Goal: Task Accomplishment & Management: Use online tool/utility

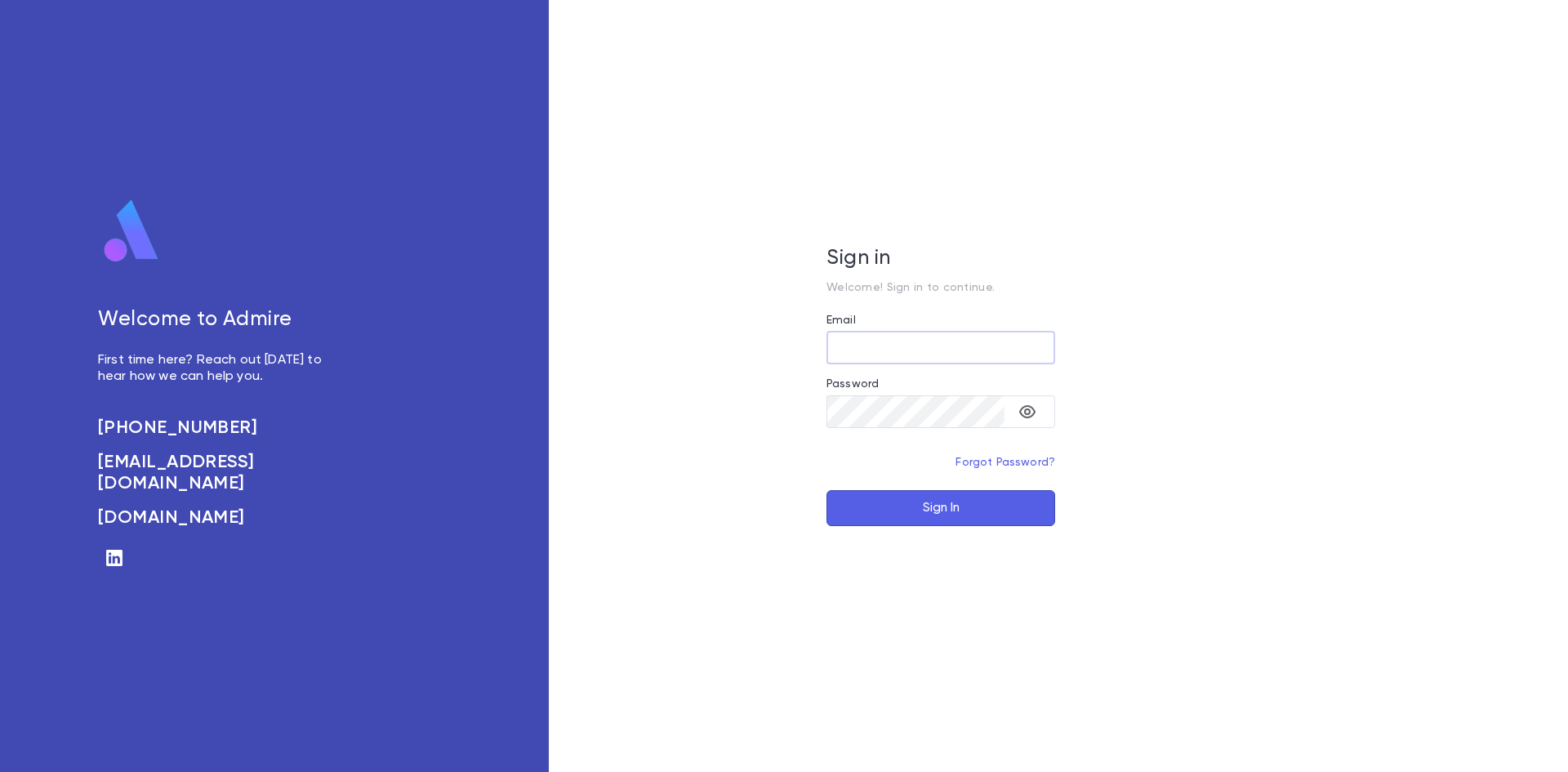
type input "**********"
click at [996, 343] on input "**********" at bounding box center [941, 348] width 228 height 32
click at [955, 503] on button "Sign In" at bounding box center [941, 507] width 228 height 36
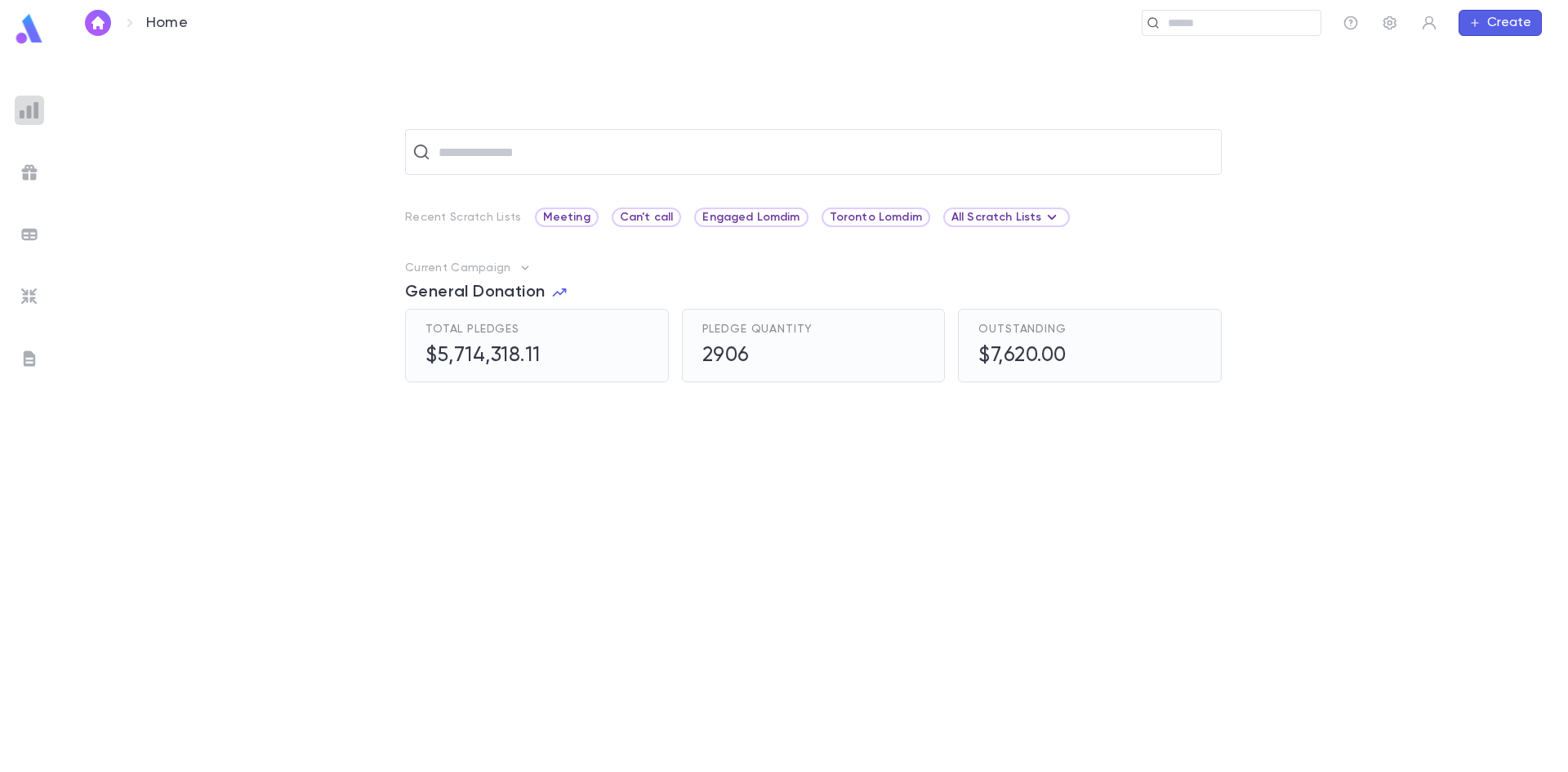
click at [37, 111] on img at bounding box center [29, 110] width 19 height 19
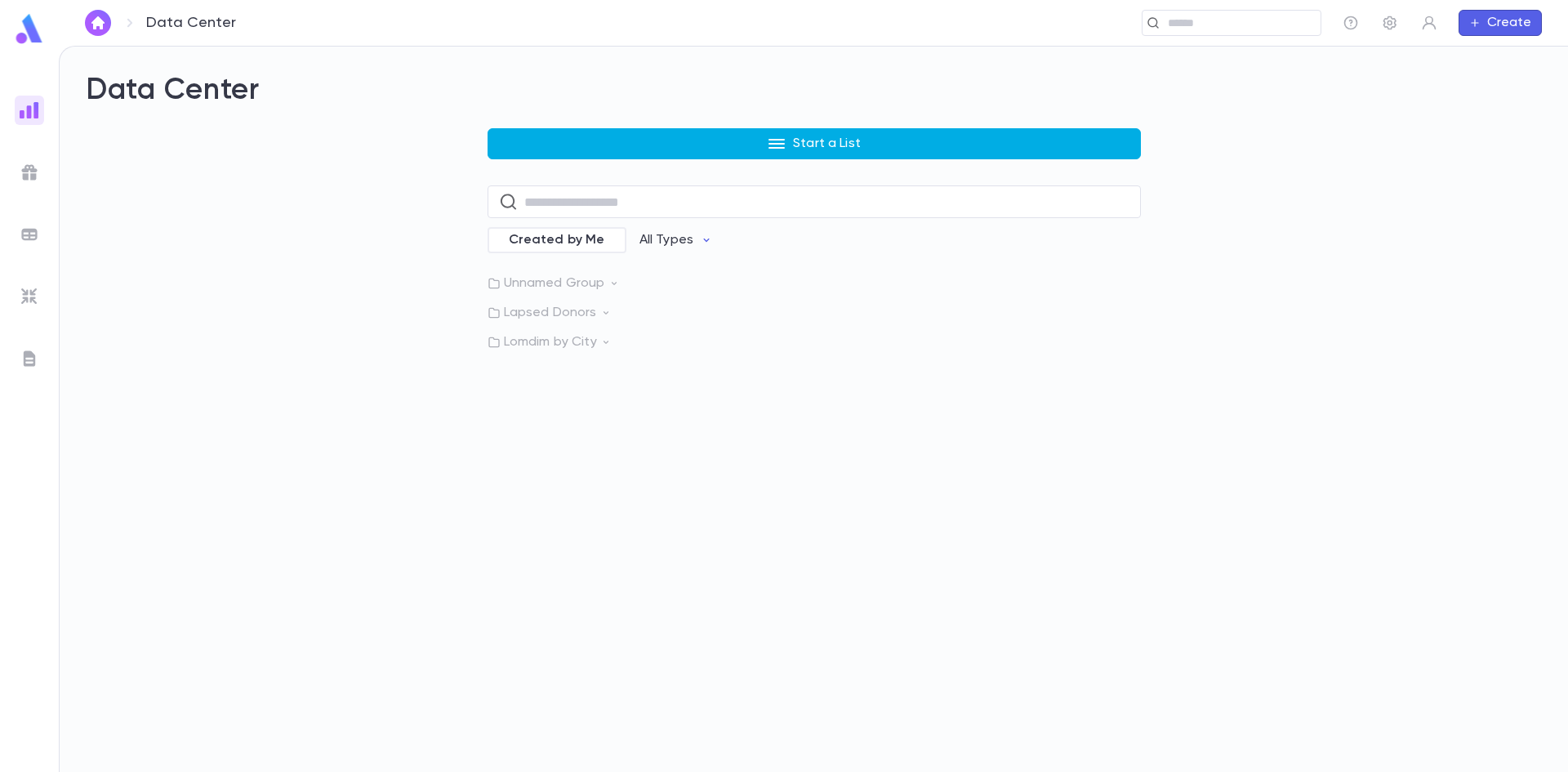
click at [639, 145] on button "Start a List" at bounding box center [814, 144] width 653 height 31
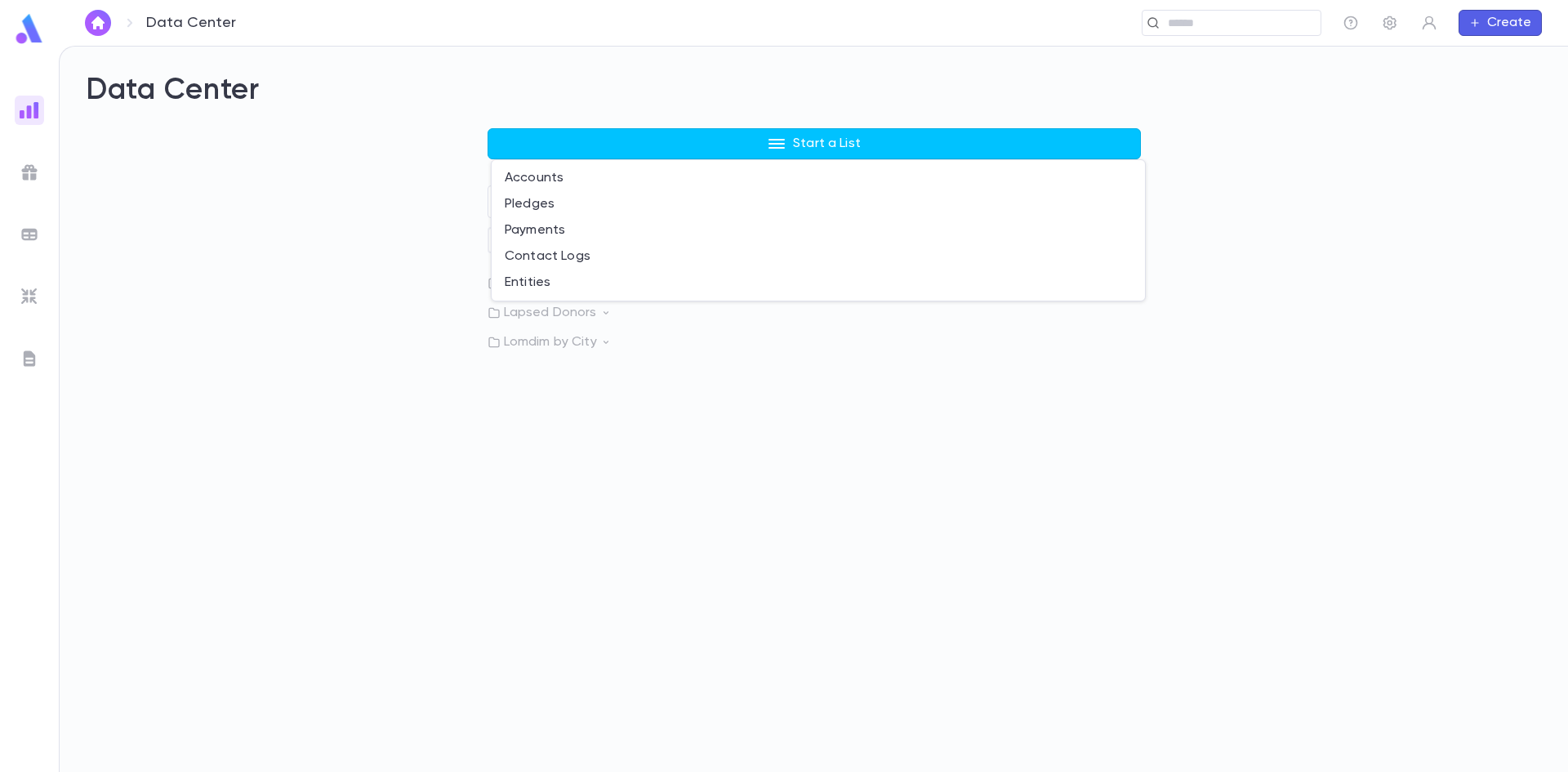
click at [754, 715] on div at bounding box center [784, 386] width 1568 height 772
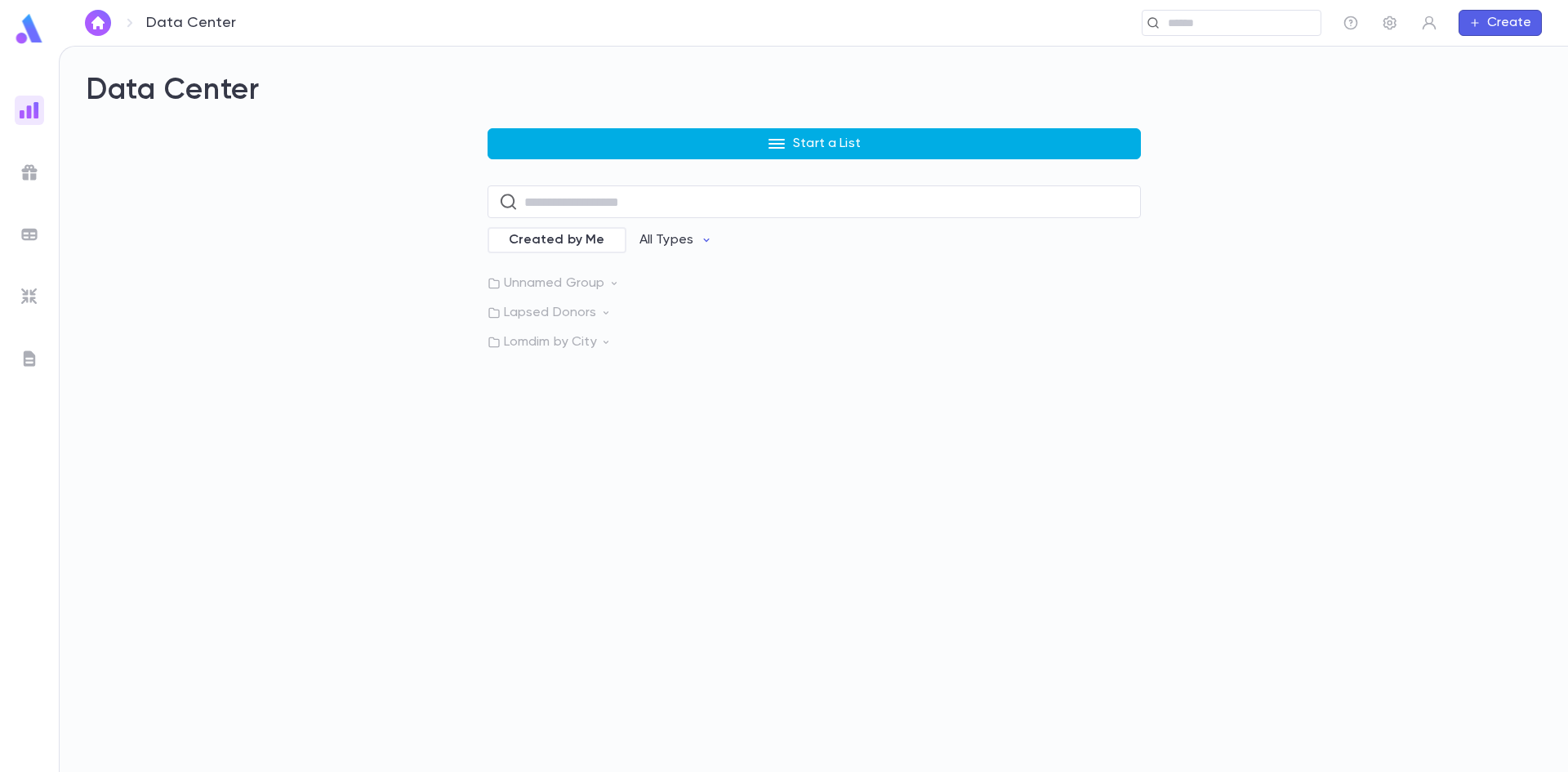
click at [696, 136] on button "Start a List" at bounding box center [814, 144] width 653 height 31
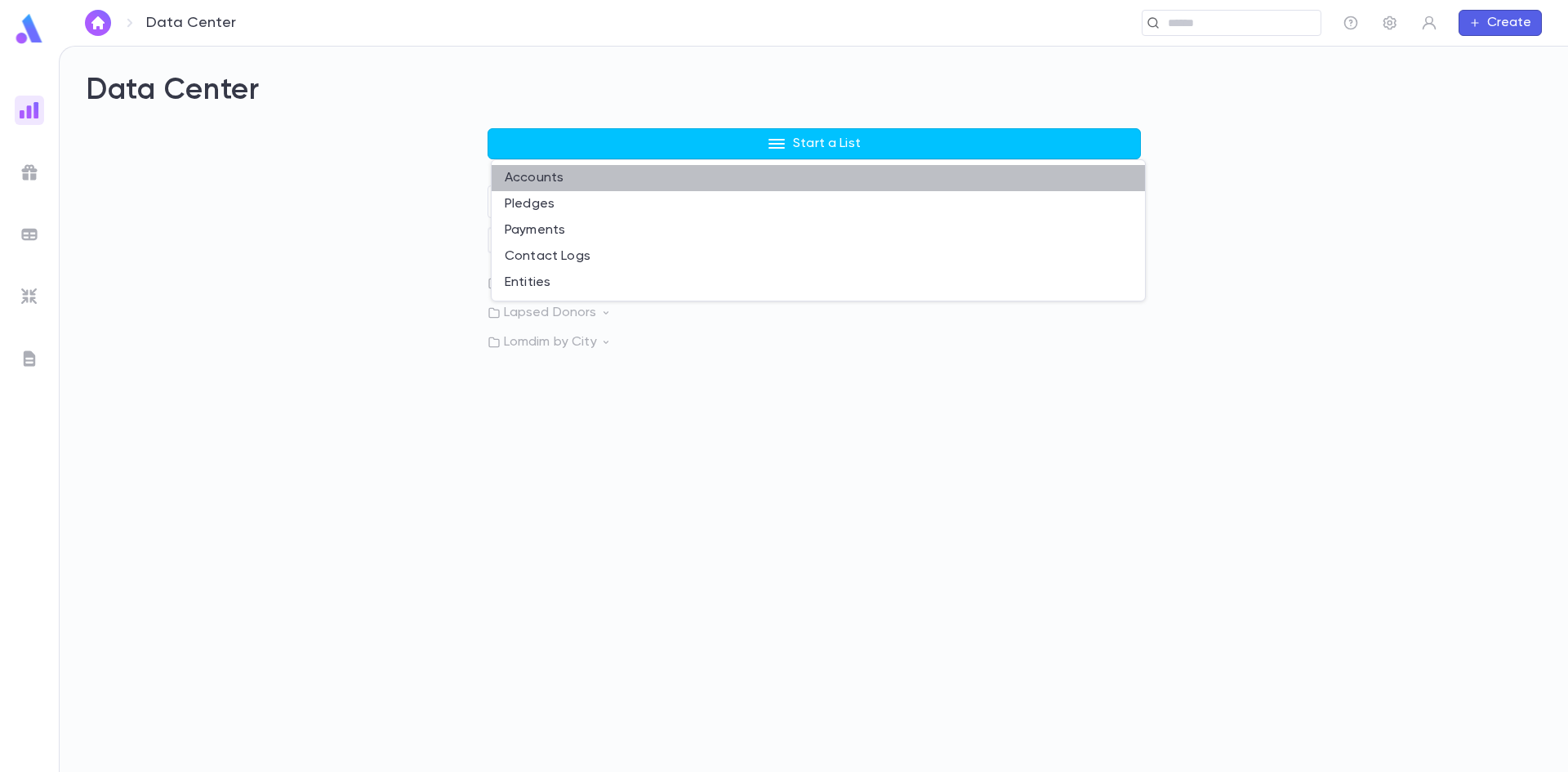
click at [523, 175] on li "Accounts" at bounding box center [818, 178] width 653 height 26
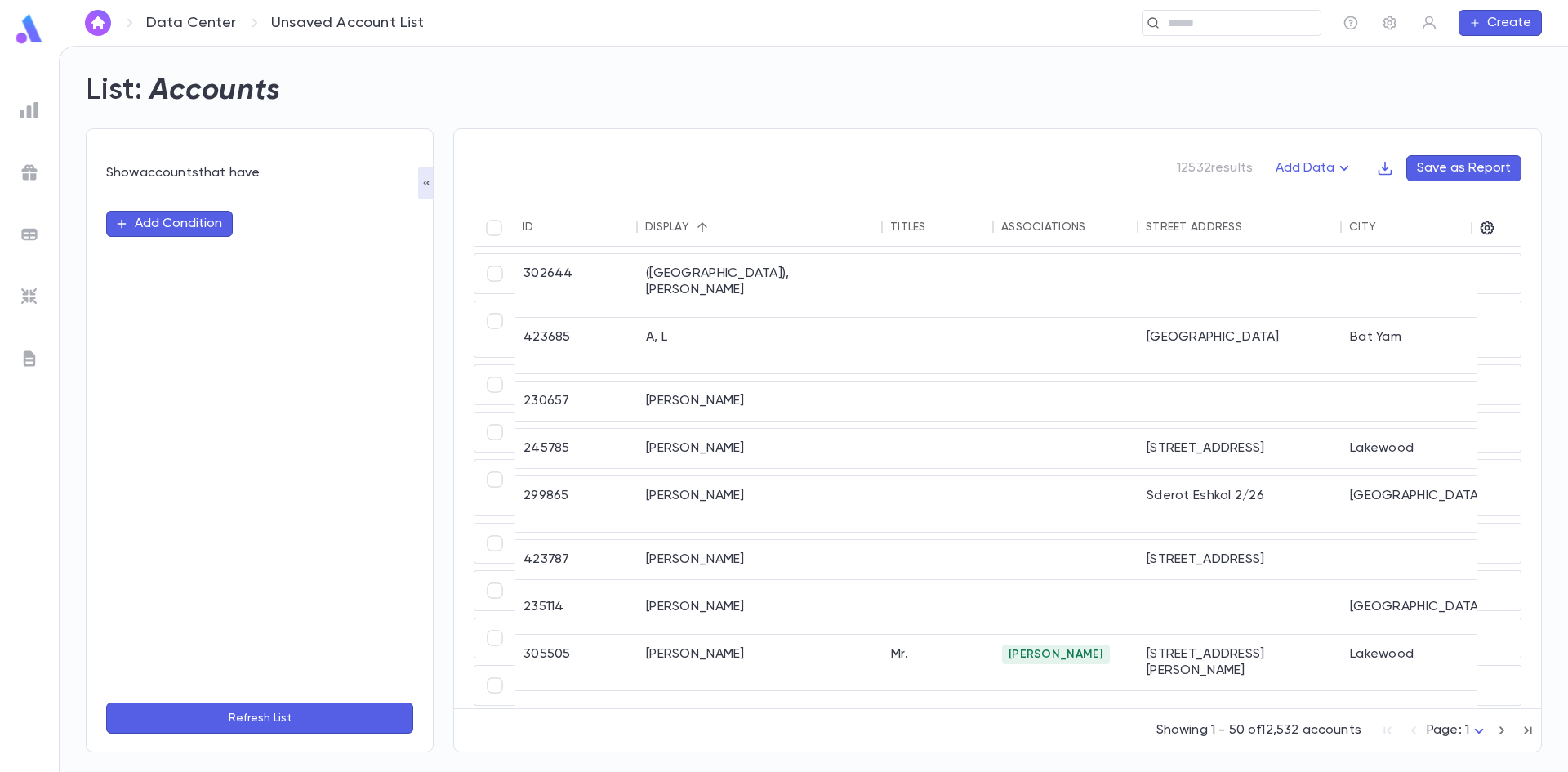
click at [1493, 734] on icon "button" at bounding box center [1502, 730] width 18 height 19
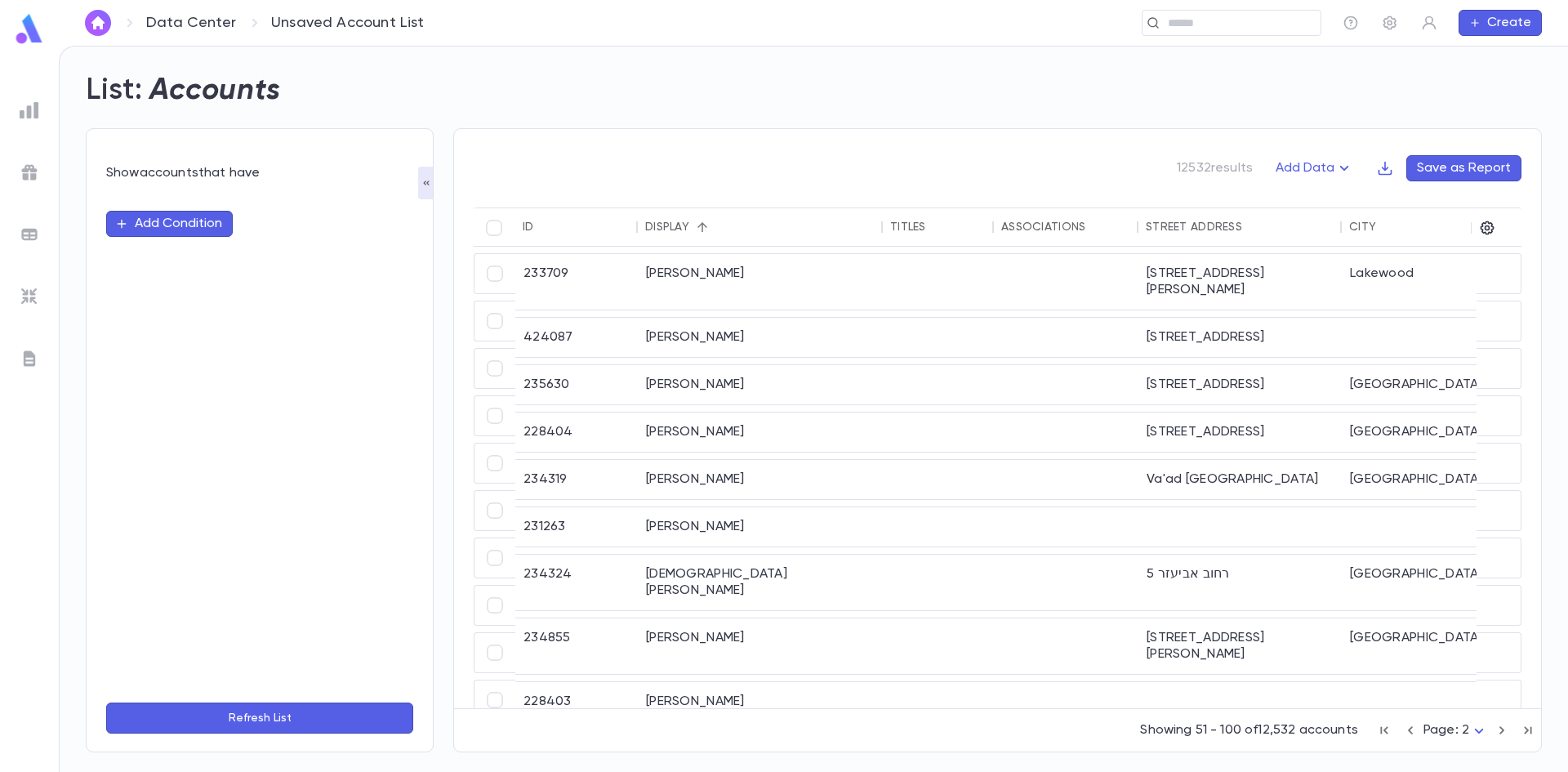
click at [139, 223] on button "Add Condition" at bounding box center [169, 224] width 126 height 26
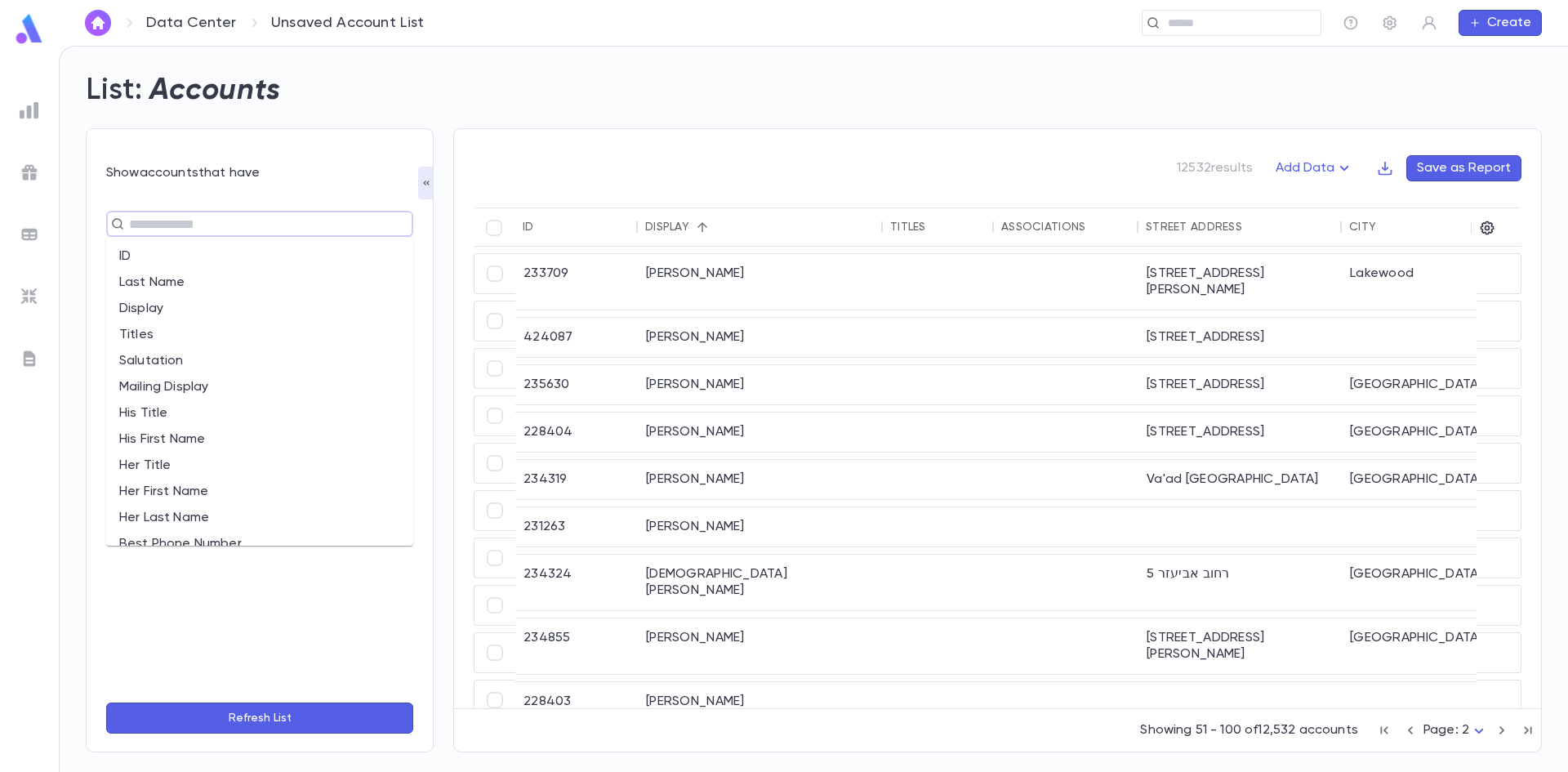
click at [149, 230] on input "text" at bounding box center [252, 224] width 257 height 23
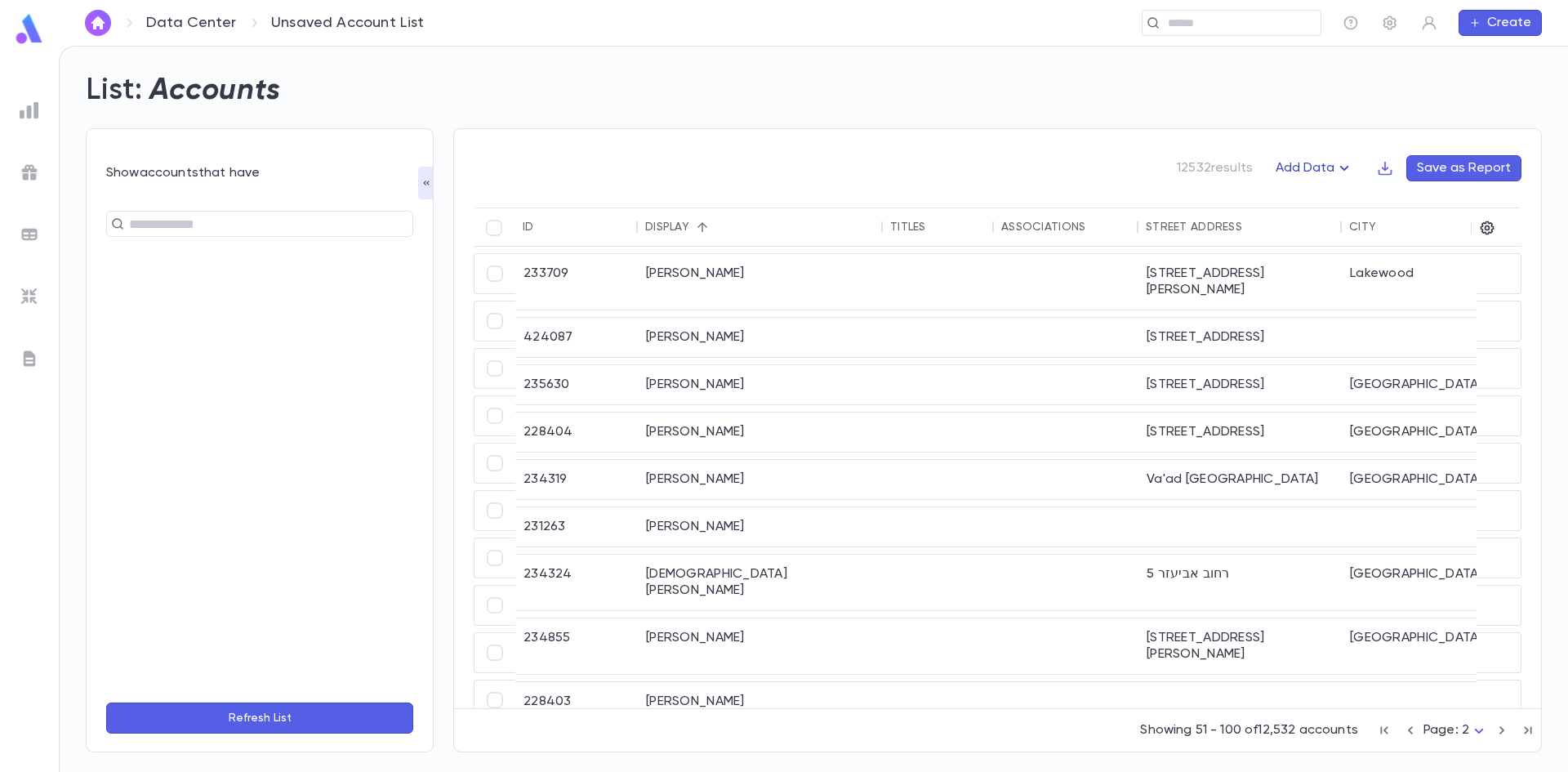
click at [1347, 164] on icon "button" at bounding box center [1344, 168] width 19 height 19
click at [1330, 220] on li "Giving History" at bounding box center [1332, 227] width 119 height 26
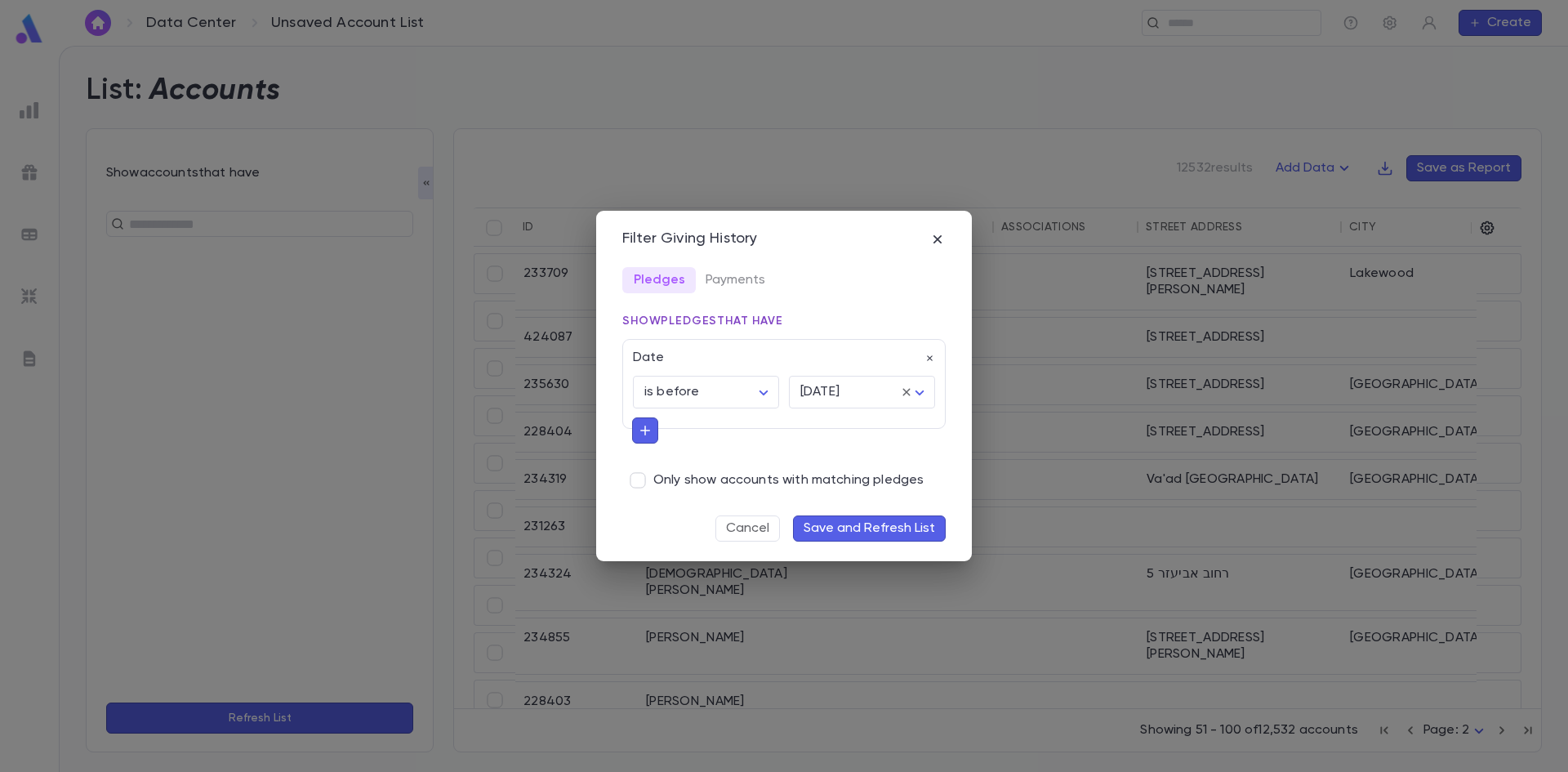
click at [682, 477] on span "Only show accounts with matching pledges" at bounding box center [788, 480] width 270 height 17
click at [647, 432] on icon "button" at bounding box center [645, 430] width 10 height 10
click at [673, 434] on input "text" at bounding box center [777, 430] width 254 height 23
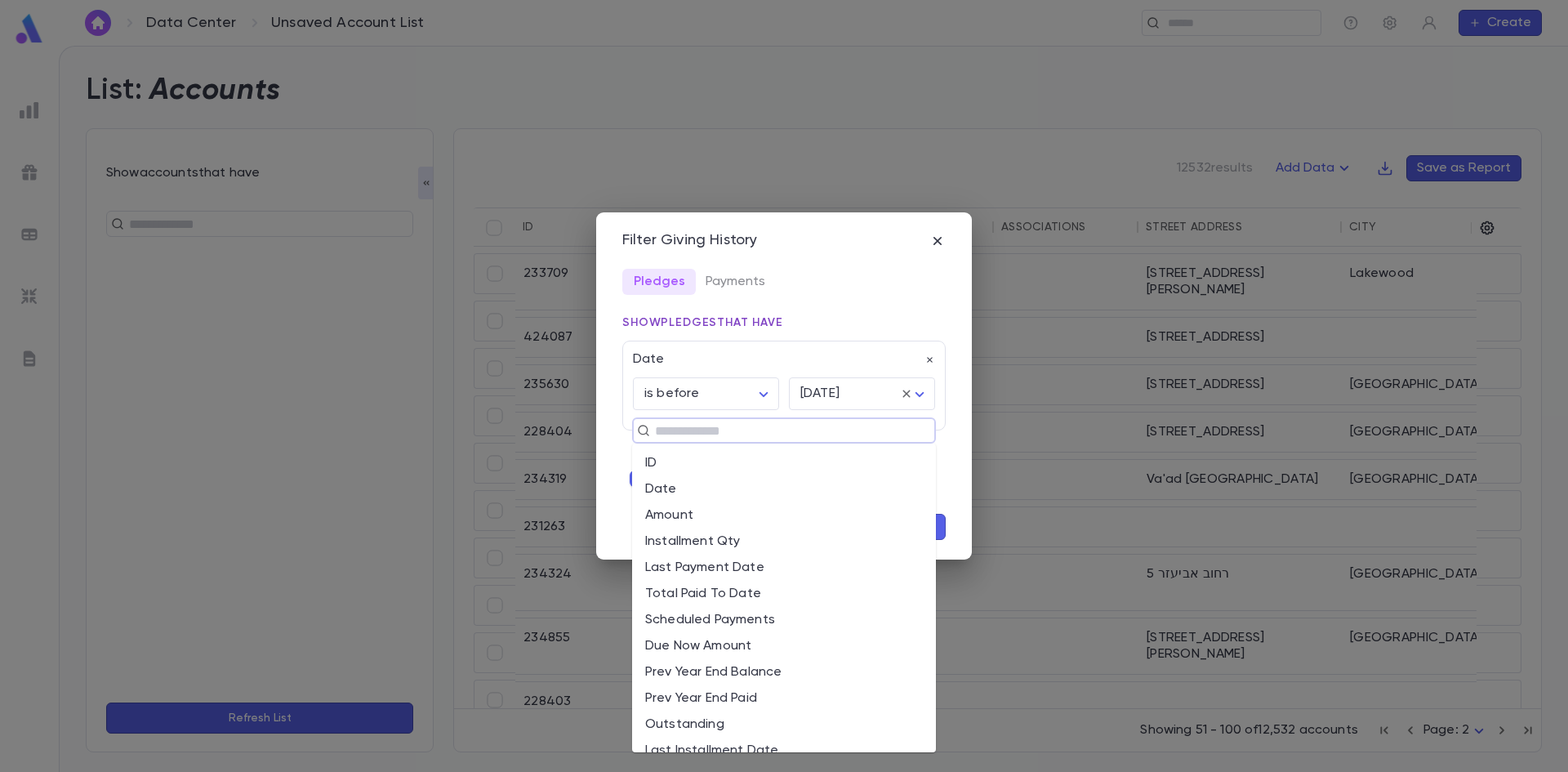
click at [821, 281] on div "Pledges Payments" at bounding box center [783, 281] width 323 height 26
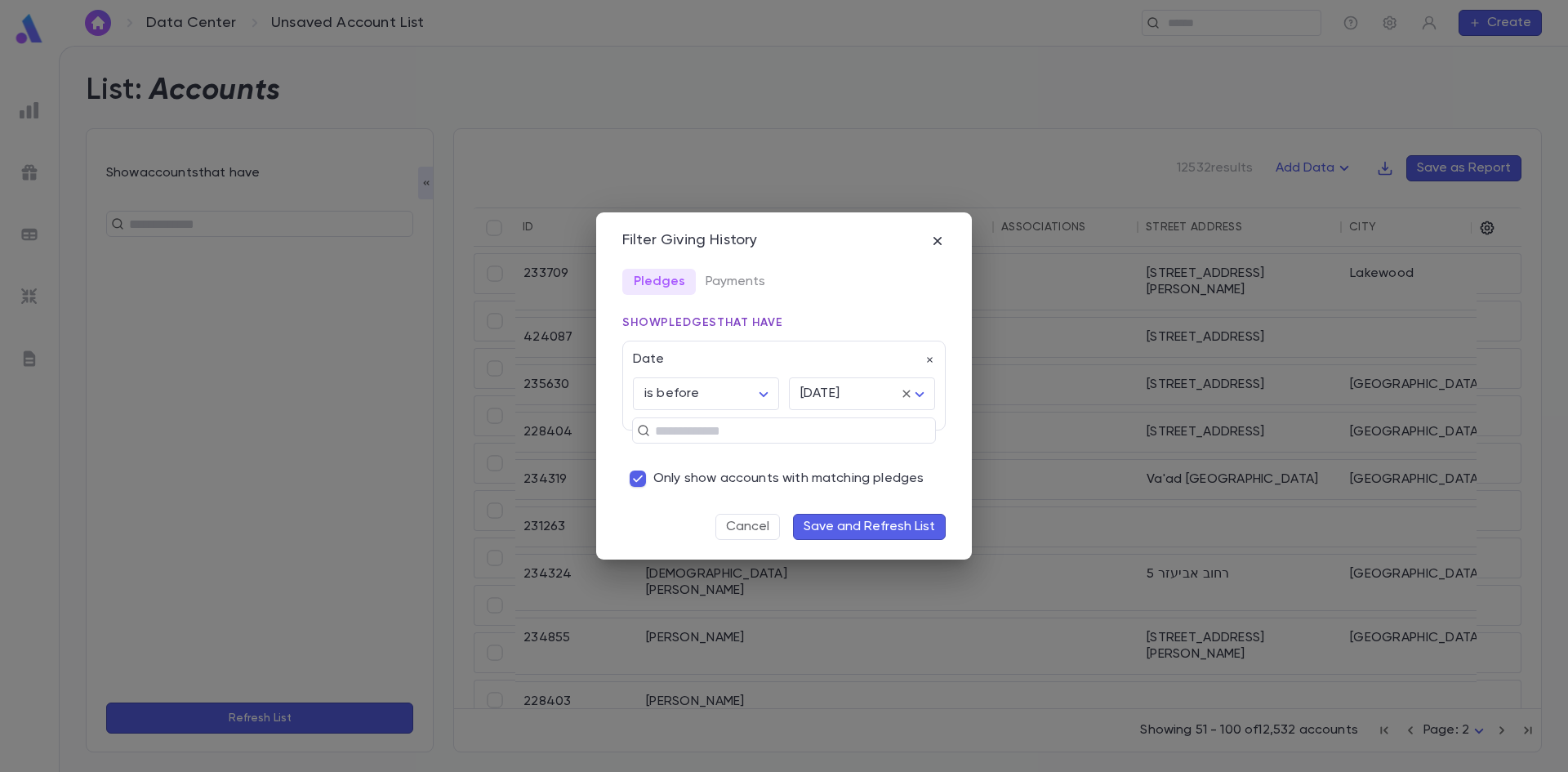
drag, startPoint x: 662, startPoint y: 482, endPoint x: 751, endPoint y: 490, distance: 89.4
click at [663, 482] on span "Only show accounts with matching pledges" at bounding box center [788, 478] width 270 height 17
click at [836, 529] on button "Save and Refresh List" at bounding box center [868, 527] width 152 height 26
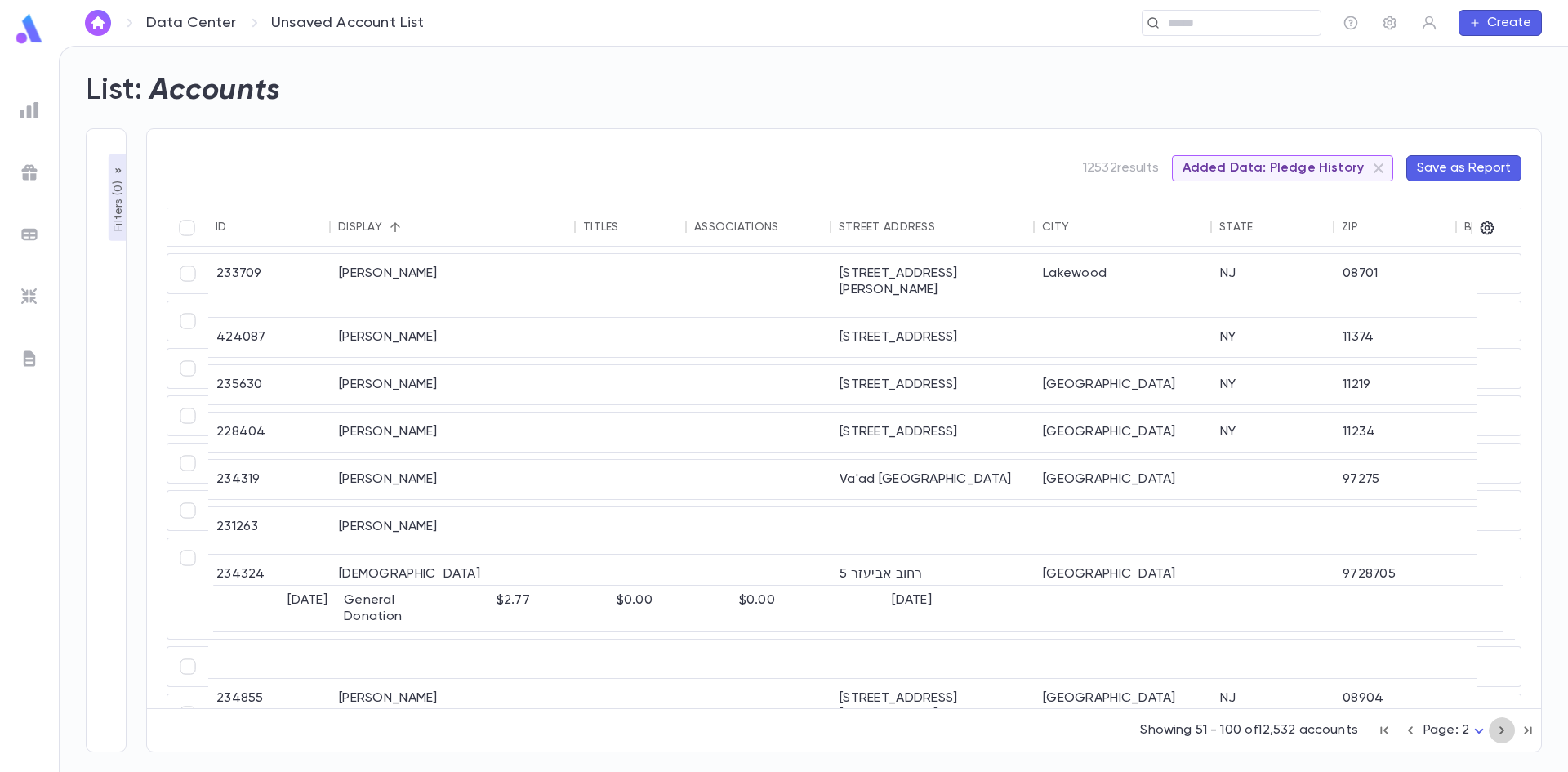
click at [1505, 730] on icon "button" at bounding box center [1502, 730] width 18 height 19
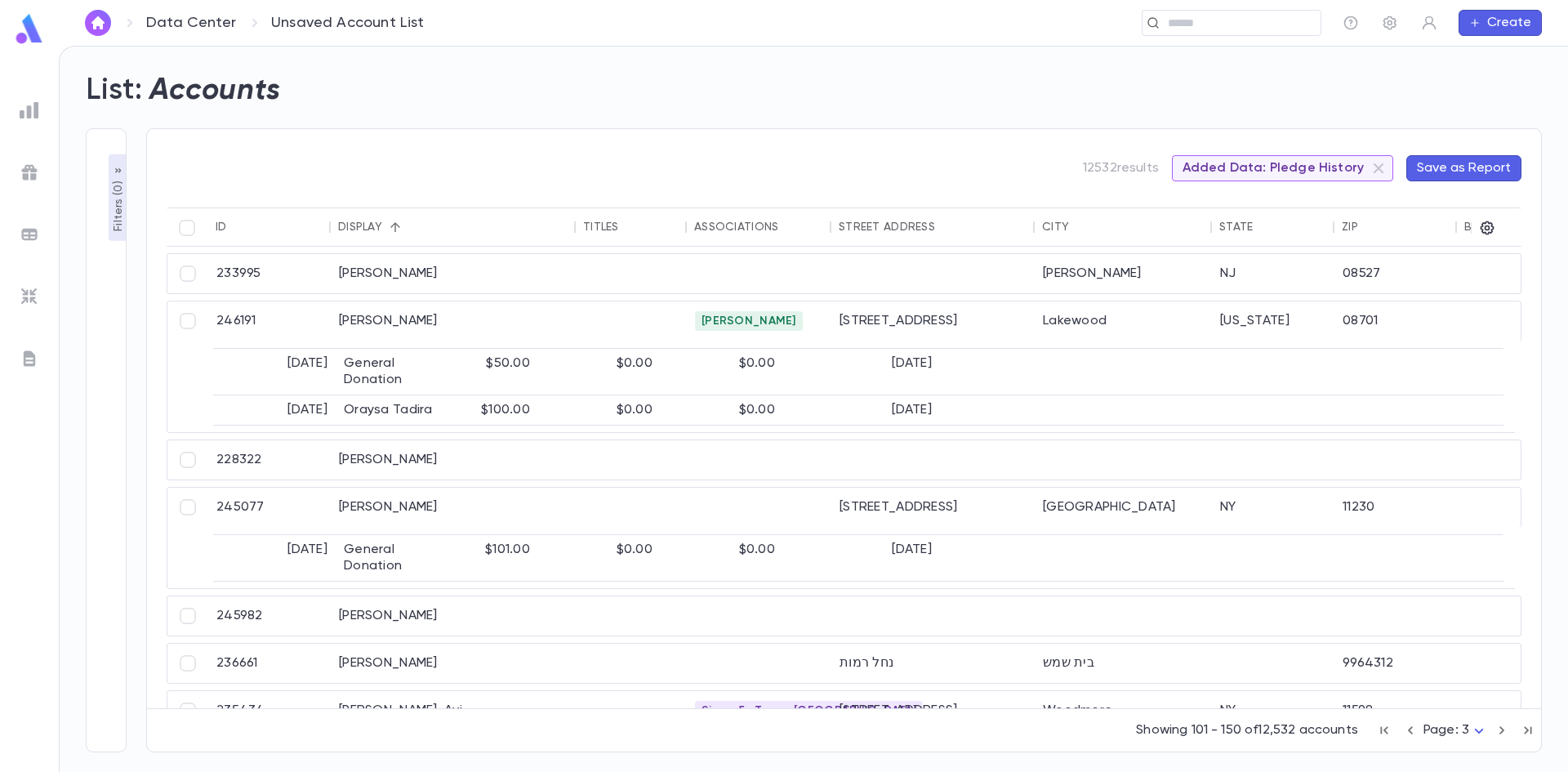
click at [1387, 728] on icon "button" at bounding box center [1384, 730] width 18 height 19
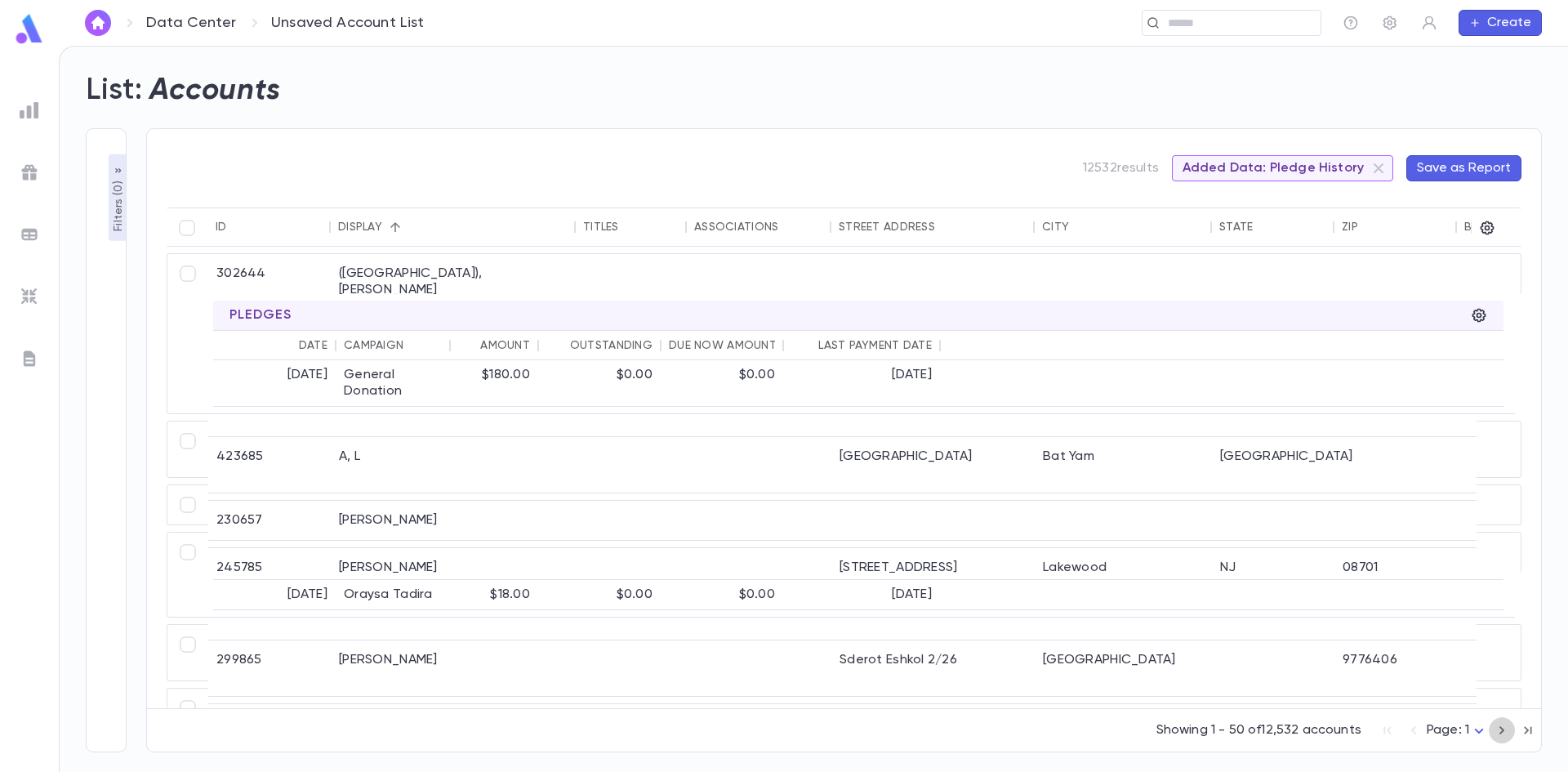
click at [1501, 735] on icon "button" at bounding box center [1502, 730] width 18 height 19
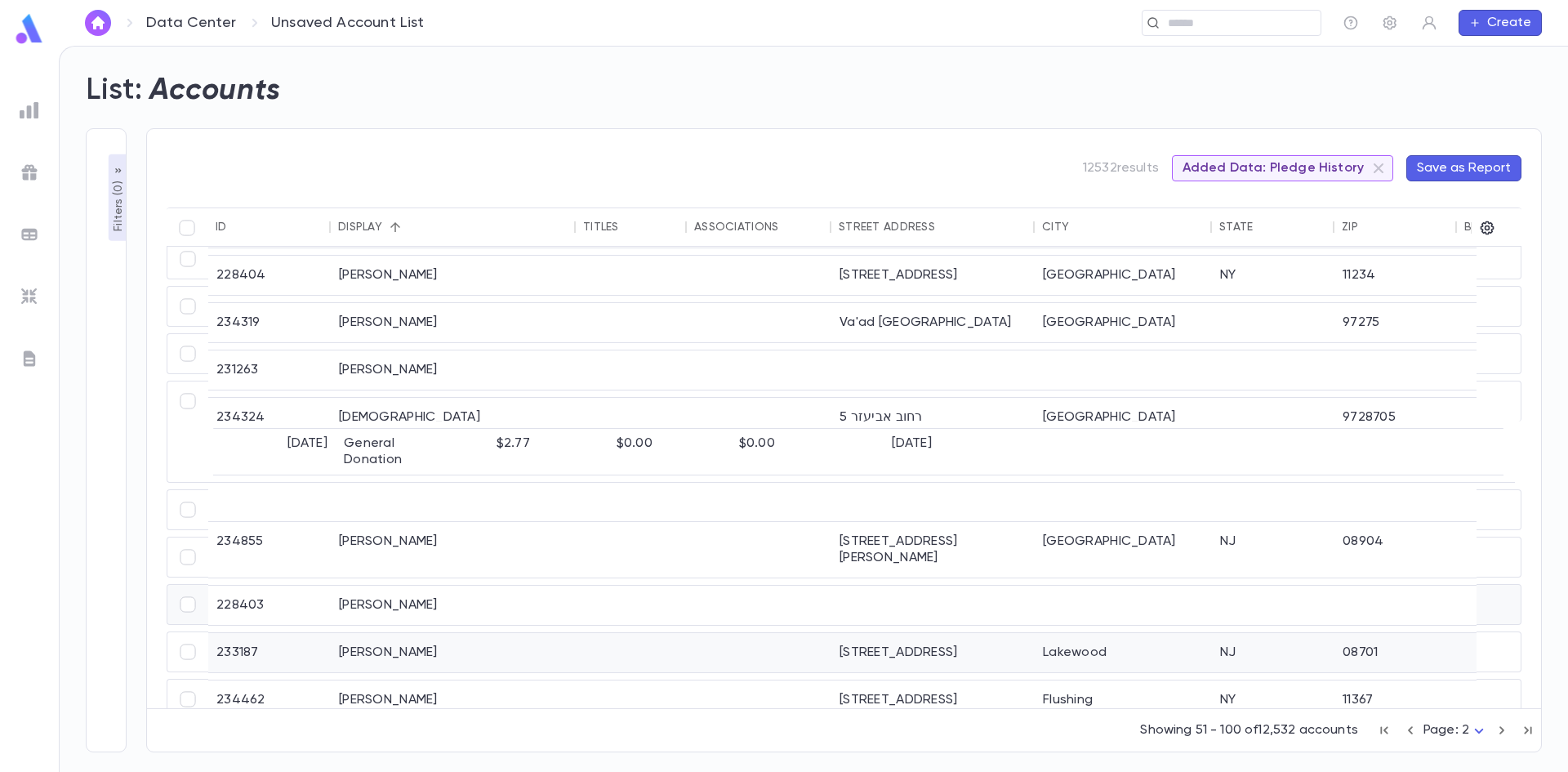
scroll to position [163, 0]
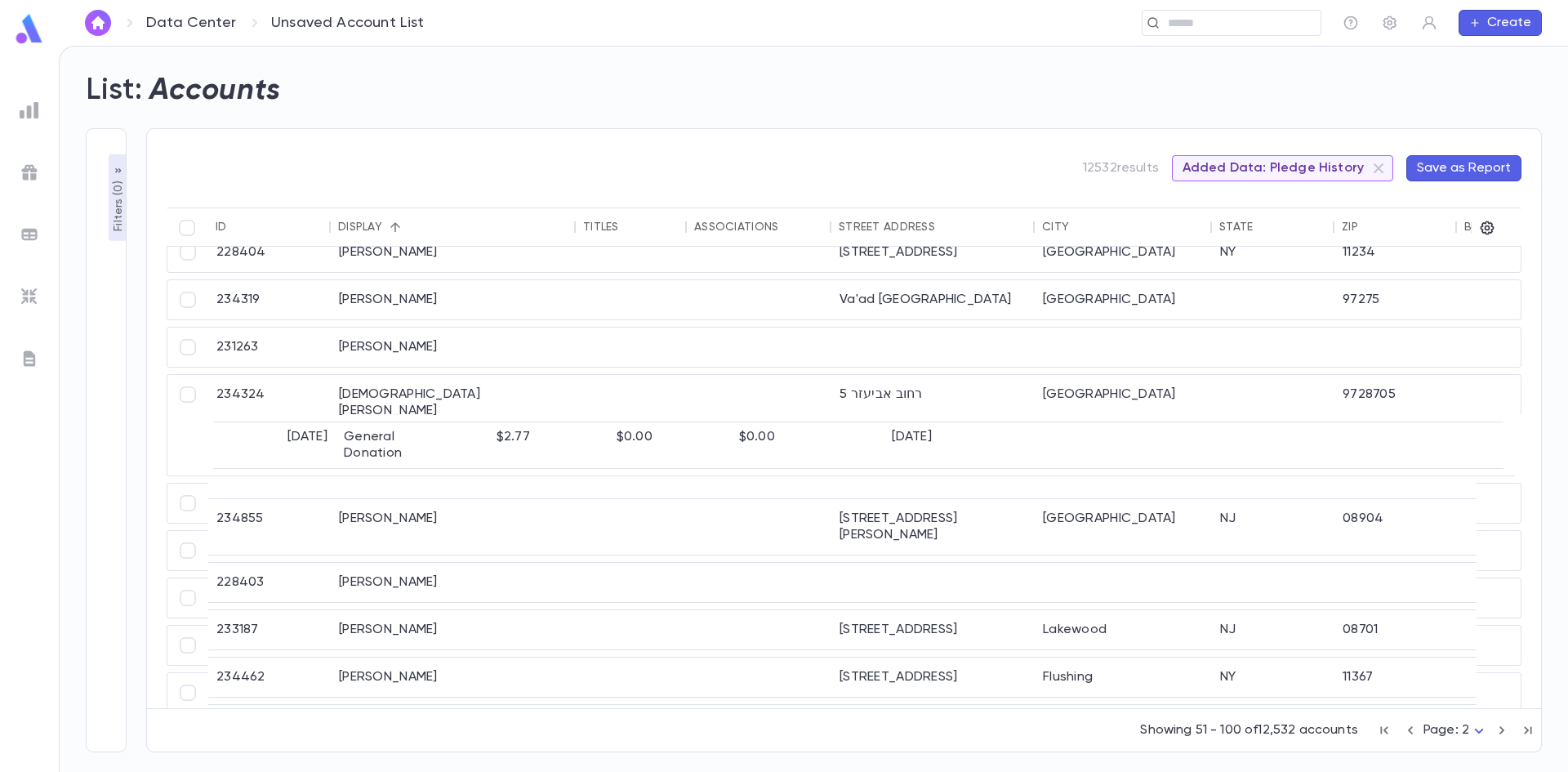
click at [113, 202] on p "Filters ( 0 )" at bounding box center [118, 204] width 17 height 54
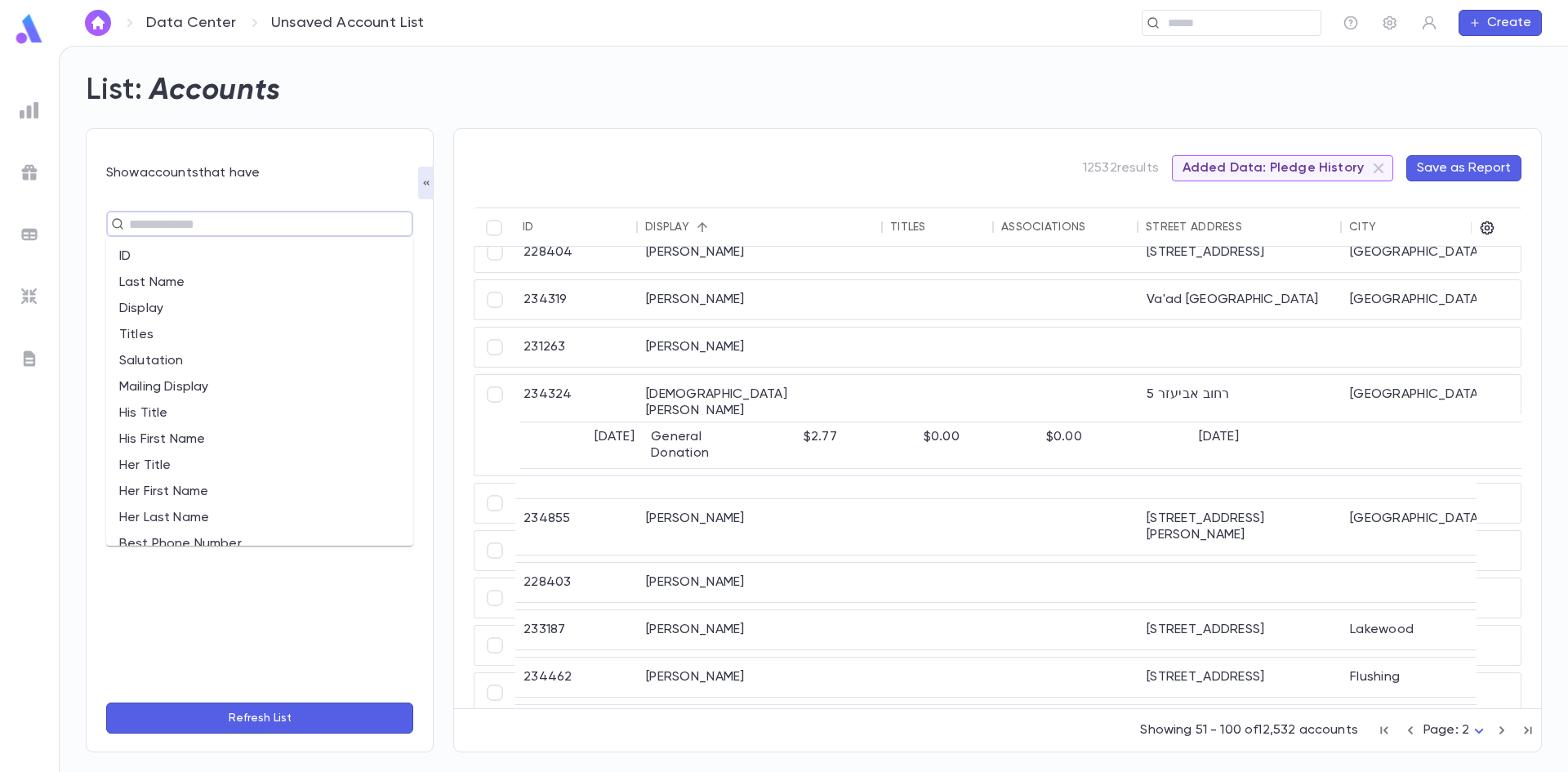
click at [199, 225] on input "text" at bounding box center [252, 224] width 257 height 23
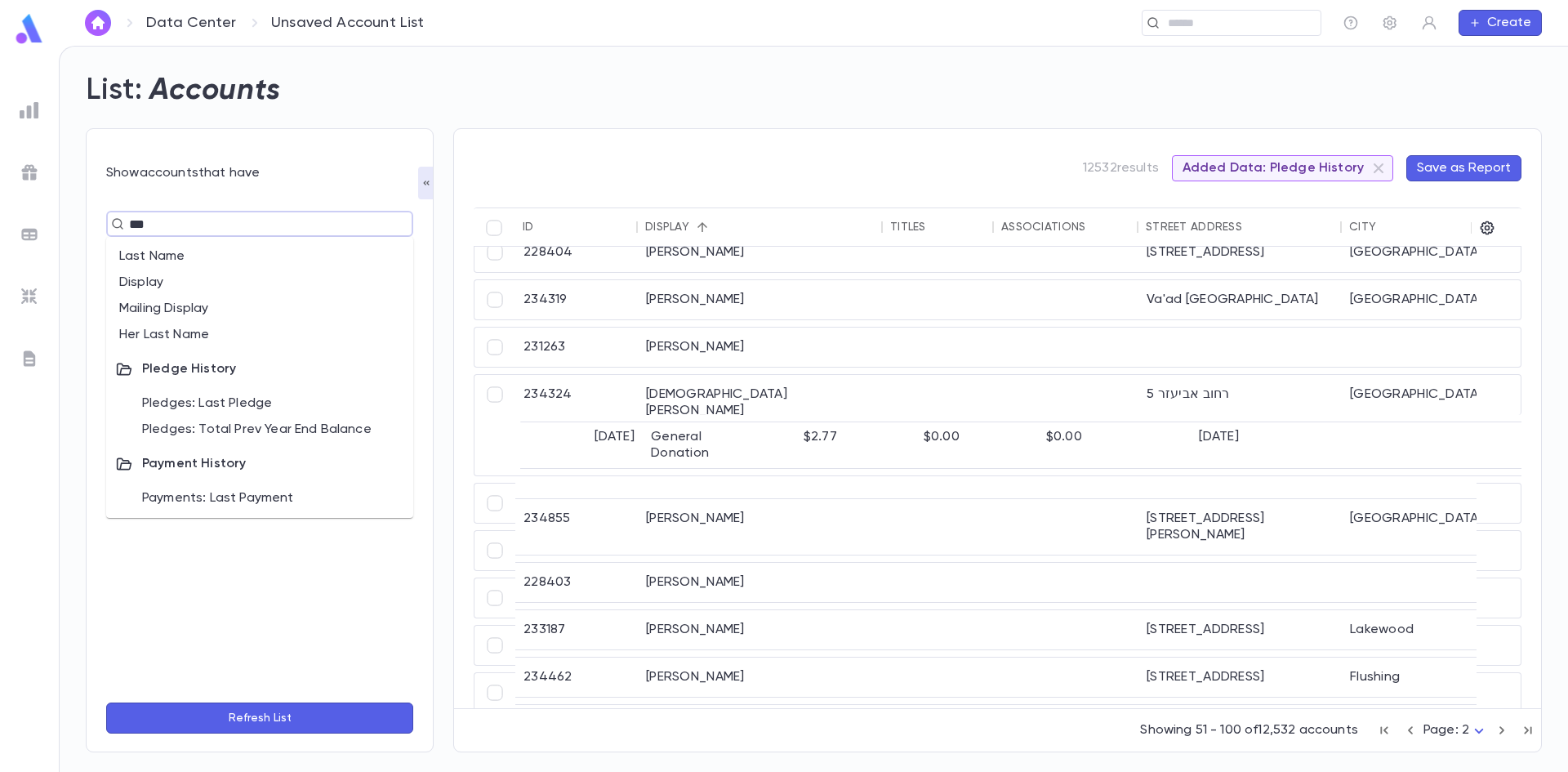
type input "****"
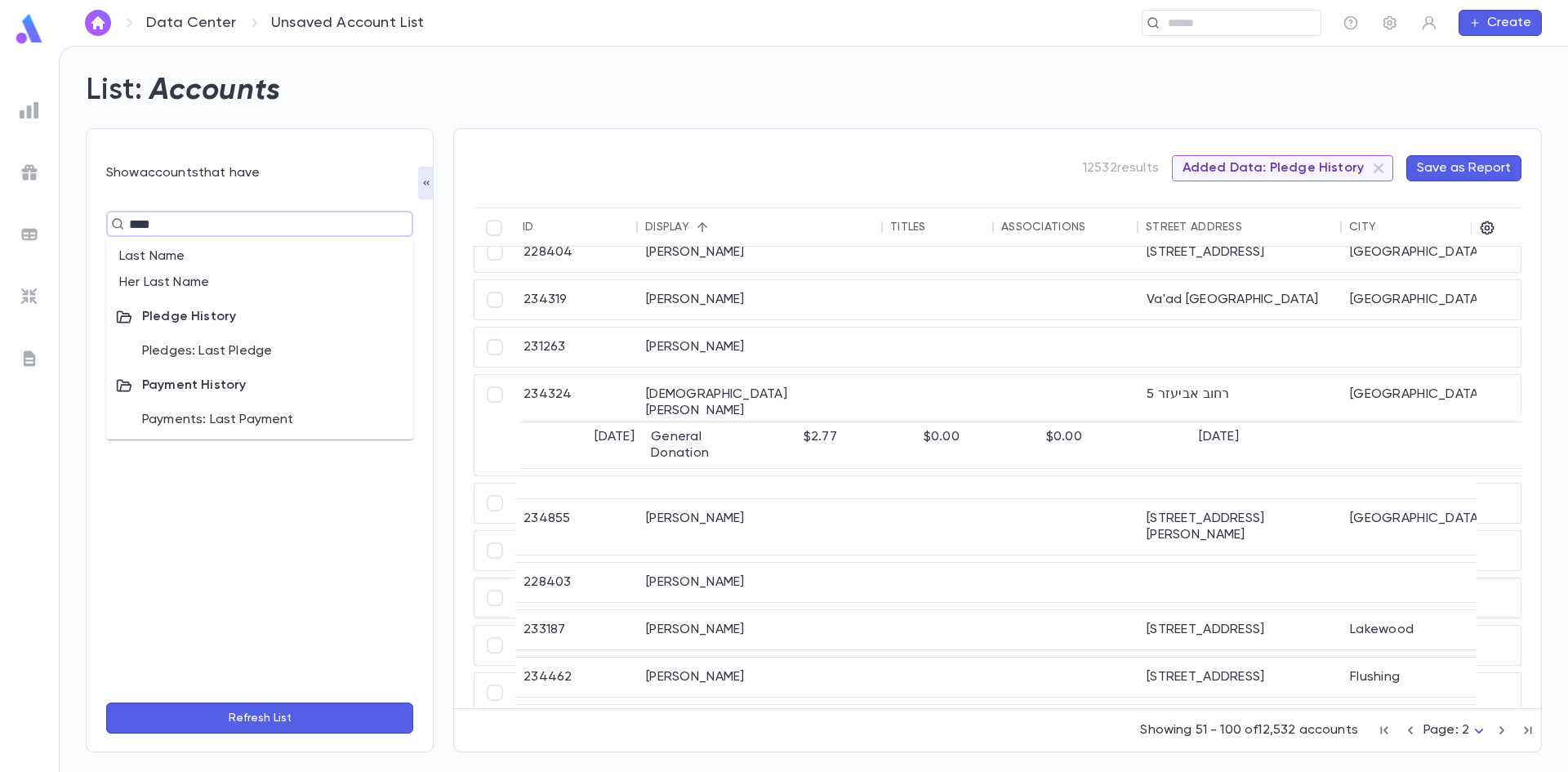
click at [189, 351] on li "Pledges: Last Pledge" at bounding box center [260, 351] width 307 height 26
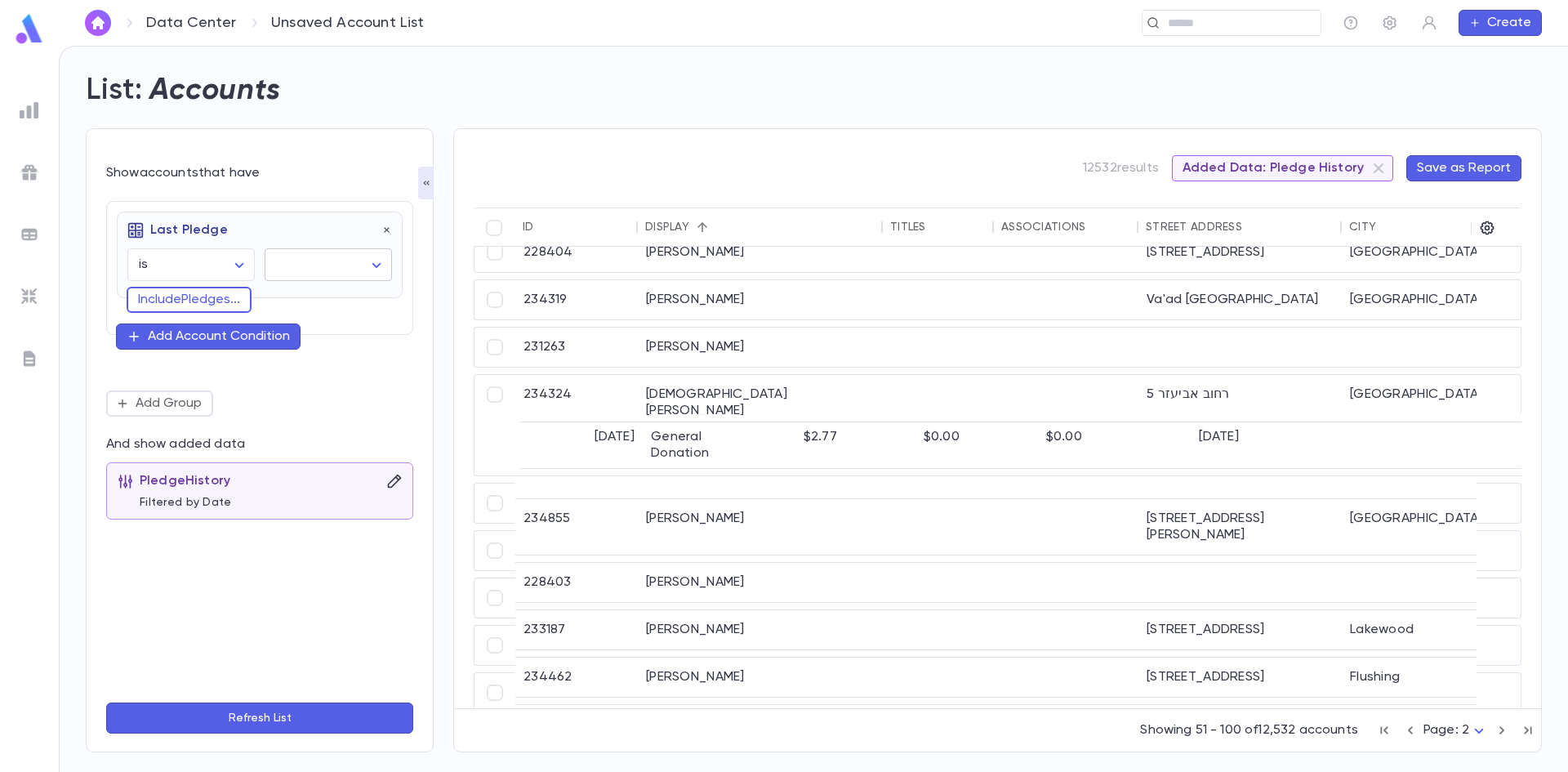
click at [278, 261] on body "Data Center Unsaved Account List ​ Create List: Accounts Show accounts that hav…" at bounding box center [784, 408] width 1568 height 726
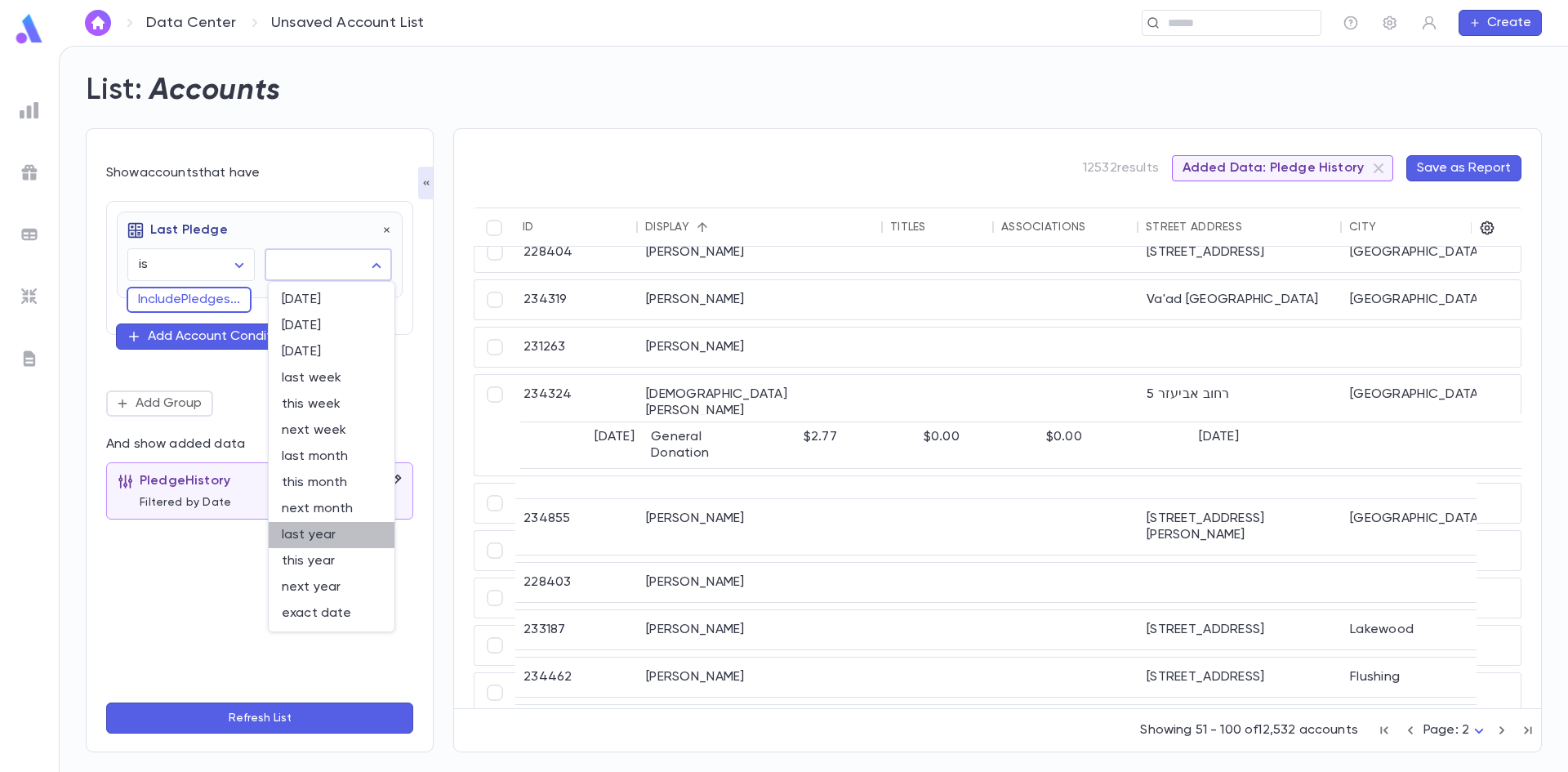
click at [328, 532] on span "last year" at bounding box center [331, 535] width 99 height 17
type input "********"
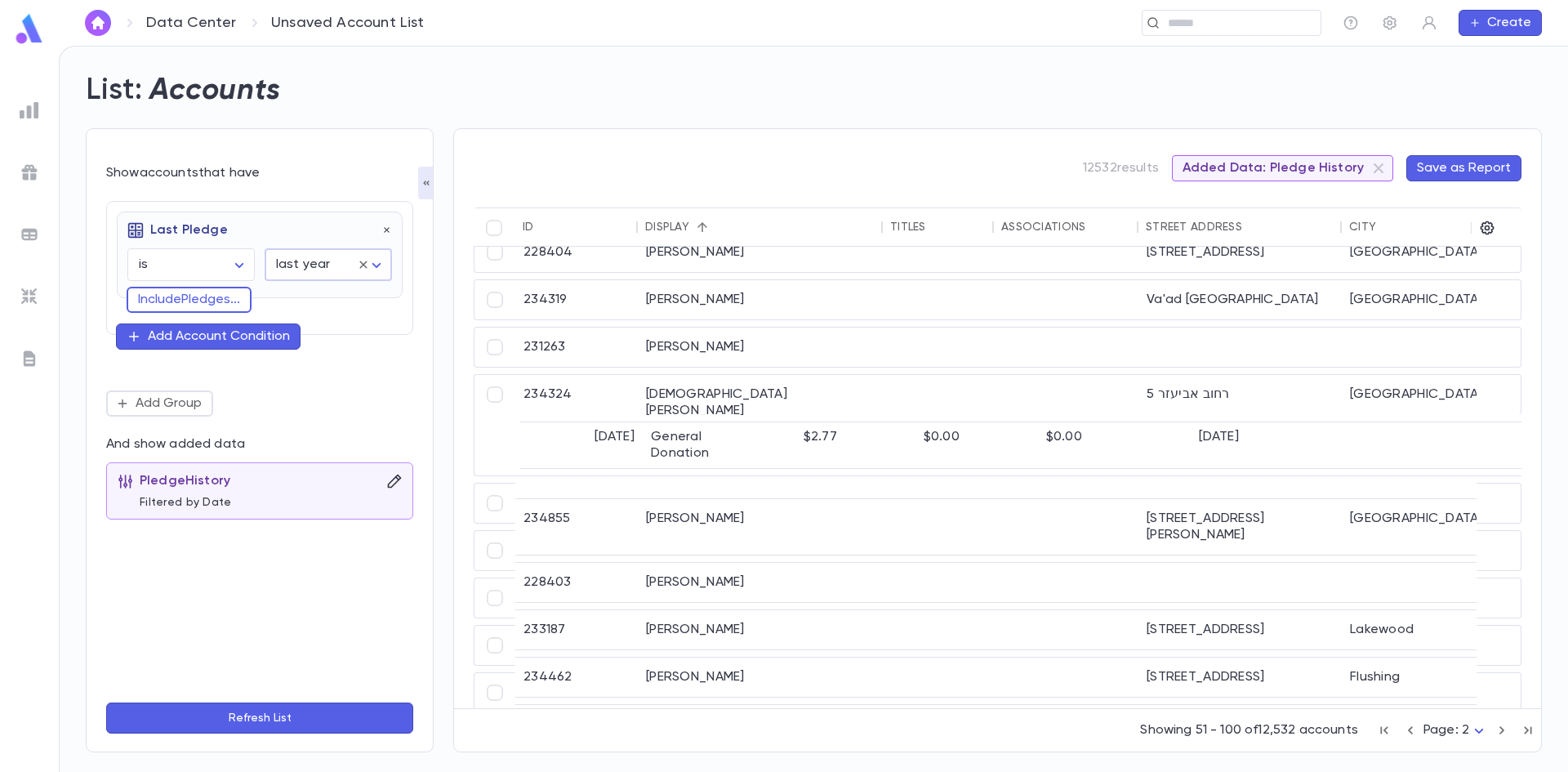
click at [183, 334] on div "Add Account Condition" at bounding box center [219, 336] width 142 height 17
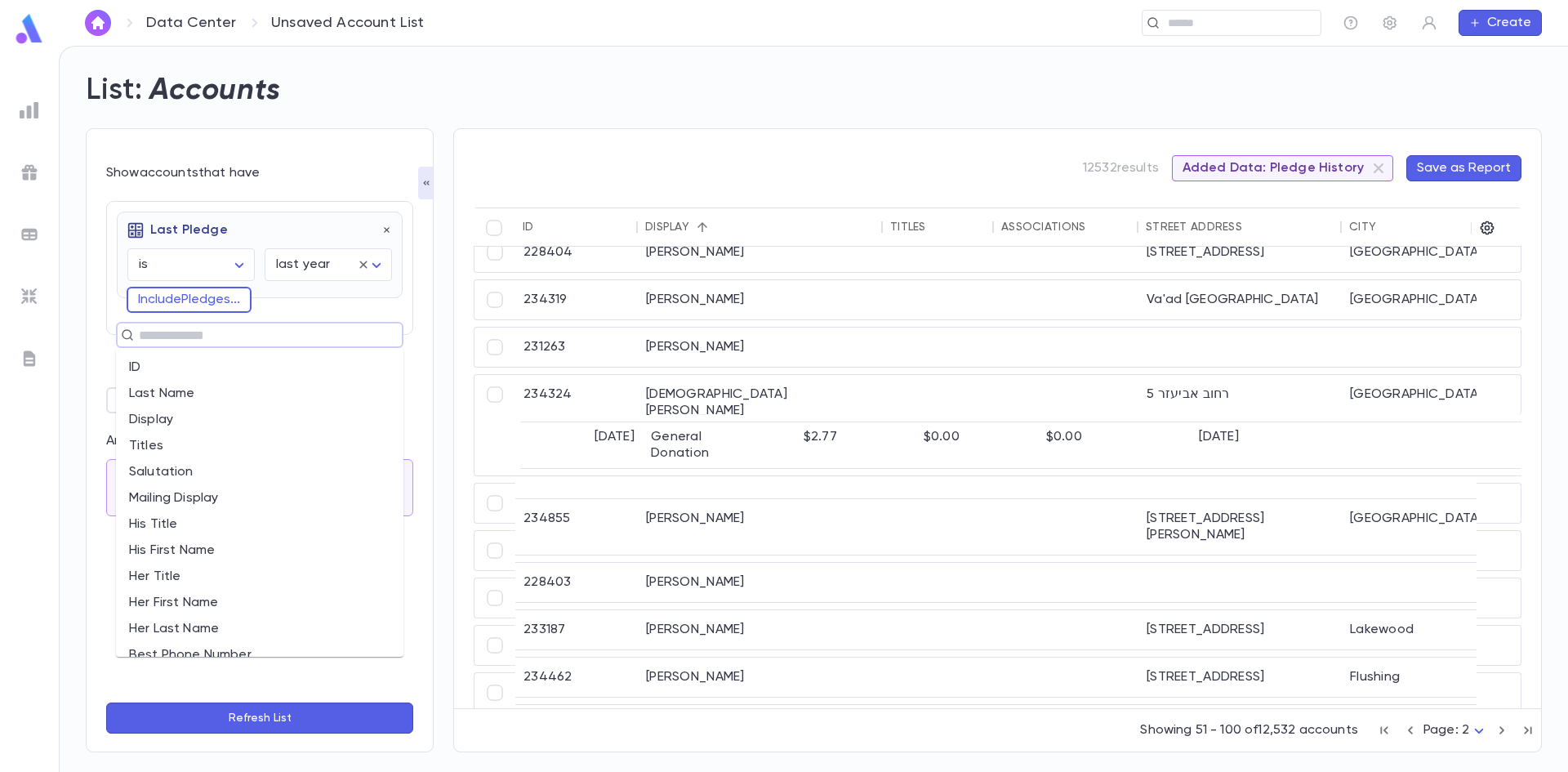
click at [196, 346] on input "text" at bounding box center [253, 335] width 238 height 23
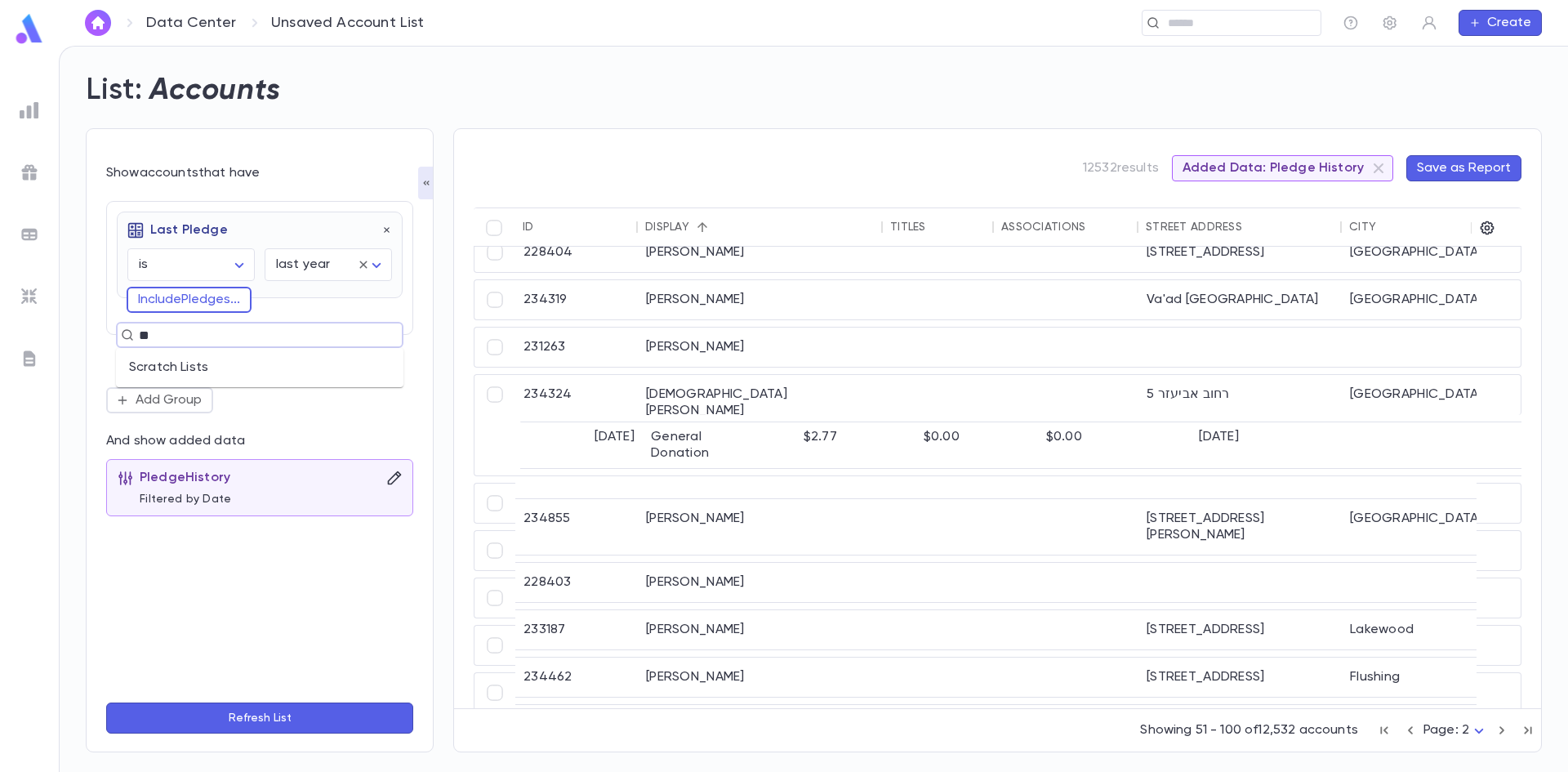
type input "***"
click at [210, 374] on li "Scratch Lists" at bounding box center [260, 368] width 287 height 26
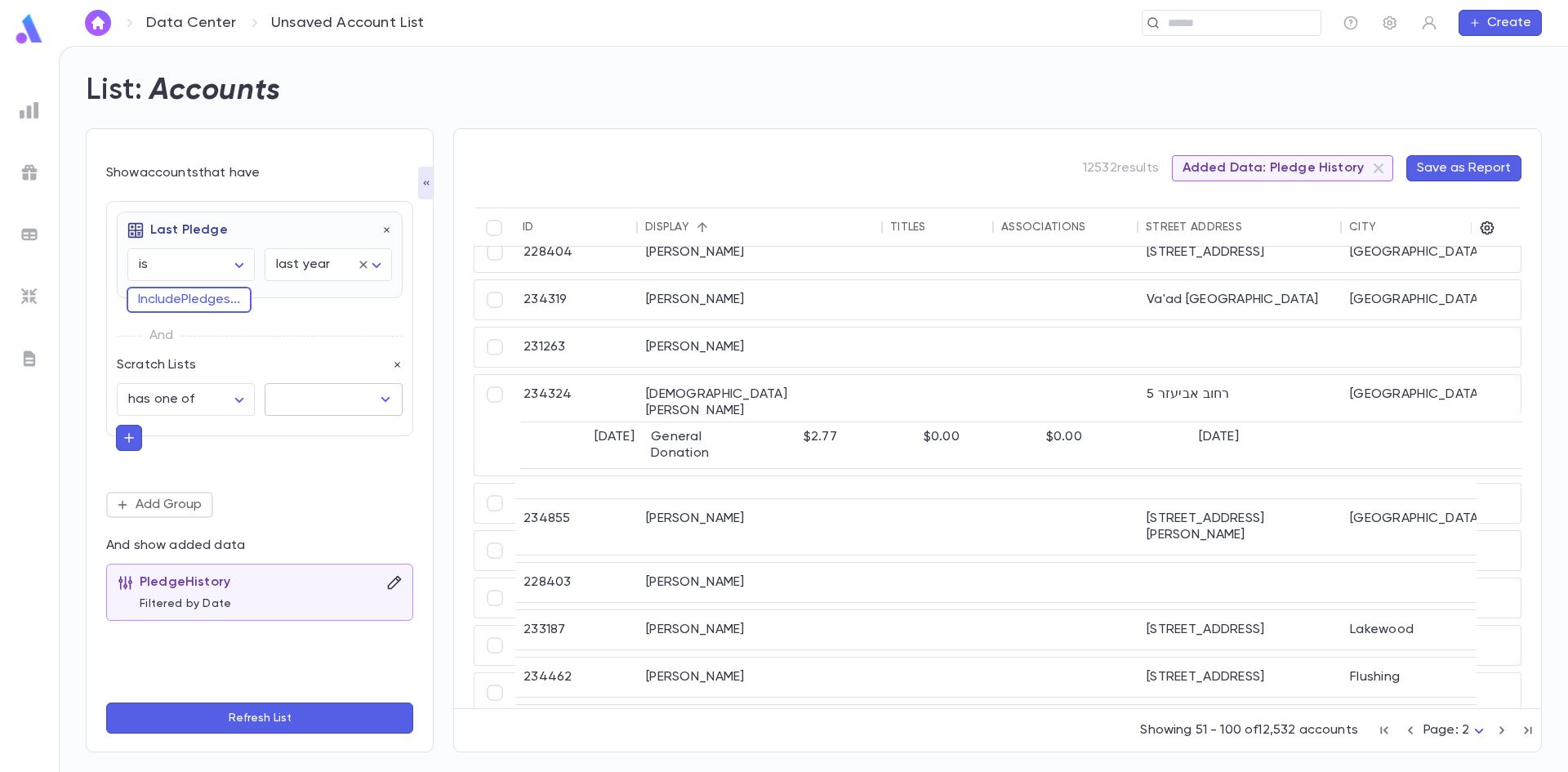
click at [288, 393] on input "text" at bounding box center [321, 400] width 98 height 31
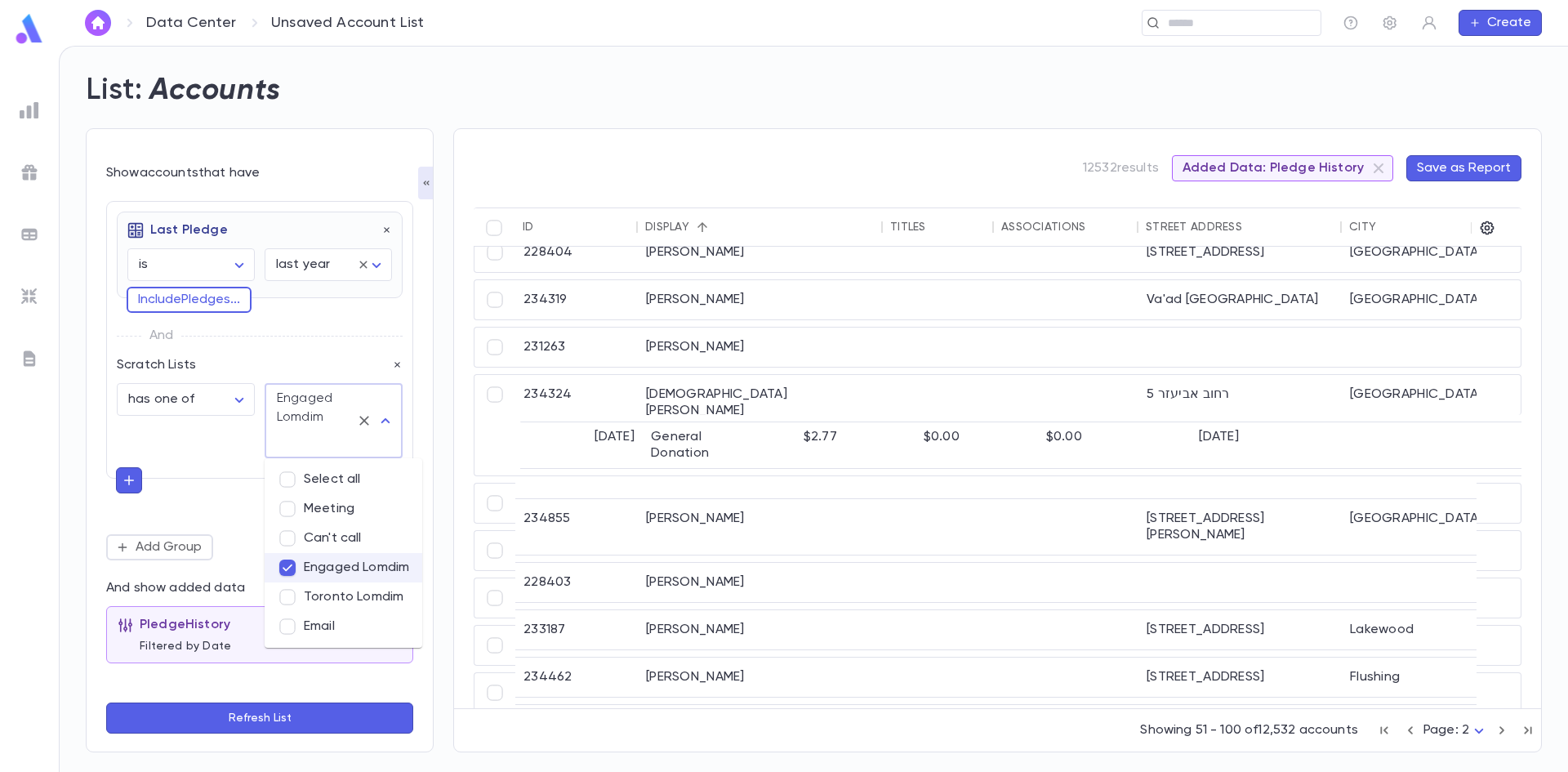
click at [285, 702] on button "Refresh List" at bounding box center [260, 718] width 307 height 31
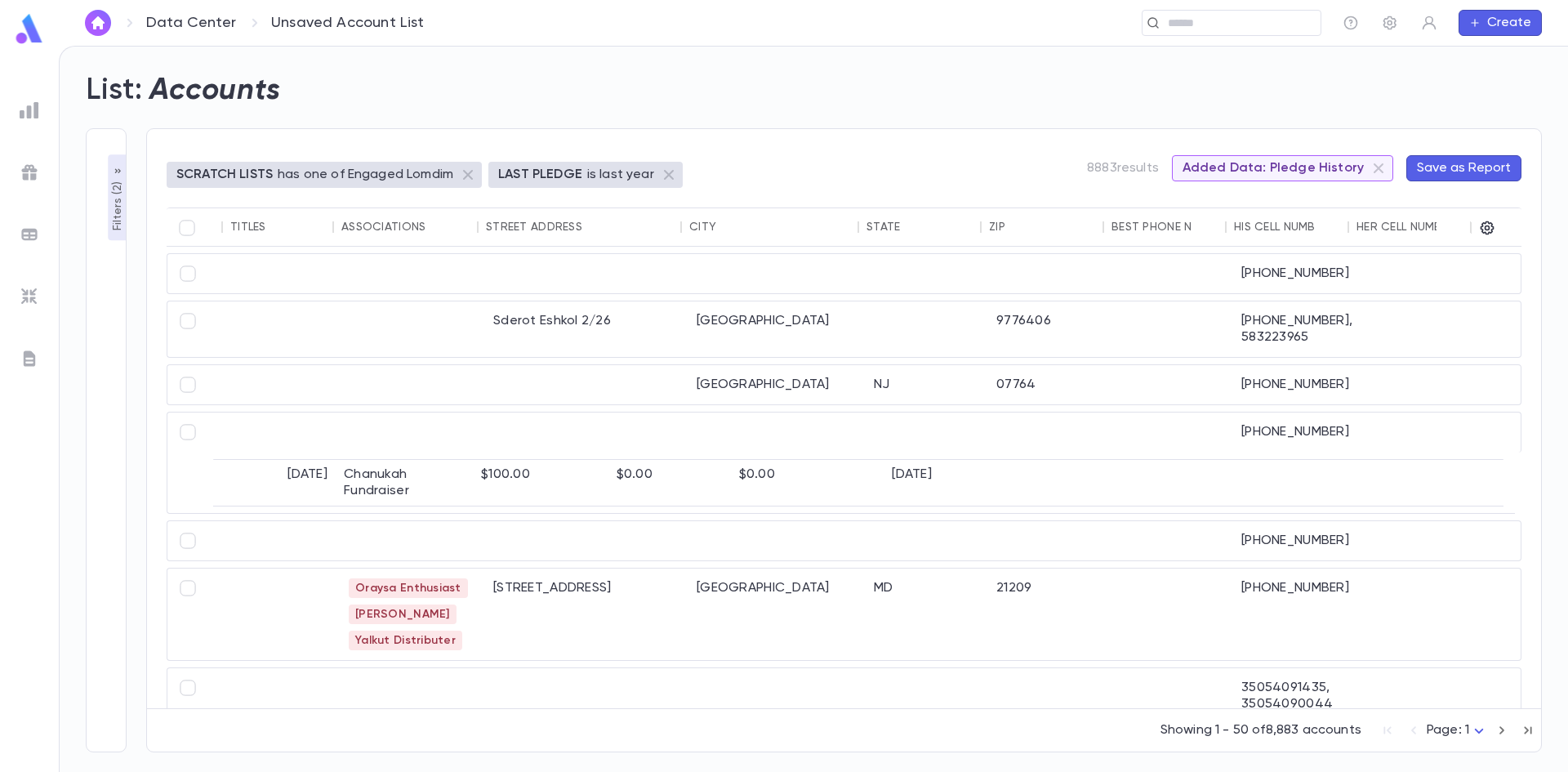
scroll to position [0, 0]
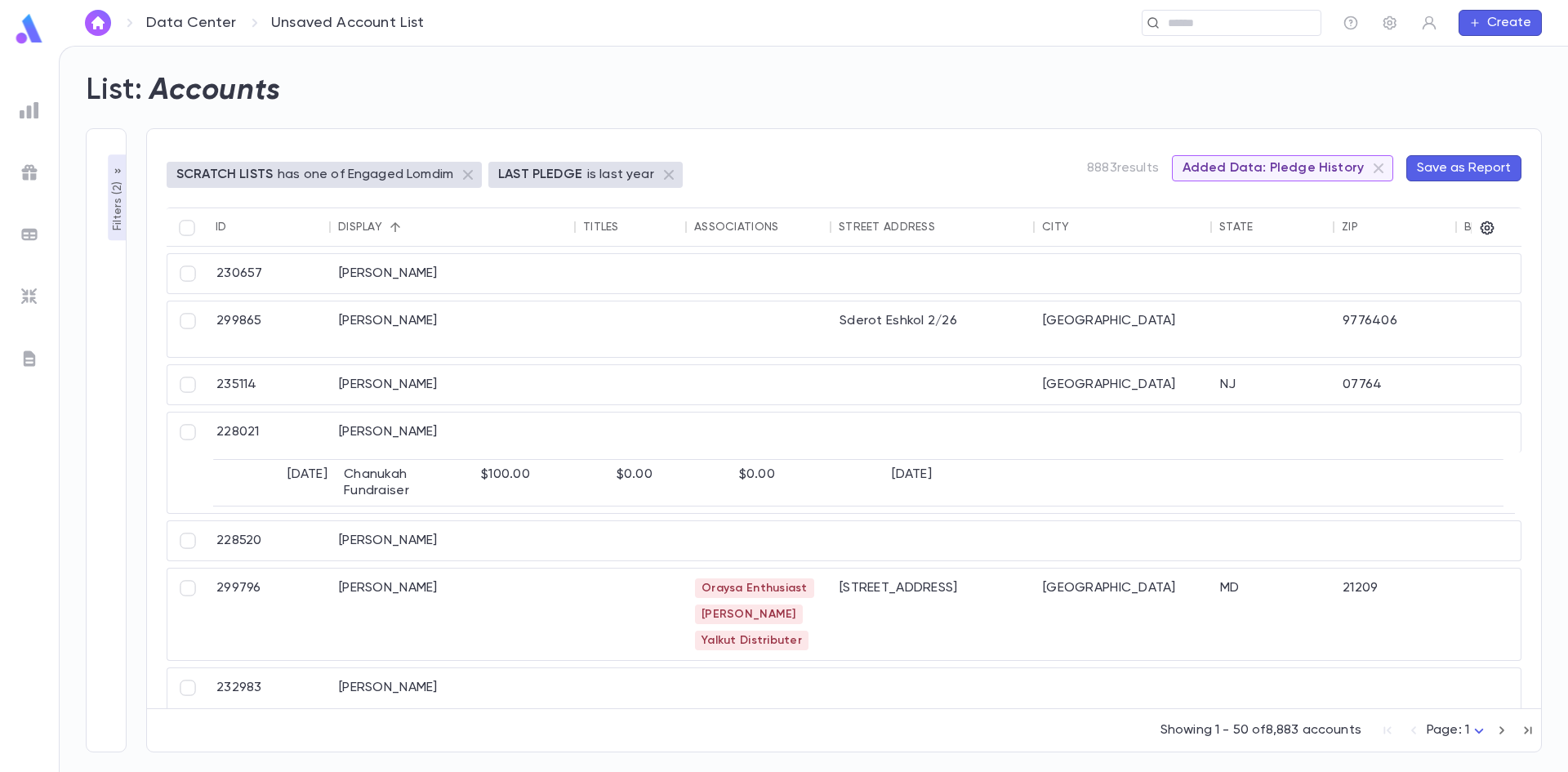
click at [1497, 728] on icon "button" at bounding box center [1502, 730] width 18 height 19
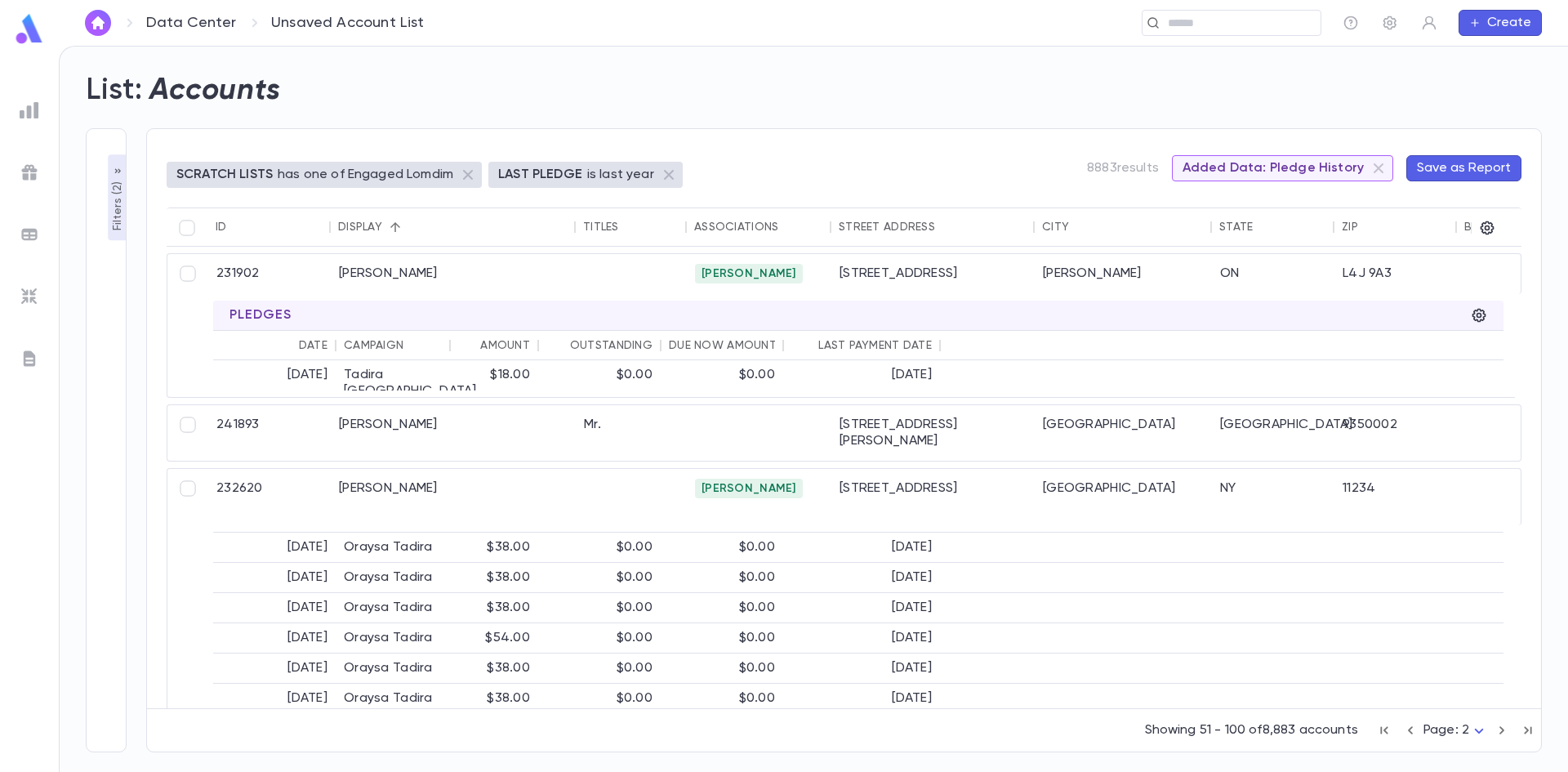
click at [1415, 735] on icon "button" at bounding box center [1410, 730] width 18 height 19
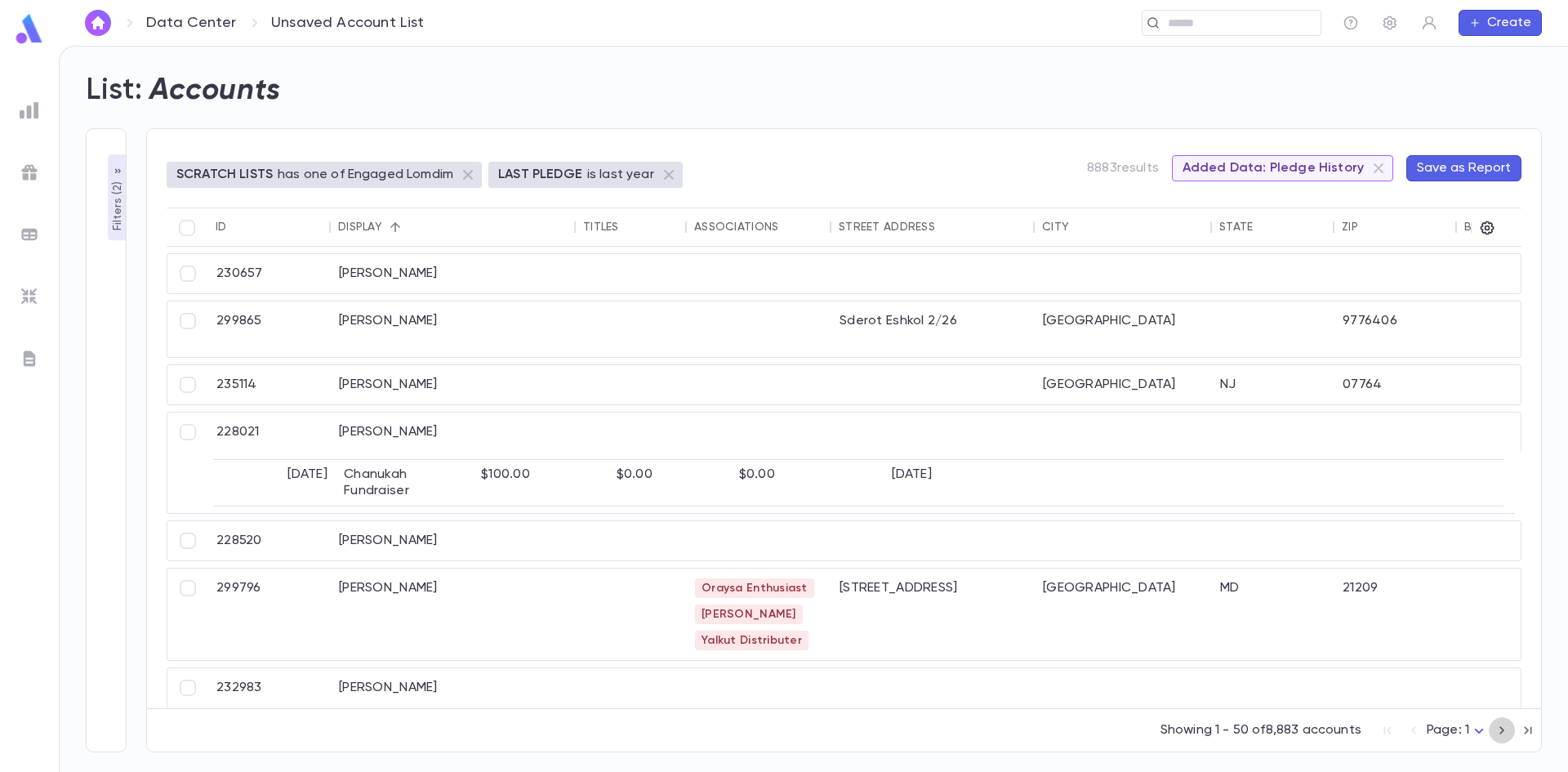
click at [1508, 732] on icon "button" at bounding box center [1502, 730] width 18 height 19
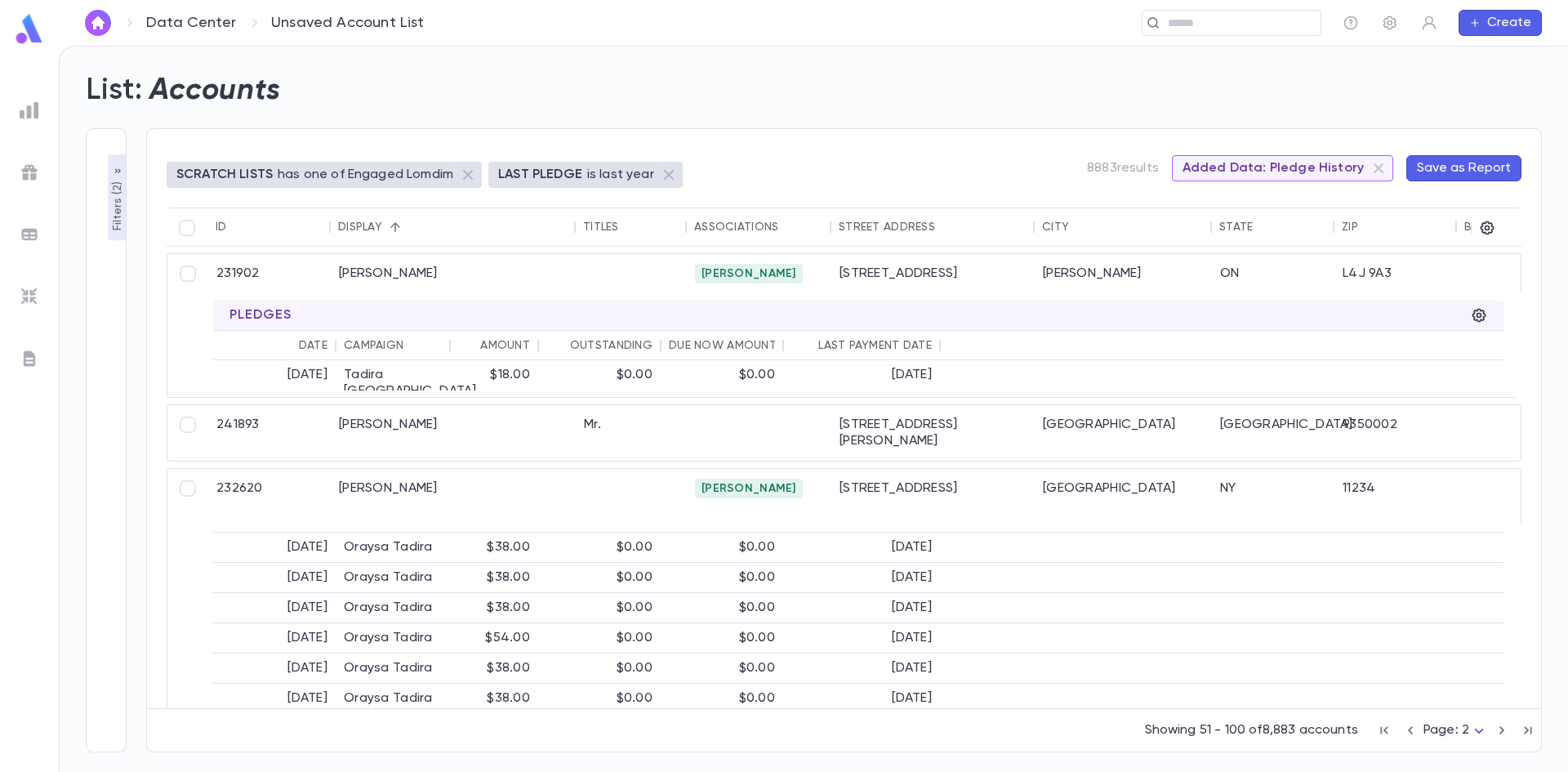
click at [1508, 732] on icon "button" at bounding box center [1502, 730] width 18 height 19
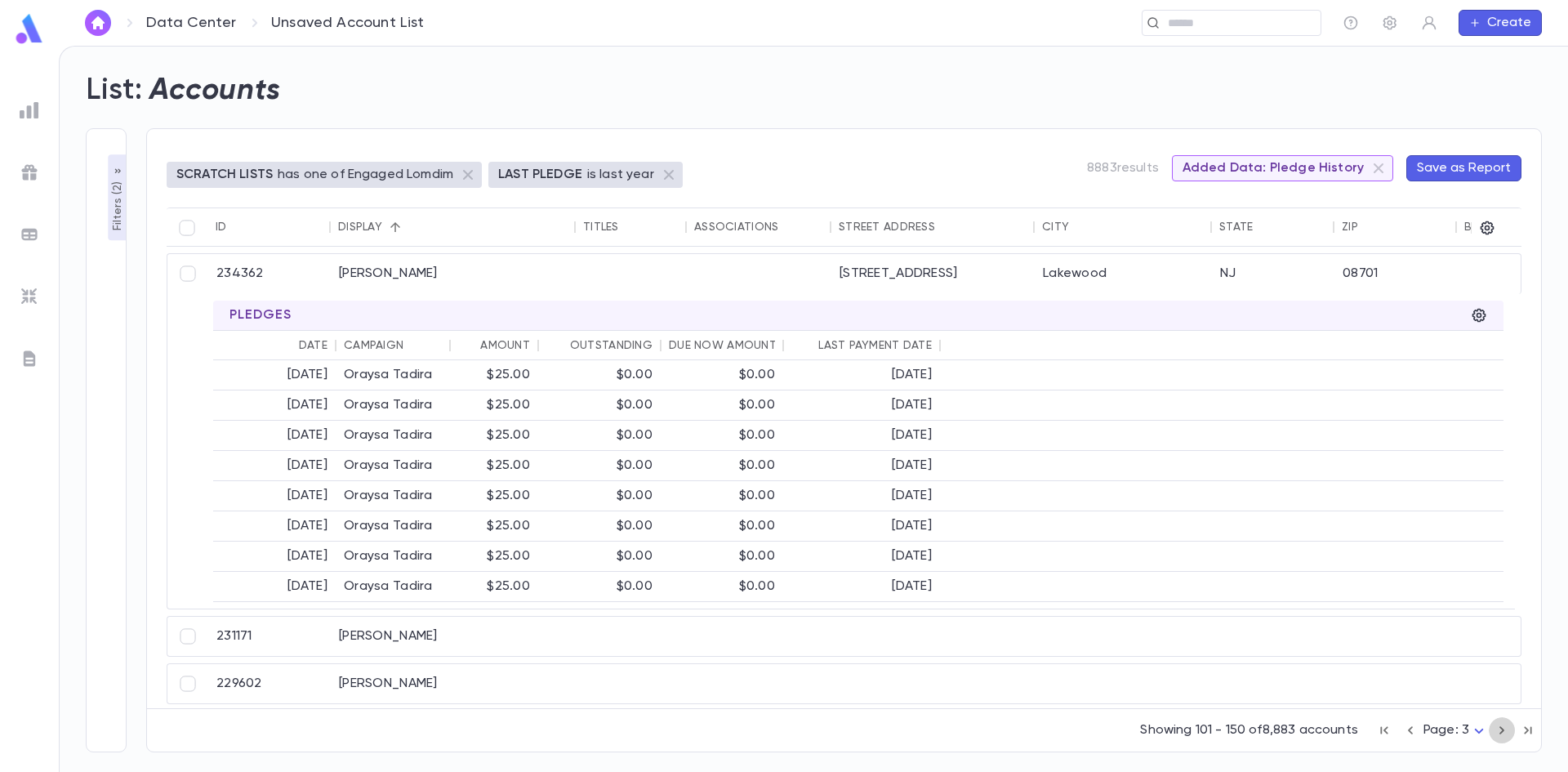
click at [1508, 732] on icon "button" at bounding box center [1502, 730] width 18 height 19
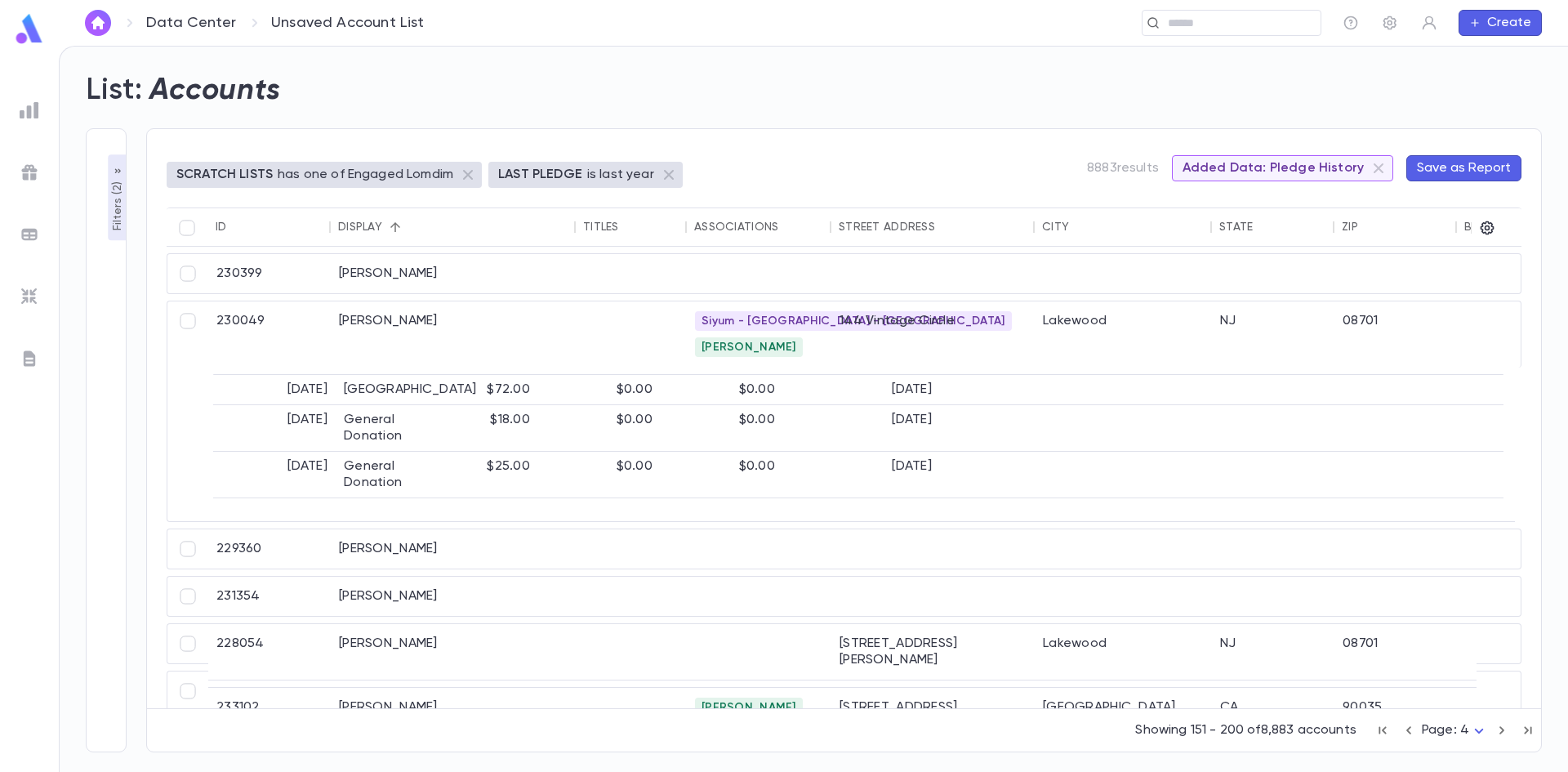
click at [1508, 732] on icon "button" at bounding box center [1502, 730] width 18 height 19
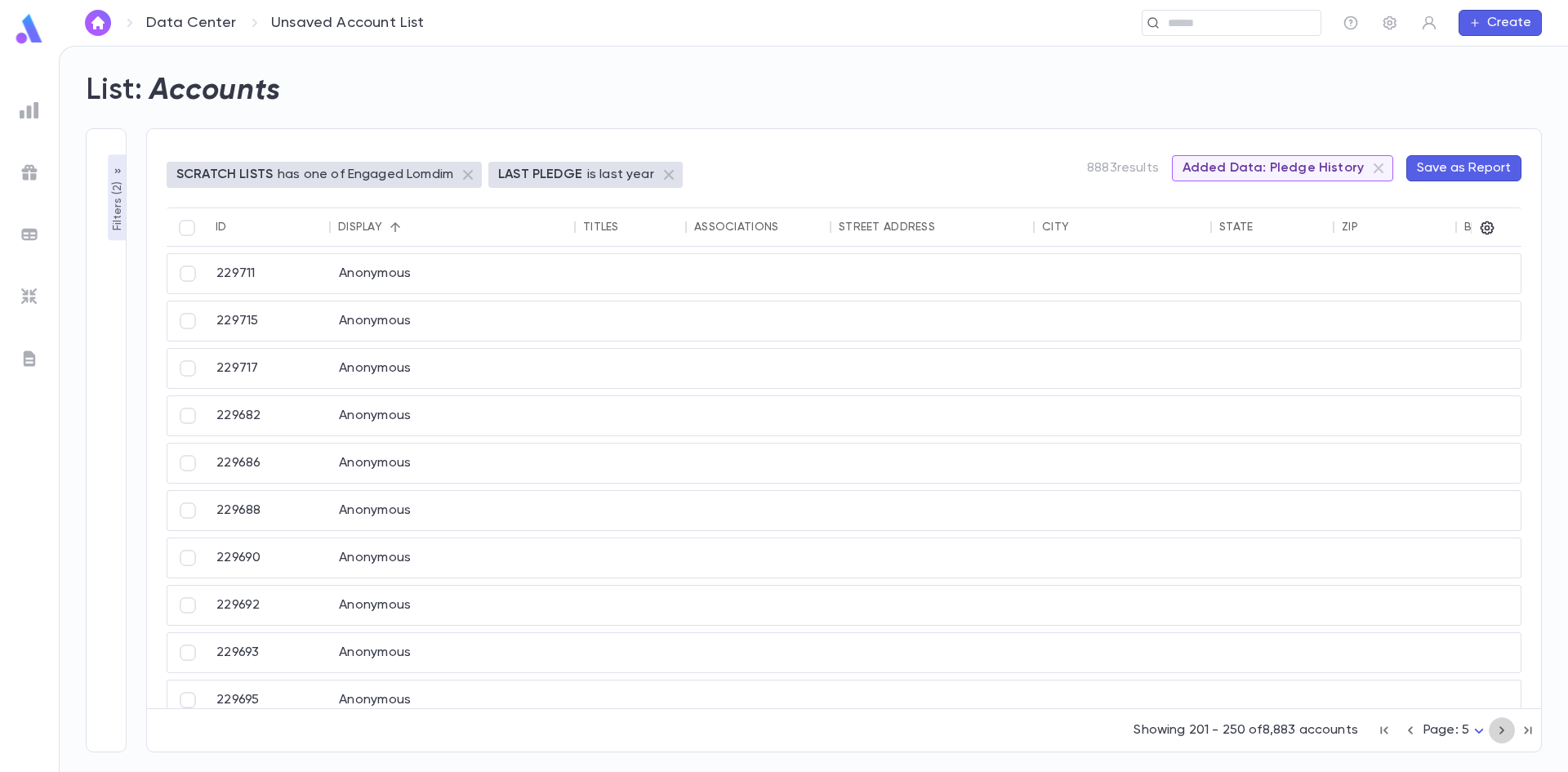
click at [1508, 732] on icon "button" at bounding box center [1502, 730] width 18 height 19
click at [1378, 163] on icon at bounding box center [1378, 168] width 19 height 19
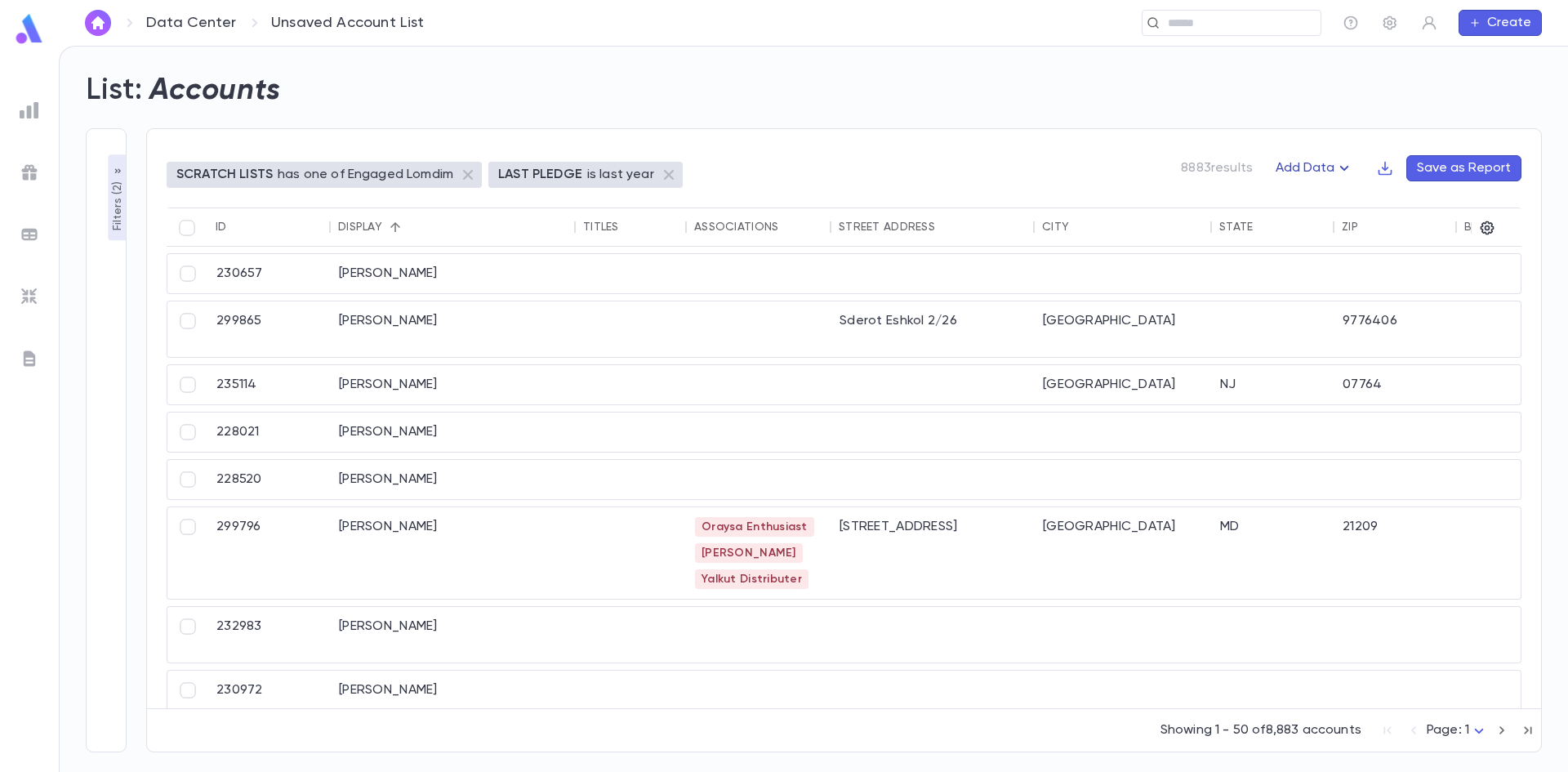
click at [1340, 167] on icon "button" at bounding box center [1344, 168] width 19 height 19
click at [1339, 201] on li "Lapsed Donors" at bounding box center [1332, 200] width 119 height 26
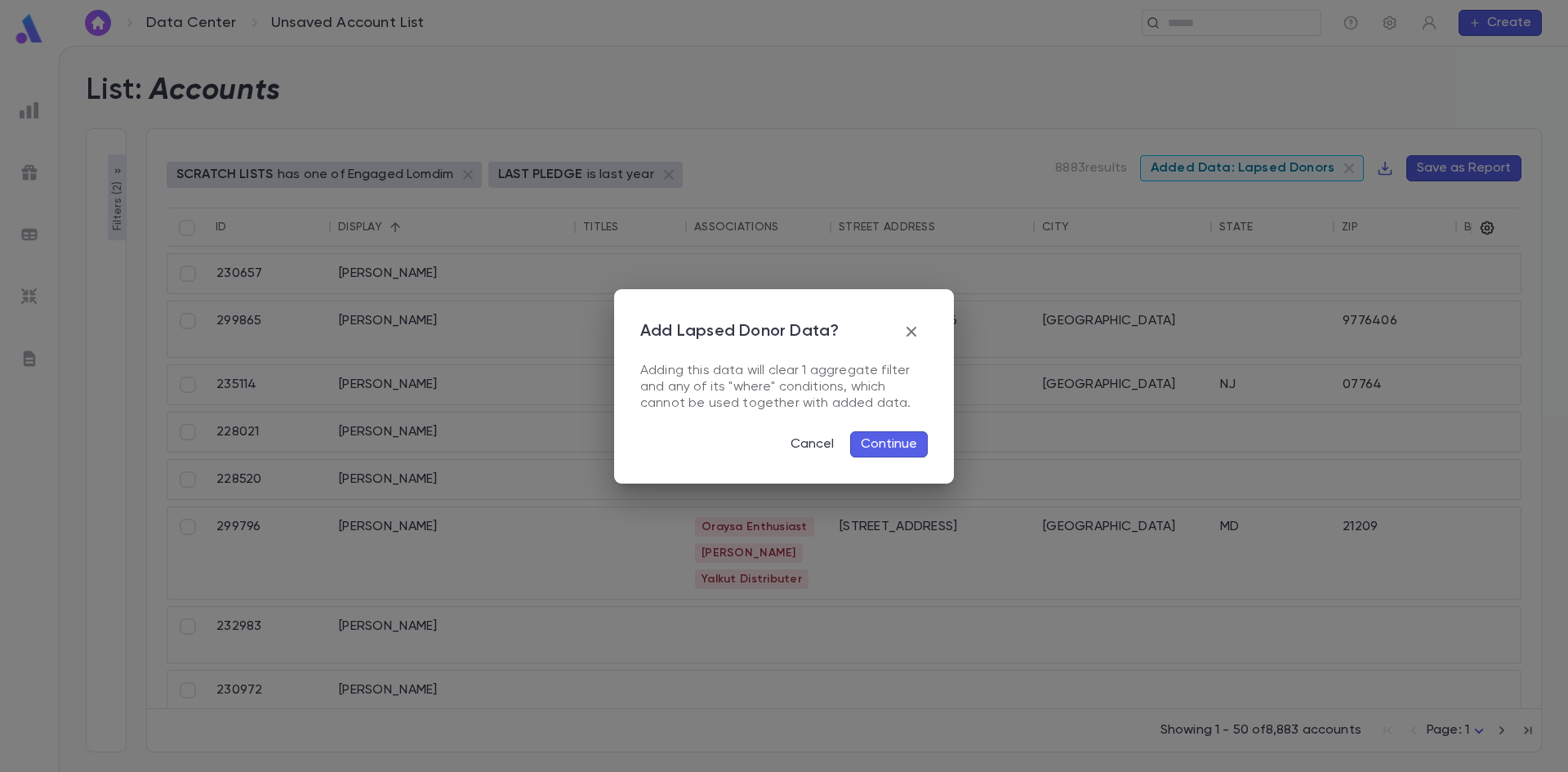
click at [909, 440] on button "Continue" at bounding box center [889, 444] width 78 height 26
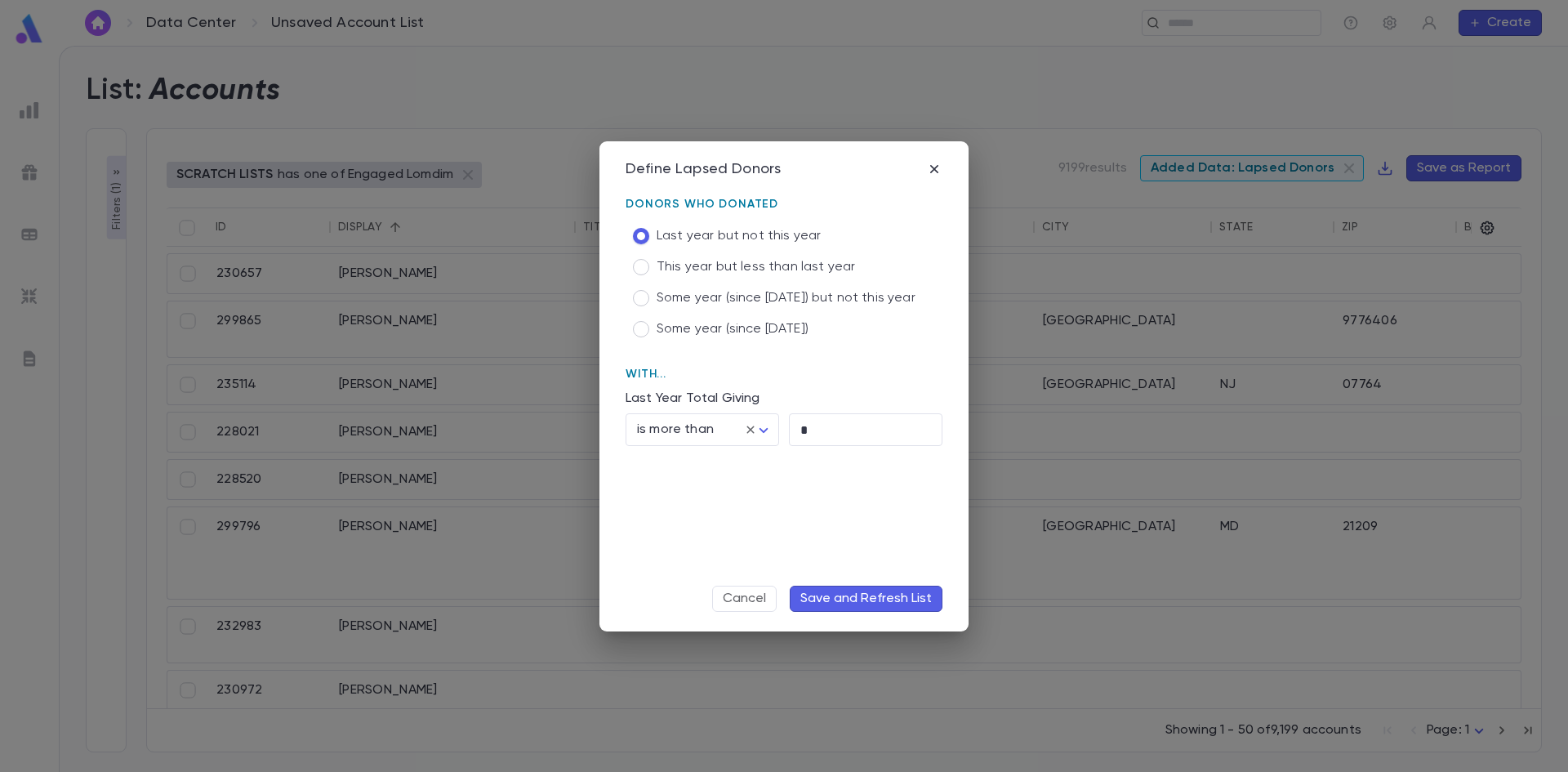
click at [669, 294] on span "Some year (since [DATE]) but not this year" at bounding box center [786, 298] width 259 height 17
drag, startPoint x: 841, startPoint y: 437, endPoint x: 779, endPoint y: 437, distance: 62.0
click at [779, 437] on div "* ​" at bounding box center [860, 426] width 163 height 39
type input "*"
click at [866, 593] on button "Save and Refresh List" at bounding box center [866, 599] width 152 height 26
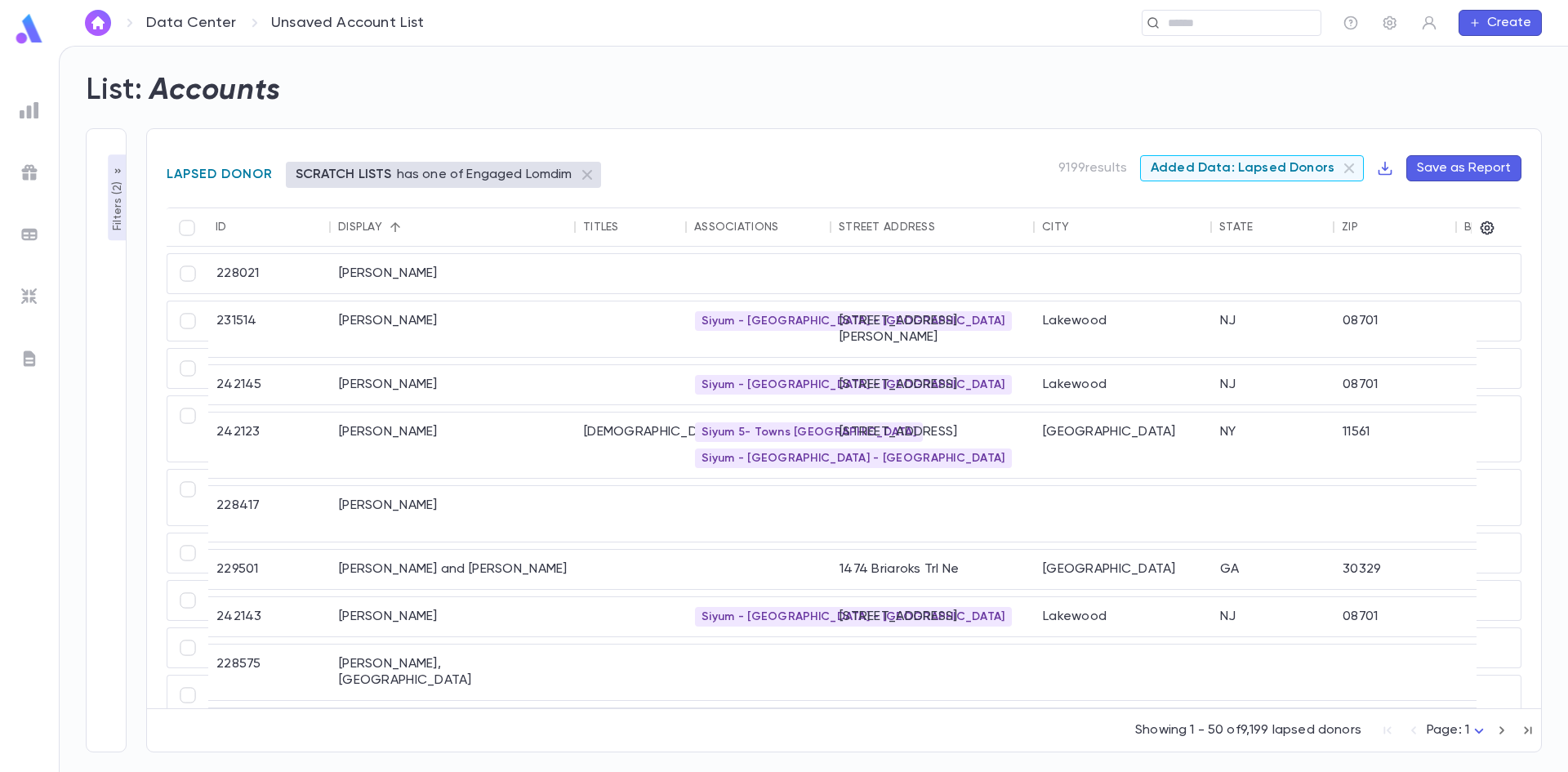
click at [1496, 728] on icon "button" at bounding box center [1502, 730] width 18 height 19
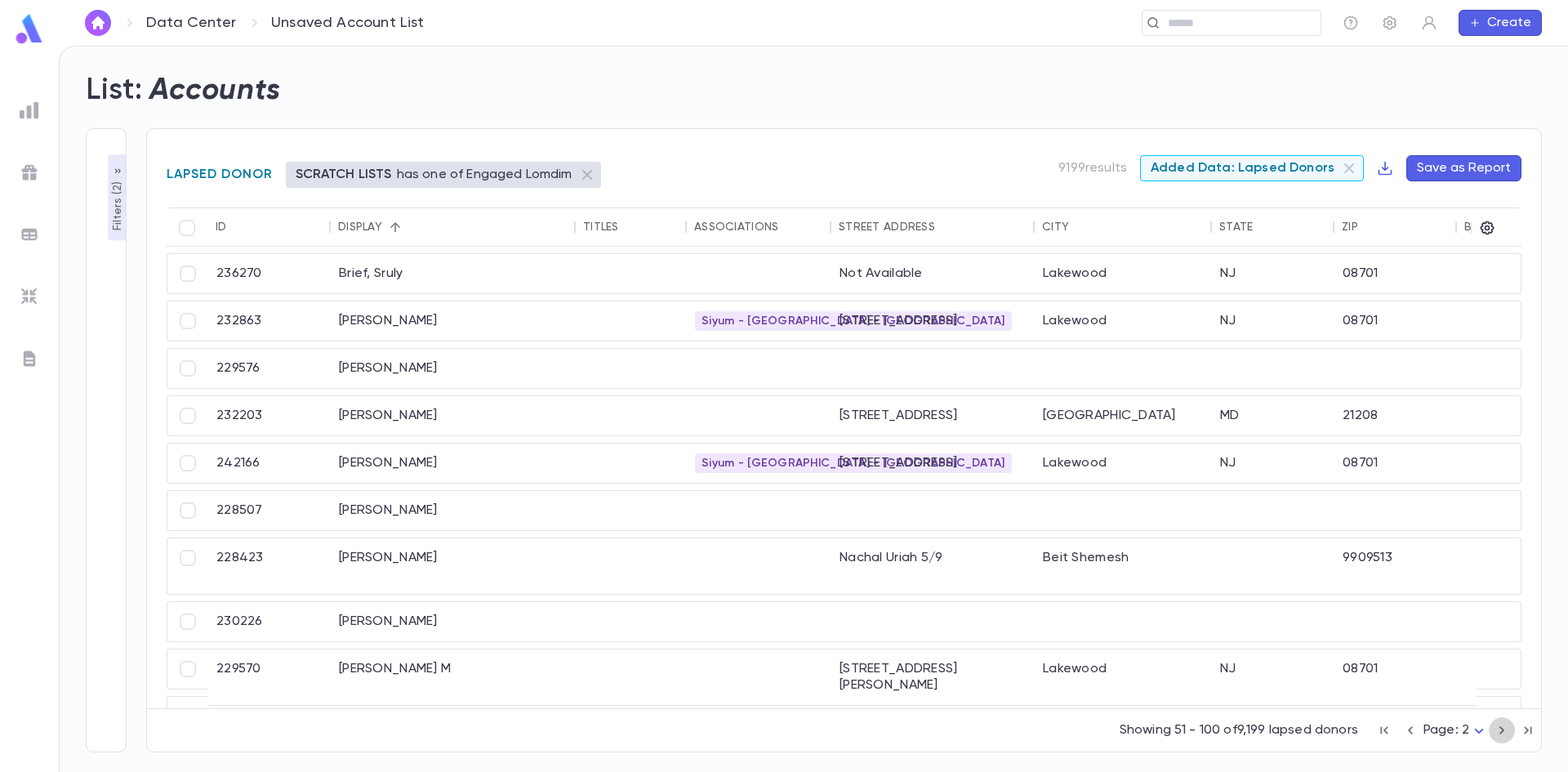
click at [1496, 728] on icon "button" at bounding box center [1502, 730] width 18 height 19
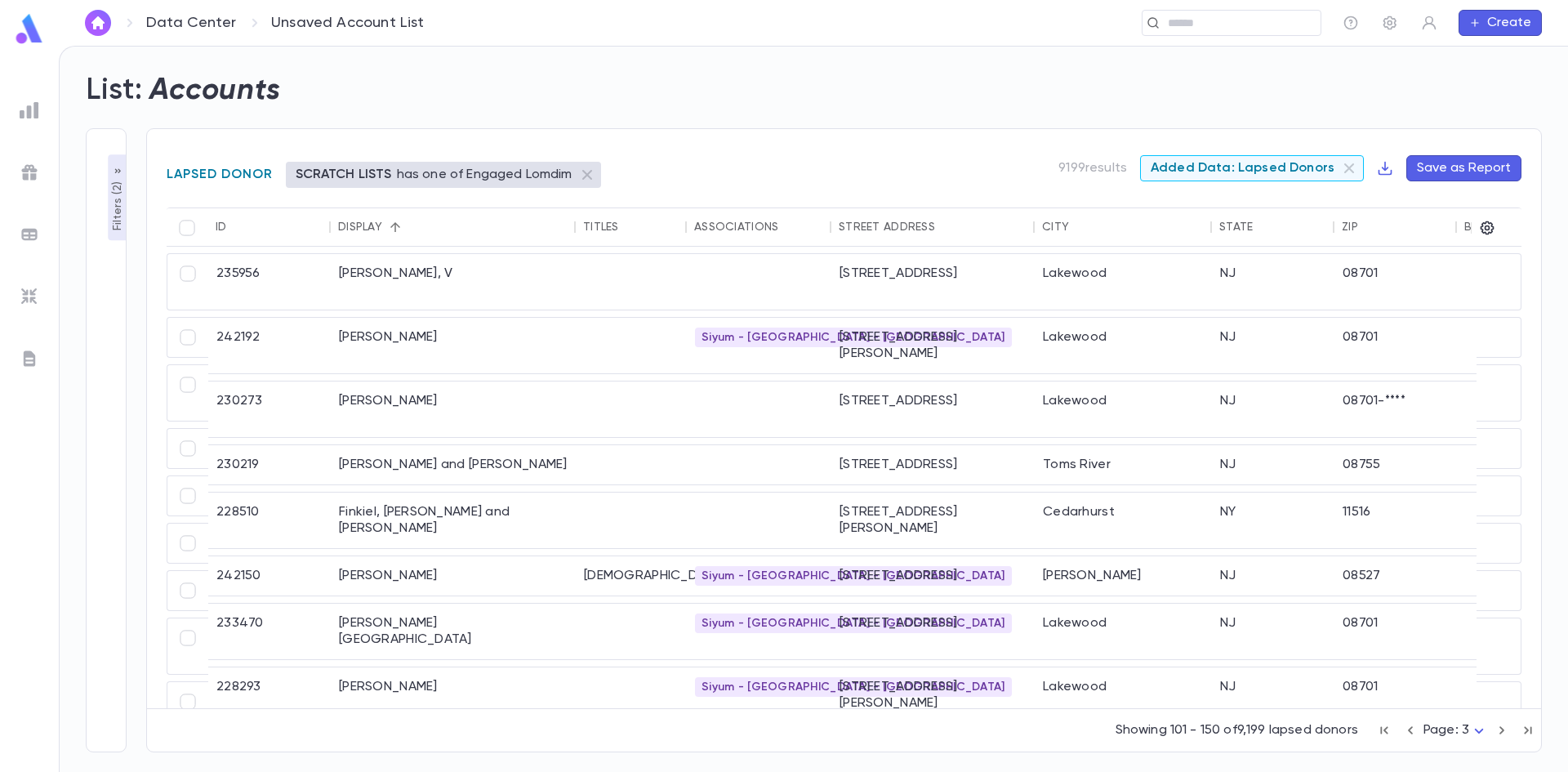
click at [1496, 728] on icon "button" at bounding box center [1502, 730] width 18 height 19
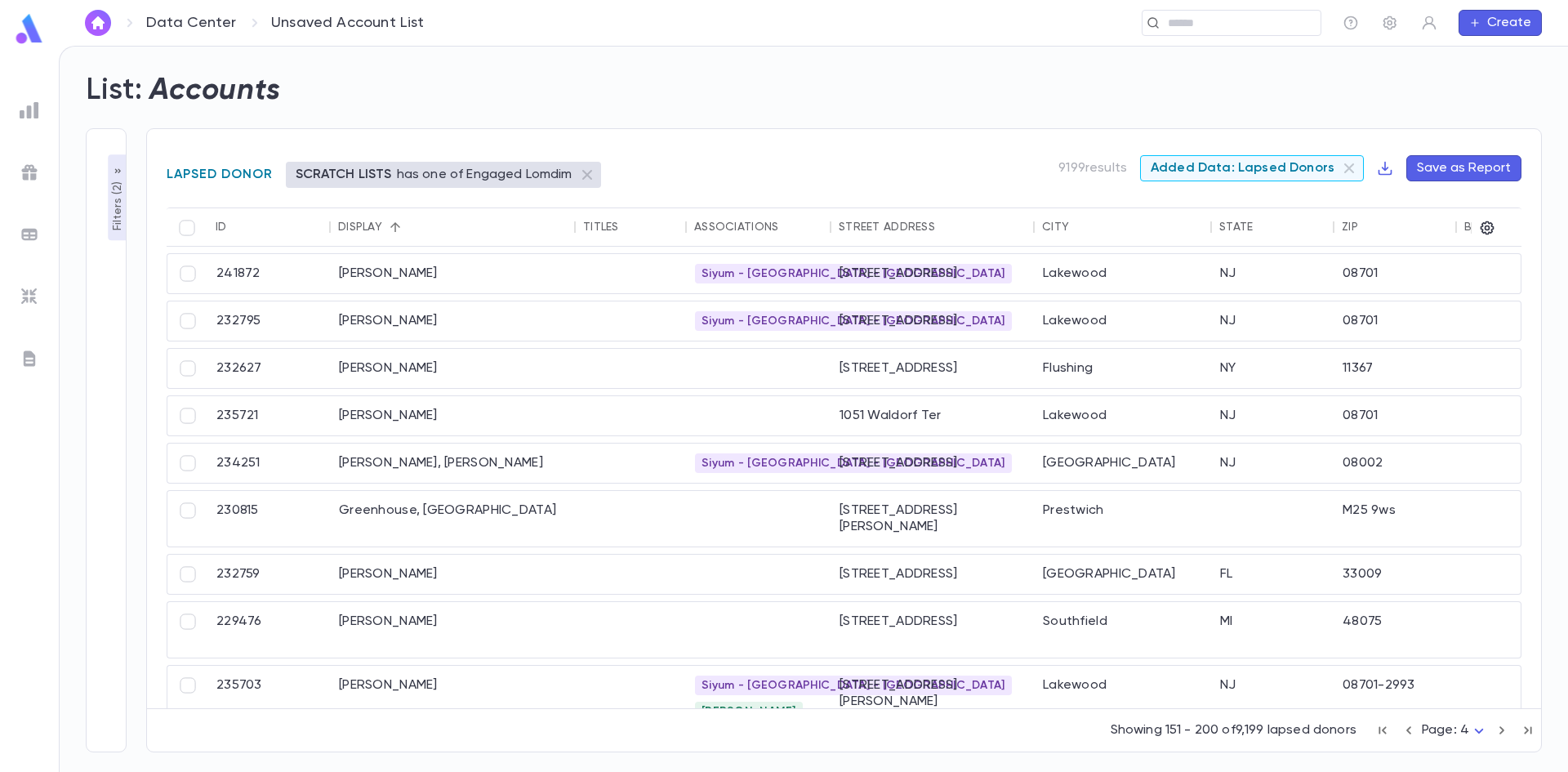
click at [1496, 728] on icon "button" at bounding box center [1502, 730] width 18 height 19
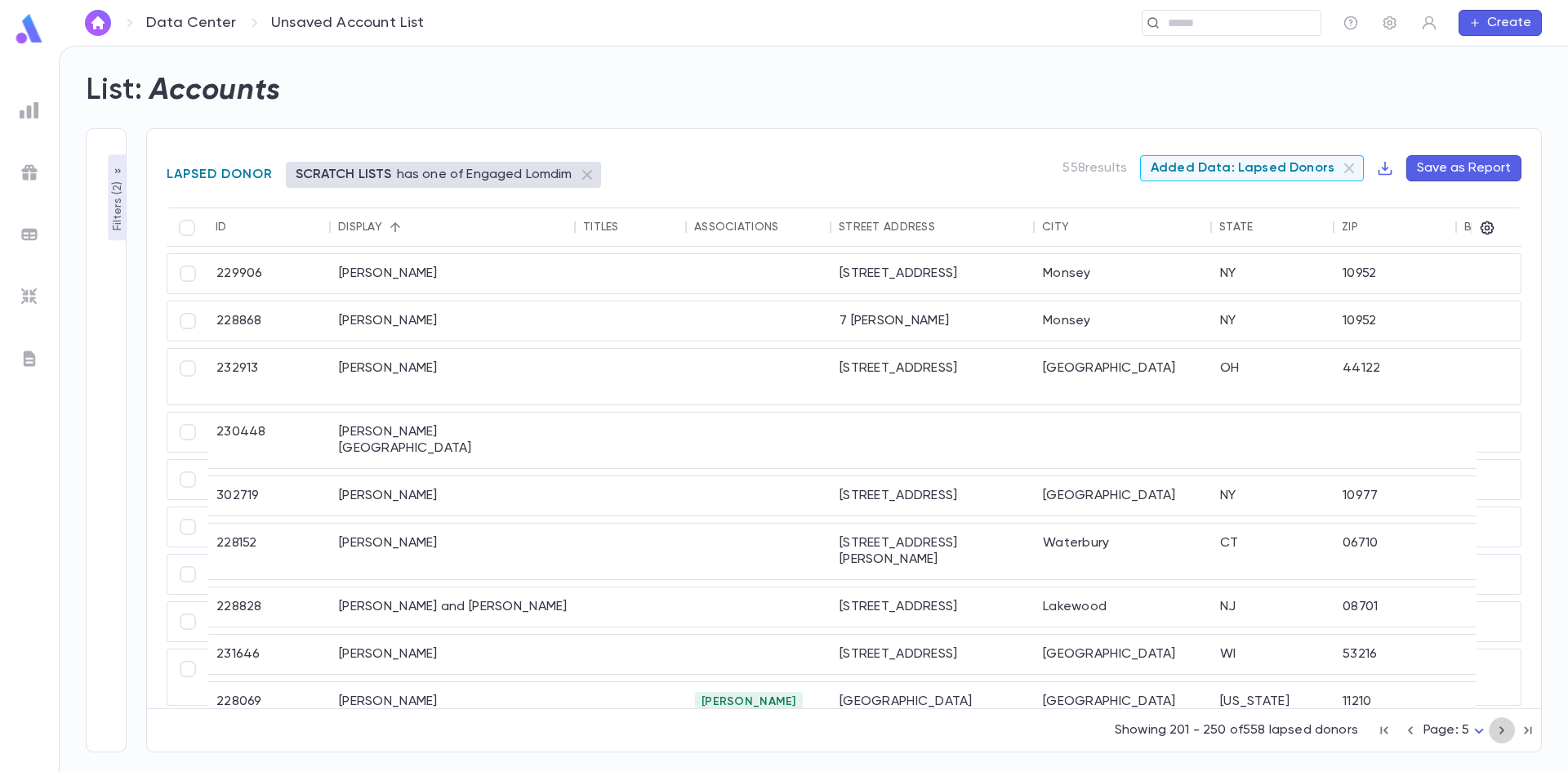
click at [1496, 728] on icon "button" at bounding box center [1502, 730] width 18 height 19
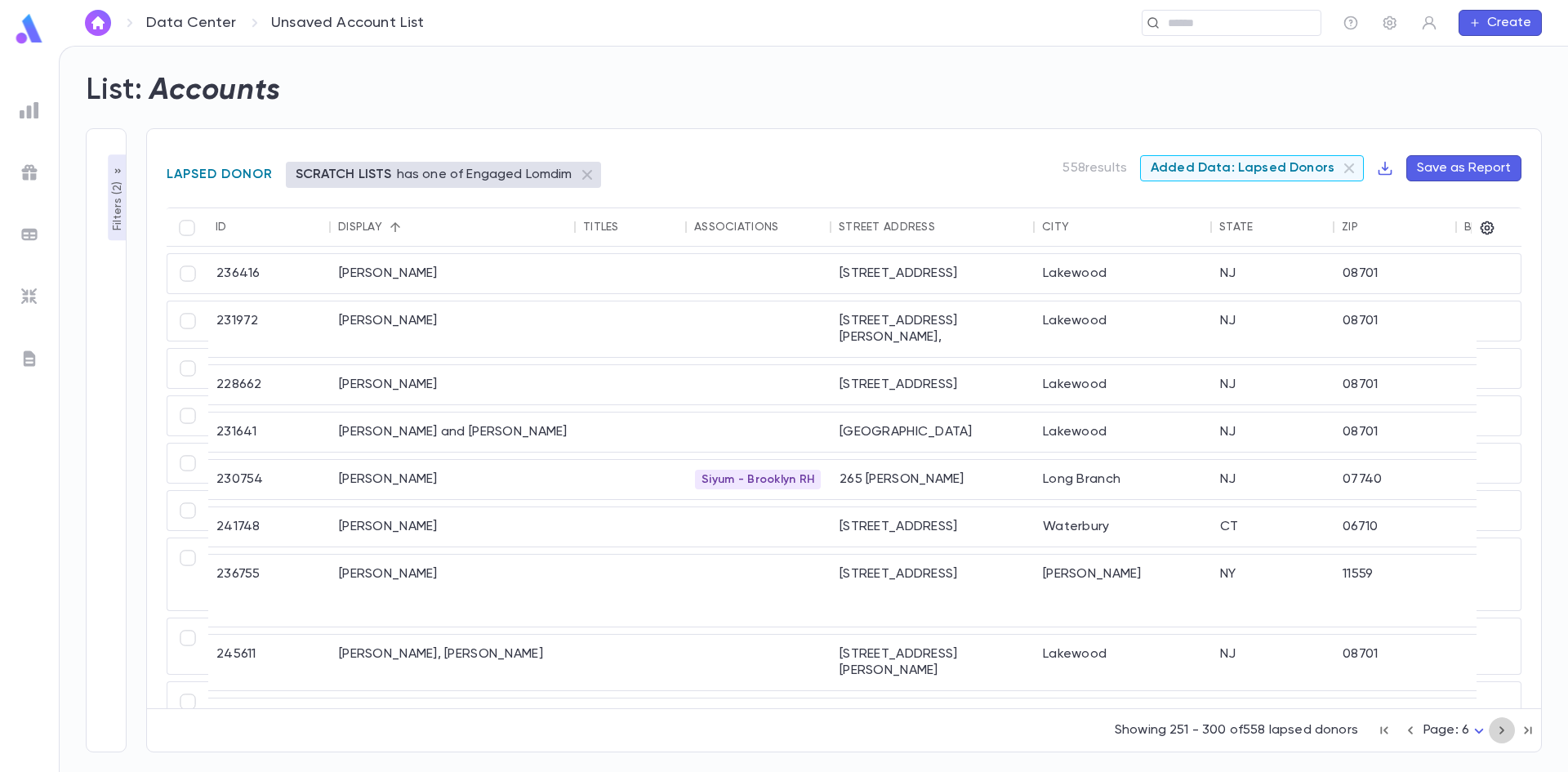
click at [1496, 728] on icon "button" at bounding box center [1502, 730] width 18 height 19
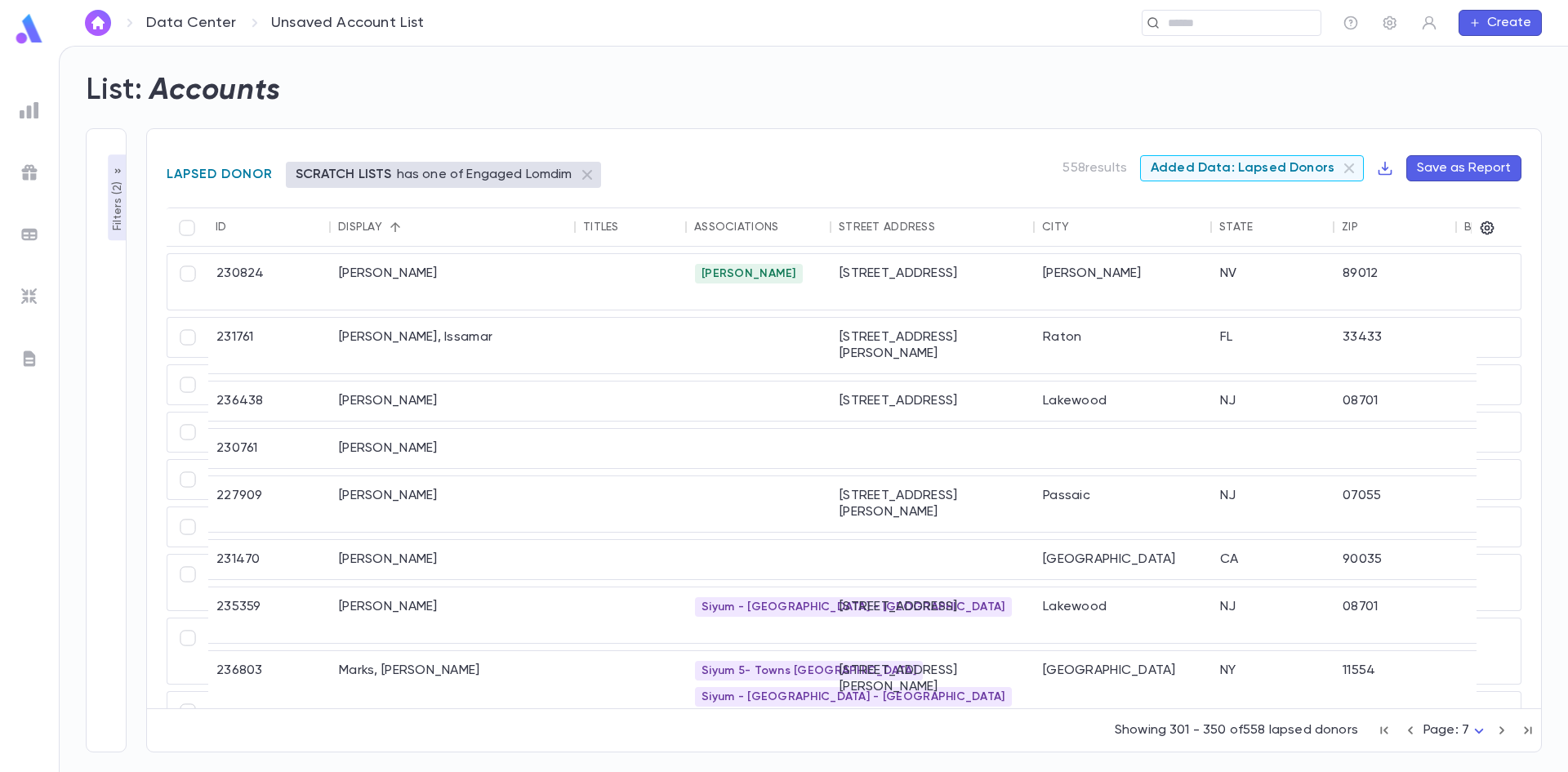
click at [1496, 728] on icon "button" at bounding box center [1502, 730] width 18 height 19
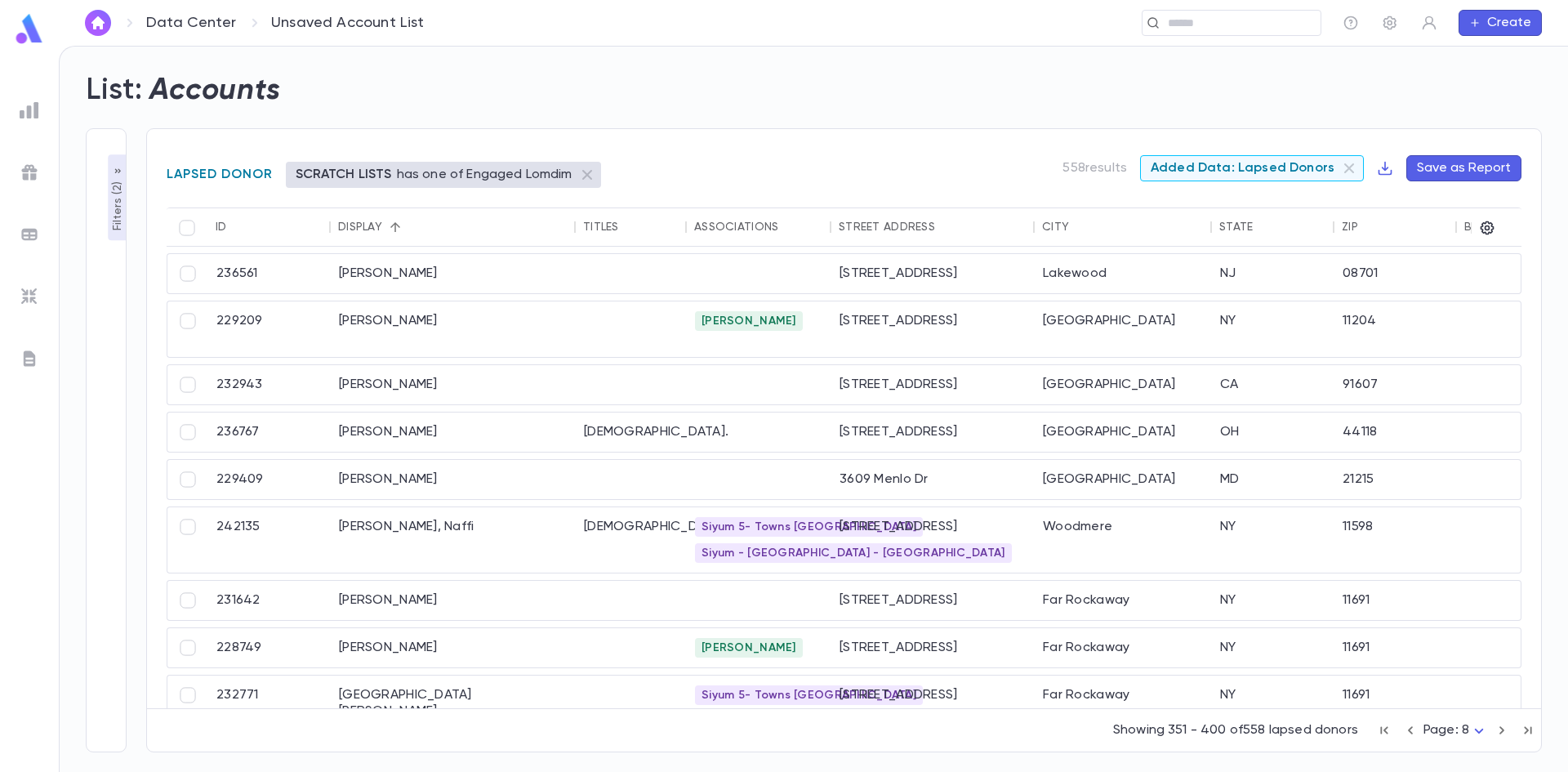
click at [1496, 728] on icon "button" at bounding box center [1502, 730] width 18 height 19
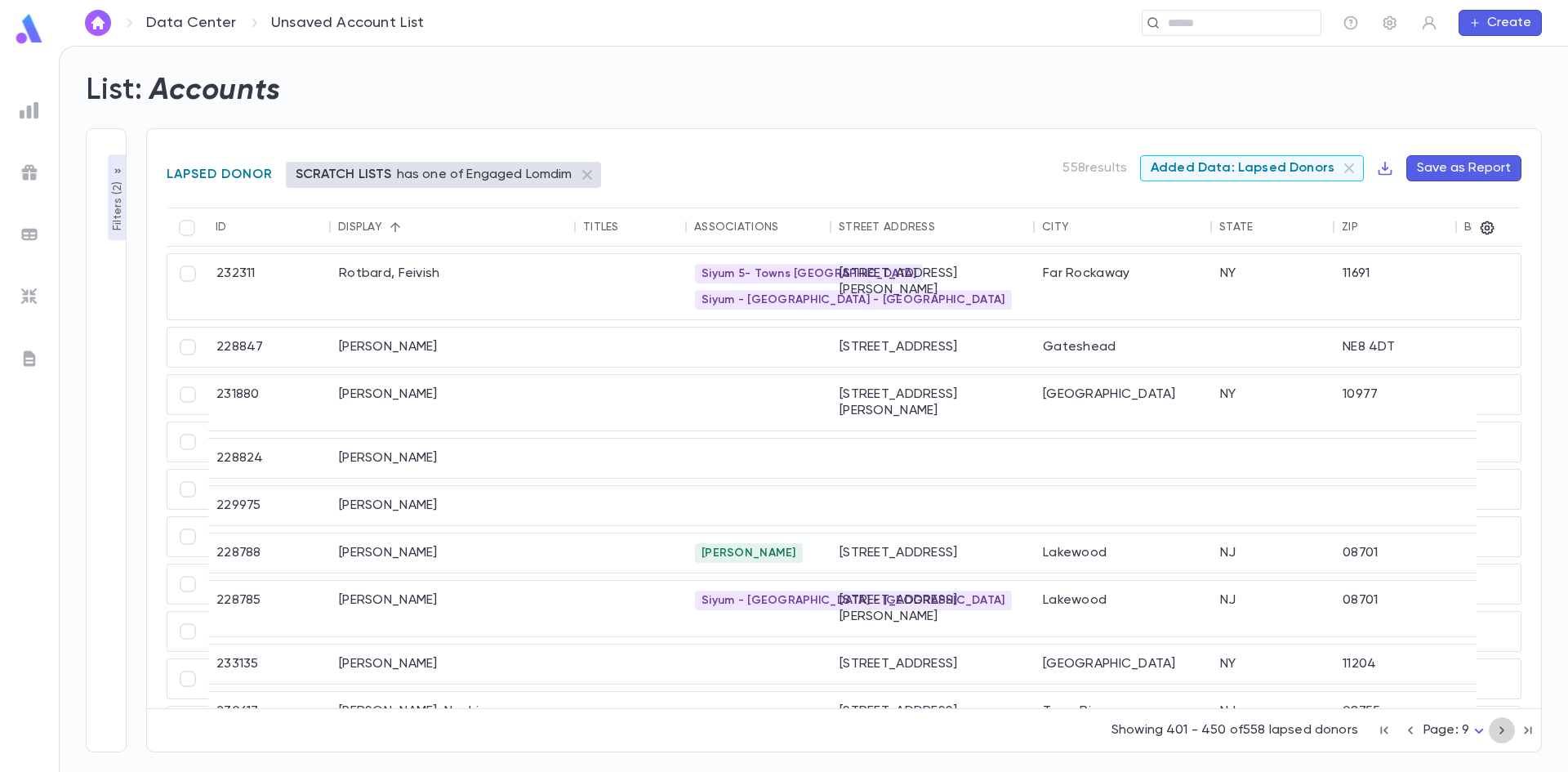
click at [1496, 728] on icon "button" at bounding box center [1502, 730] width 18 height 19
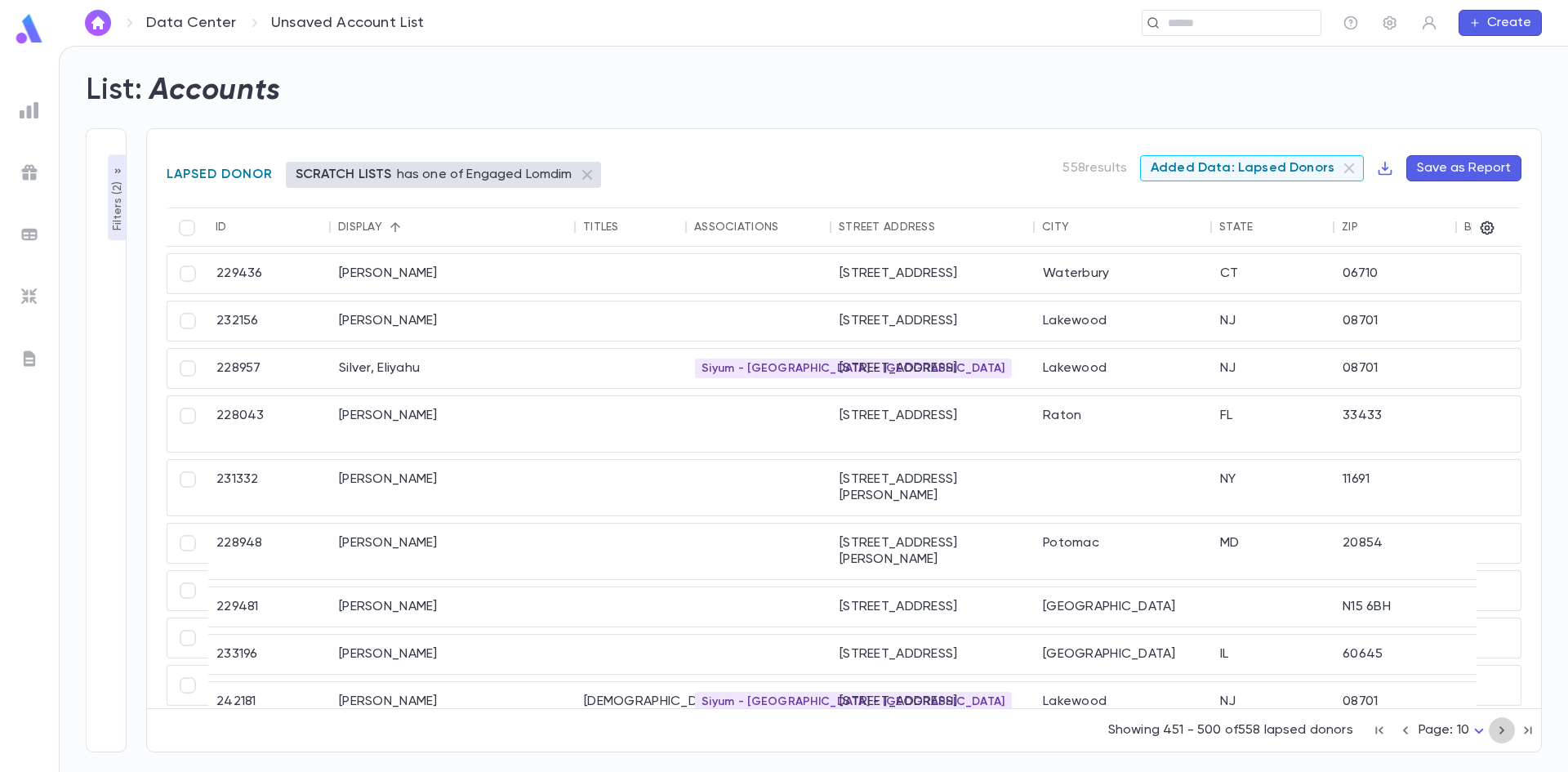
click at [1496, 728] on icon "button" at bounding box center [1502, 730] width 18 height 19
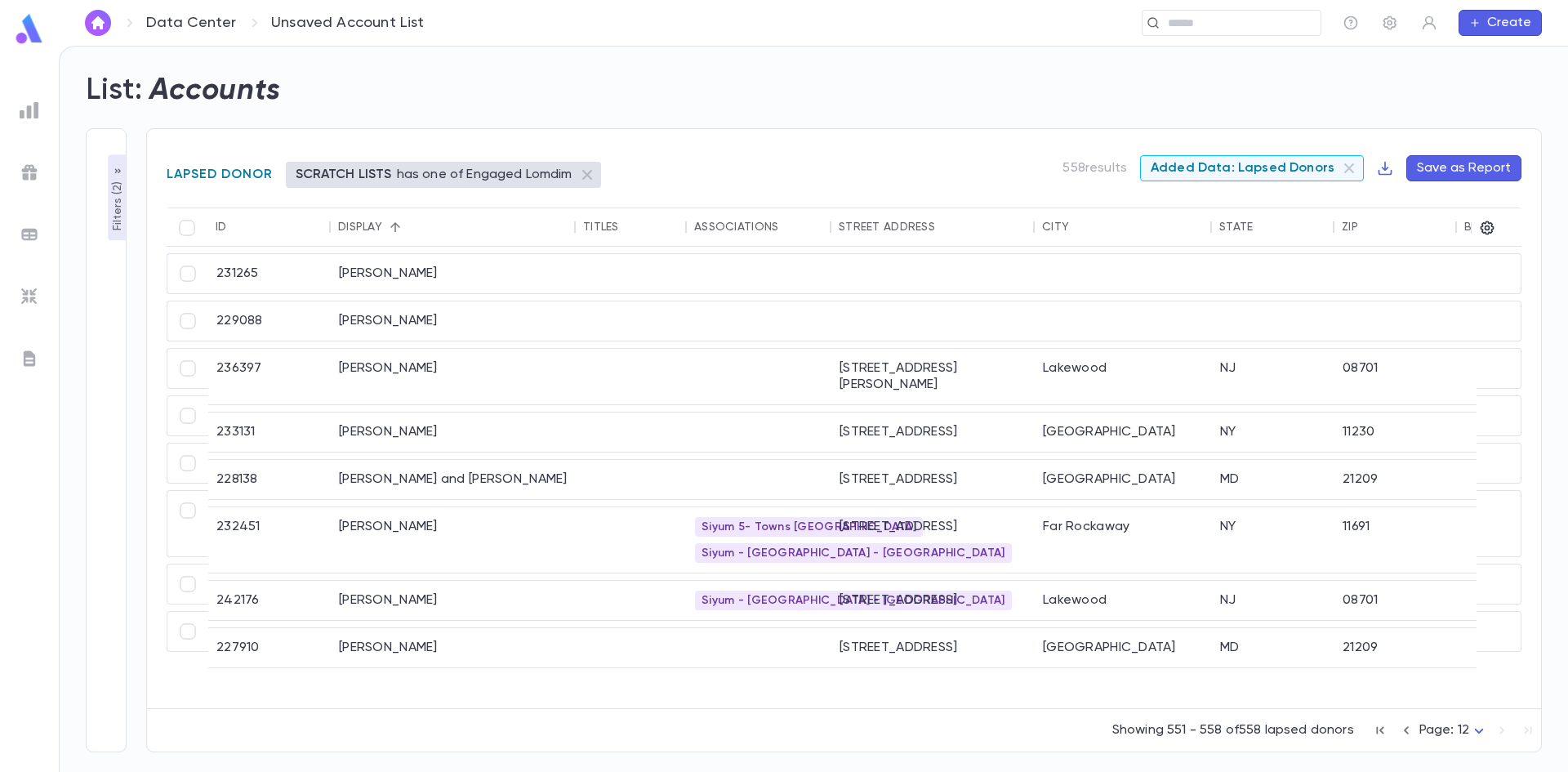
click at [1496, 728] on div "Showing 551 - 558 of 558 lapsed donors Page: 12 **" at bounding box center [844, 727] width 1394 height 36
click at [1352, 166] on icon at bounding box center [1348, 167] width 10 height 10
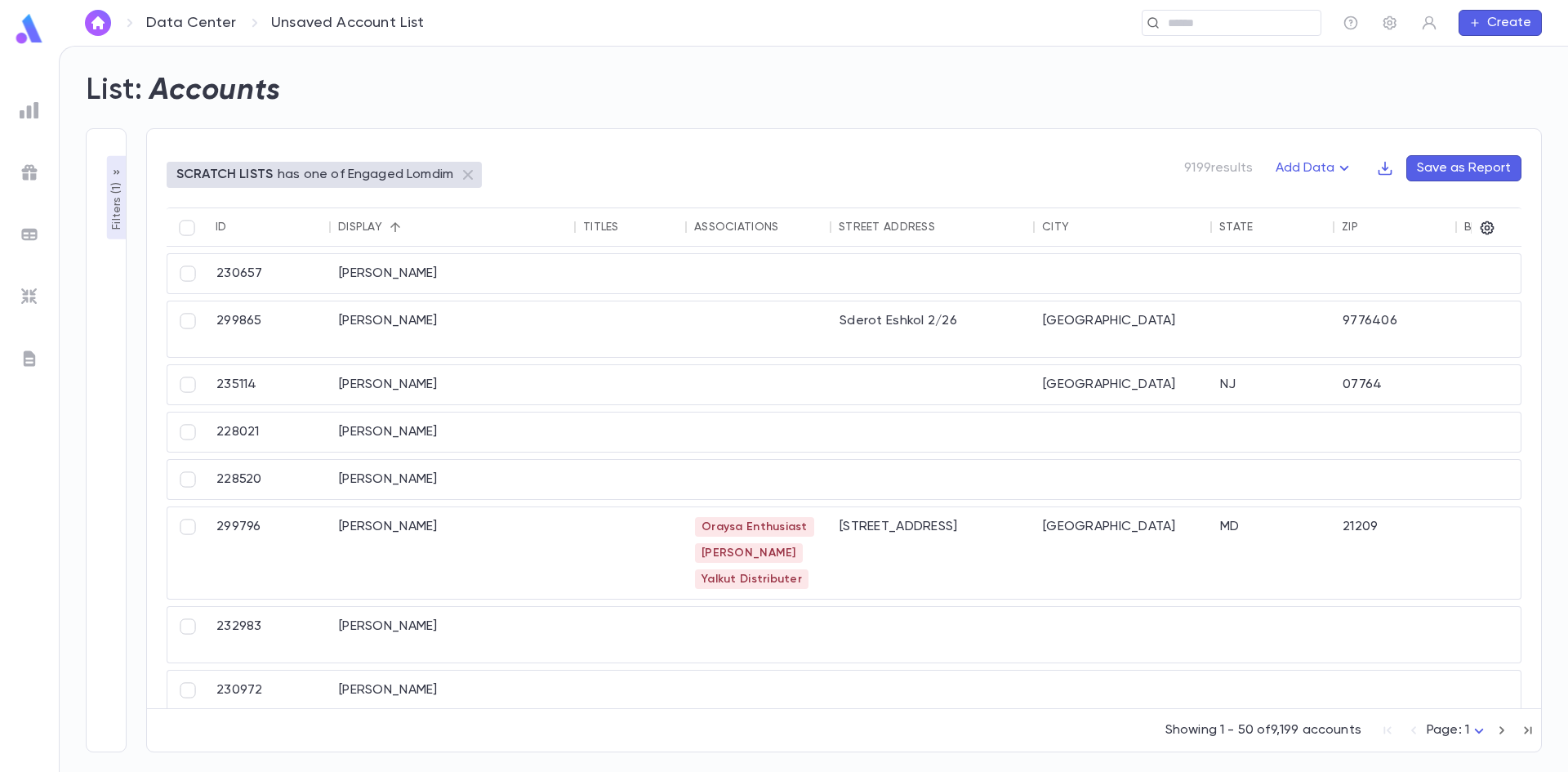
click at [113, 208] on p "Filters ( 1 )" at bounding box center [117, 204] width 17 height 51
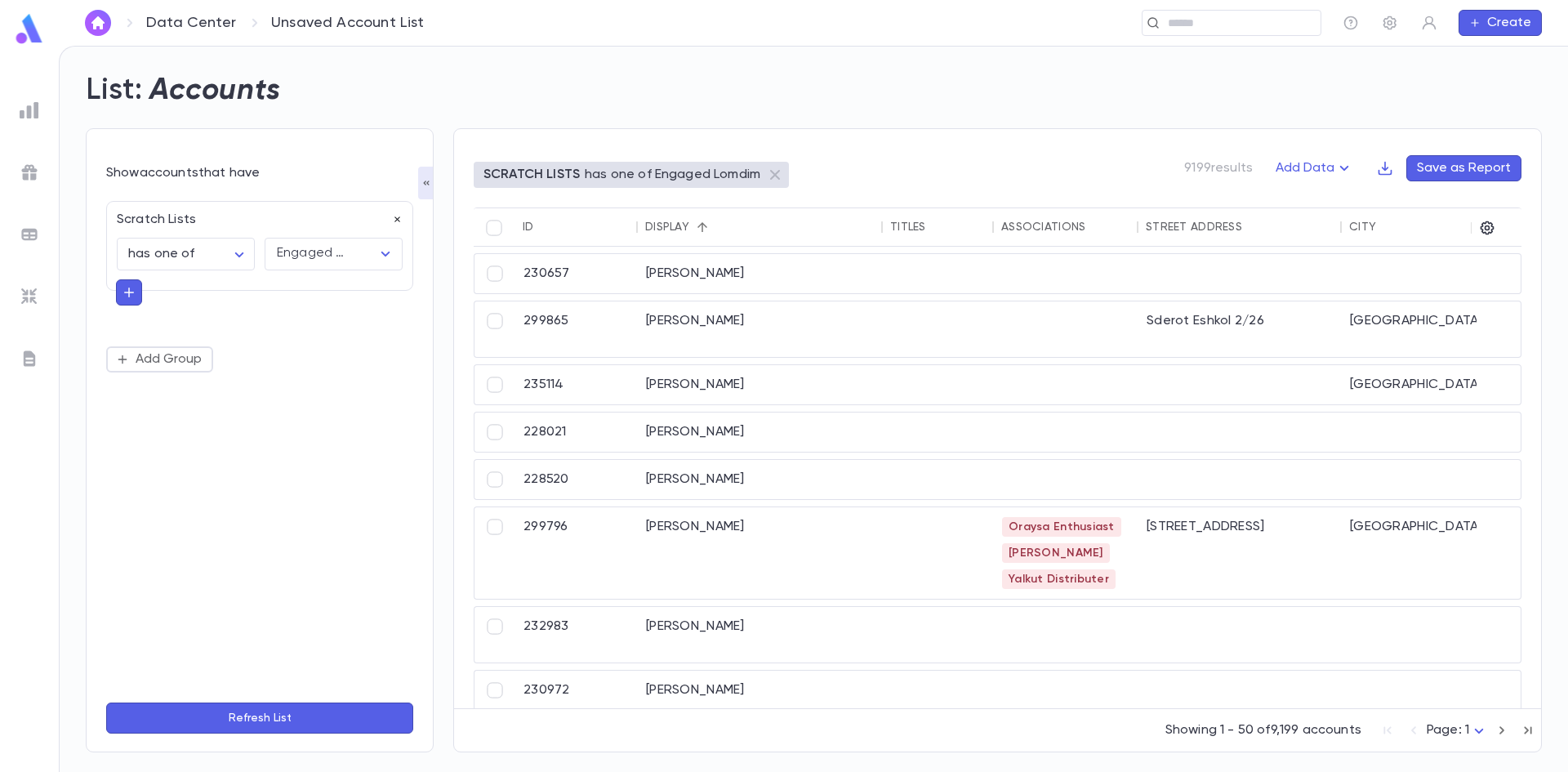
click at [395, 217] on icon "button" at bounding box center [397, 220] width 6 height 6
click at [152, 221] on button "Add Condition" at bounding box center [169, 224] width 126 height 26
click at [165, 227] on input "text" at bounding box center [252, 224] width 257 height 23
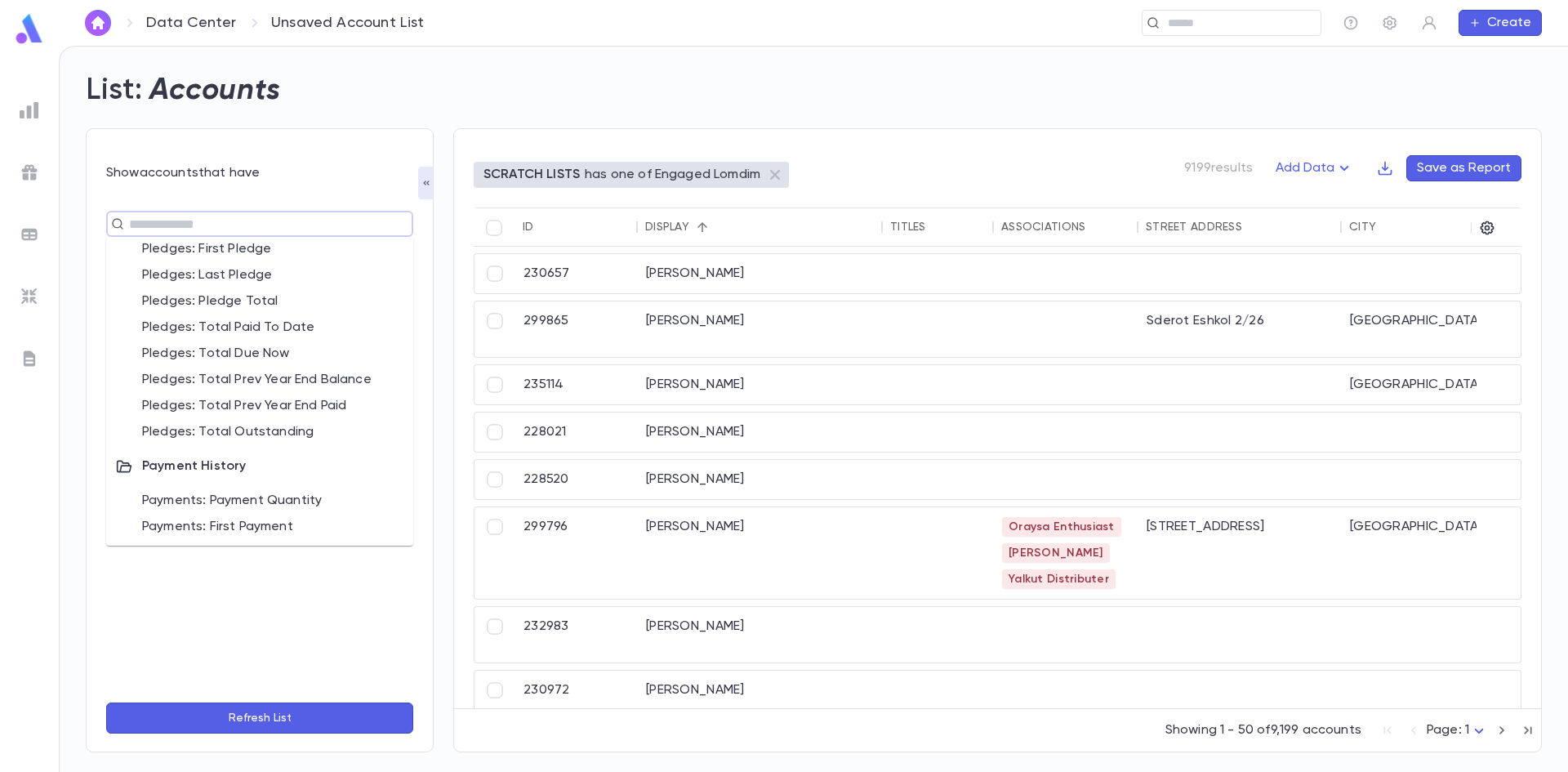
scroll to position [1302, 0]
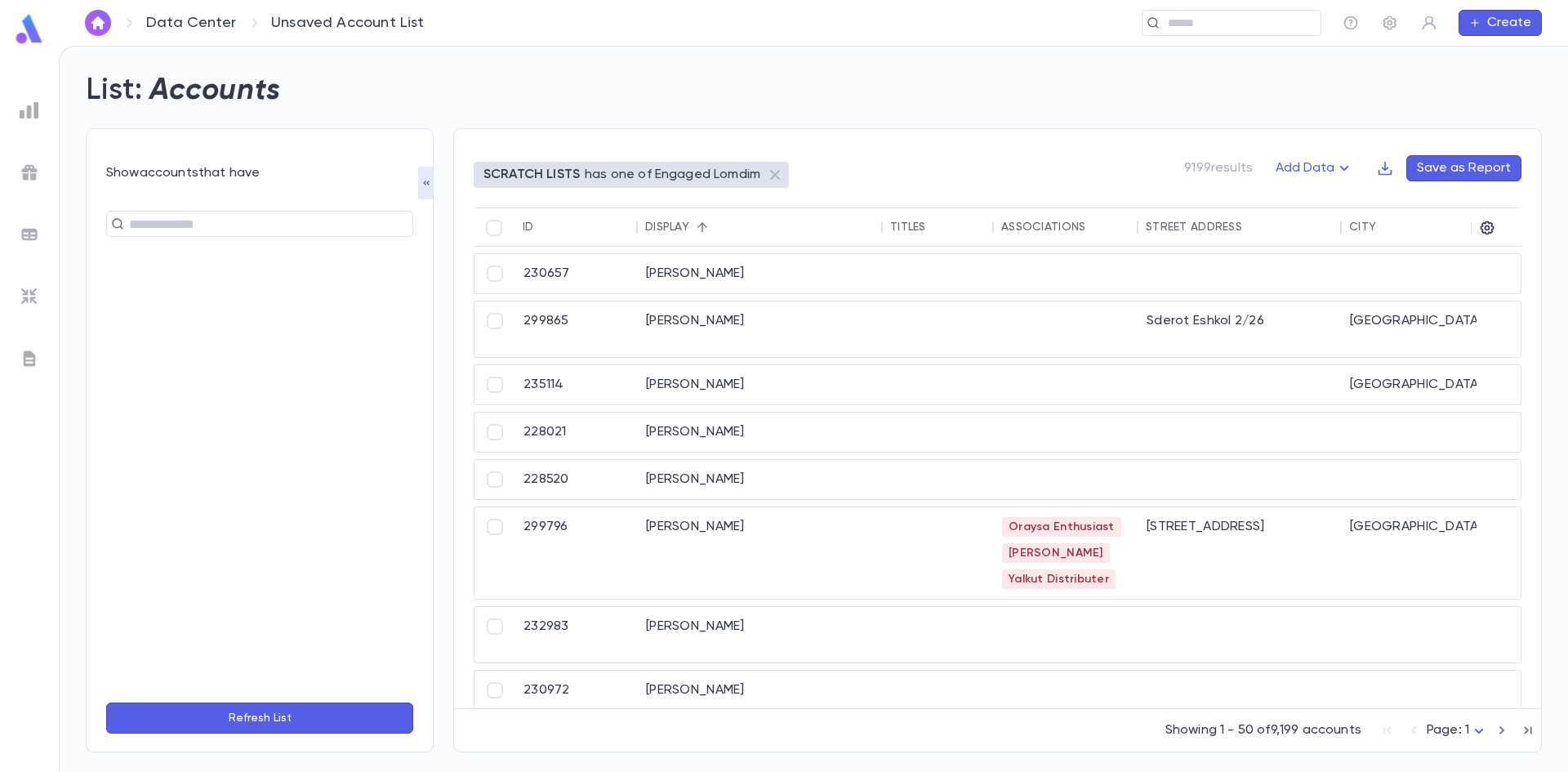
click at [203, 28] on link "Data Center" at bounding box center [191, 23] width 90 height 18
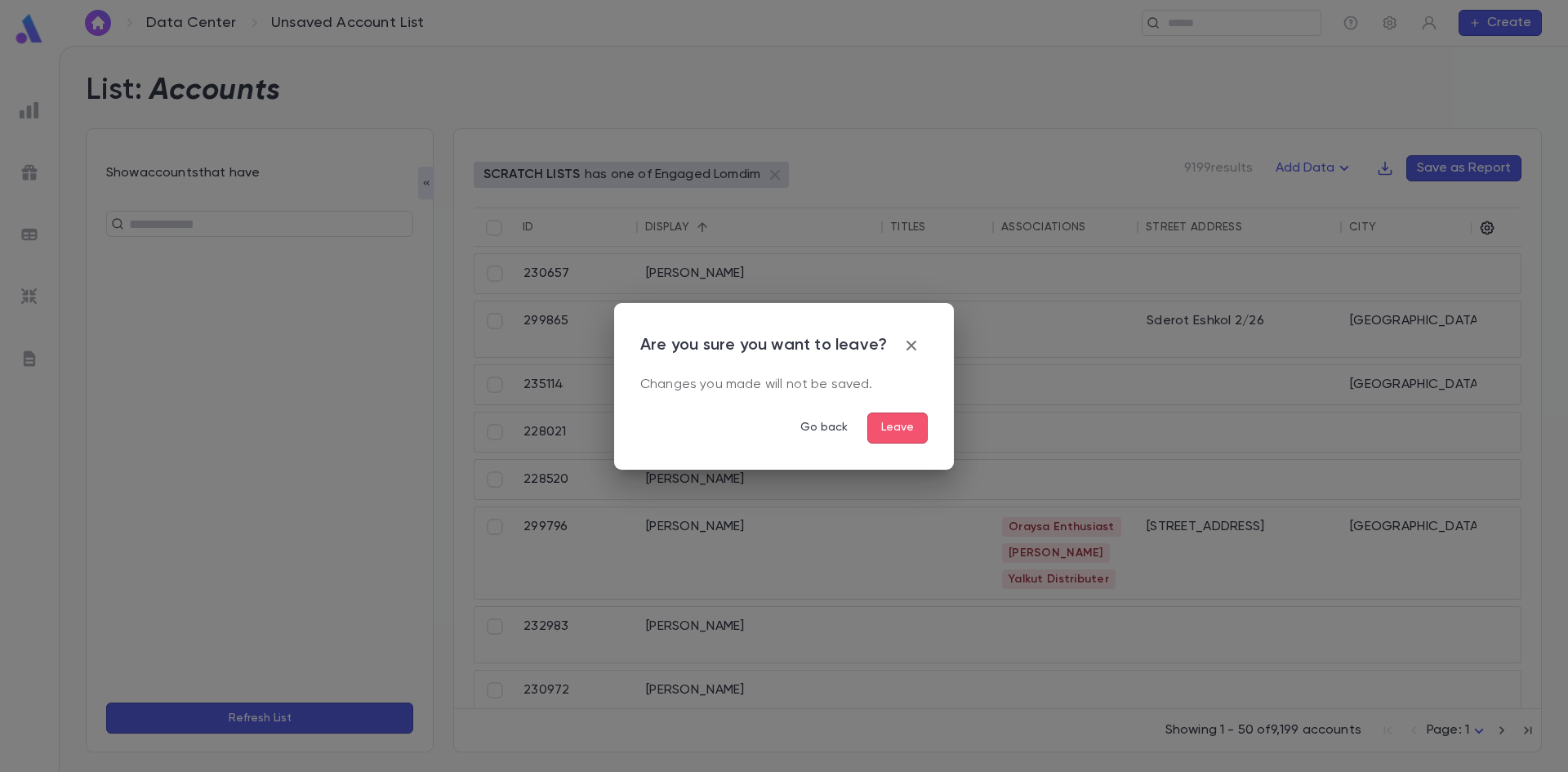
click at [895, 426] on button "Leave" at bounding box center [897, 428] width 60 height 31
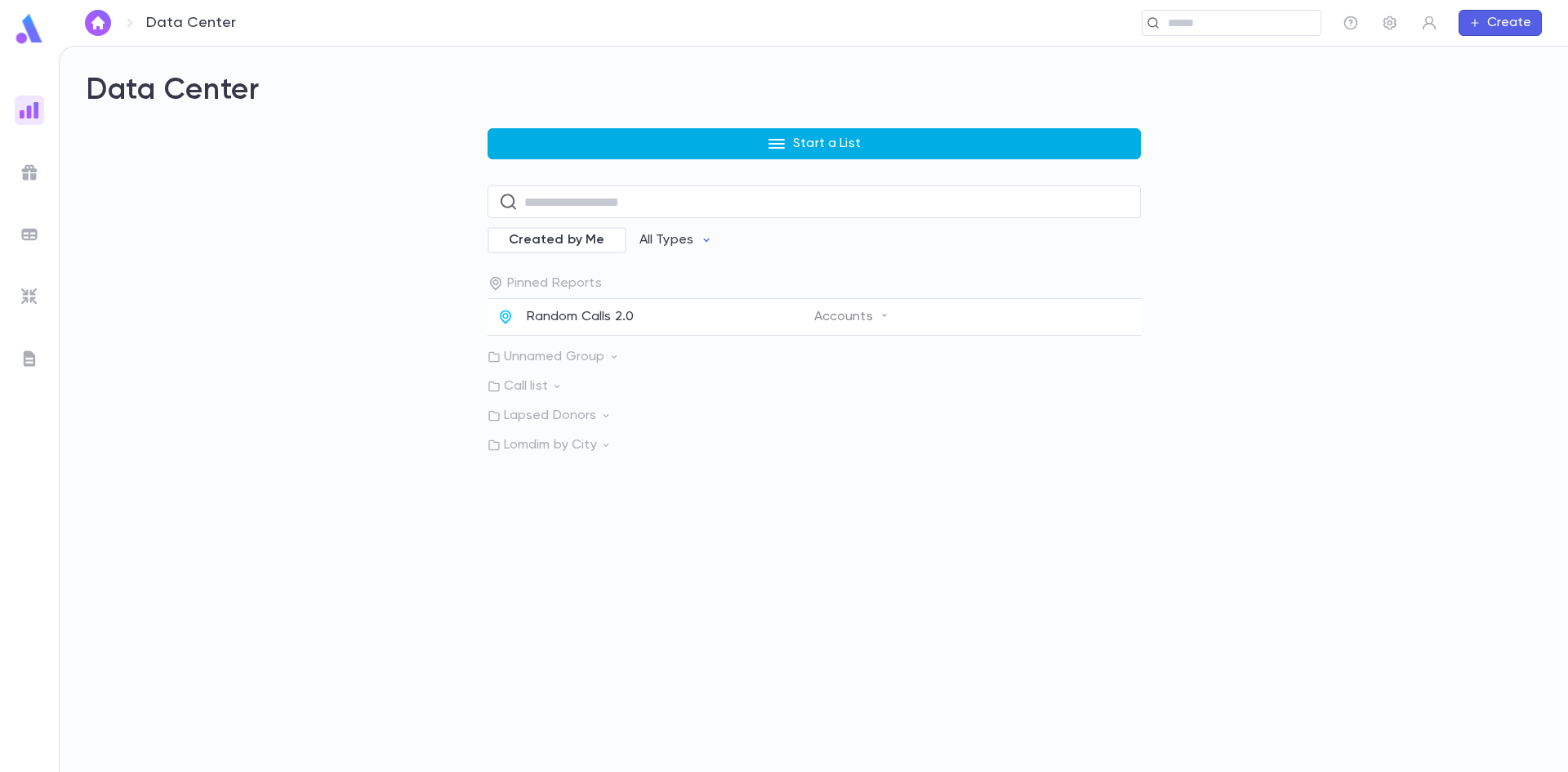
click at [816, 139] on p "Start a List" at bounding box center [827, 144] width 68 height 17
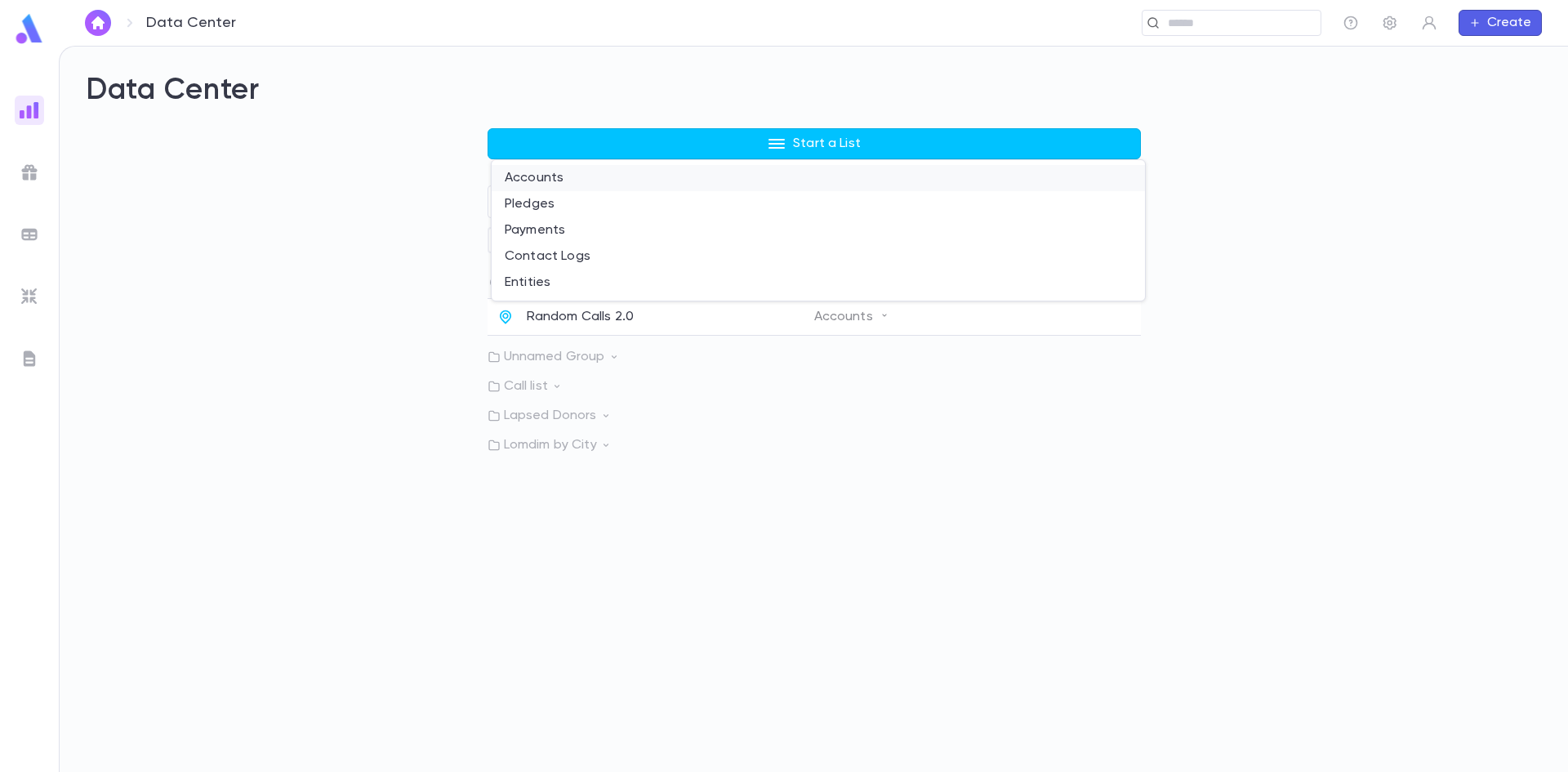
click at [559, 179] on li "Accounts" at bounding box center [818, 178] width 653 height 26
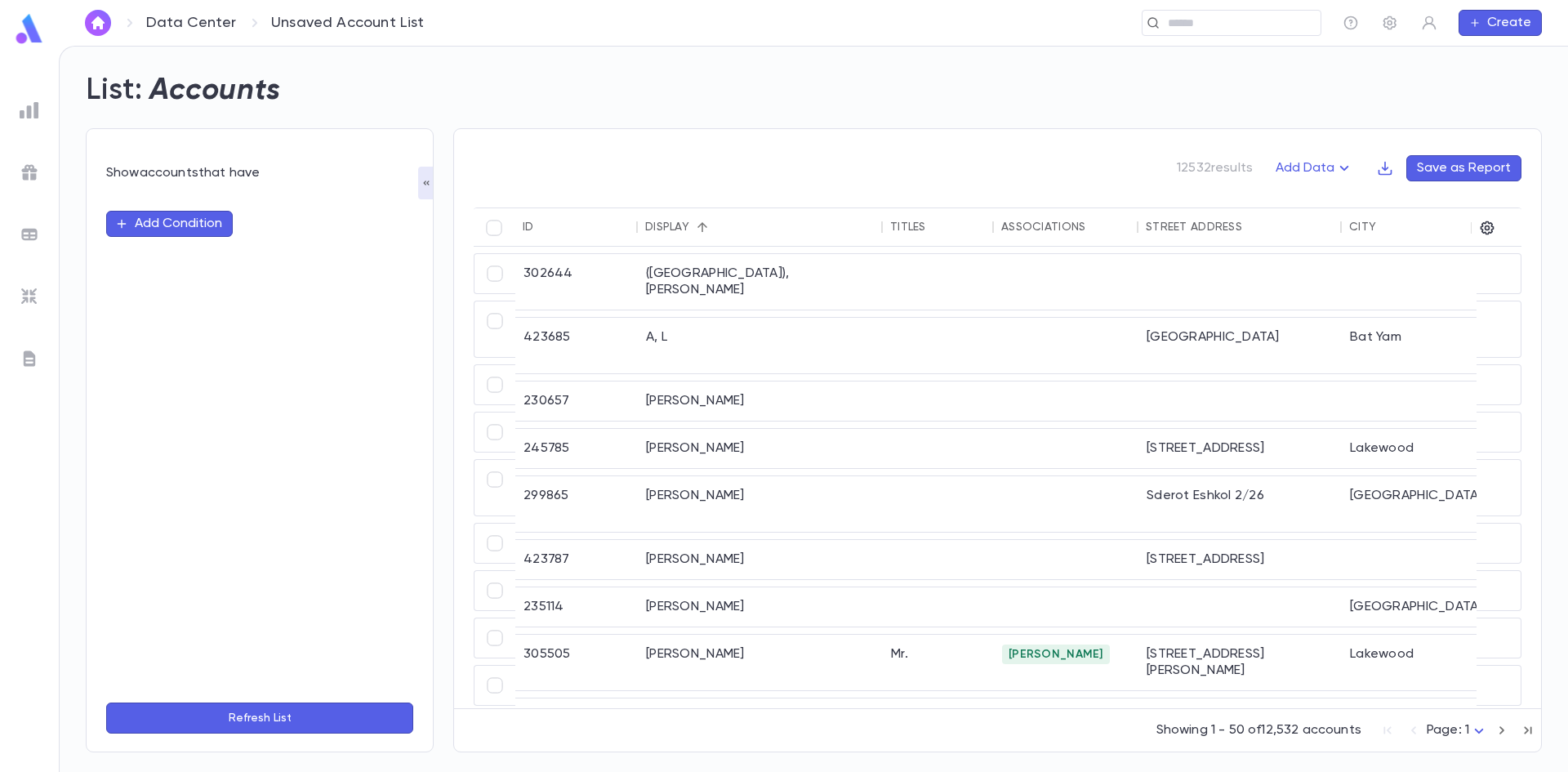
click at [159, 19] on link "Data Center" at bounding box center [191, 23] width 90 height 18
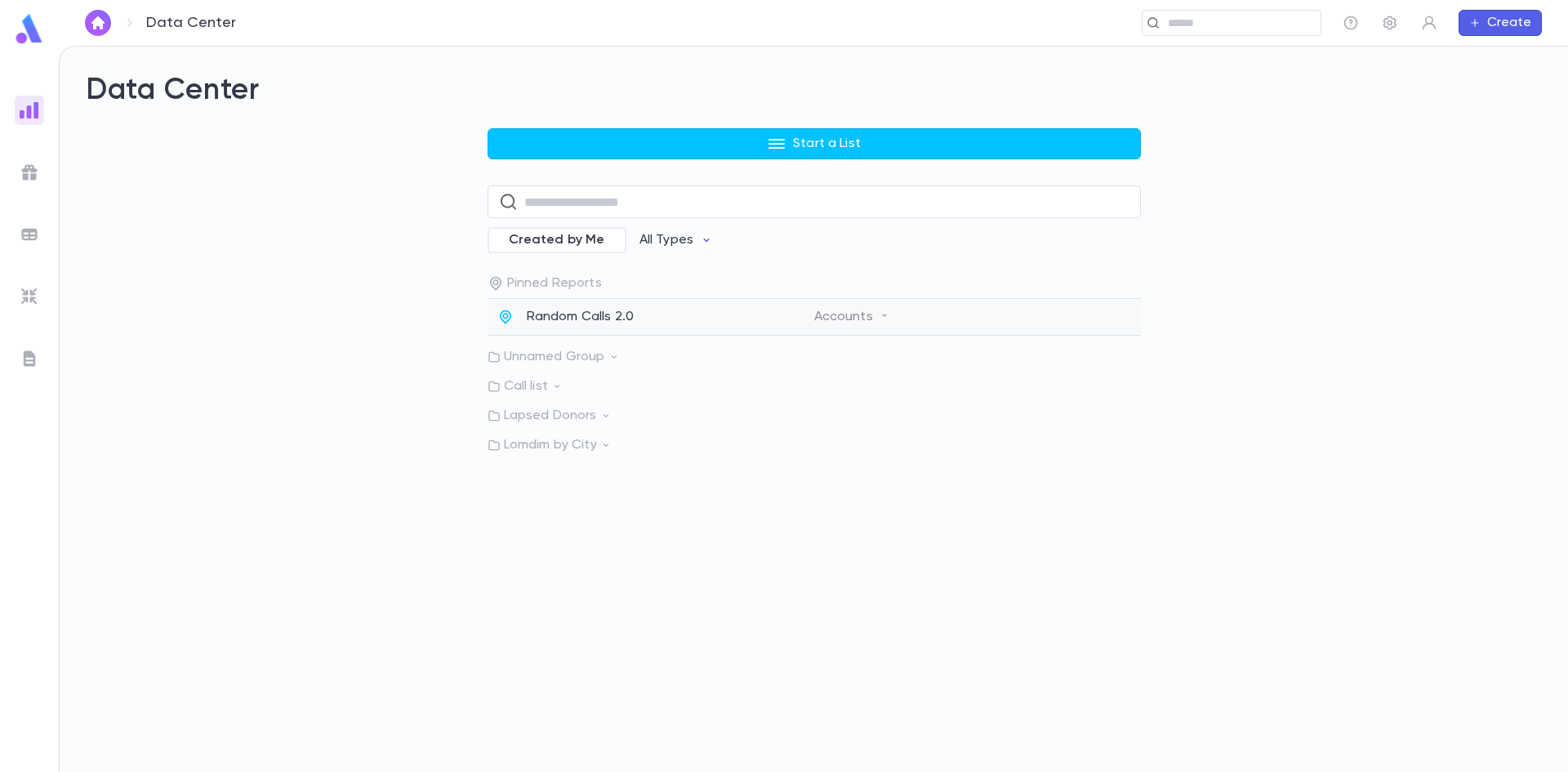
click at [604, 318] on p "Random Calls 2.0" at bounding box center [581, 316] width 108 height 17
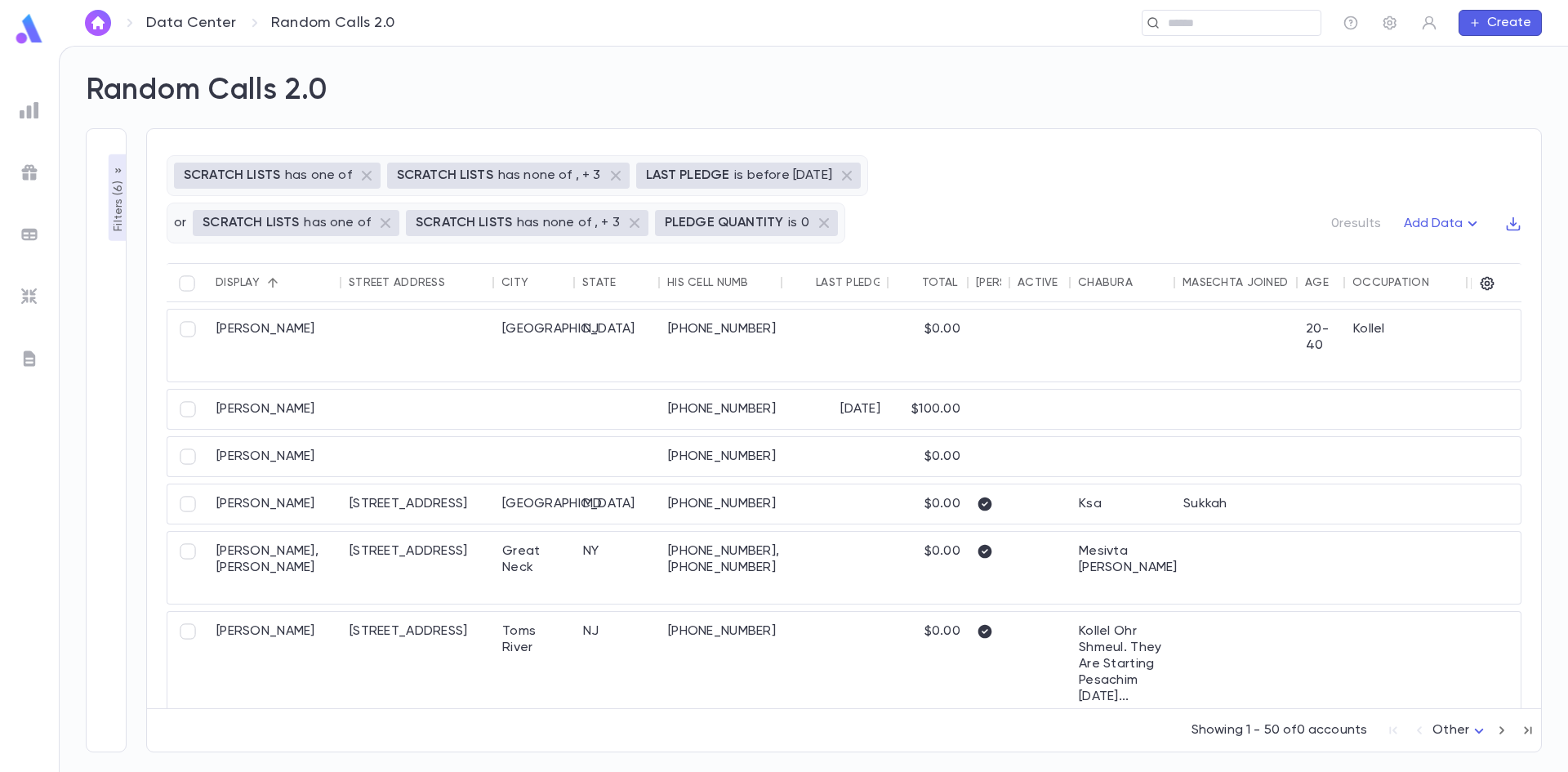
click at [83, 469] on div "**********" at bounding box center [96, 430] width 60 height 644
click at [1499, 728] on icon "button" at bounding box center [1502, 730] width 18 height 19
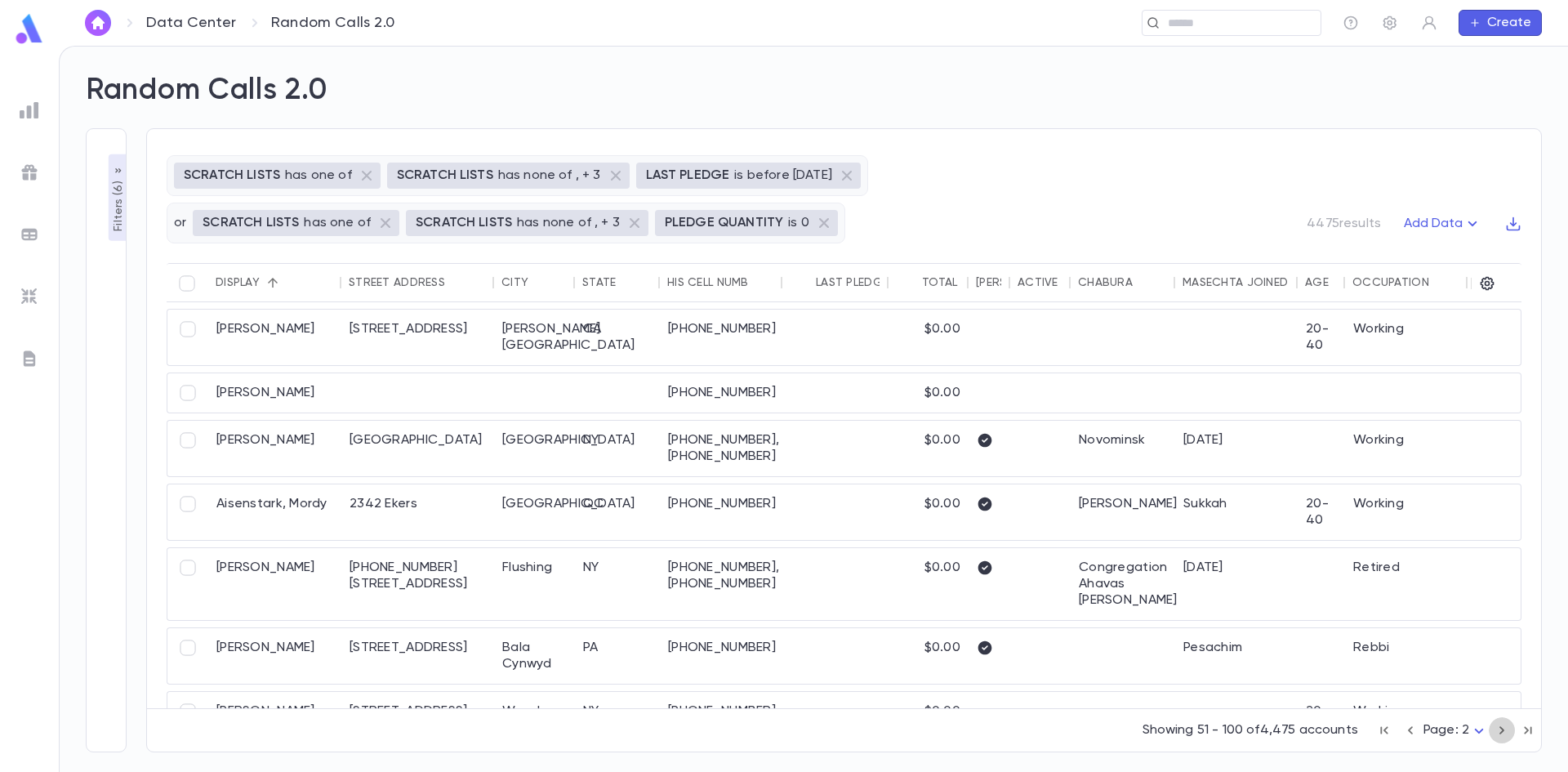
click at [1499, 728] on icon "button" at bounding box center [1502, 730] width 18 height 19
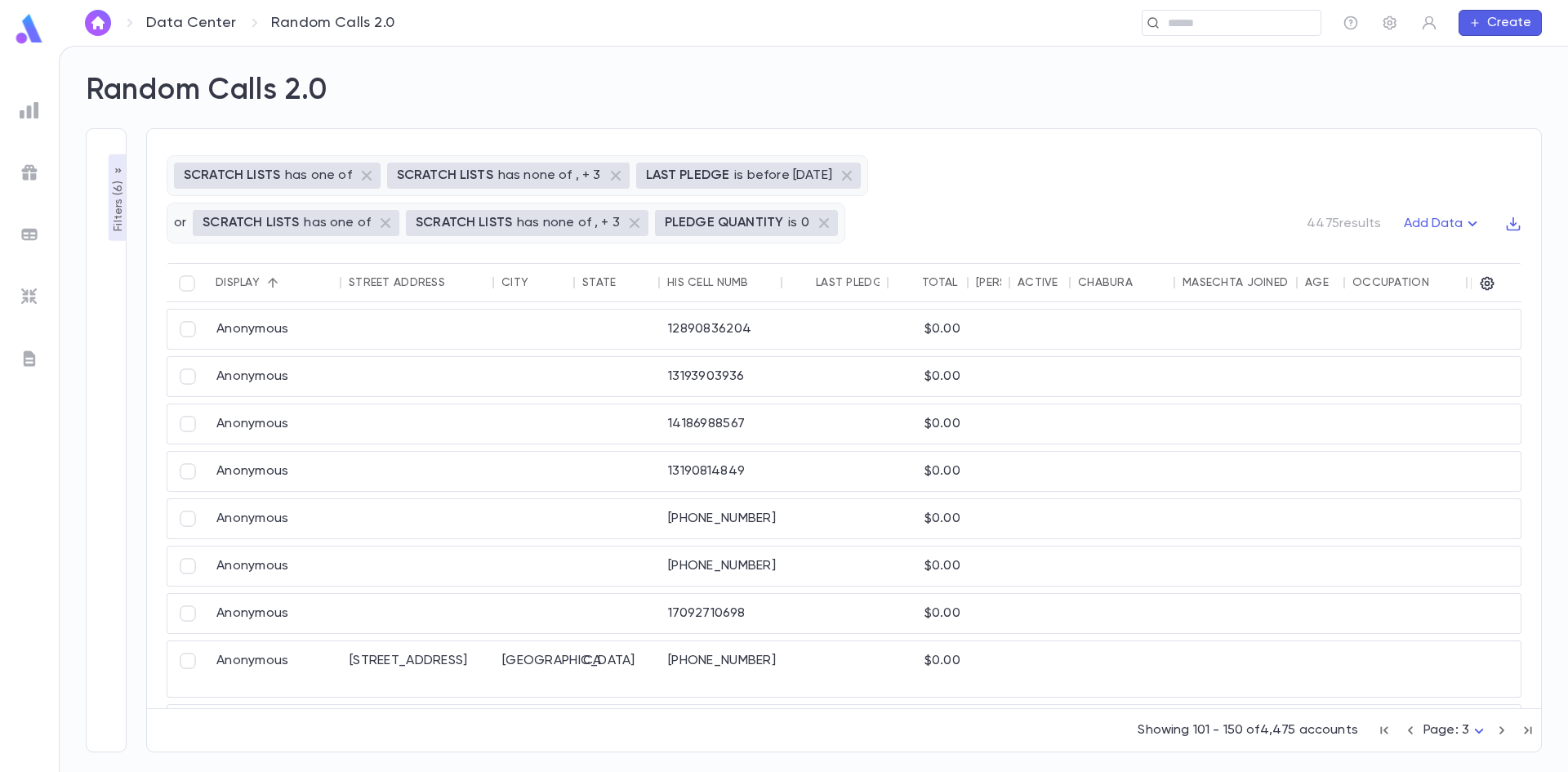
click at [1499, 728] on icon "button" at bounding box center [1502, 730] width 18 height 19
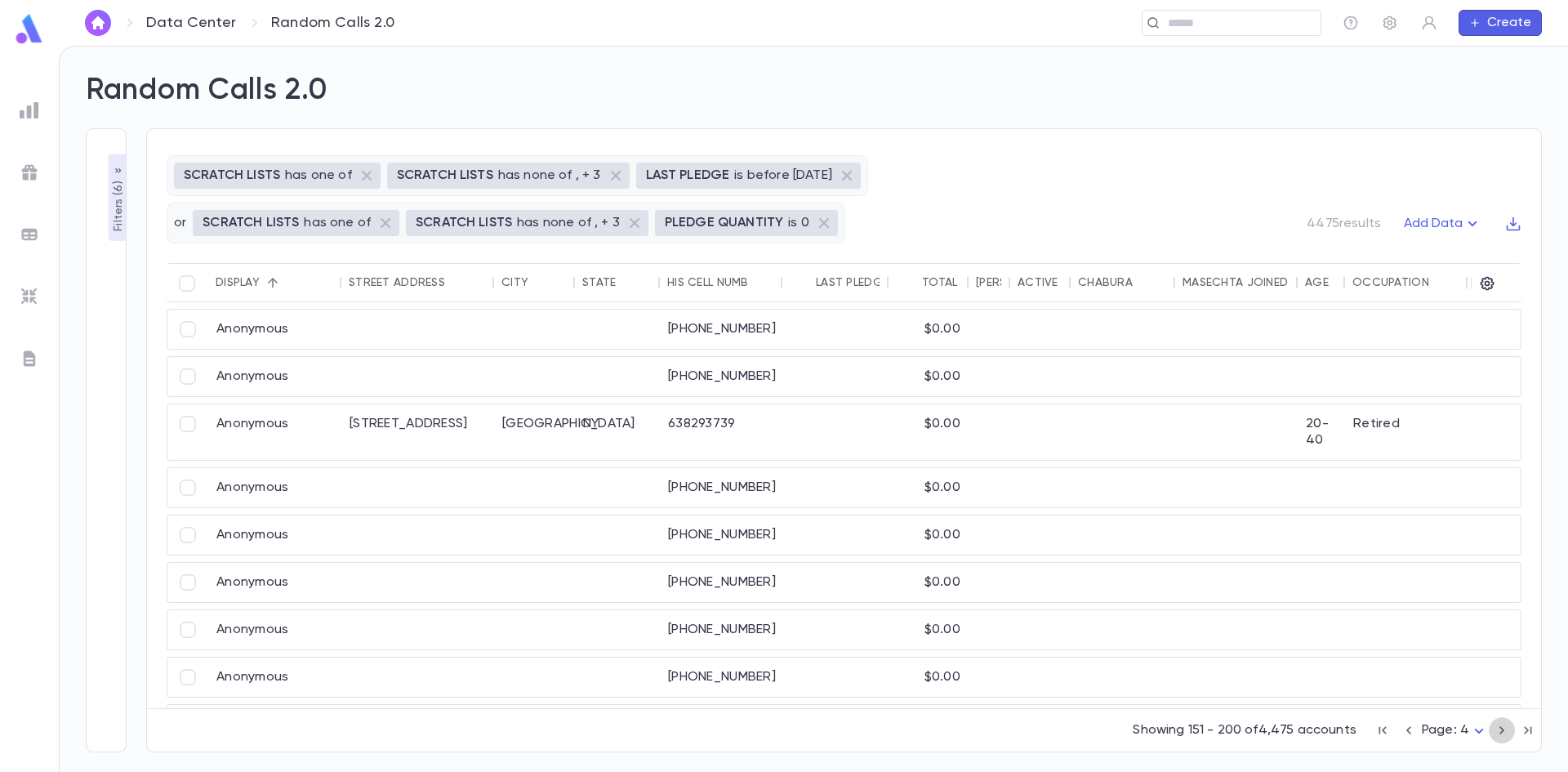
click at [1499, 728] on icon "button" at bounding box center [1502, 730] width 18 height 19
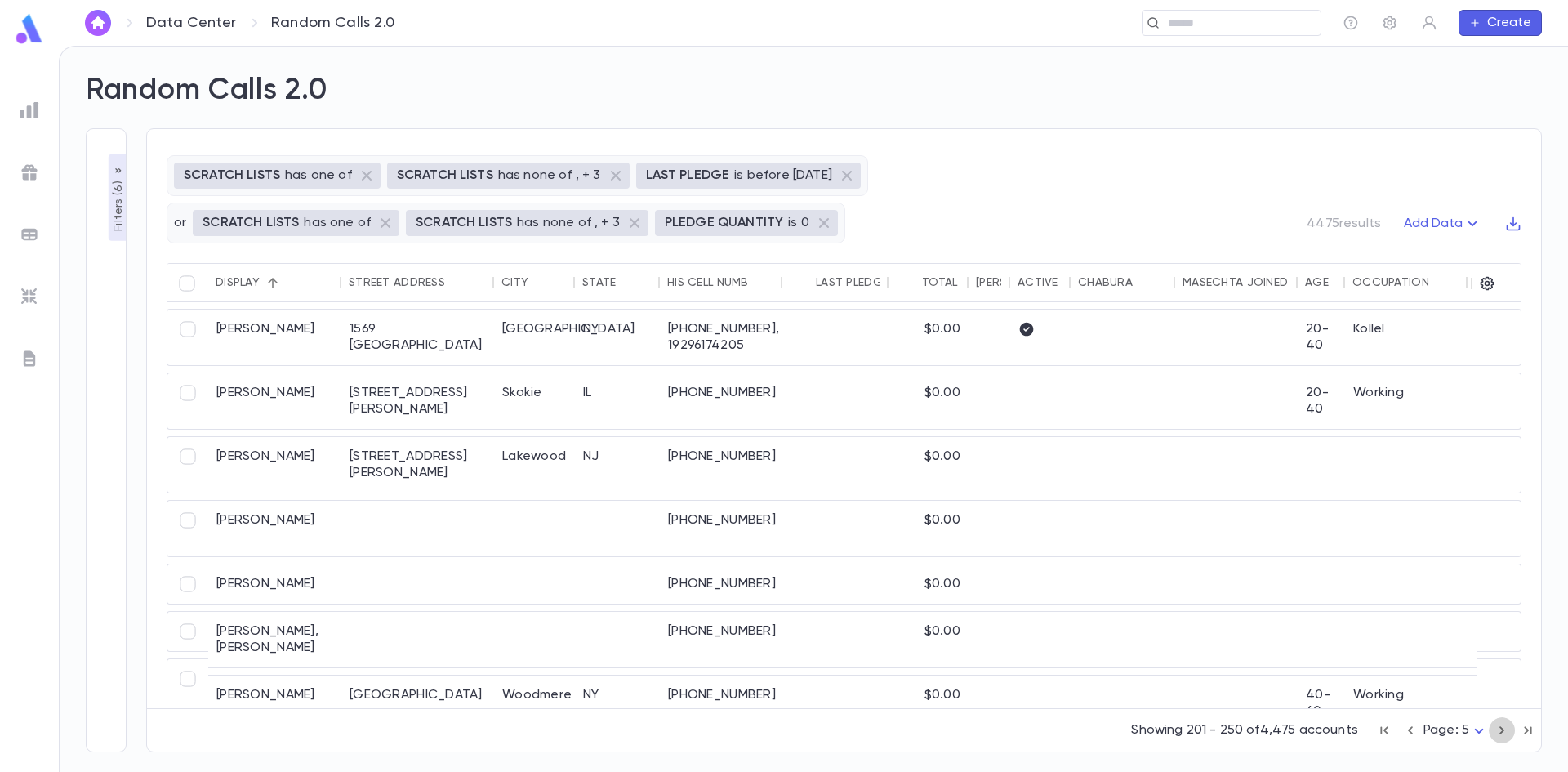
click at [1499, 728] on icon "button" at bounding box center [1502, 730] width 18 height 19
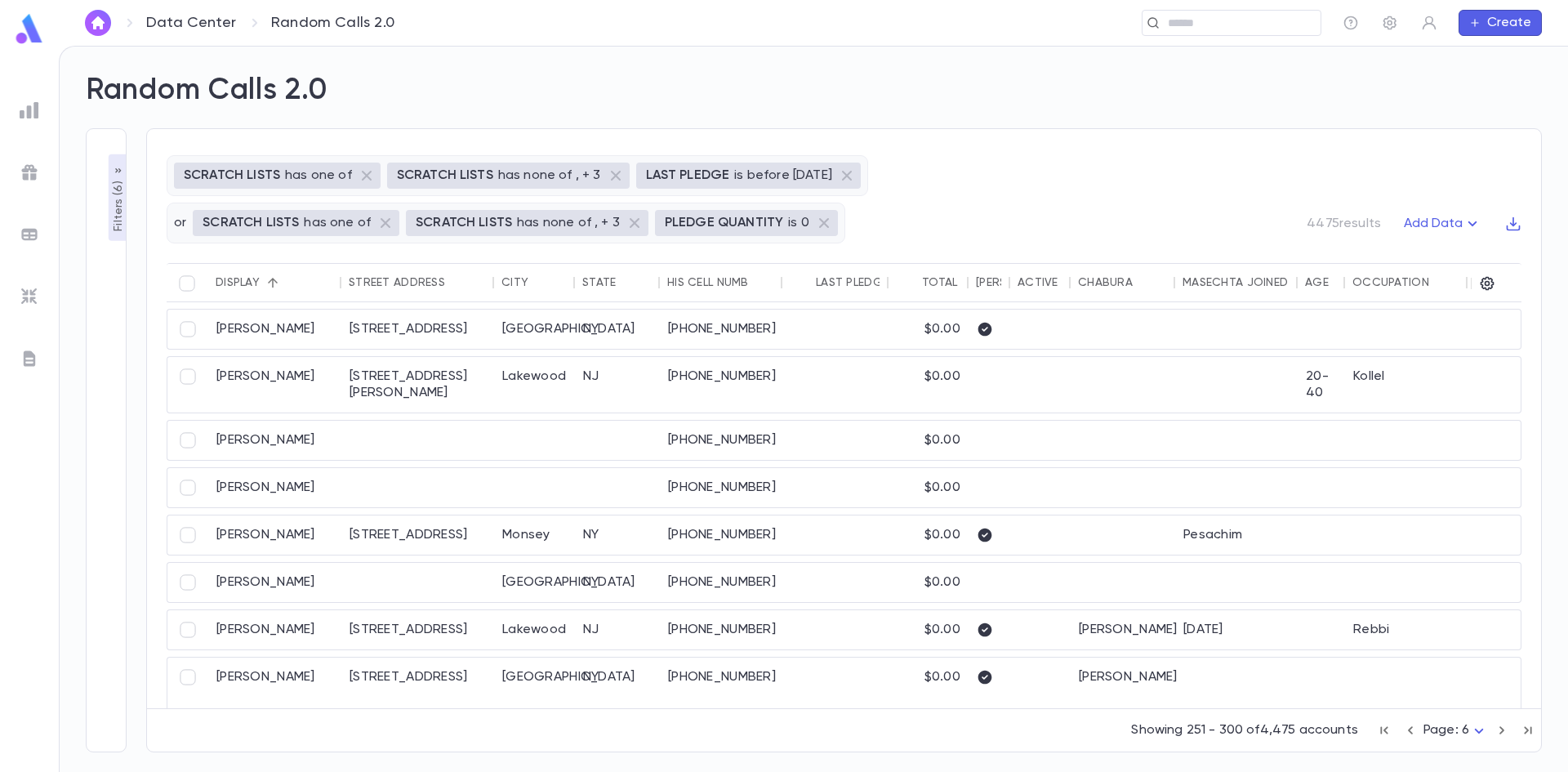
click at [1499, 728] on icon "button" at bounding box center [1502, 730] width 18 height 19
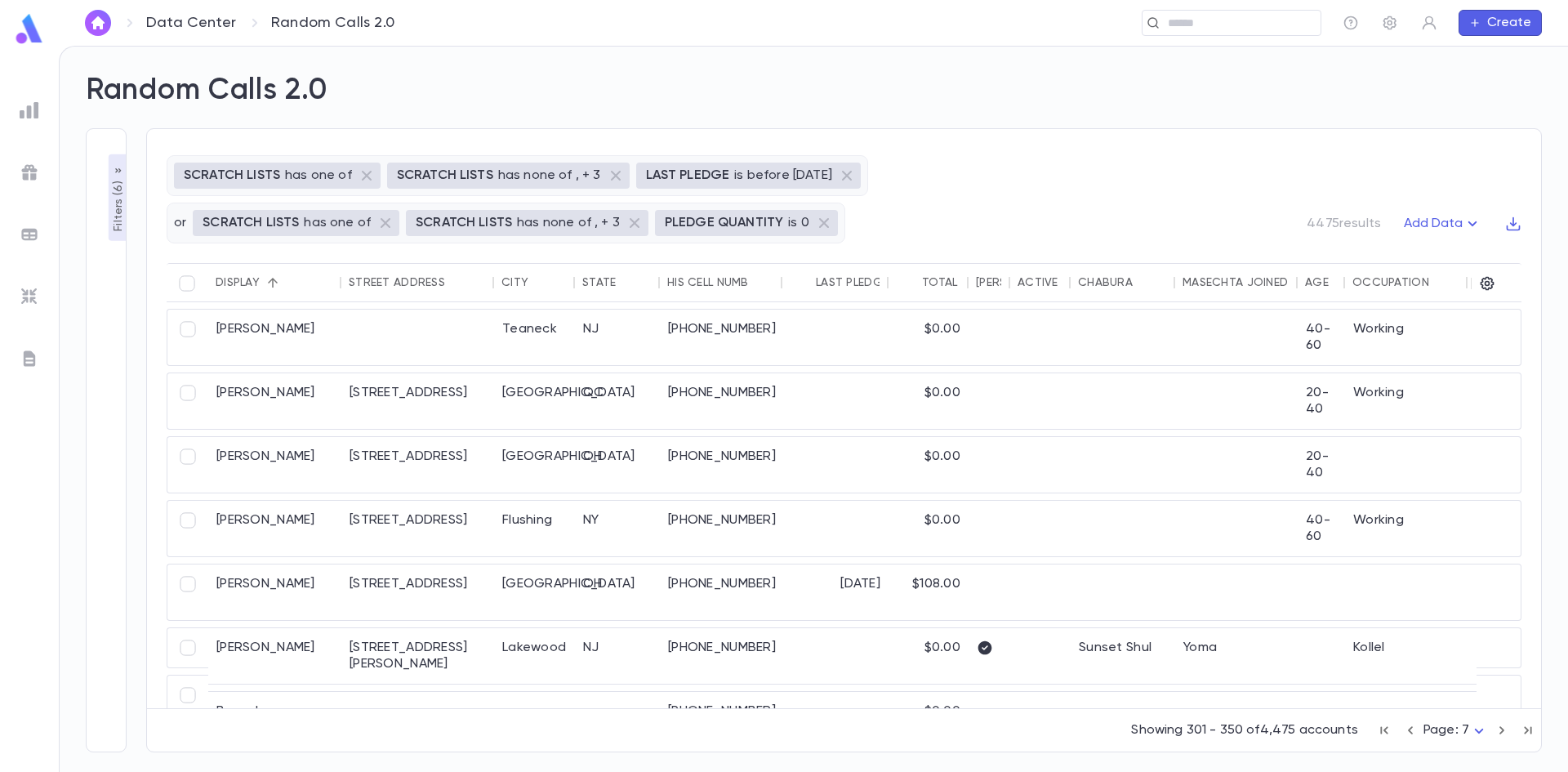
click at [1499, 728] on icon "button" at bounding box center [1502, 730] width 18 height 19
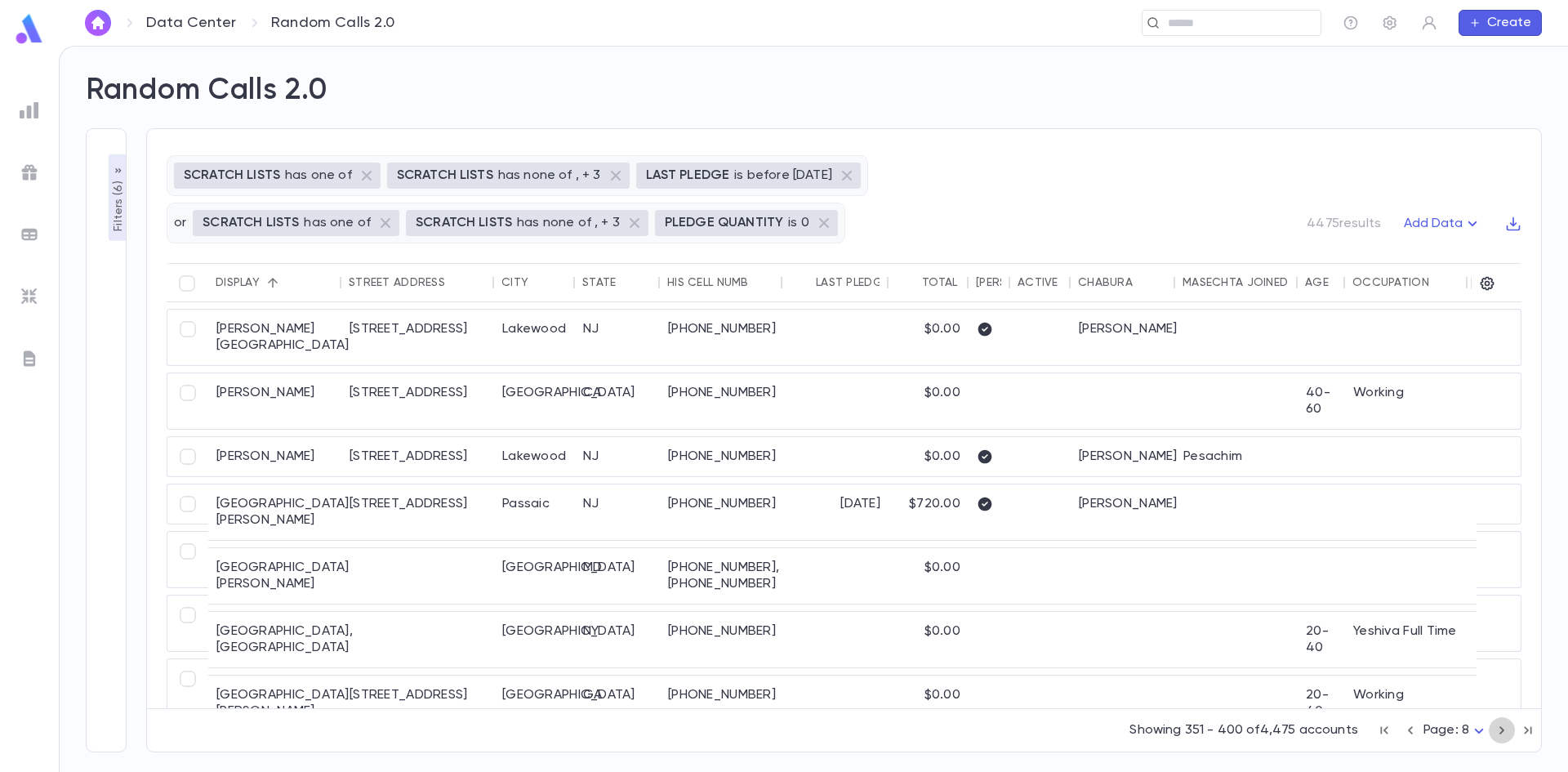
click at [1499, 728] on icon "button" at bounding box center [1502, 730] width 18 height 19
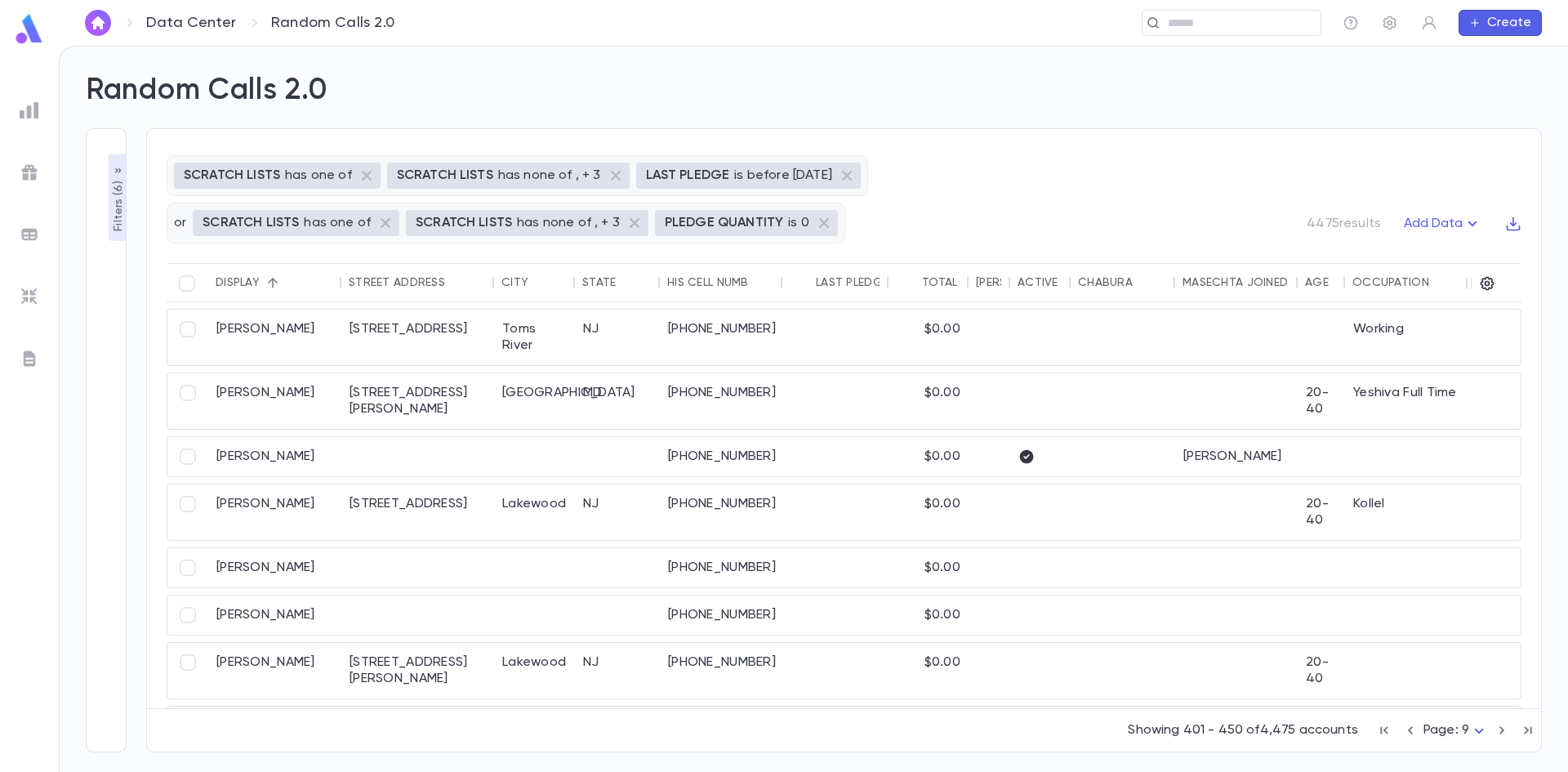
click at [1499, 728] on icon "button" at bounding box center [1502, 730] width 18 height 19
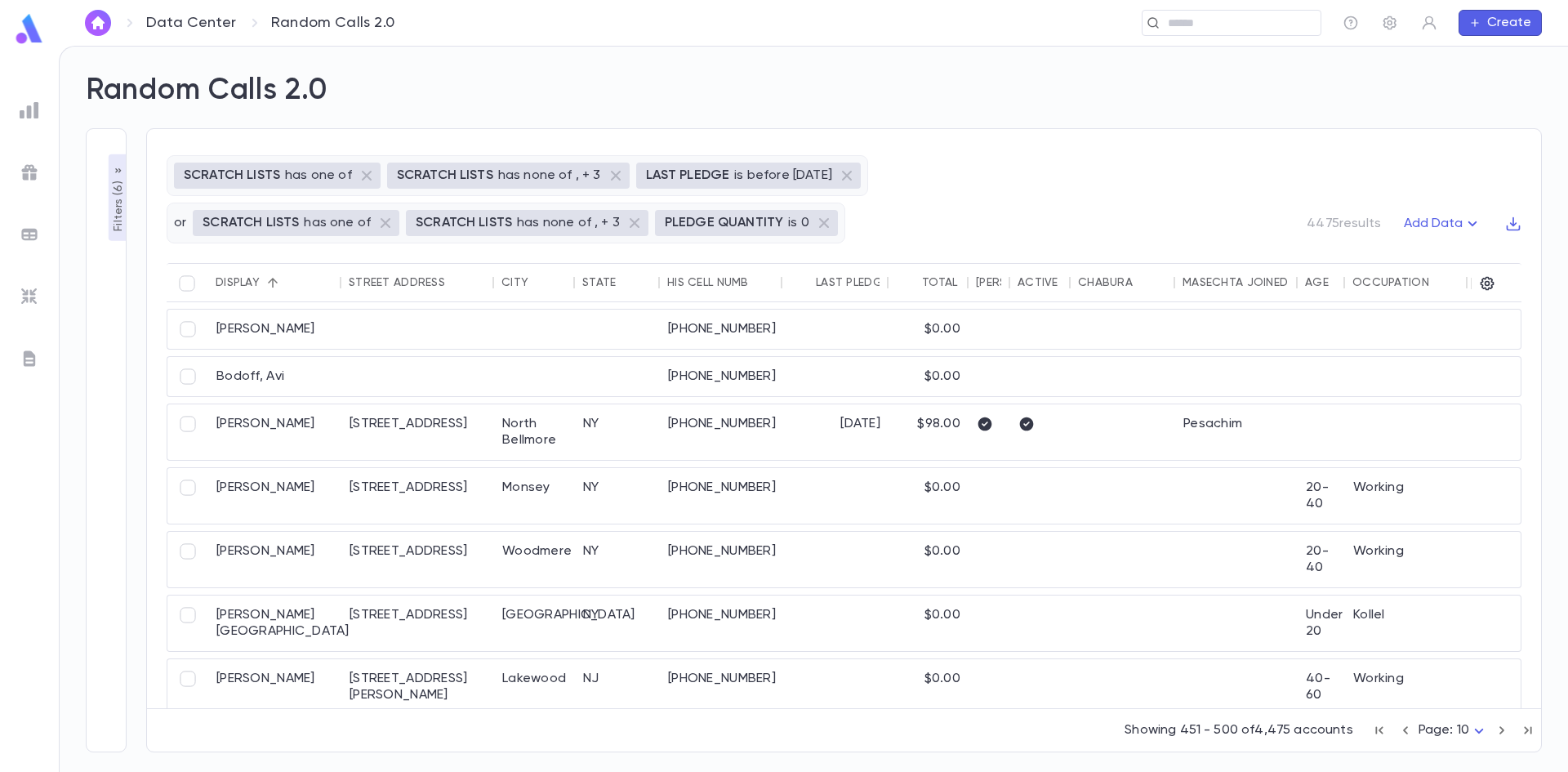
click at [1499, 728] on icon "button" at bounding box center [1502, 730] width 18 height 19
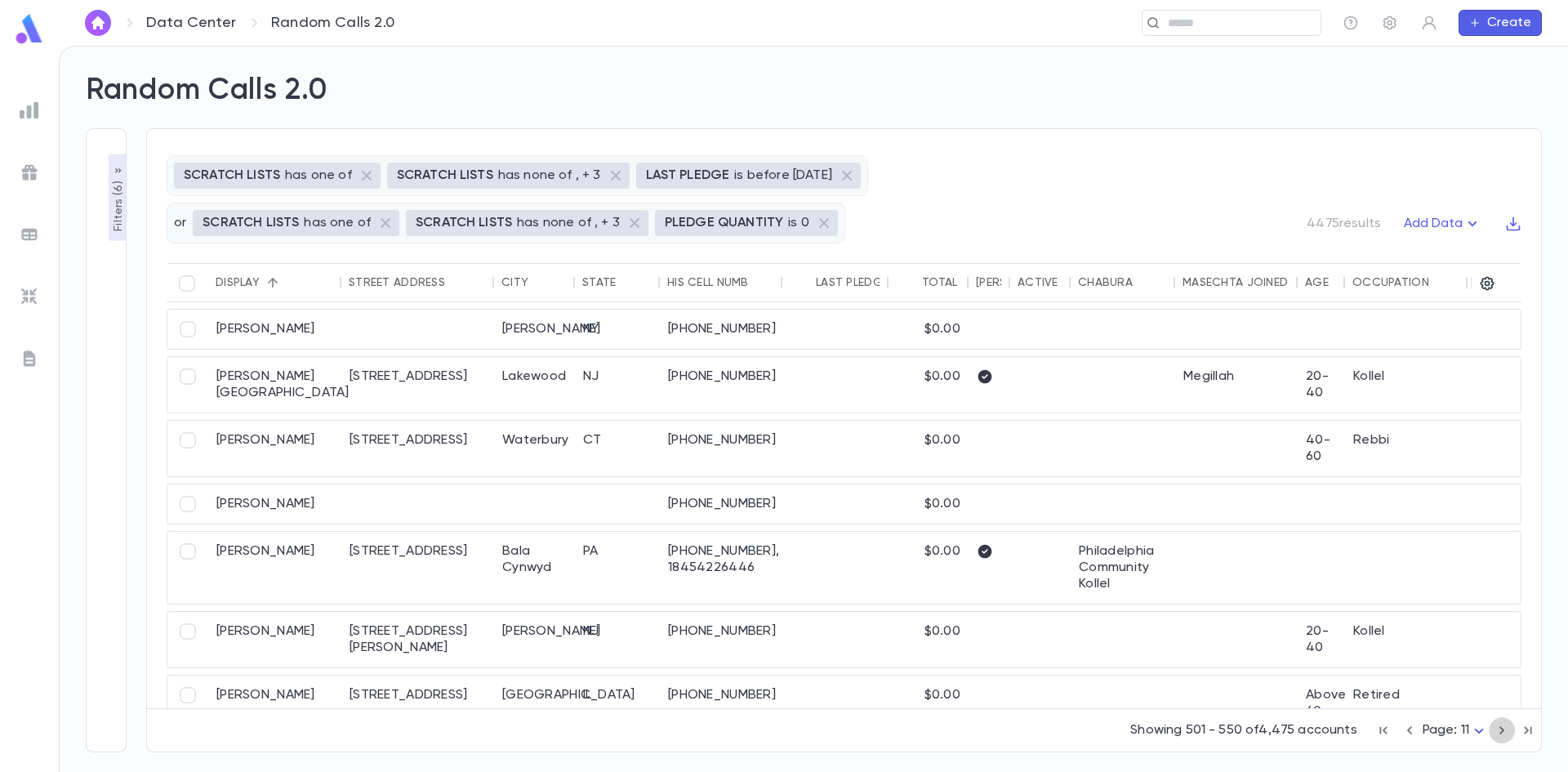
click at [1499, 728] on icon "button" at bounding box center [1502, 730] width 18 height 19
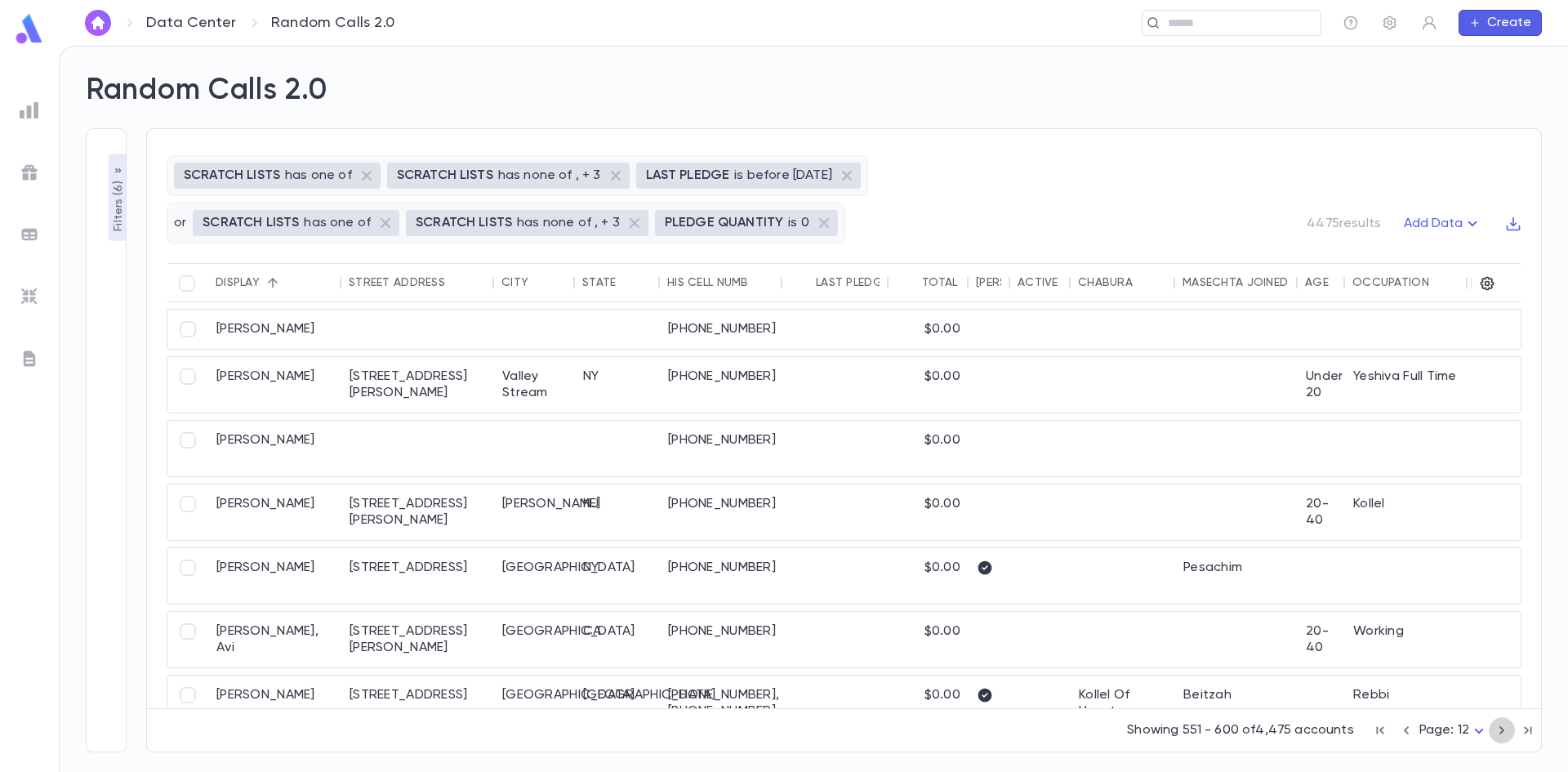
click at [1499, 728] on icon "button" at bounding box center [1502, 730] width 18 height 19
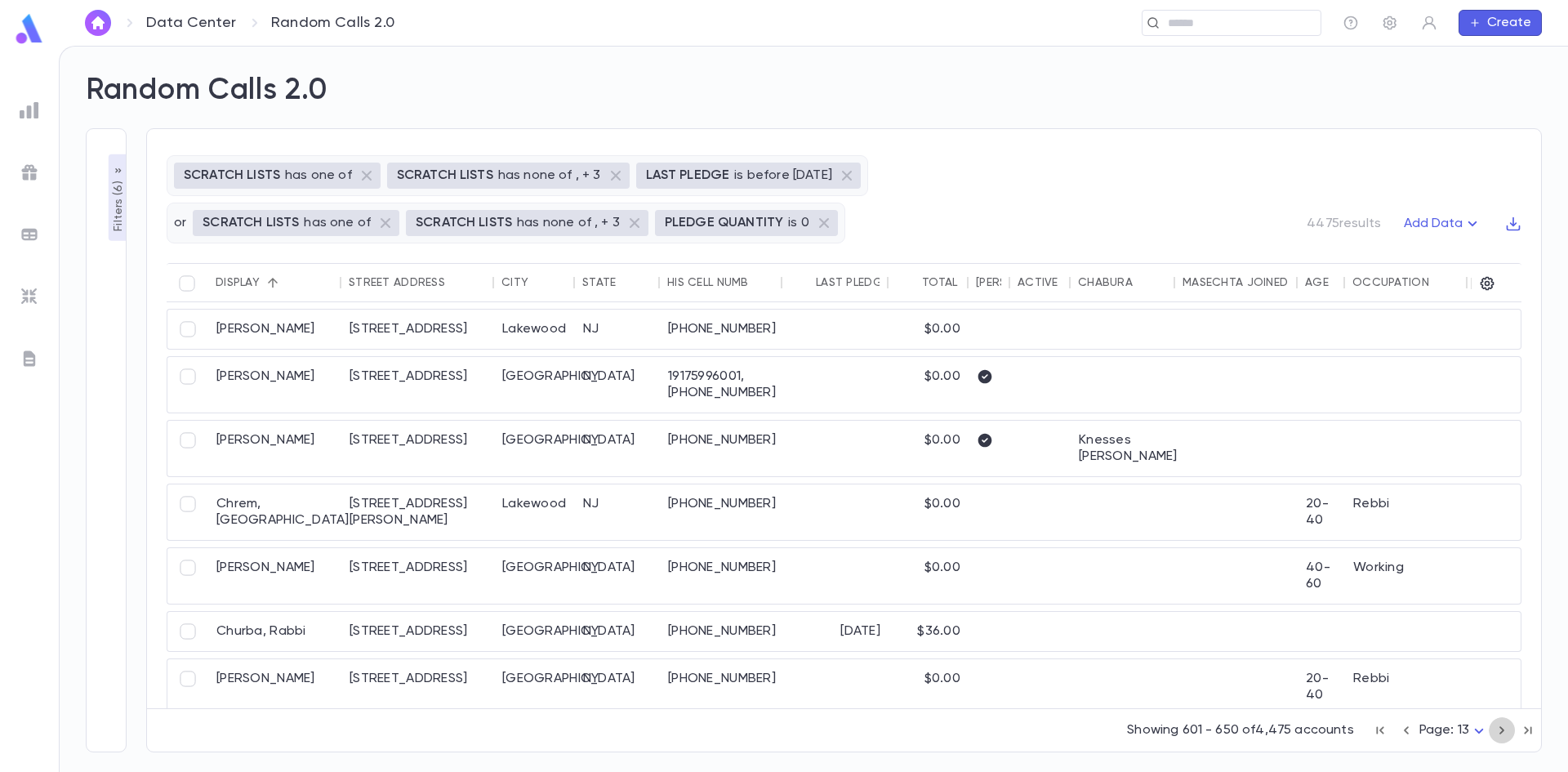
click at [1499, 728] on icon "button" at bounding box center [1502, 730] width 18 height 19
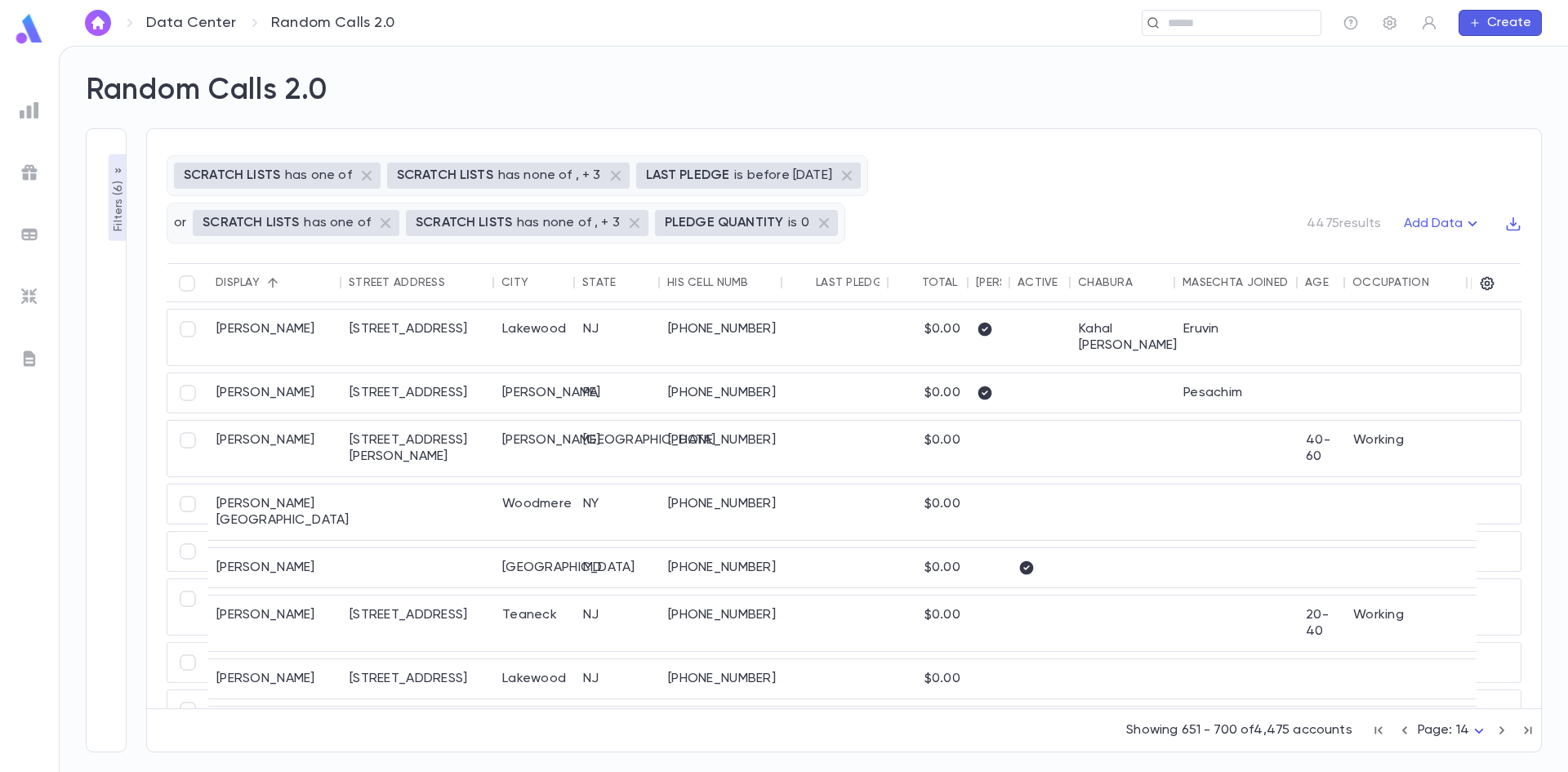
click at [1499, 728] on icon "button" at bounding box center [1502, 730] width 18 height 19
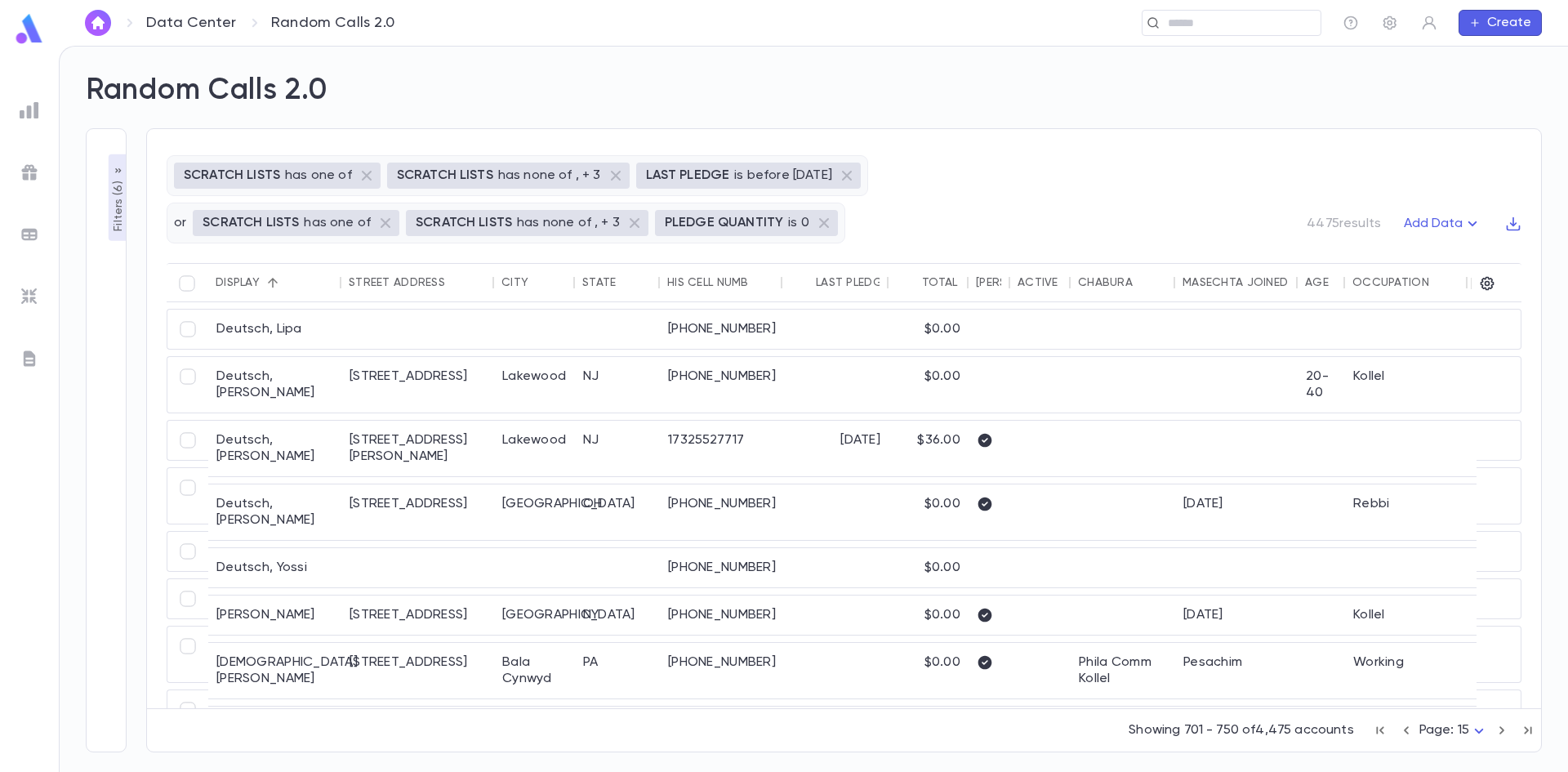
click at [1499, 728] on icon "button" at bounding box center [1502, 730] width 18 height 19
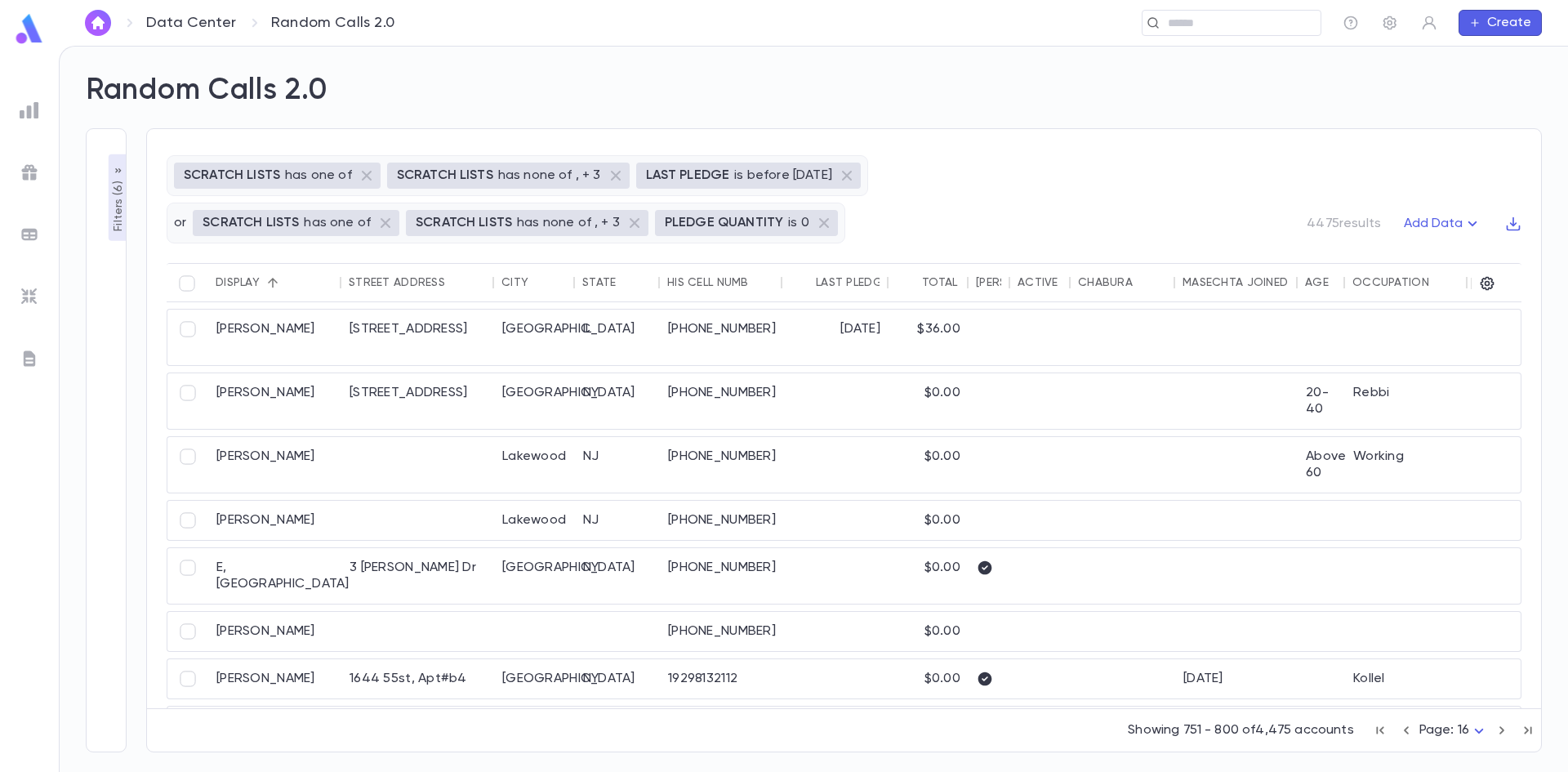
click at [1499, 728] on icon "button" at bounding box center [1502, 730] width 18 height 19
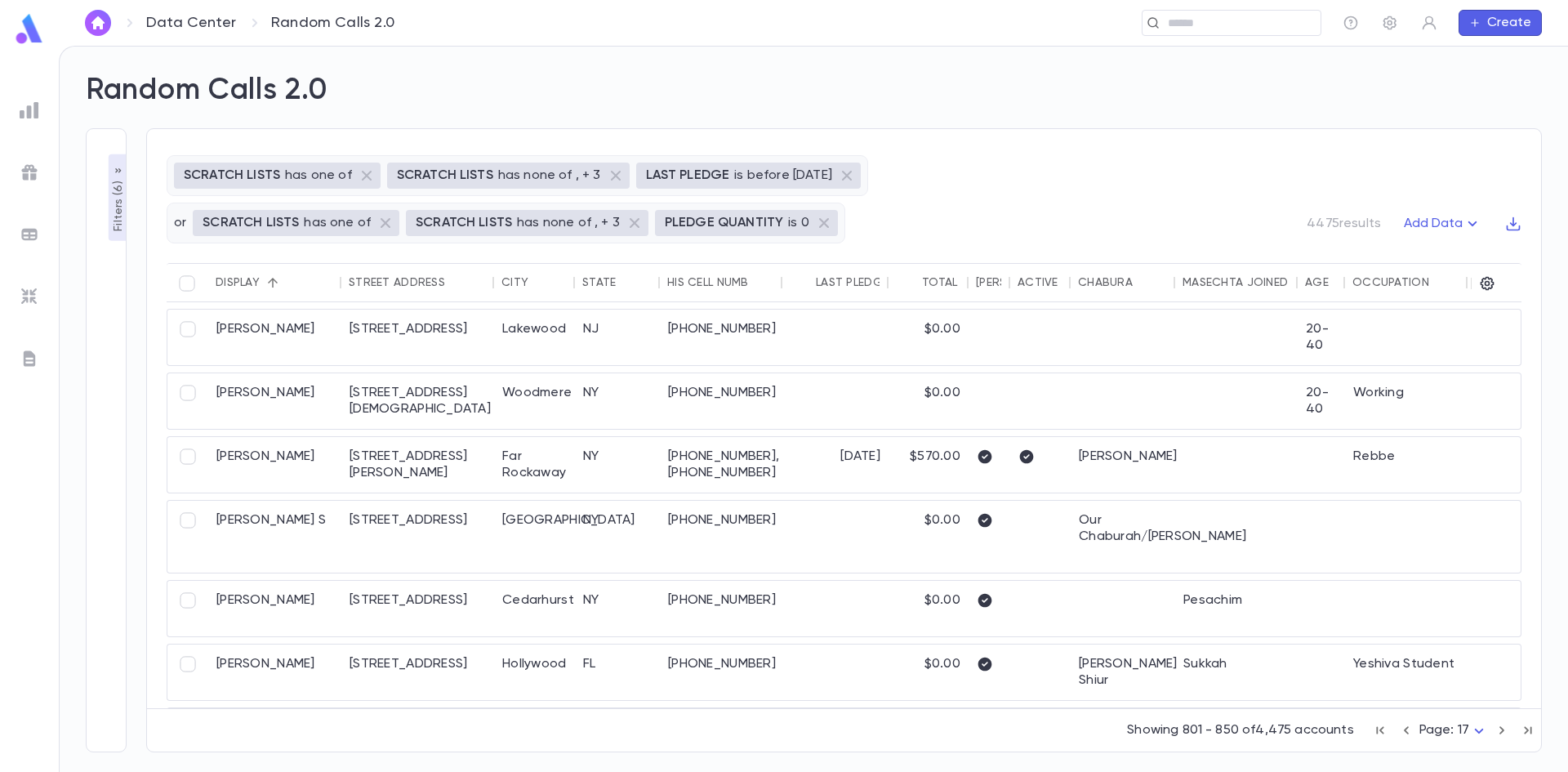
click at [1499, 728] on icon "button" at bounding box center [1502, 730] width 18 height 19
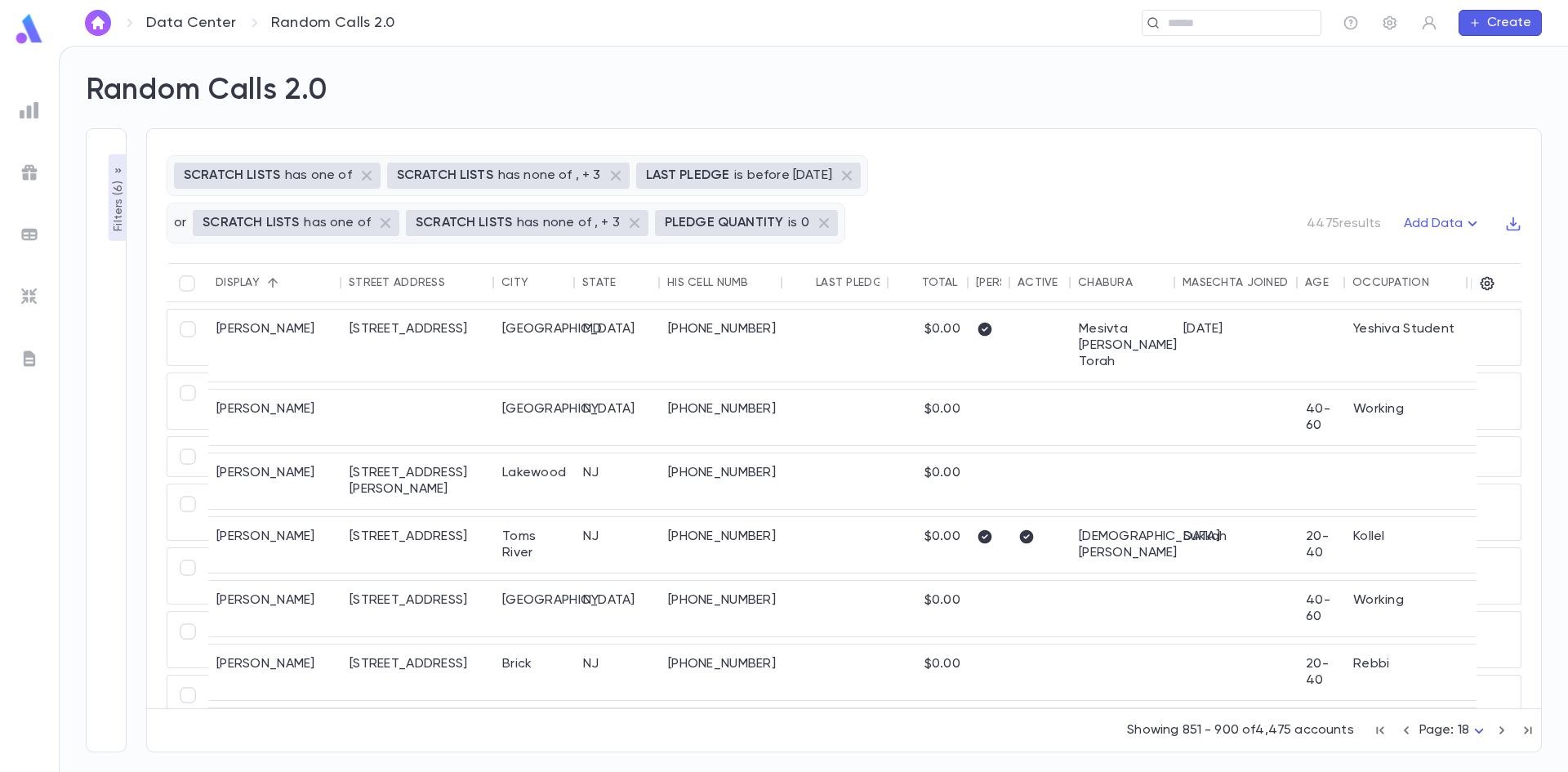
click at [1499, 728] on icon "button" at bounding box center [1502, 730] width 18 height 19
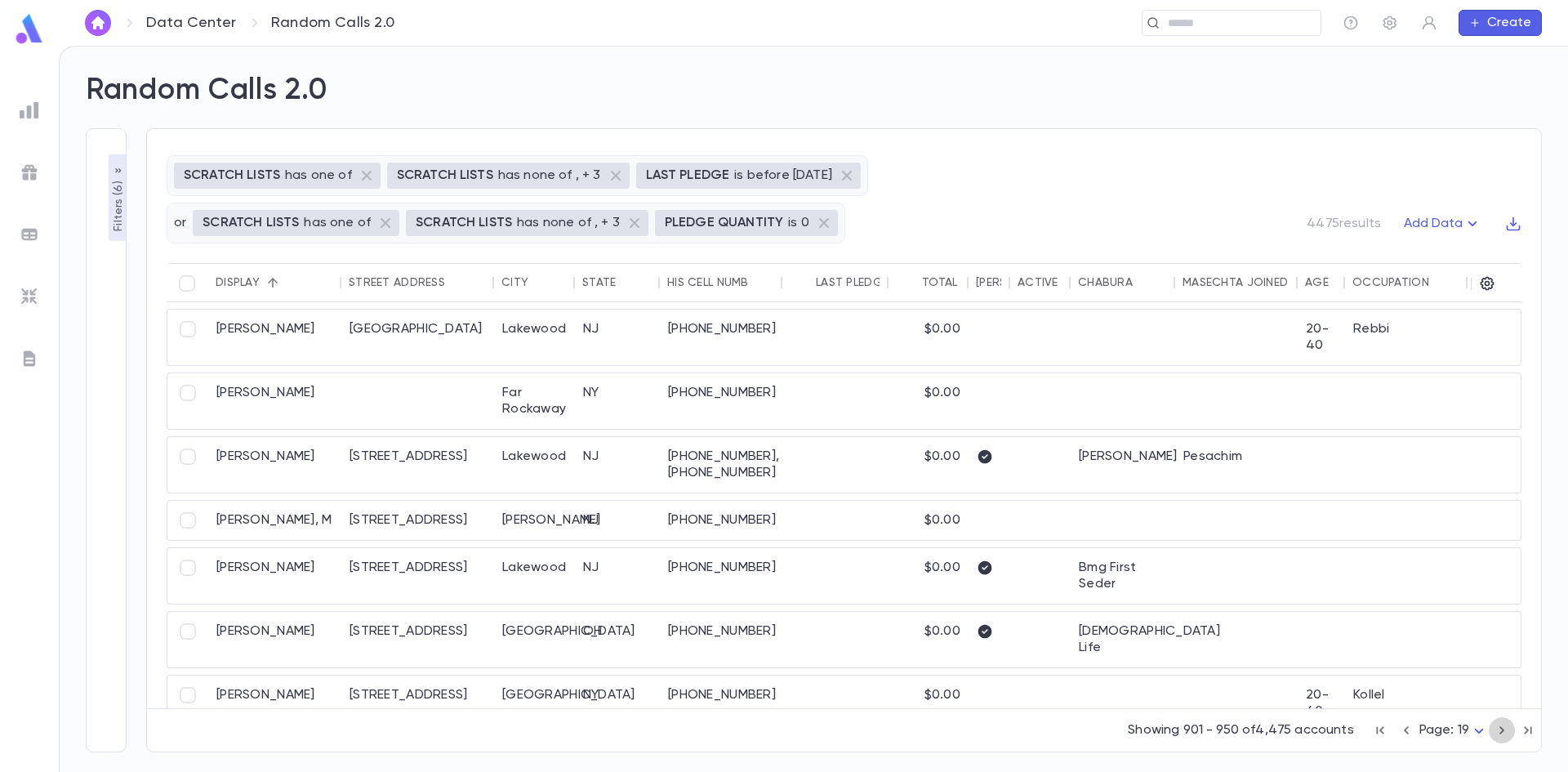
click at [1499, 728] on icon "button" at bounding box center [1502, 730] width 18 height 19
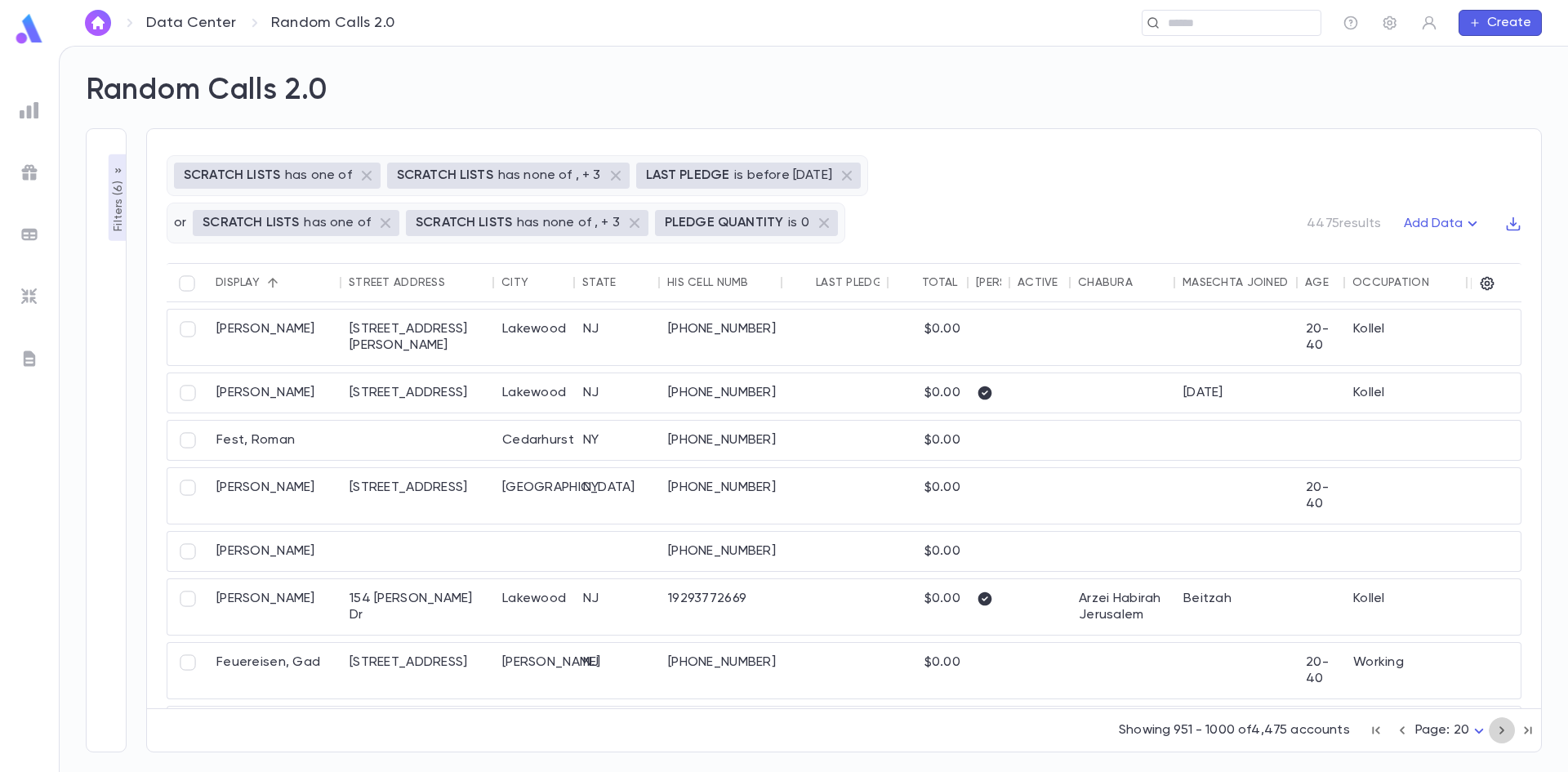
click at [1499, 728] on icon "button" at bounding box center [1502, 730] width 18 height 19
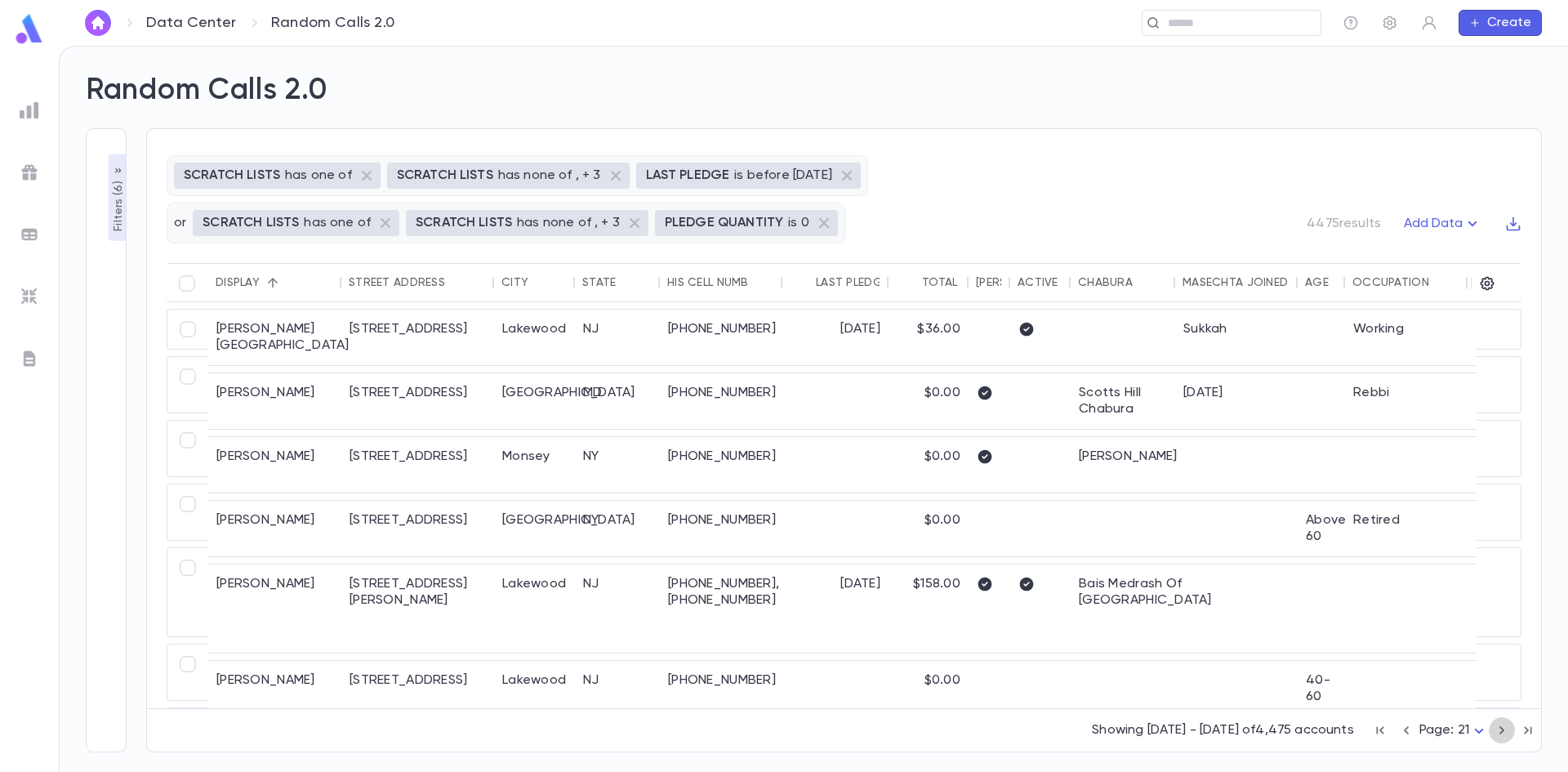
click at [1499, 728] on icon "button" at bounding box center [1502, 730] width 18 height 19
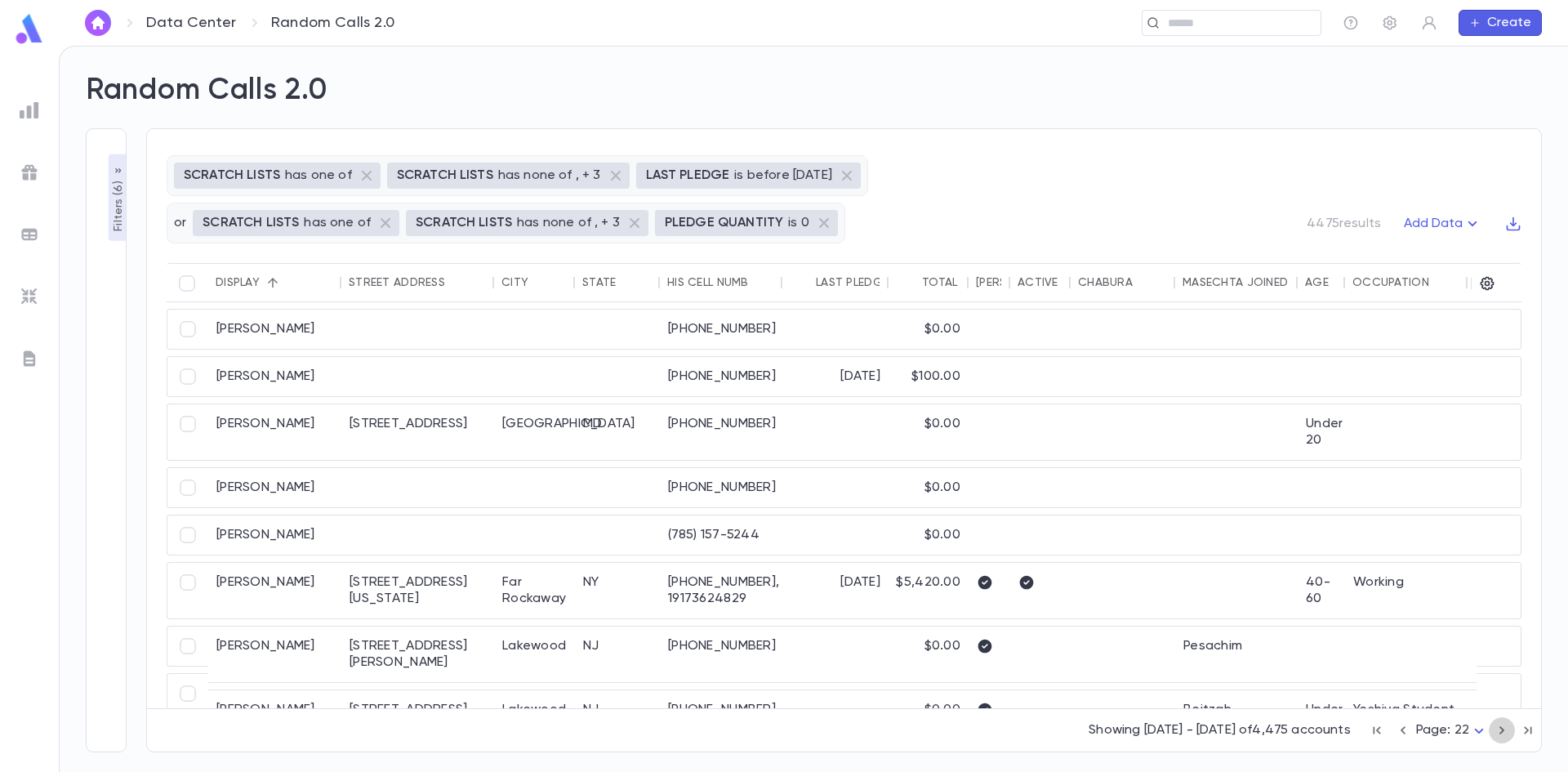
click at [1499, 728] on icon "button" at bounding box center [1502, 730] width 18 height 19
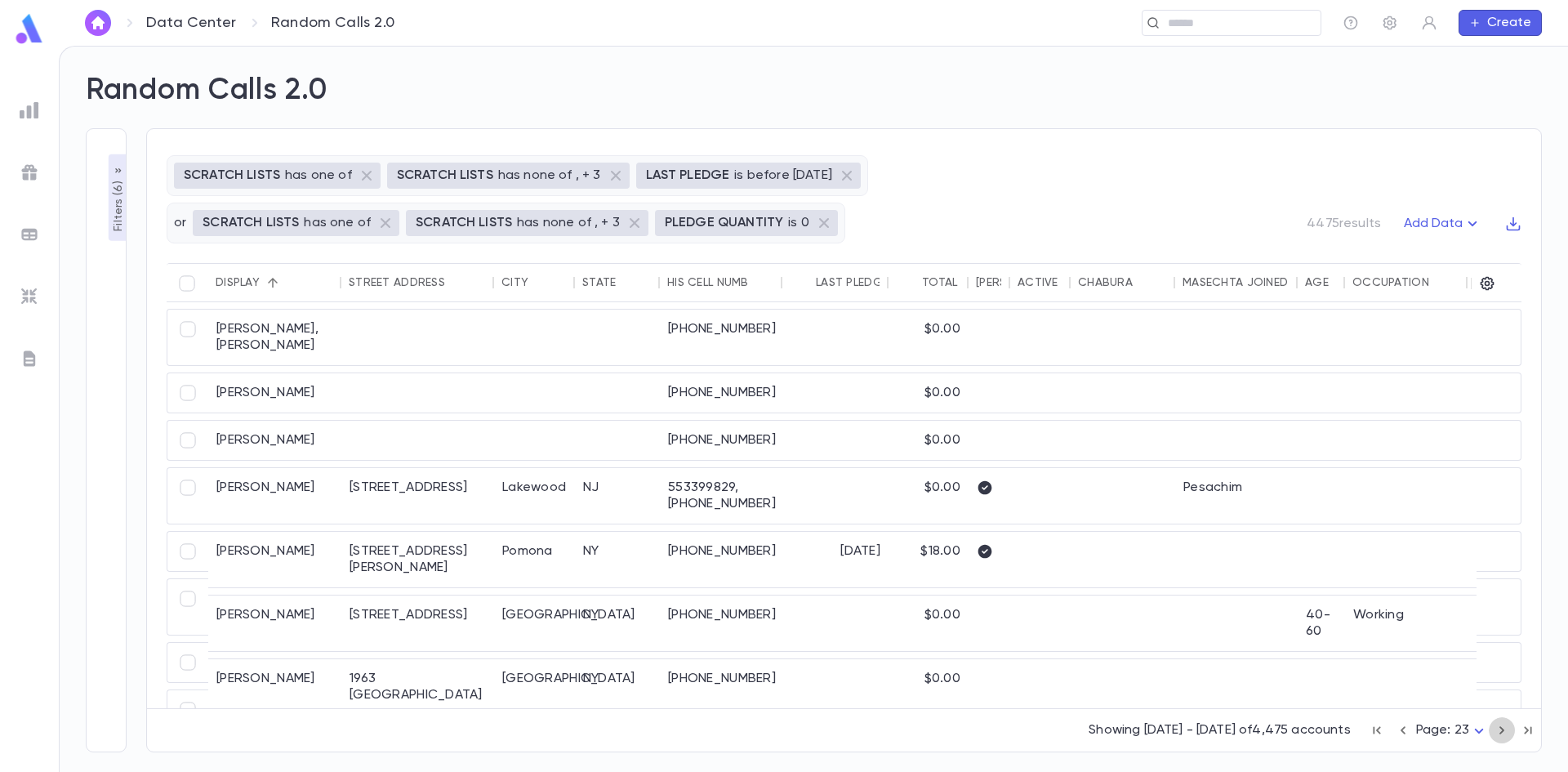
click at [1499, 728] on icon "button" at bounding box center [1502, 730] width 18 height 19
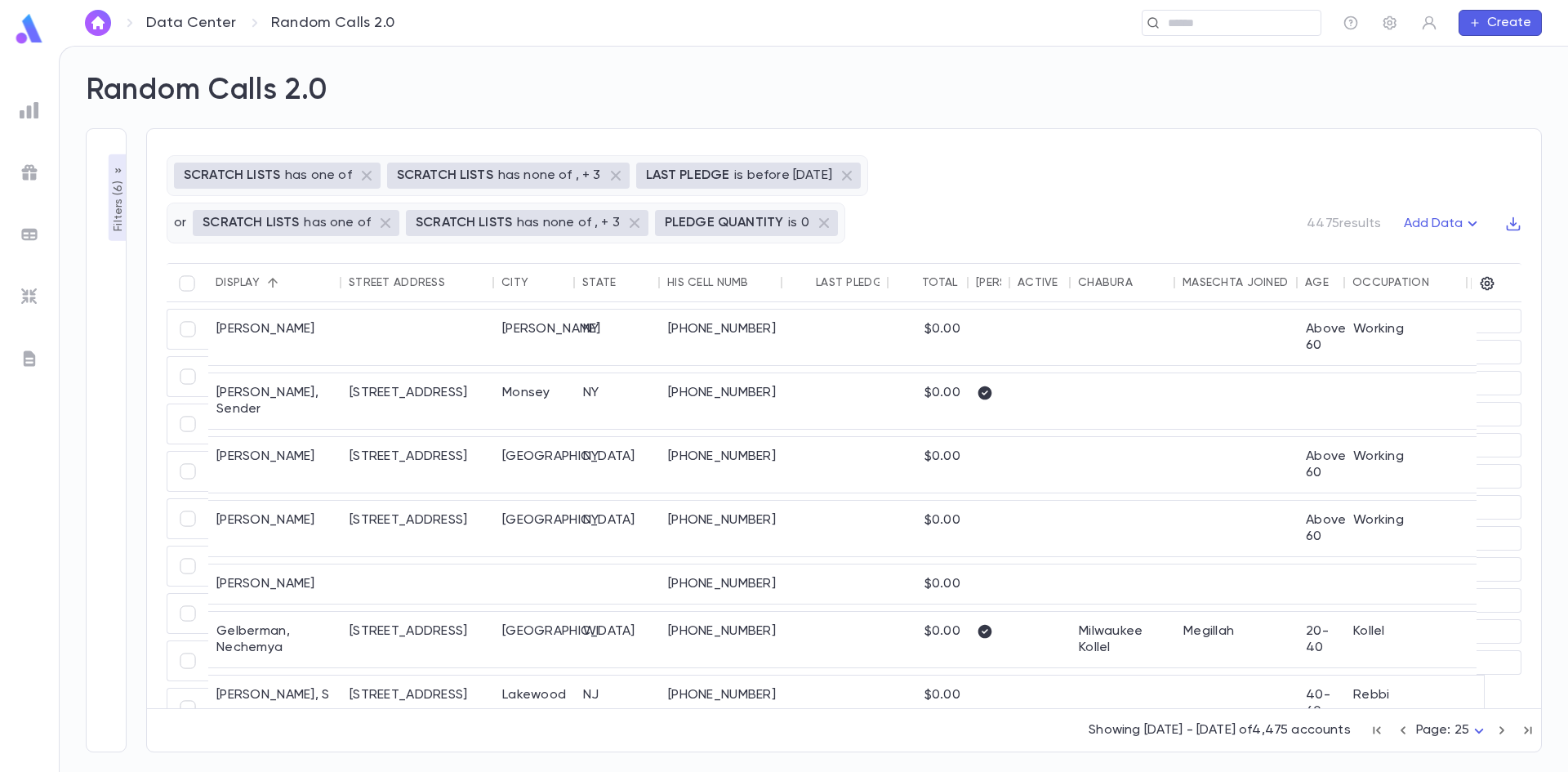
click at [1499, 728] on icon "button" at bounding box center [1502, 730] width 18 height 19
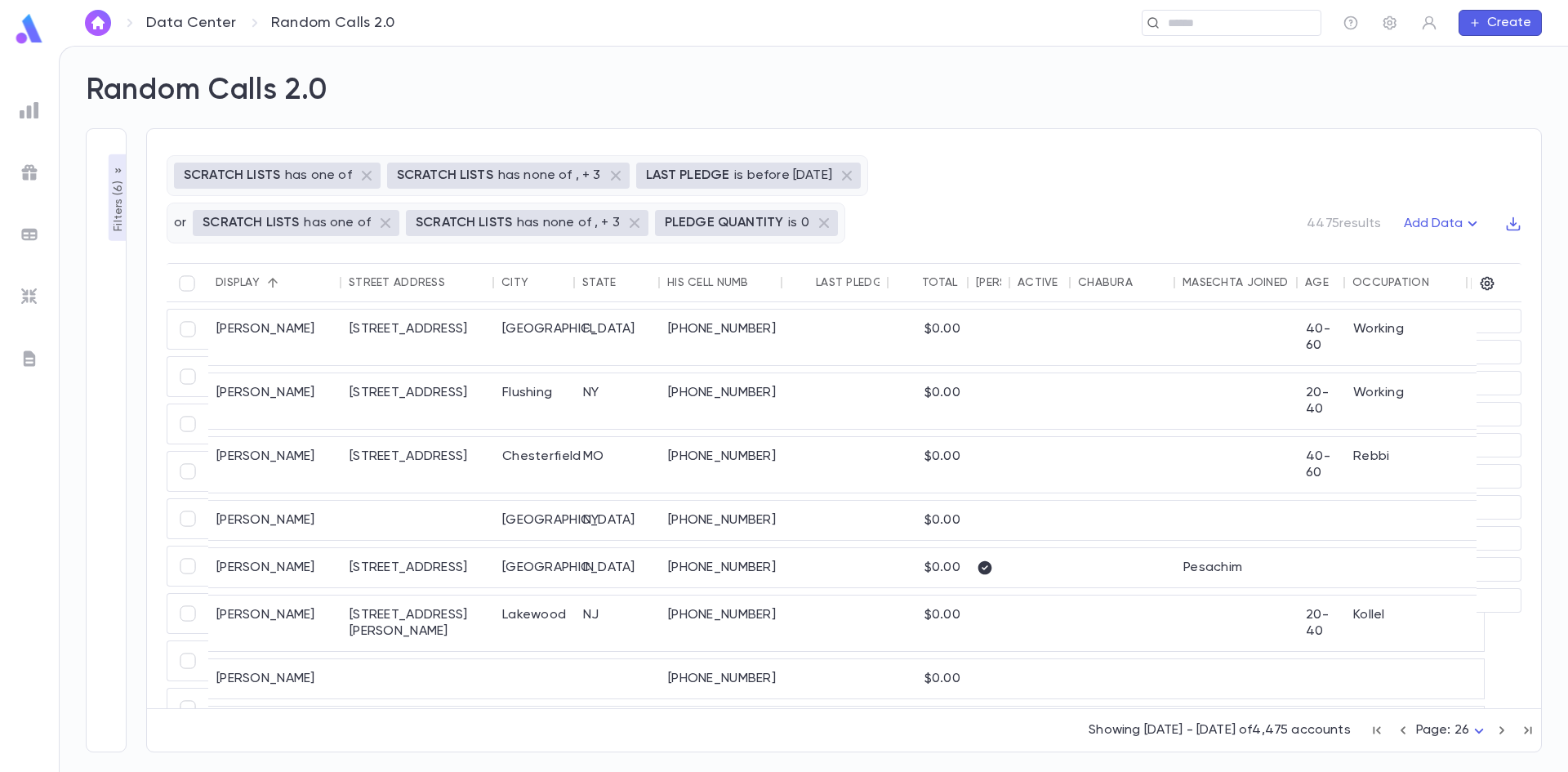
click at [1499, 728] on icon "button" at bounding box center [1502, 730] width 18 height 19
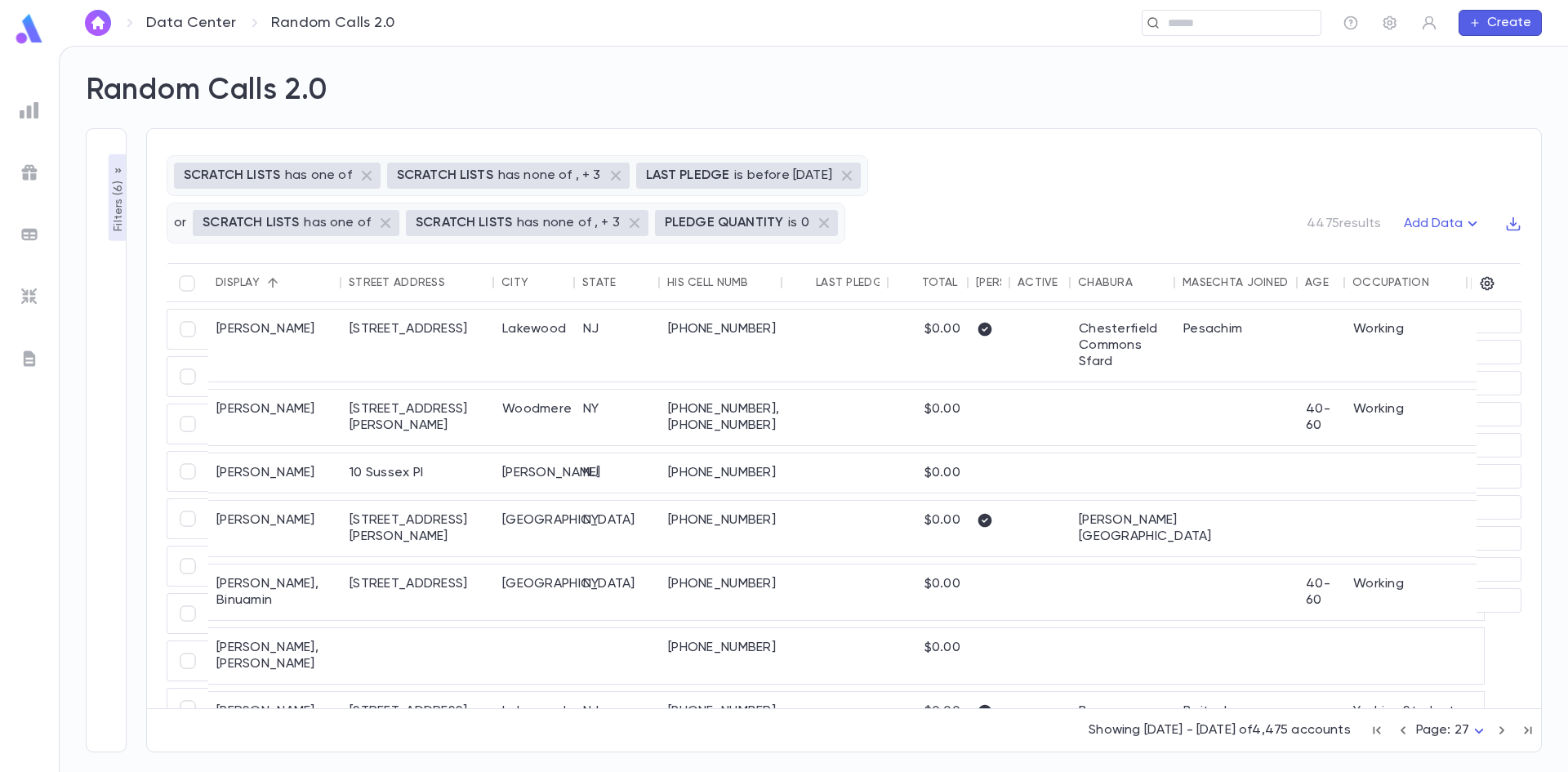
click at [1499, 728] on icon "button" at bounding box center [1502, 730] width 18 height 19
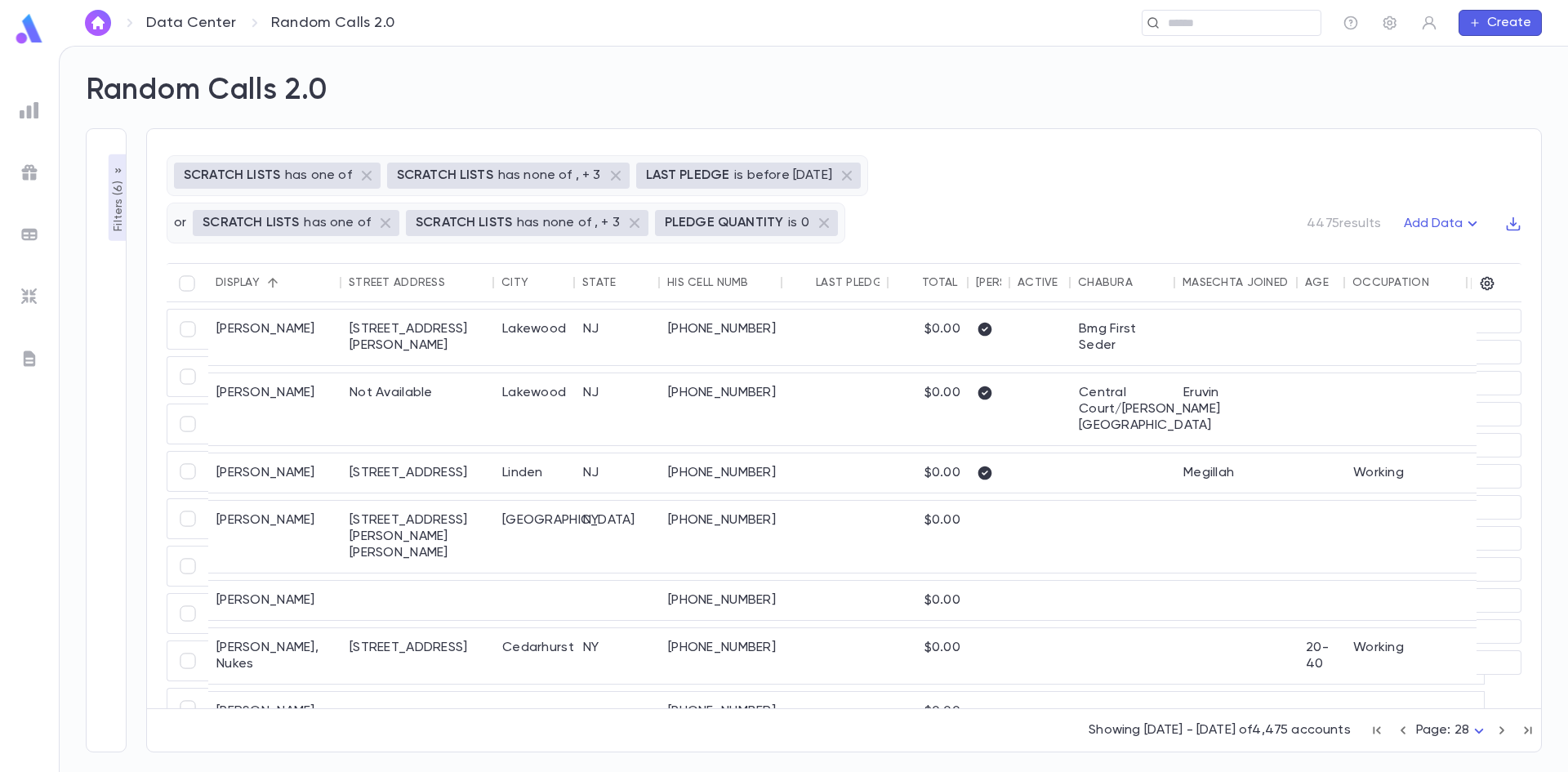
click at [1499, 728] on icon "button" at bounding box center [1502, 730] width 18 height 19
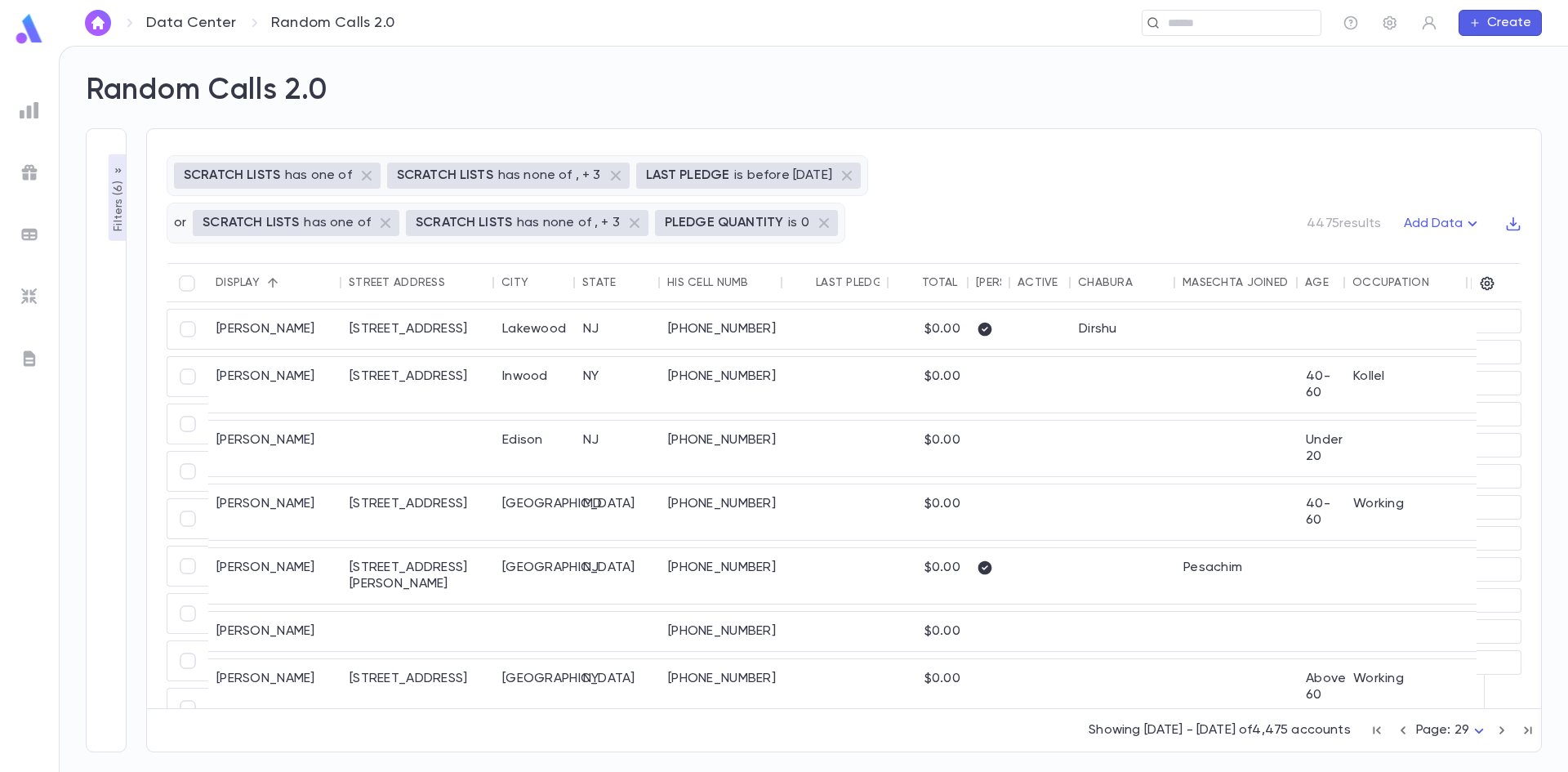
click at [1499, 728] on icon "button" at bounding box center [1502, 730] width 18 height 19
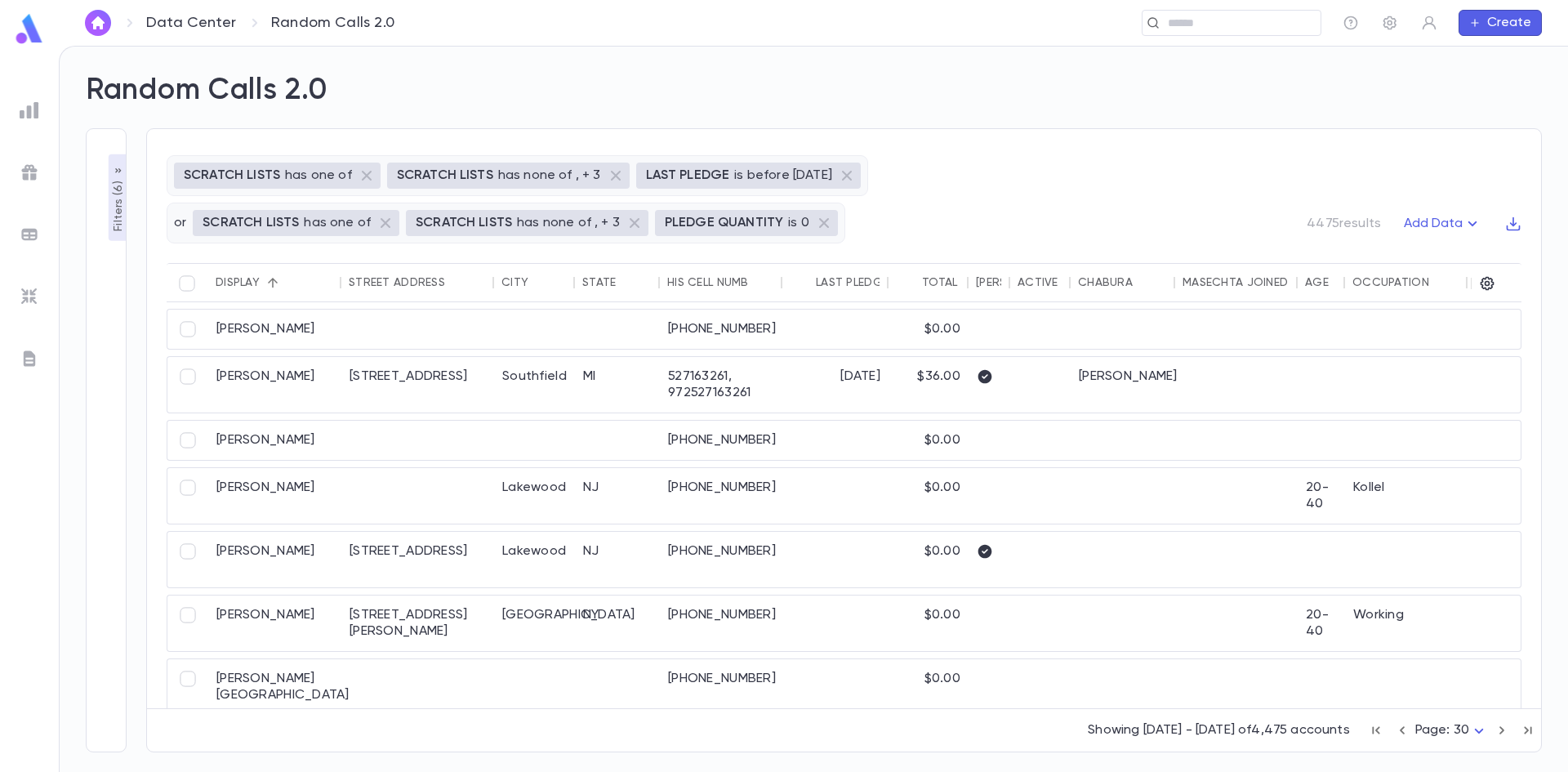
click at [1499, 728] on icon "button" at bounding box center [1502, 730] width 18 height 19
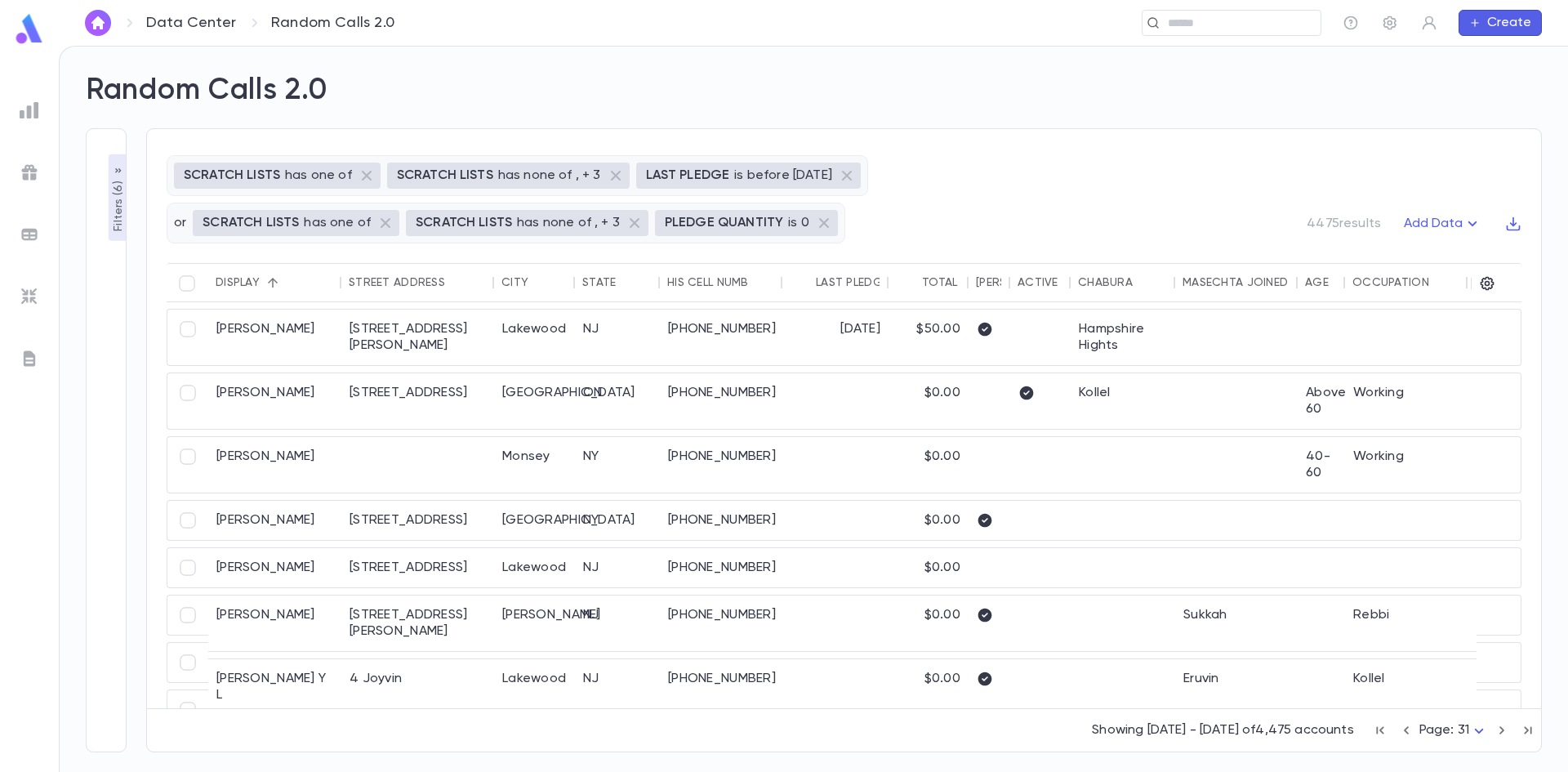
click at [1499, 728] on icon "button" at bounding box center [1502, 730] width 18 height 19
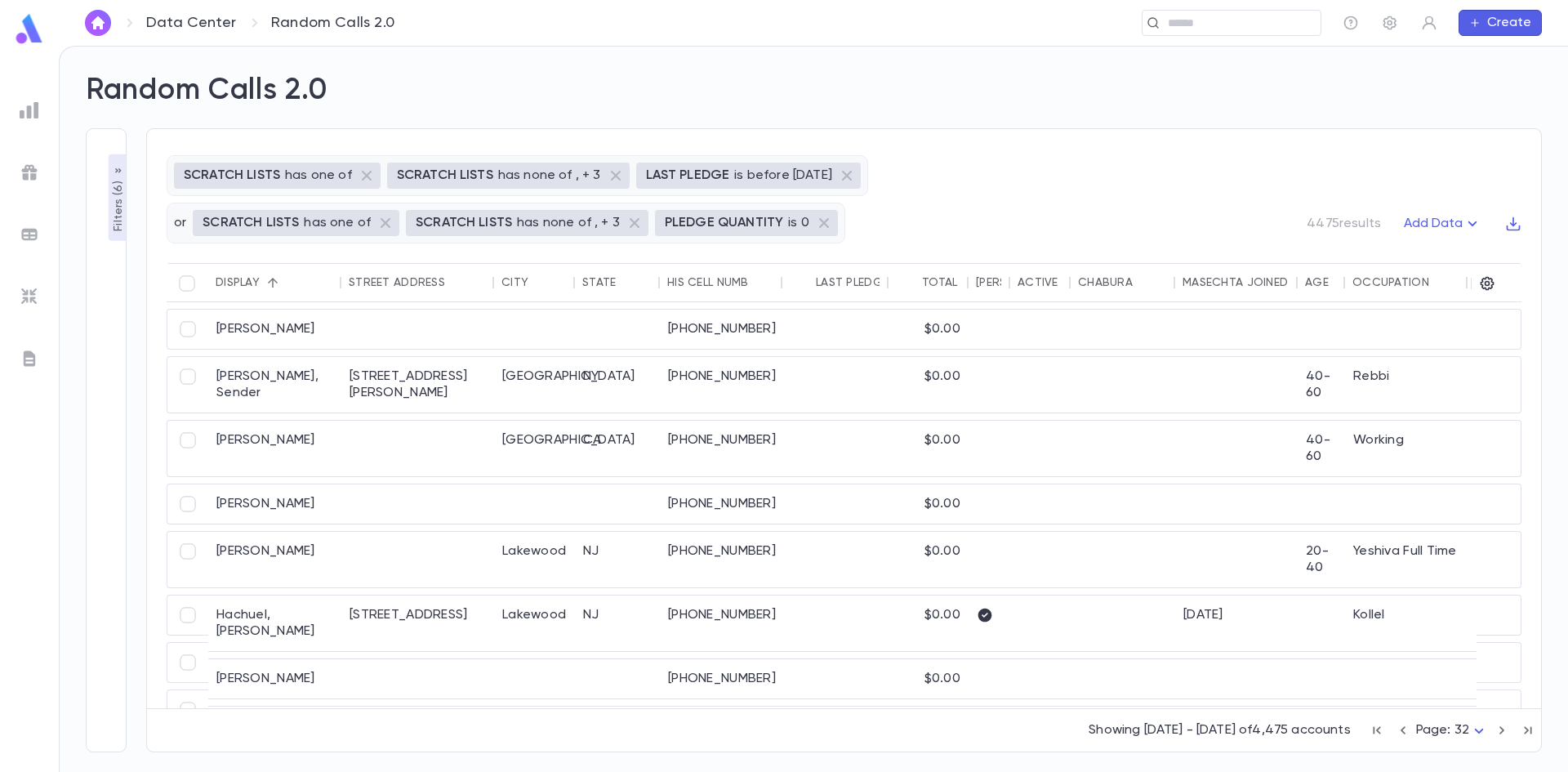
click at [1499, 728] on icon "button" at bounding box center [1502, 730] width 18 height 19
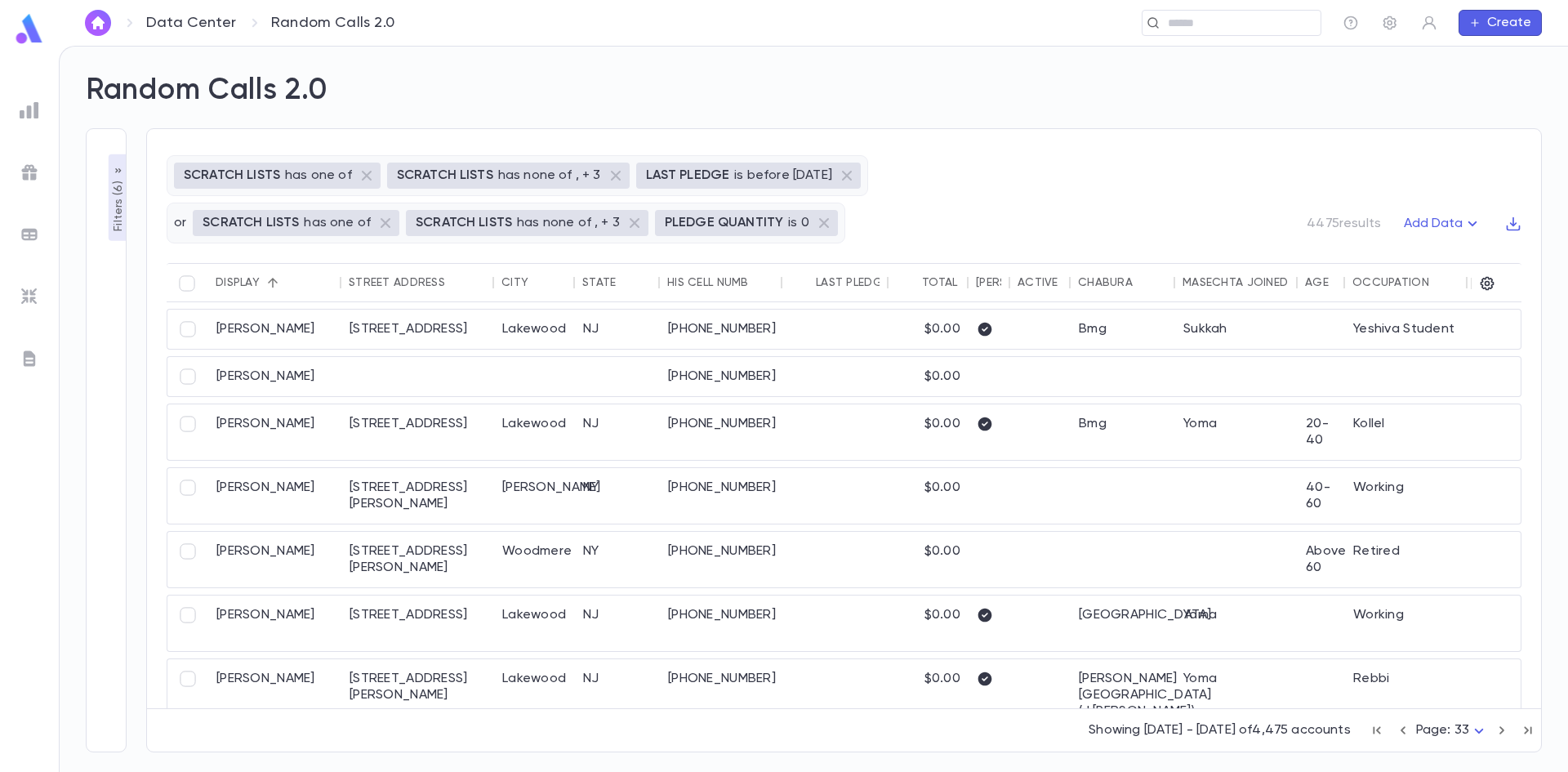
click at [1499, 728] on icon "button" at bounding box center [1502, 730] width 18 height 19
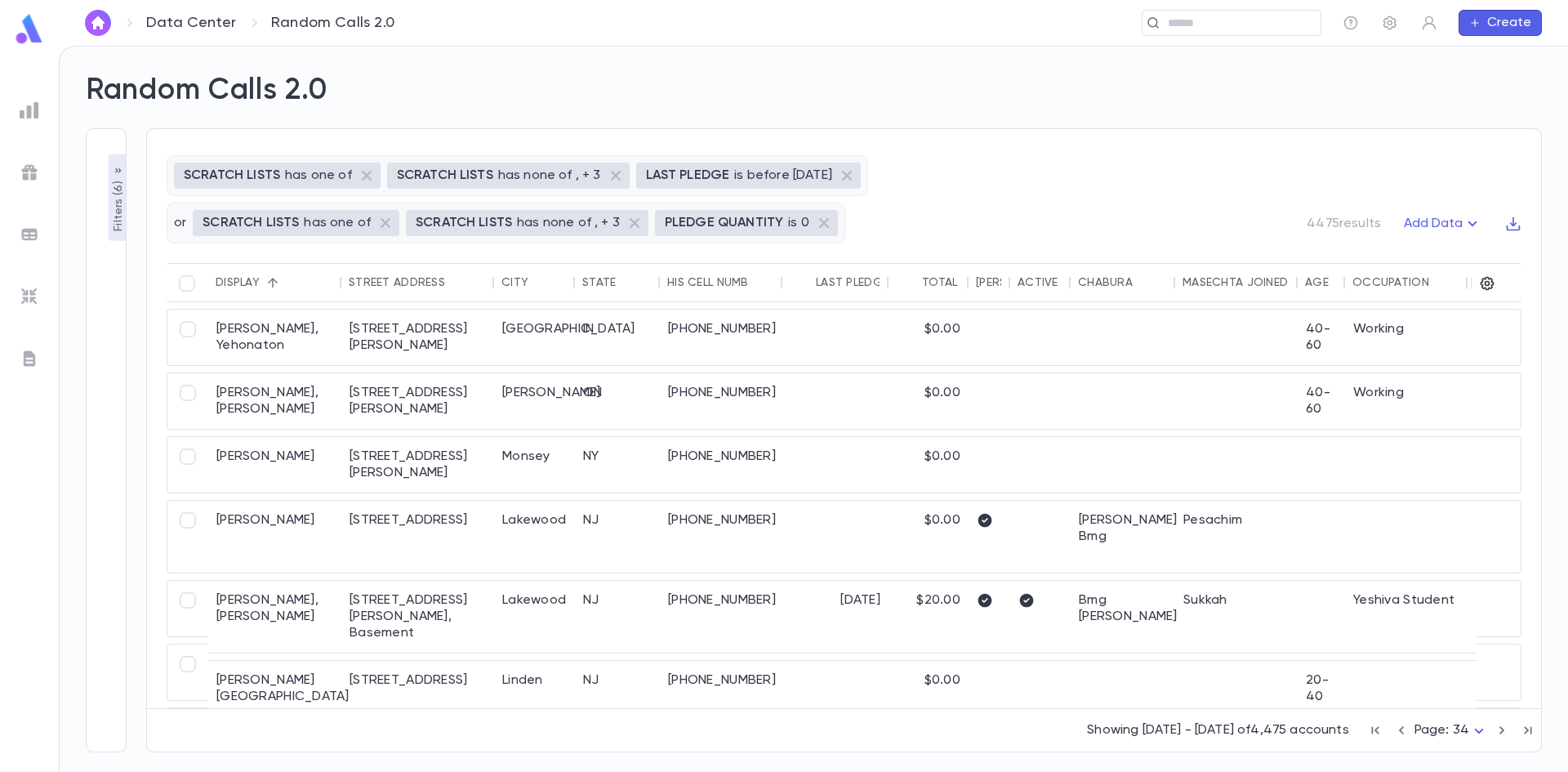
click at [1499, 728] on icon "button" at bounding box center [1502, 730] width 18 height 19
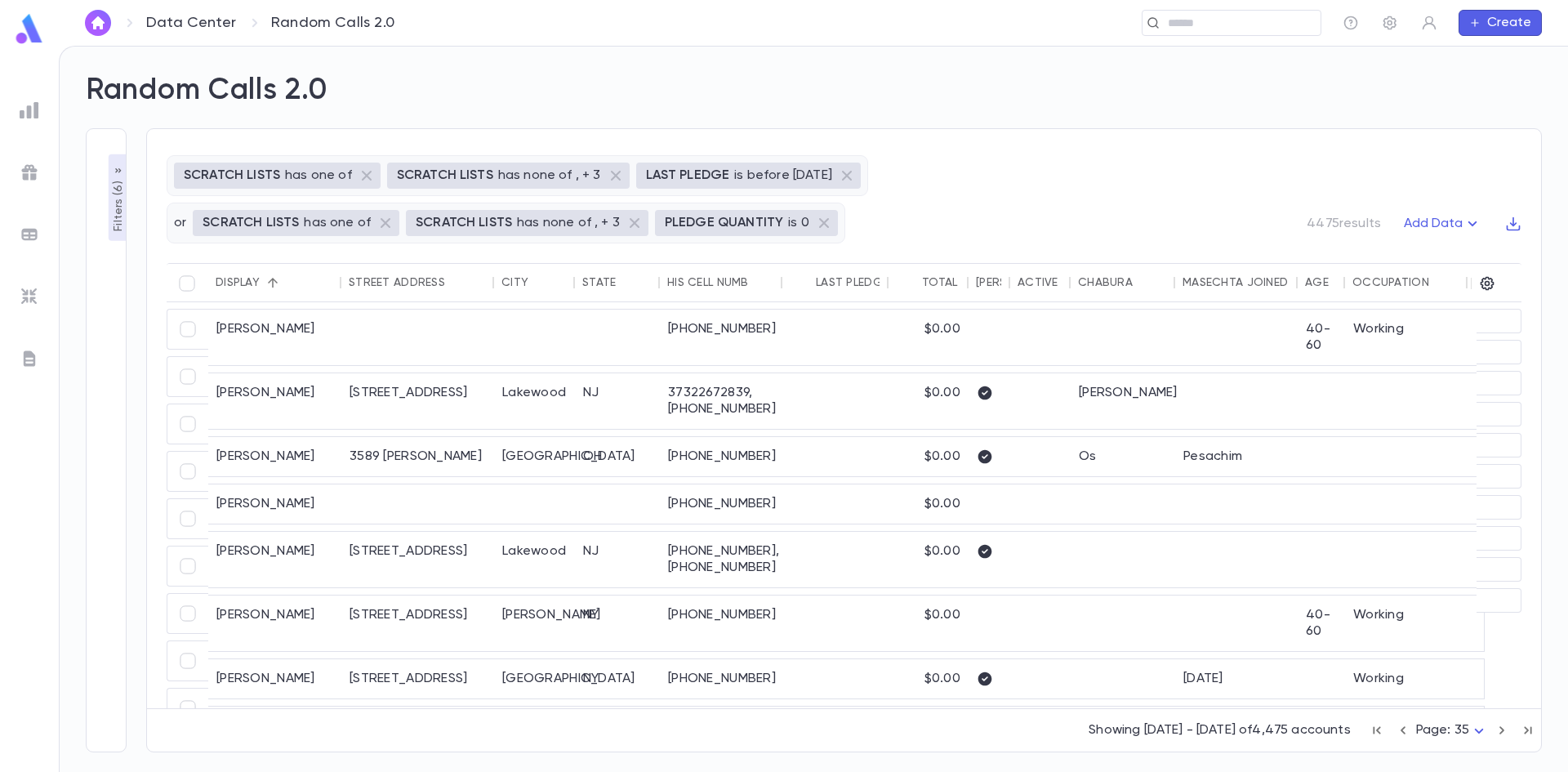
click at [1499, 728] on icon "button" at bounding box center [1502, 730] width 18 height 19
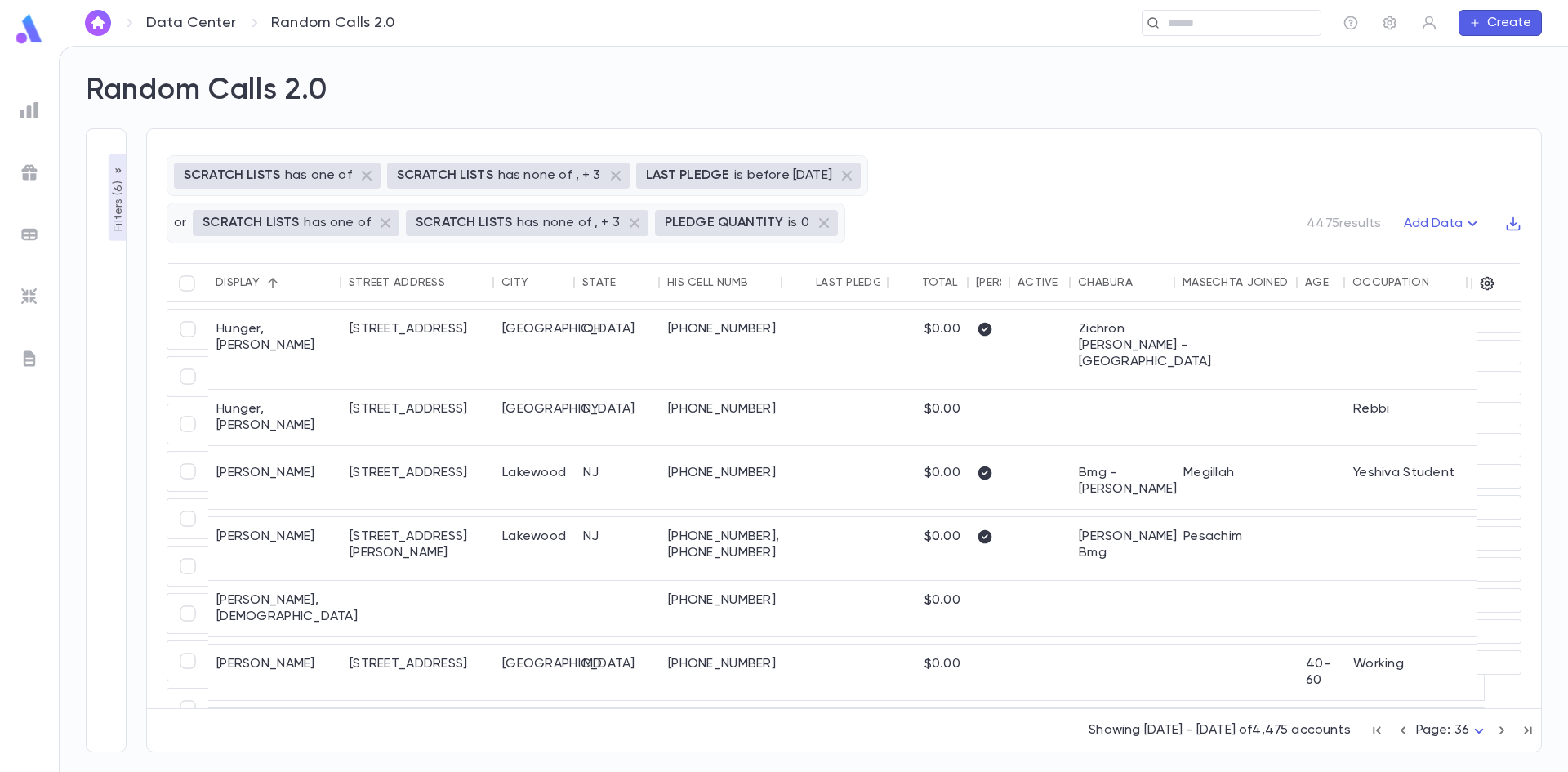
click at [1499, 728] on icon "button" at bounding box center [1502, 730] width 18 height 19
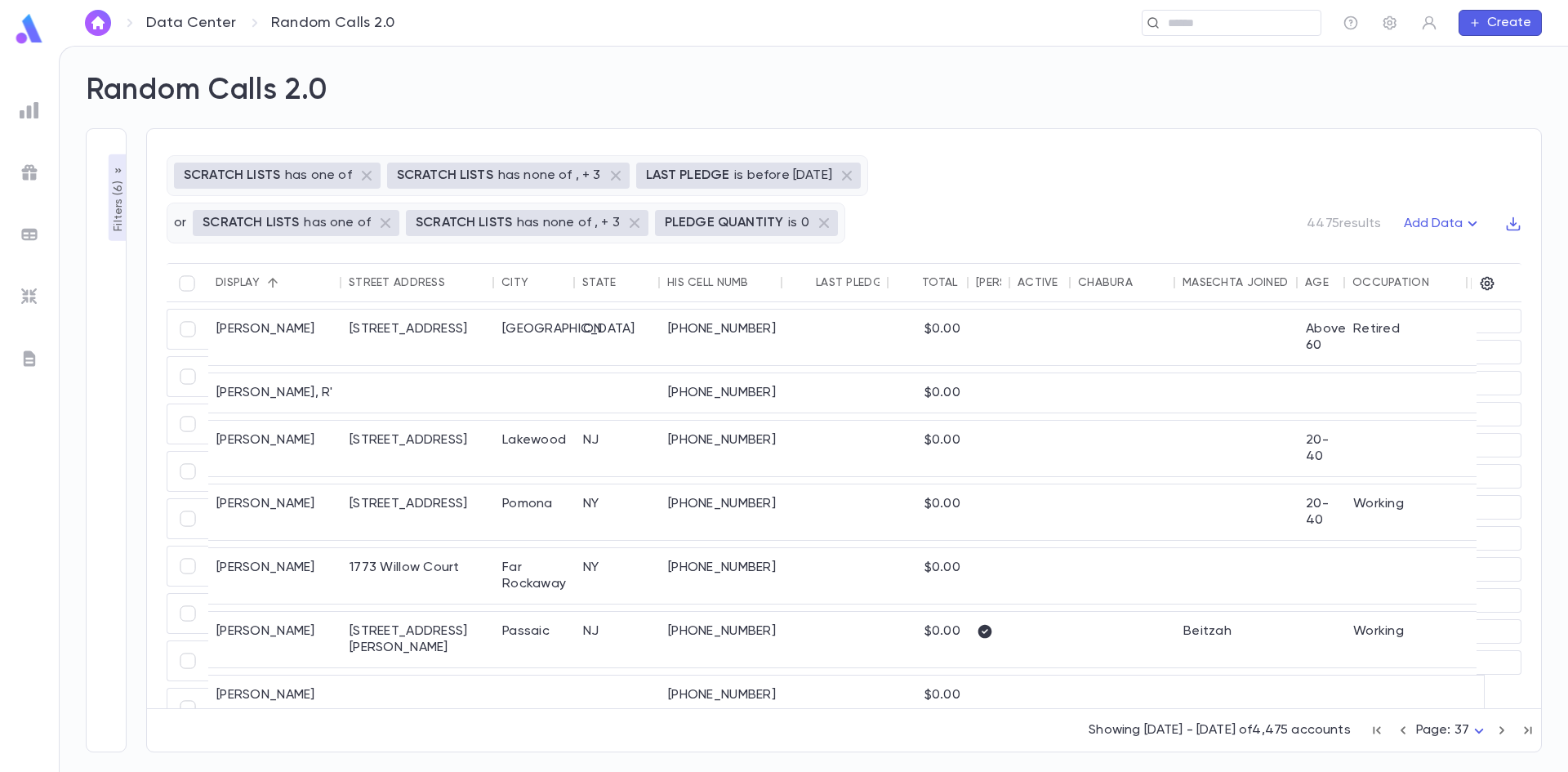
click at [1499, 728] on icon "button" at bounding box center [1502, 730] width 18 height 19
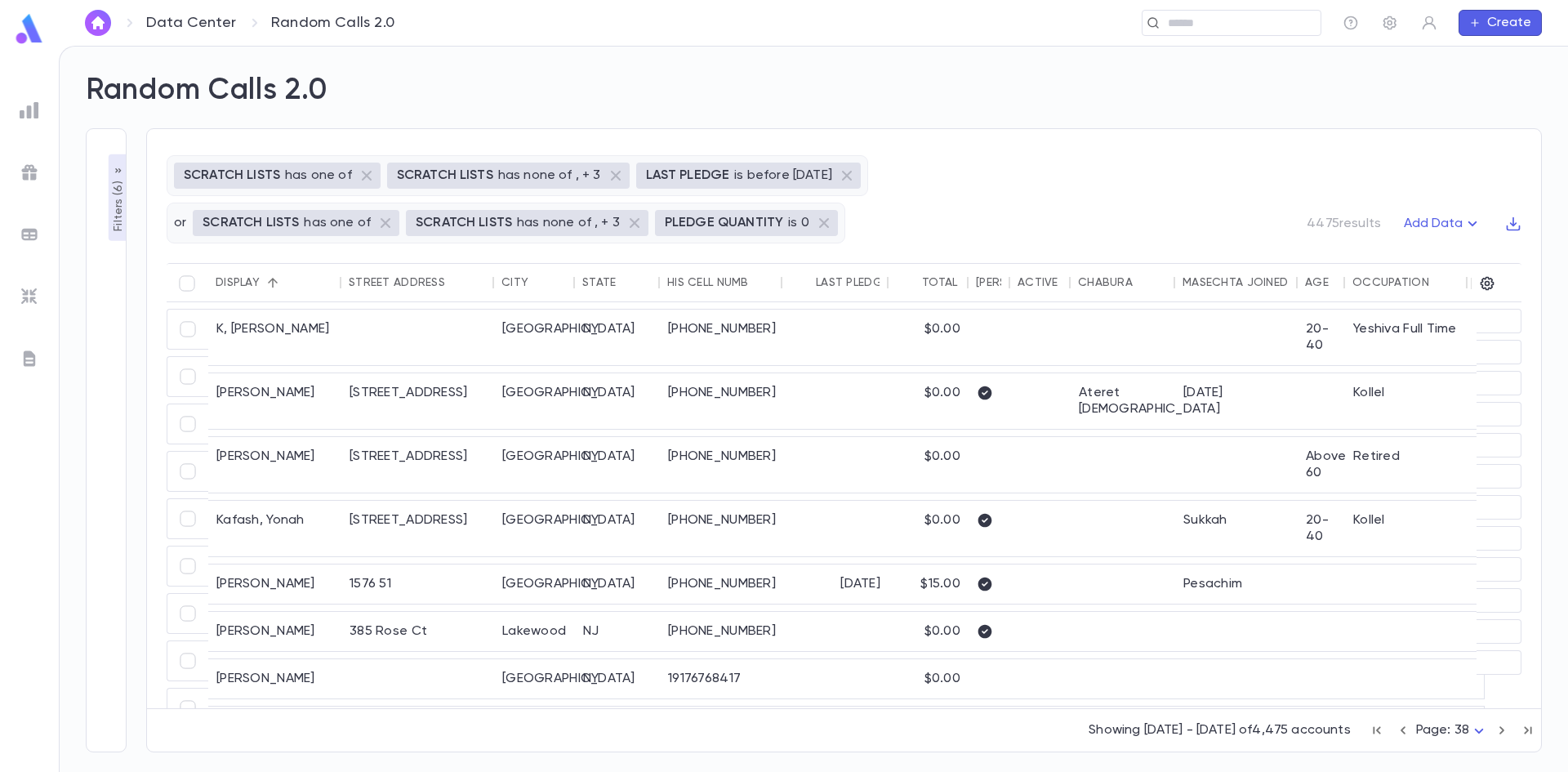
click at [1499, 728] on icon "button" at bounding box center [1502, 730] width 18 height 19
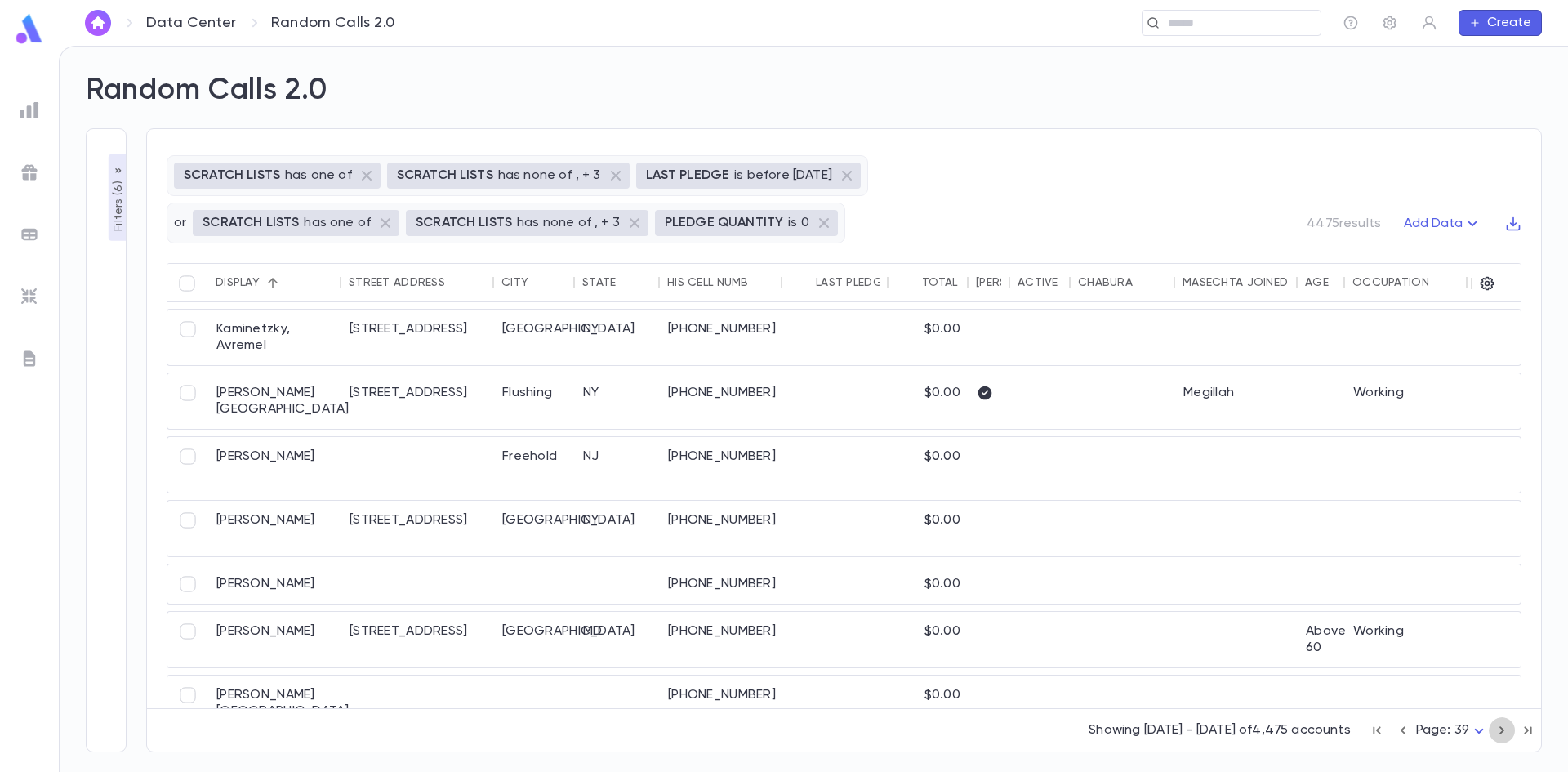
click at [1499, 728] on icon "button" at bounding box center [1502, 730] width 18 height 19
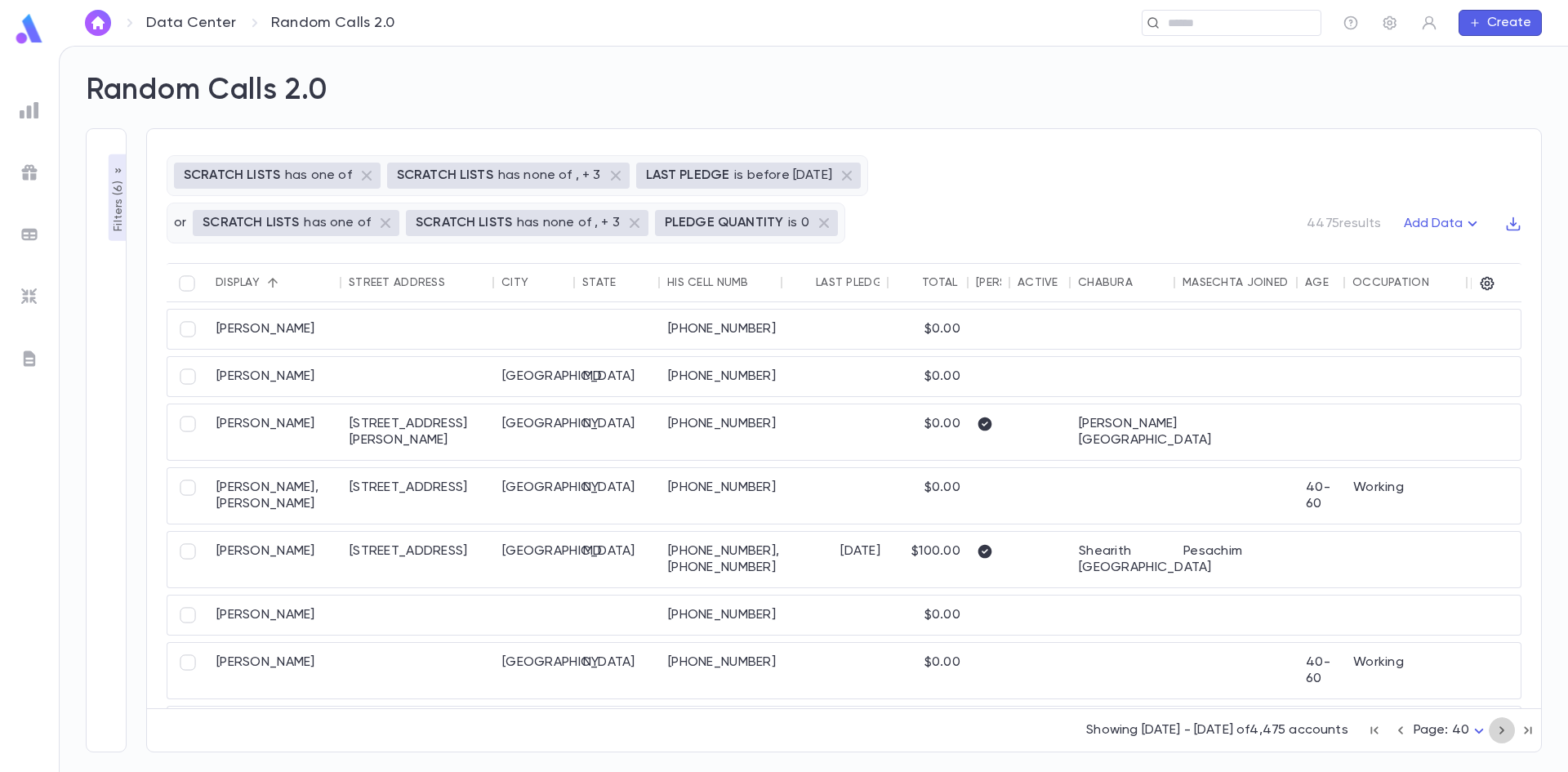
click at [1499, 728] on icon "button" at bounding box center [1502, 730] width 18 height 19
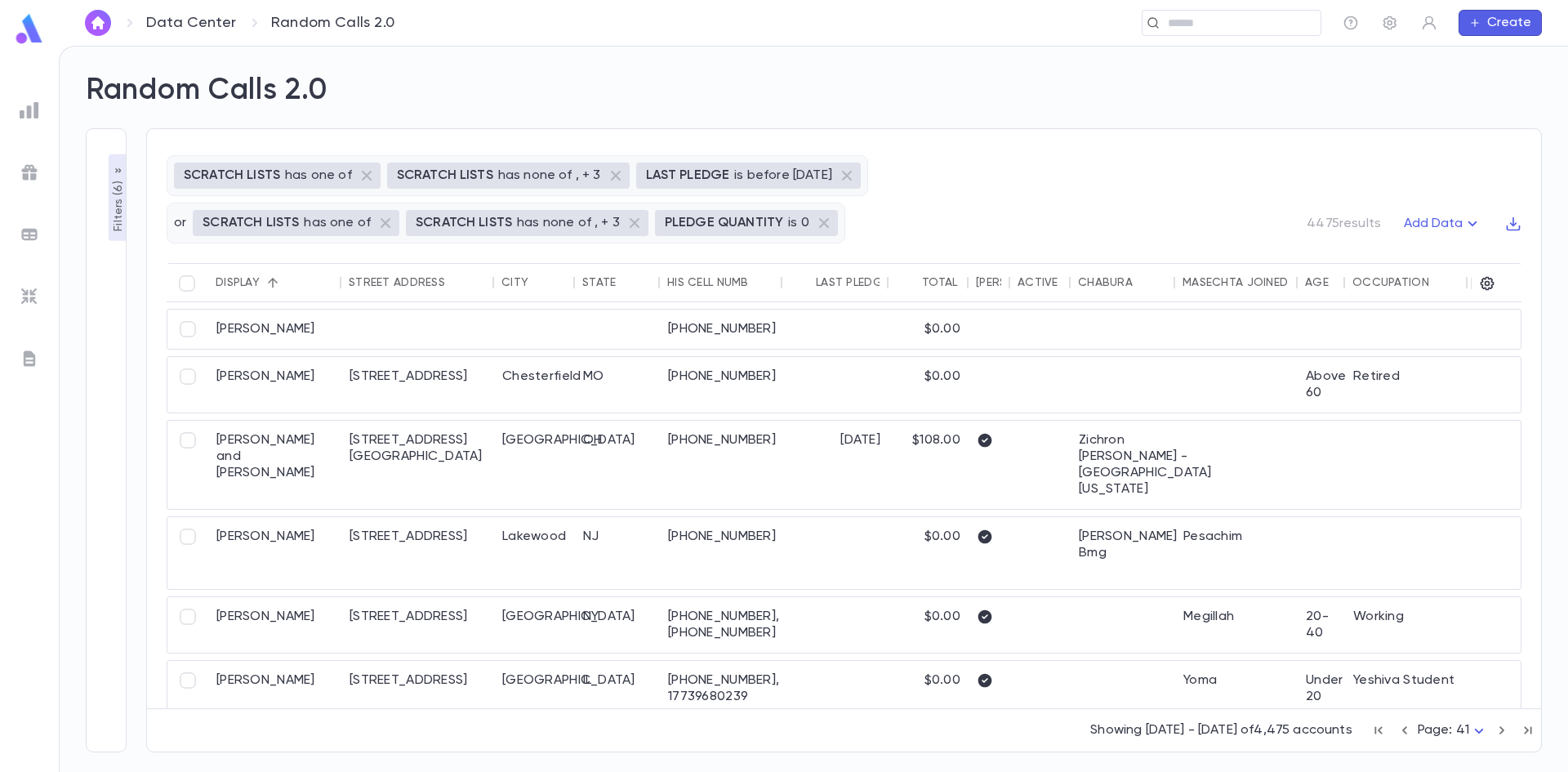
click at [1499, 728] on icon "button" at bounding box center [1502, 730] width 18 height 19
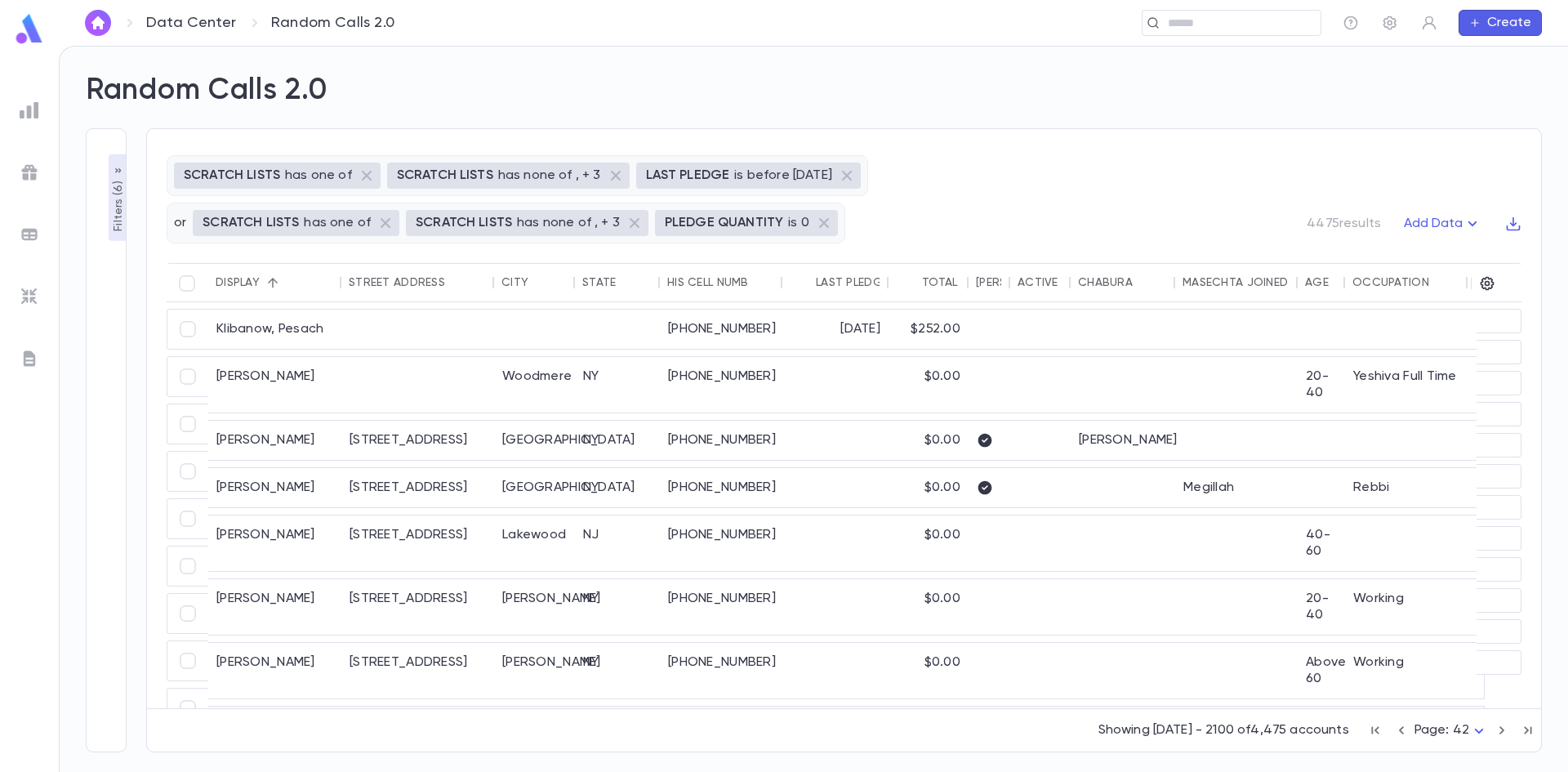
click at [1499, 728] on icon "button" at bounding box center [1502, 730] width 18 height 19
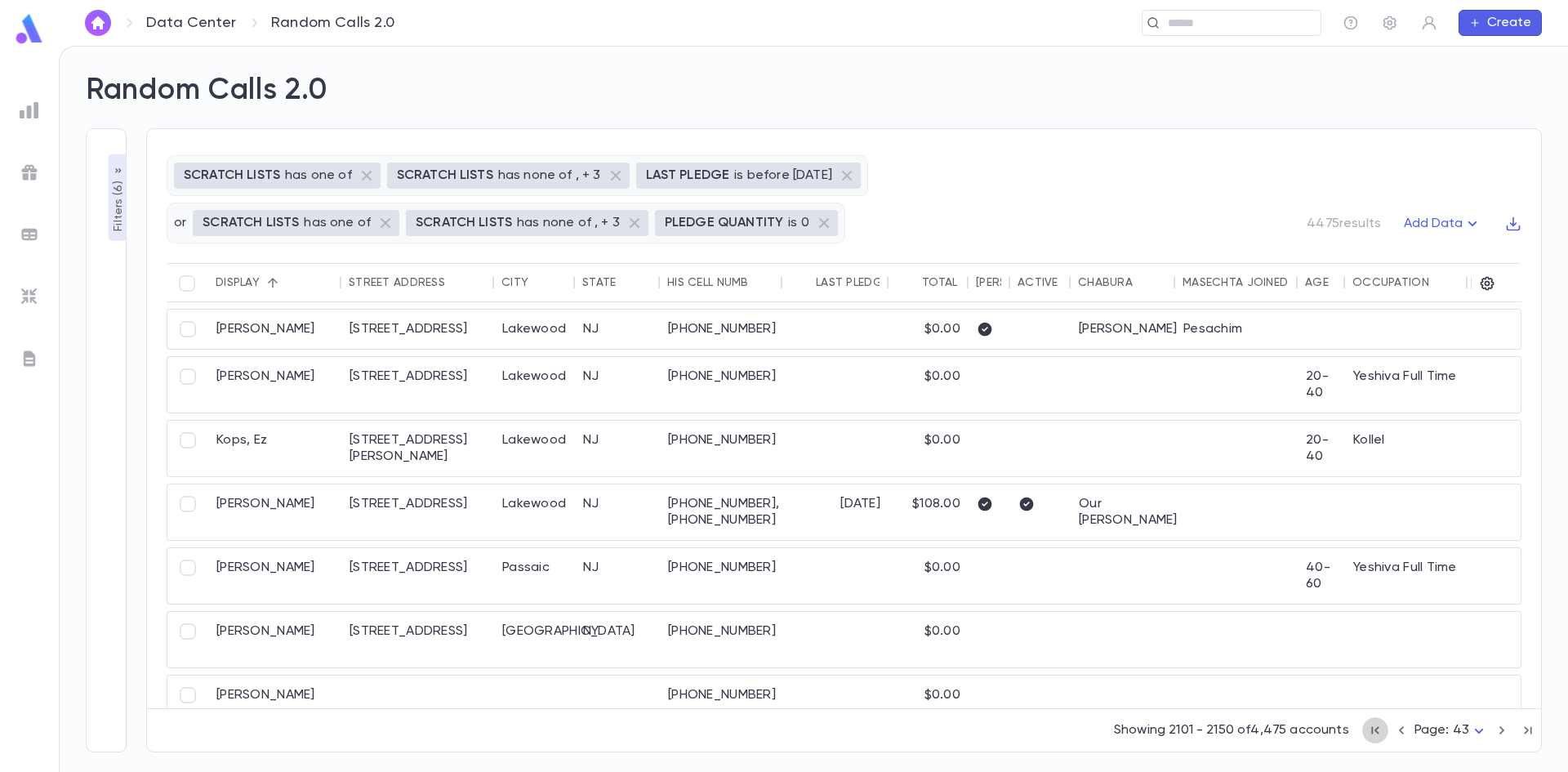
click at [1377, 728] on icon "button" at bounding box center [1375, 730] width 18 height 19
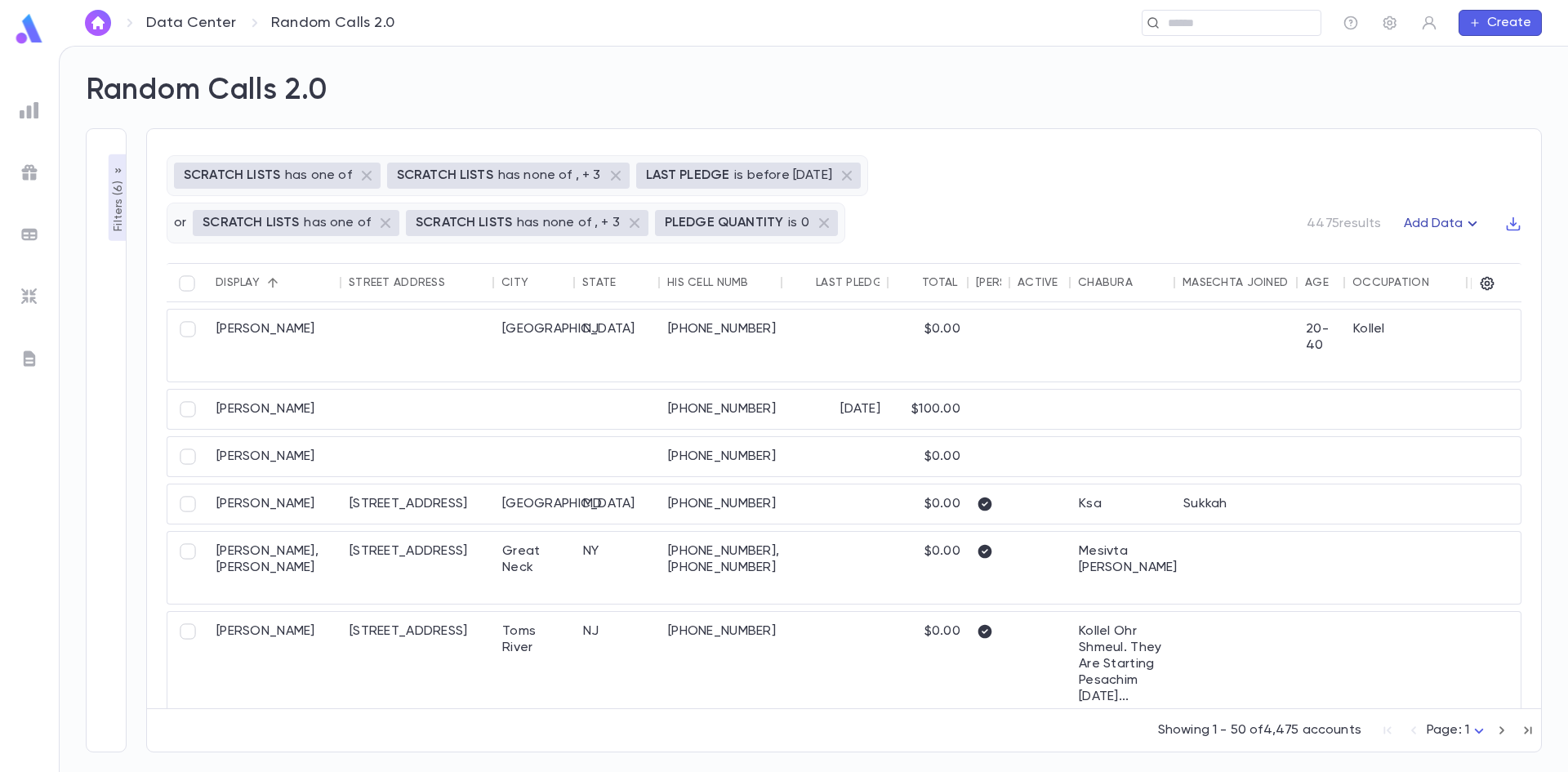
click at [1445, 233] on button "Add Data" at bounding box center [1443, 224] width 98 height 26
click at [1438, 284] on li "Giving History" at bounding box center [1457, 281] width 119 height 26
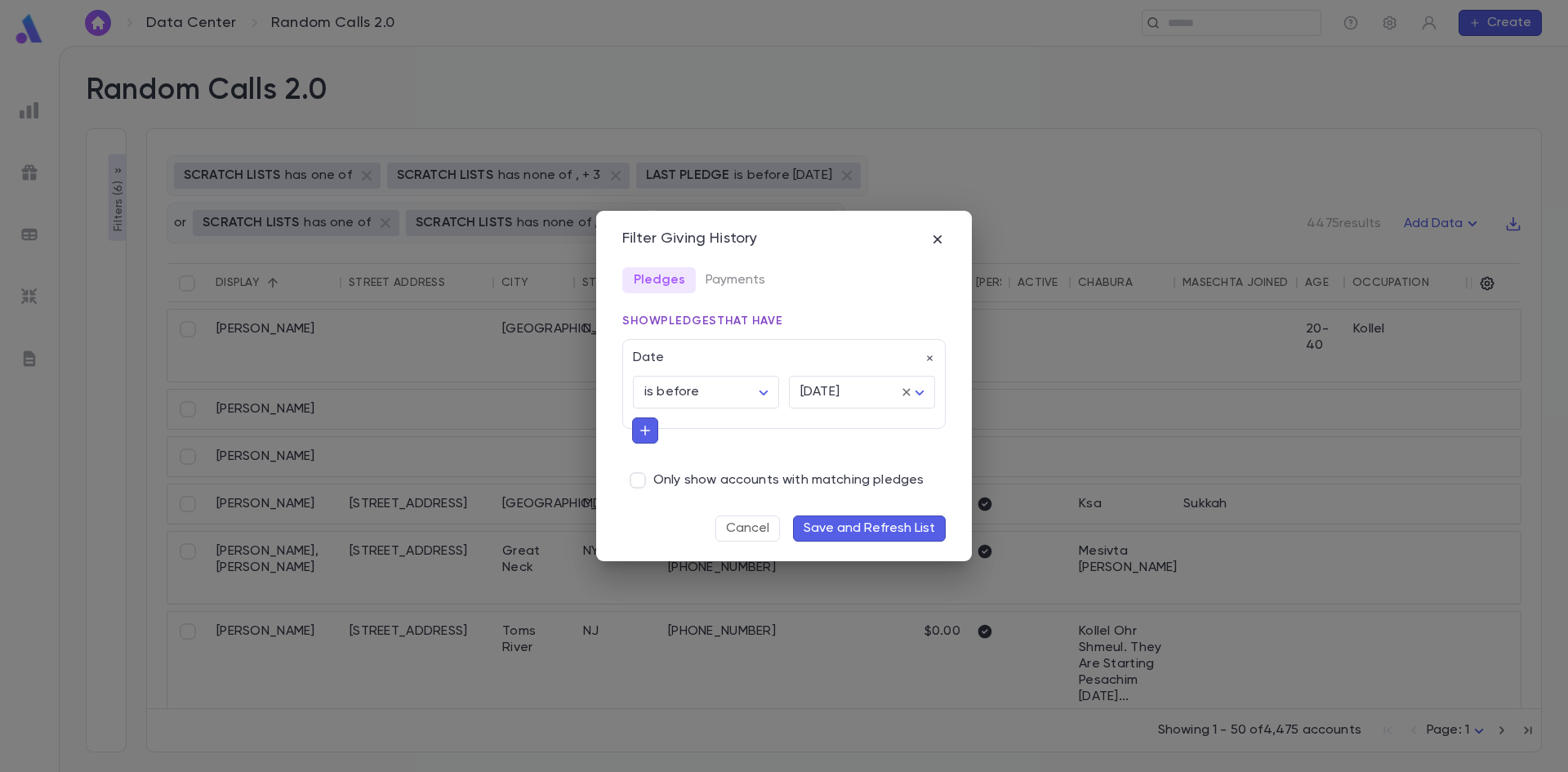
click at [866, 526] on button "Save and Refresh List" at bounding box center [868, 529] width 152 height 26
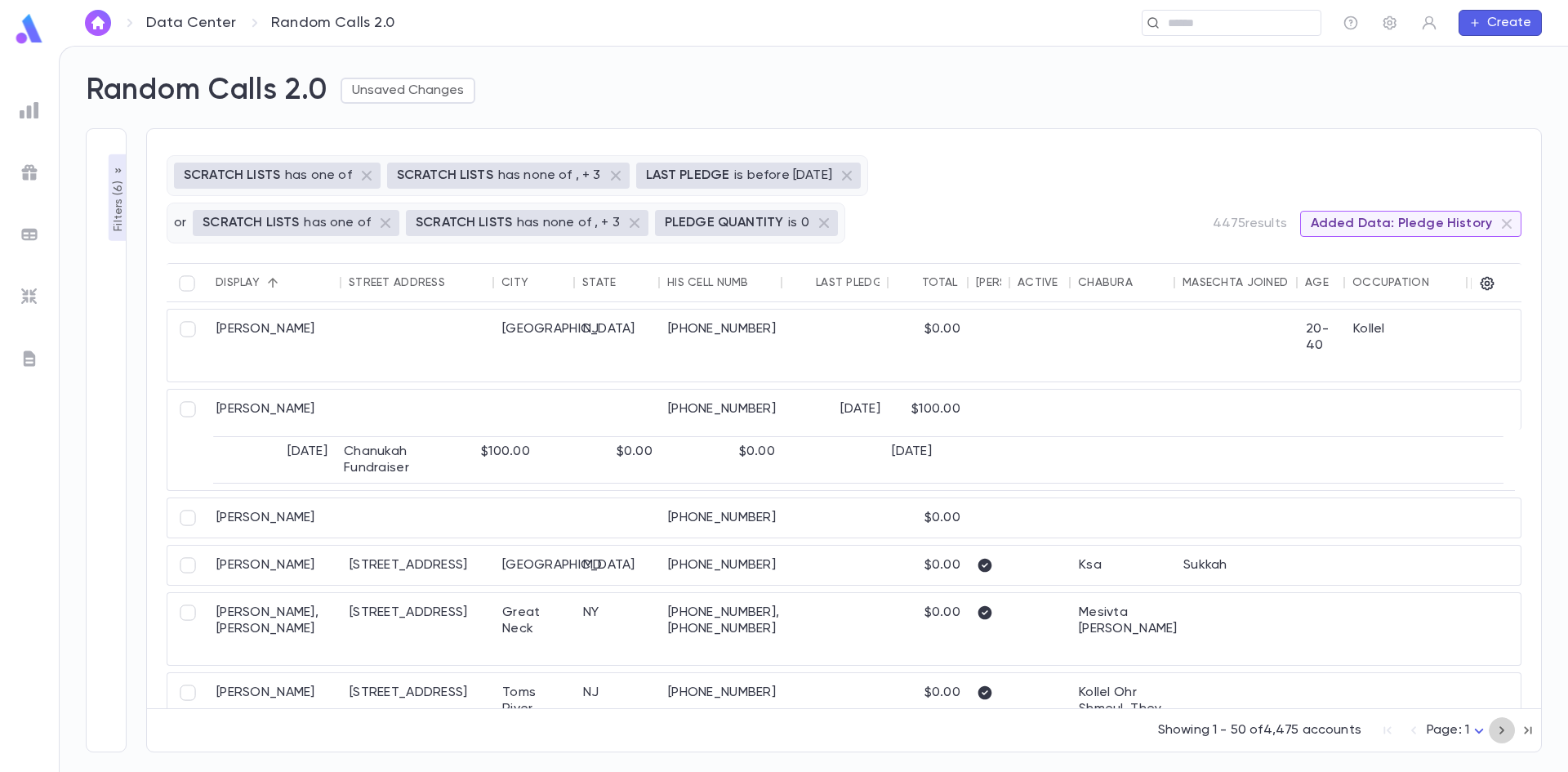
click at [1503, 734] on icon "button" at bounding box center [1502, 730] width 18 height 19
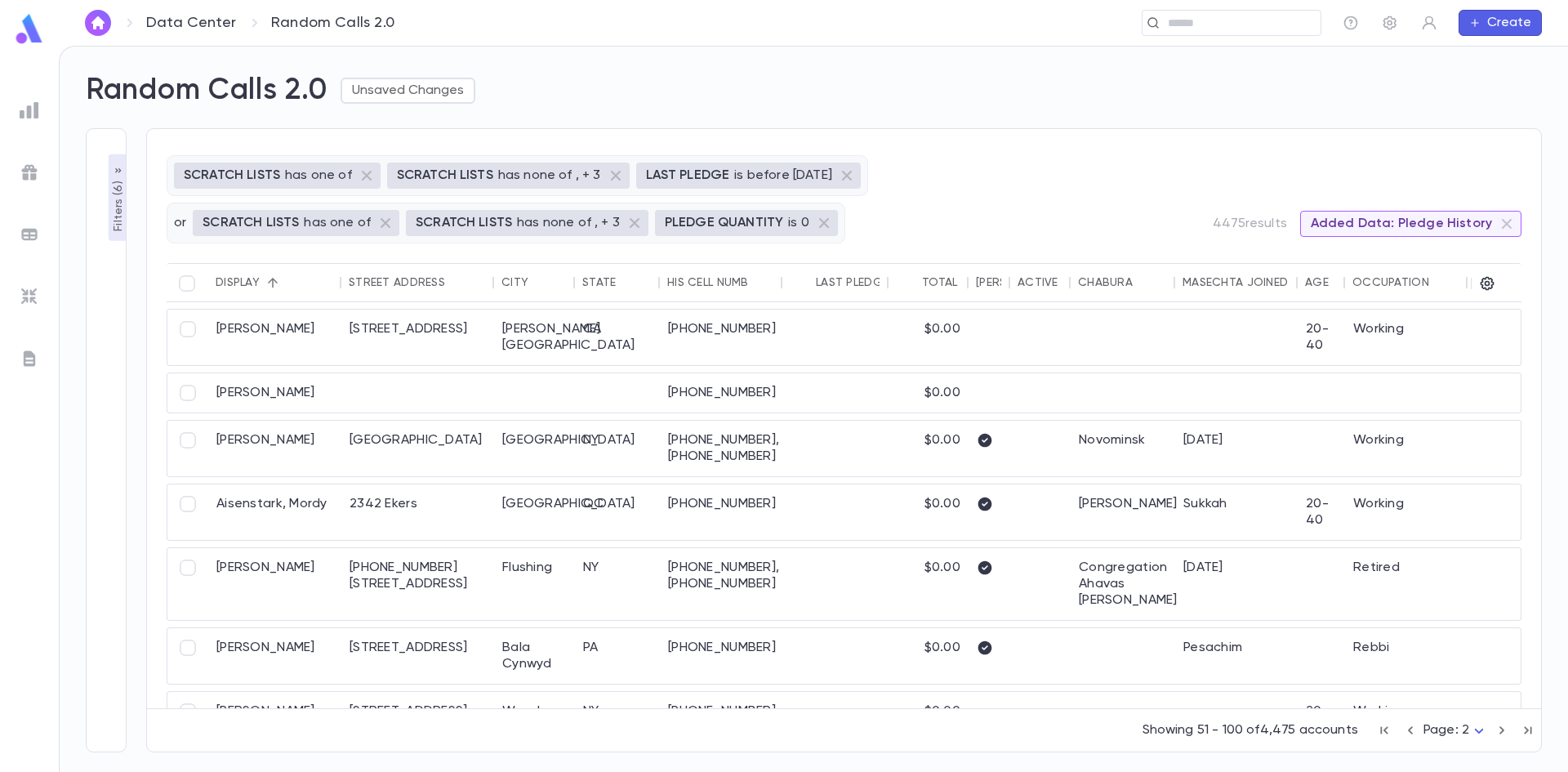
click at [1503, 734] on icon "button" at bounding box center [1502, 730] width 18 height 19
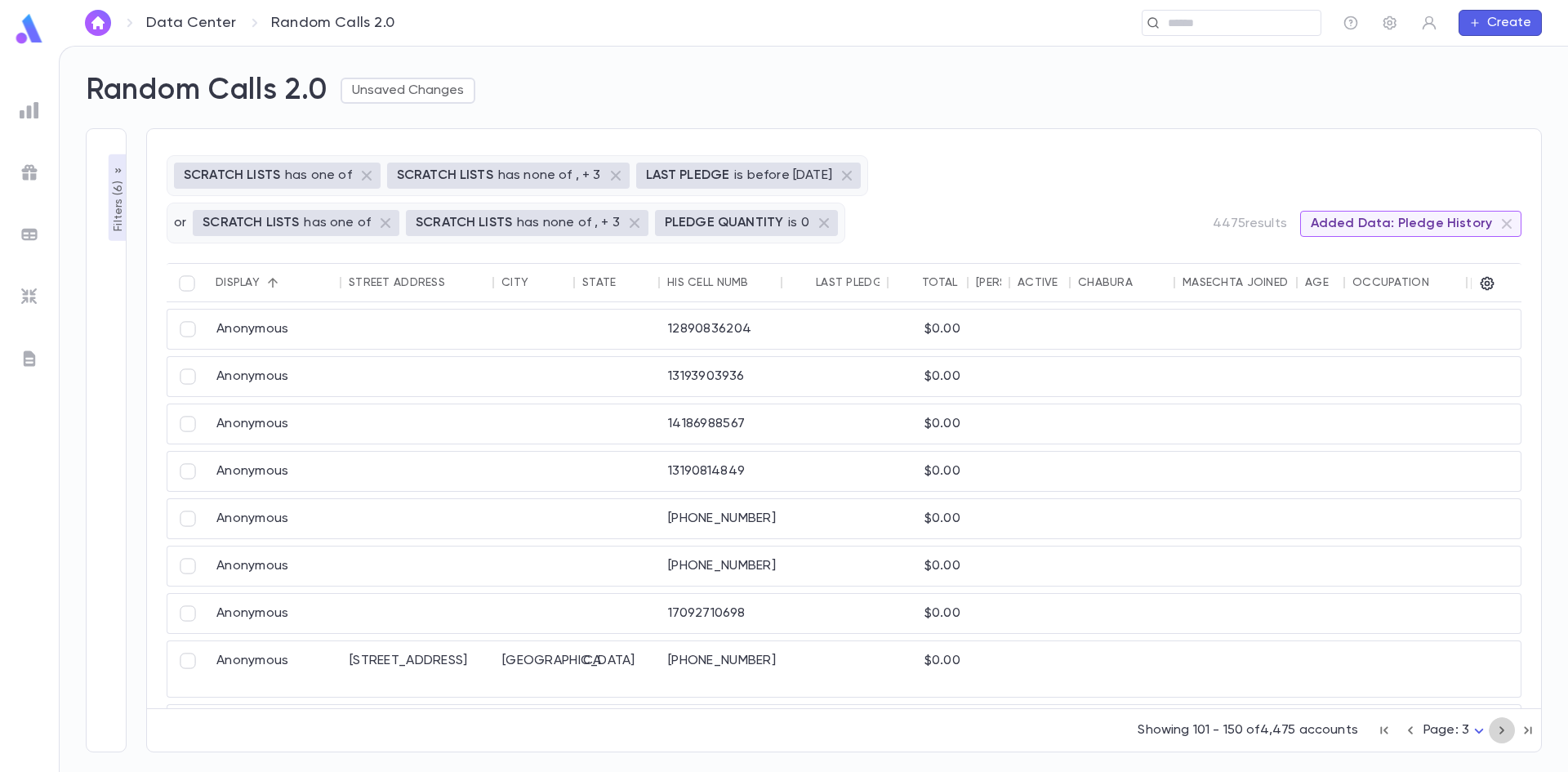
click at [1503, 734] on icon "button" at bounding box center [1502, 730] width 18 height 19
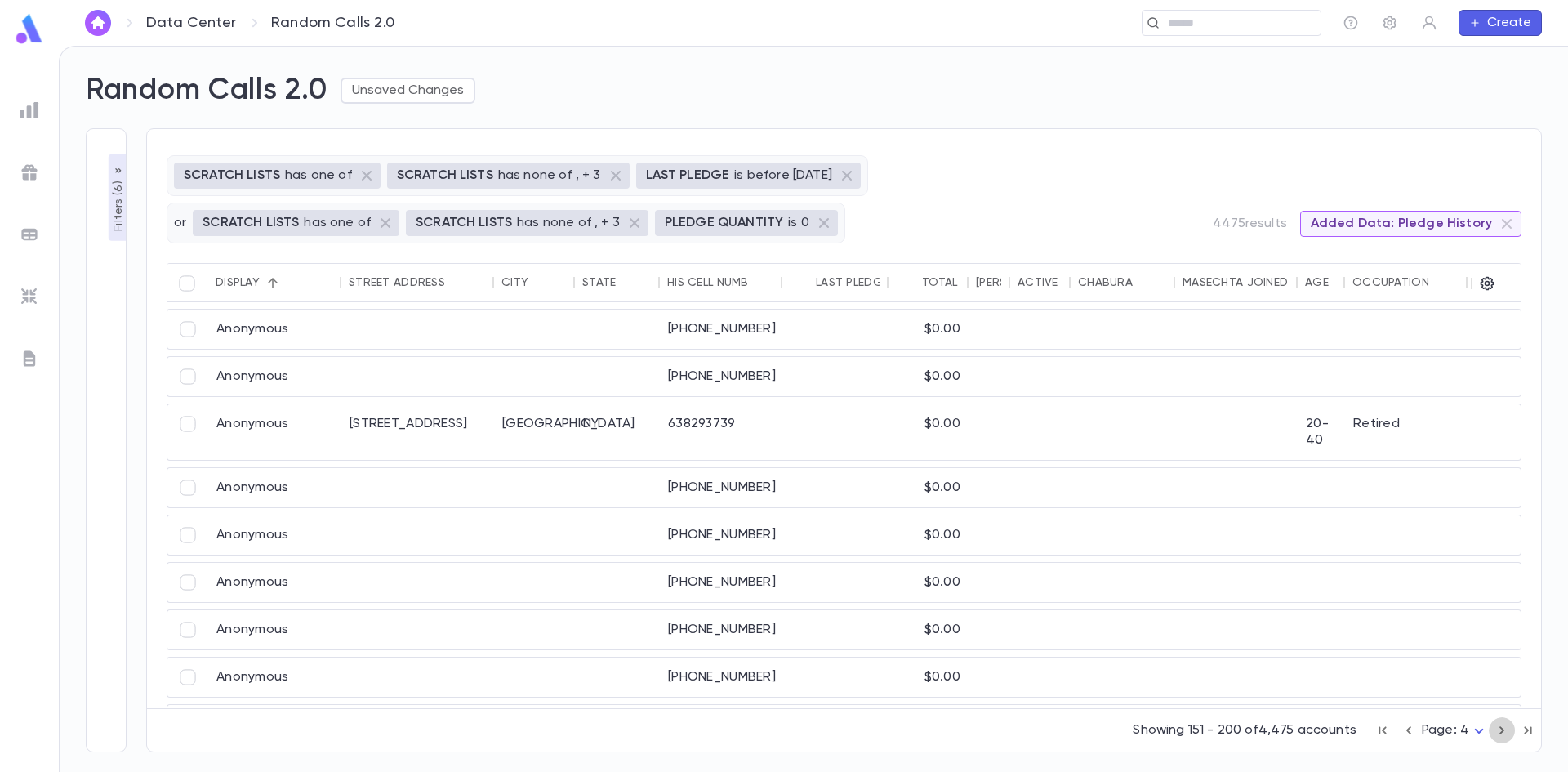
click at [1503, 734] on icon "button" at bounding box center [1502, 730] width 18 height 19
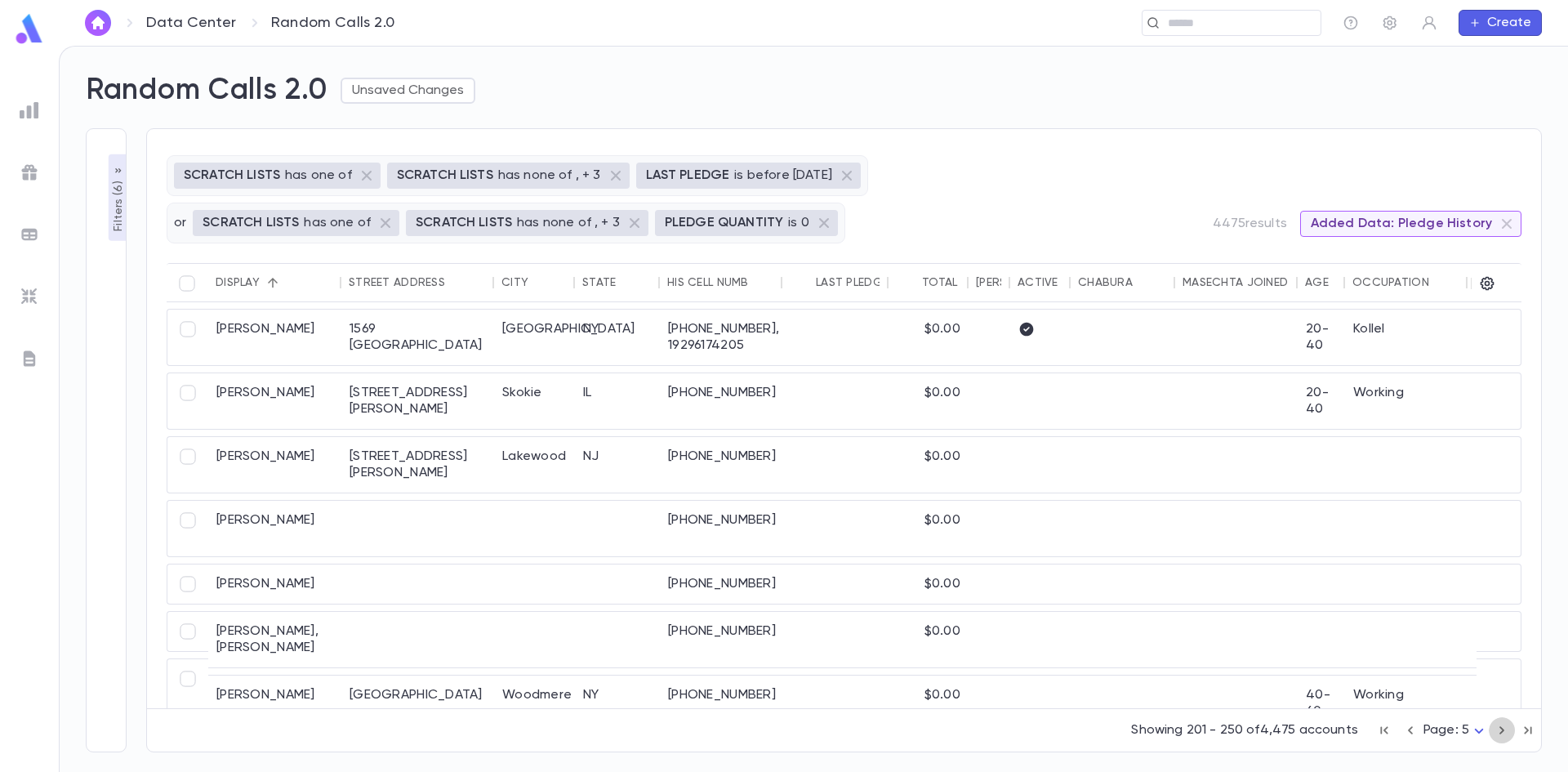
click at [1503, 734] on icon "button" at bounding box center [1502, 730] width 18 height 19
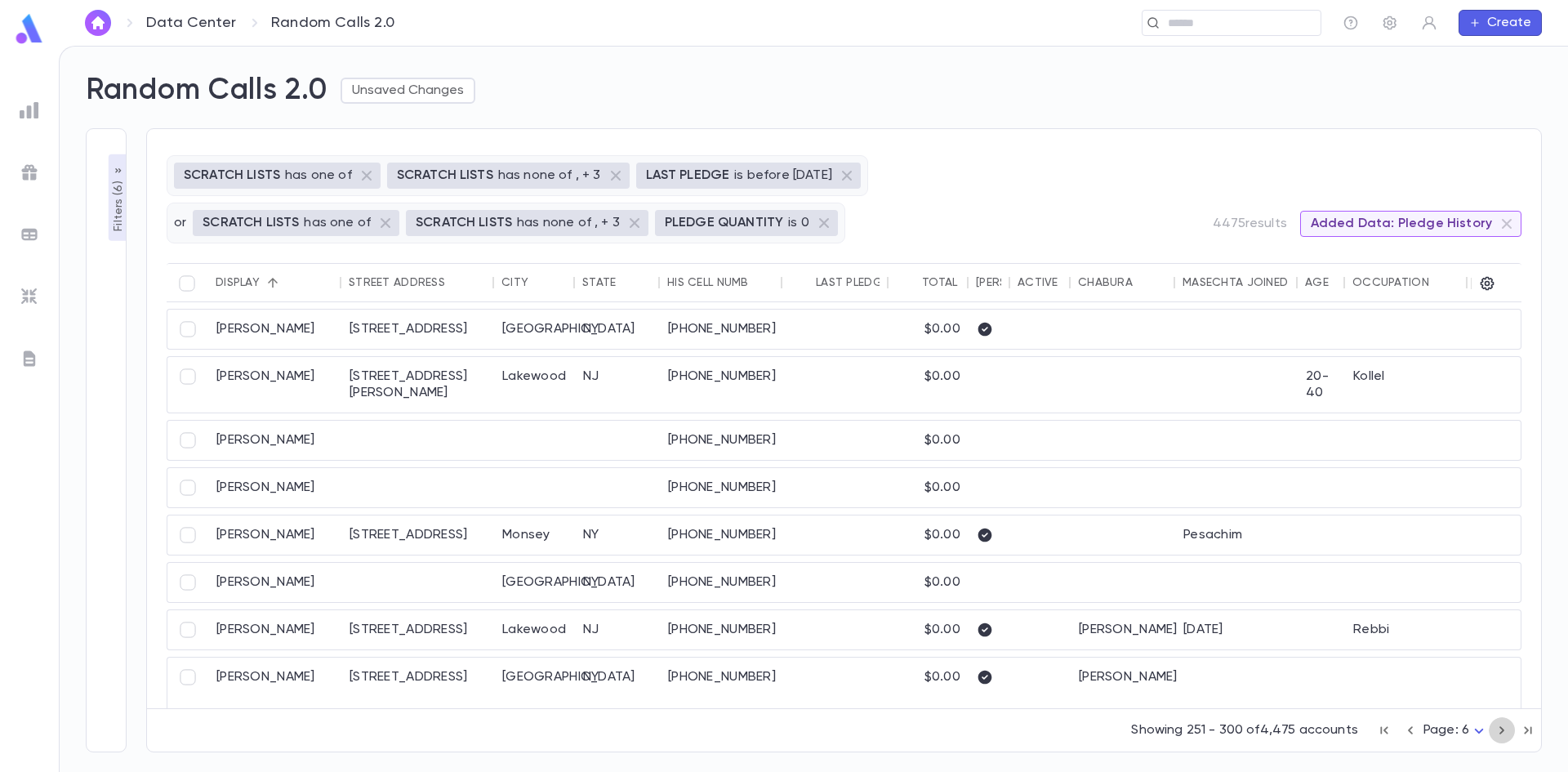
click at [1503, 734] on icon "button" at bounding box center [1502, 730] width 18 height 19
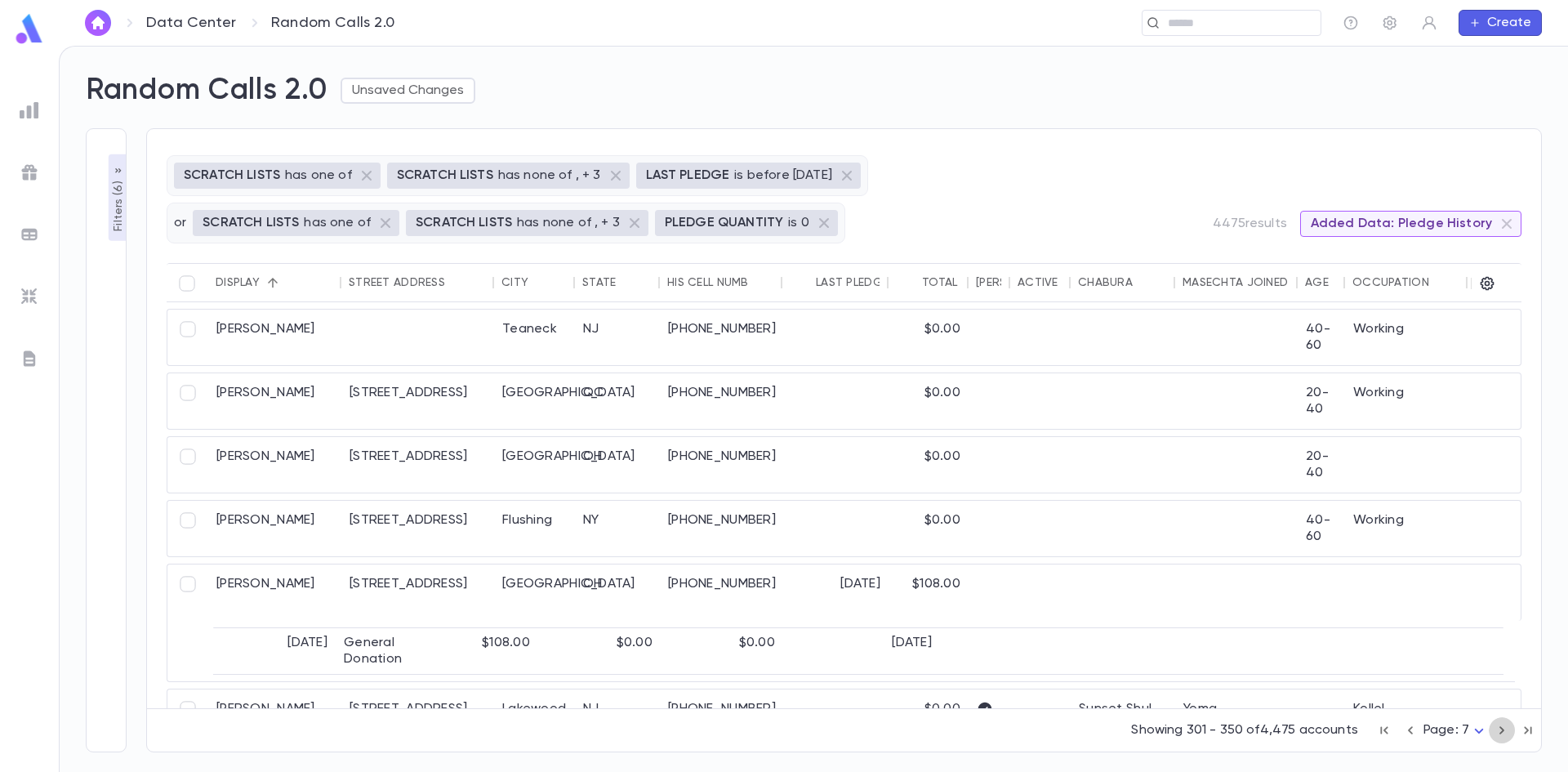
click at [1503, 734] on icon "button" at bounding box center [1502, 730] width 18 height 19
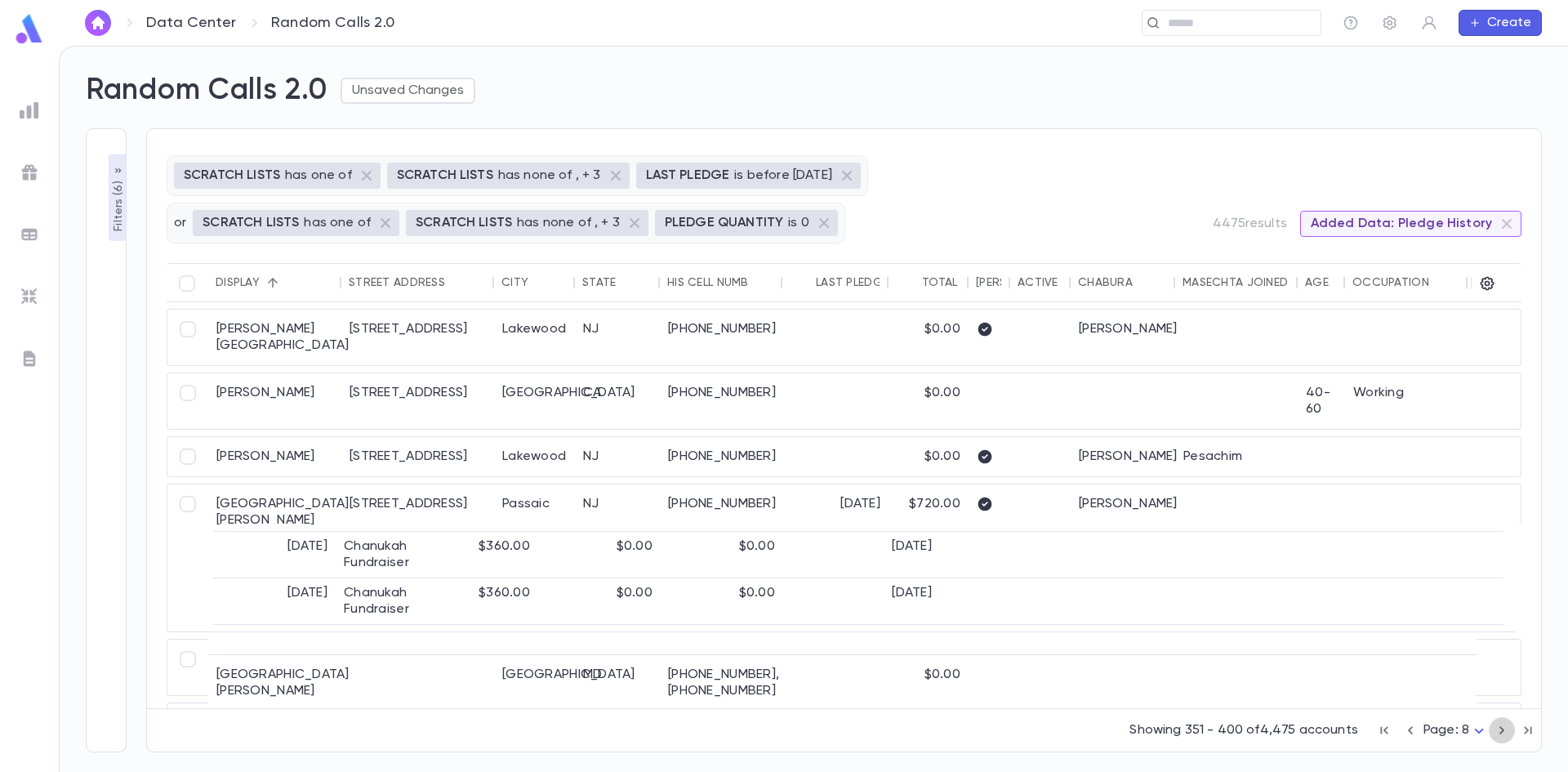
click at [1503, 734] on icon "button" at bounding box center [1502, 730] width 18 height 19
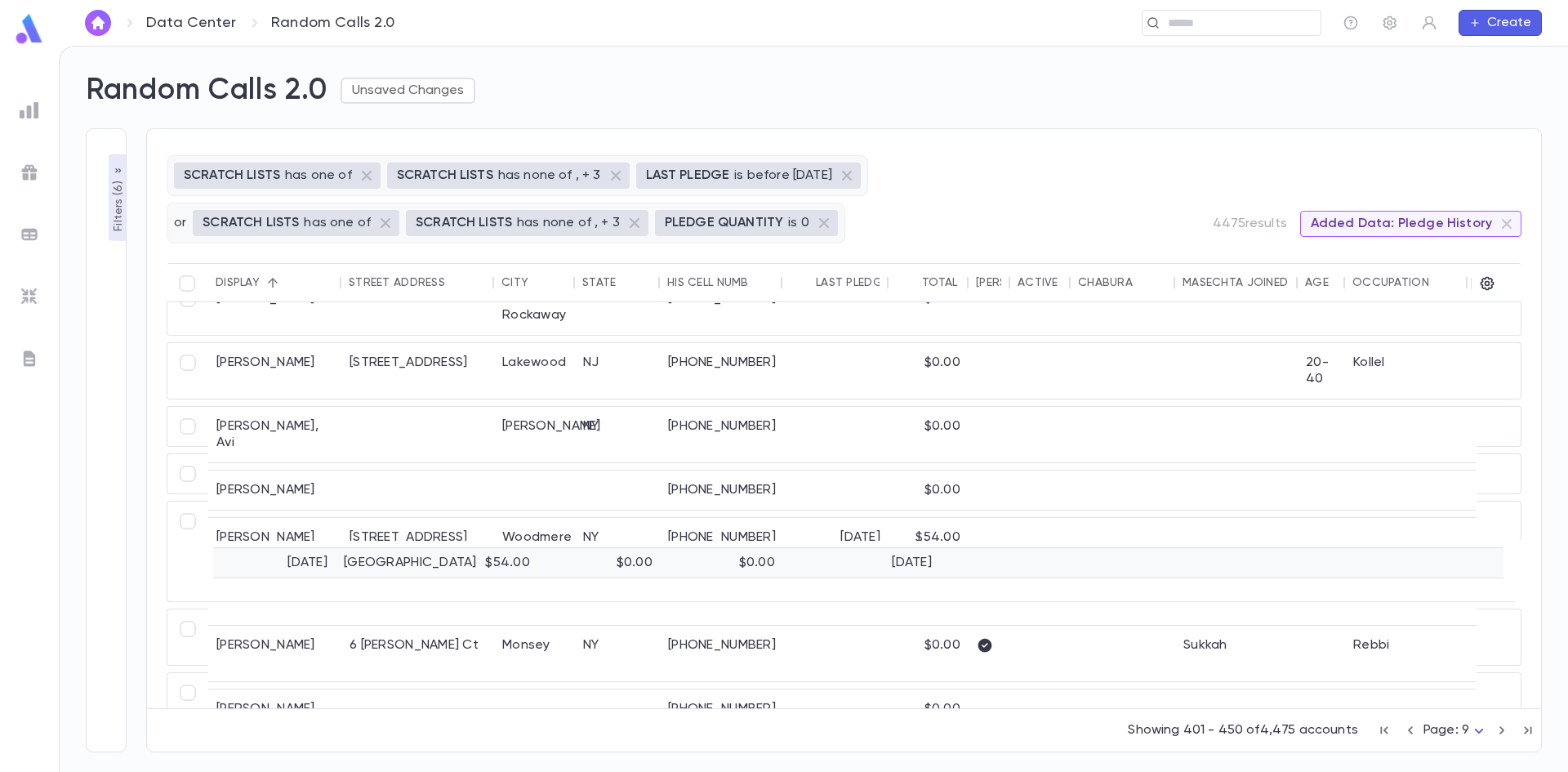
scroll to position [2728, 0]
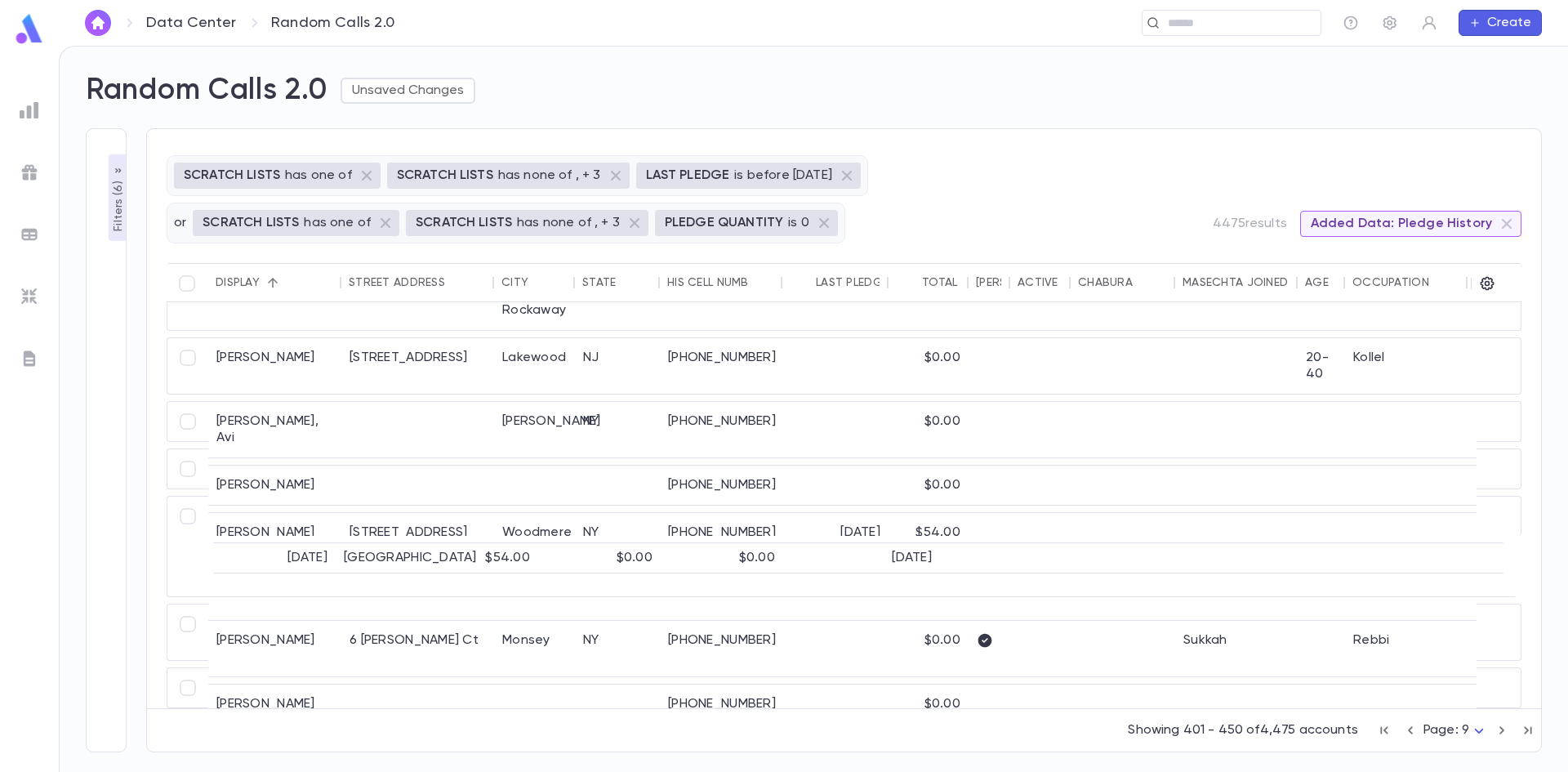
click at [1499, 725] on icon "button" at bounding box center [1502, 730] width 18 height 19
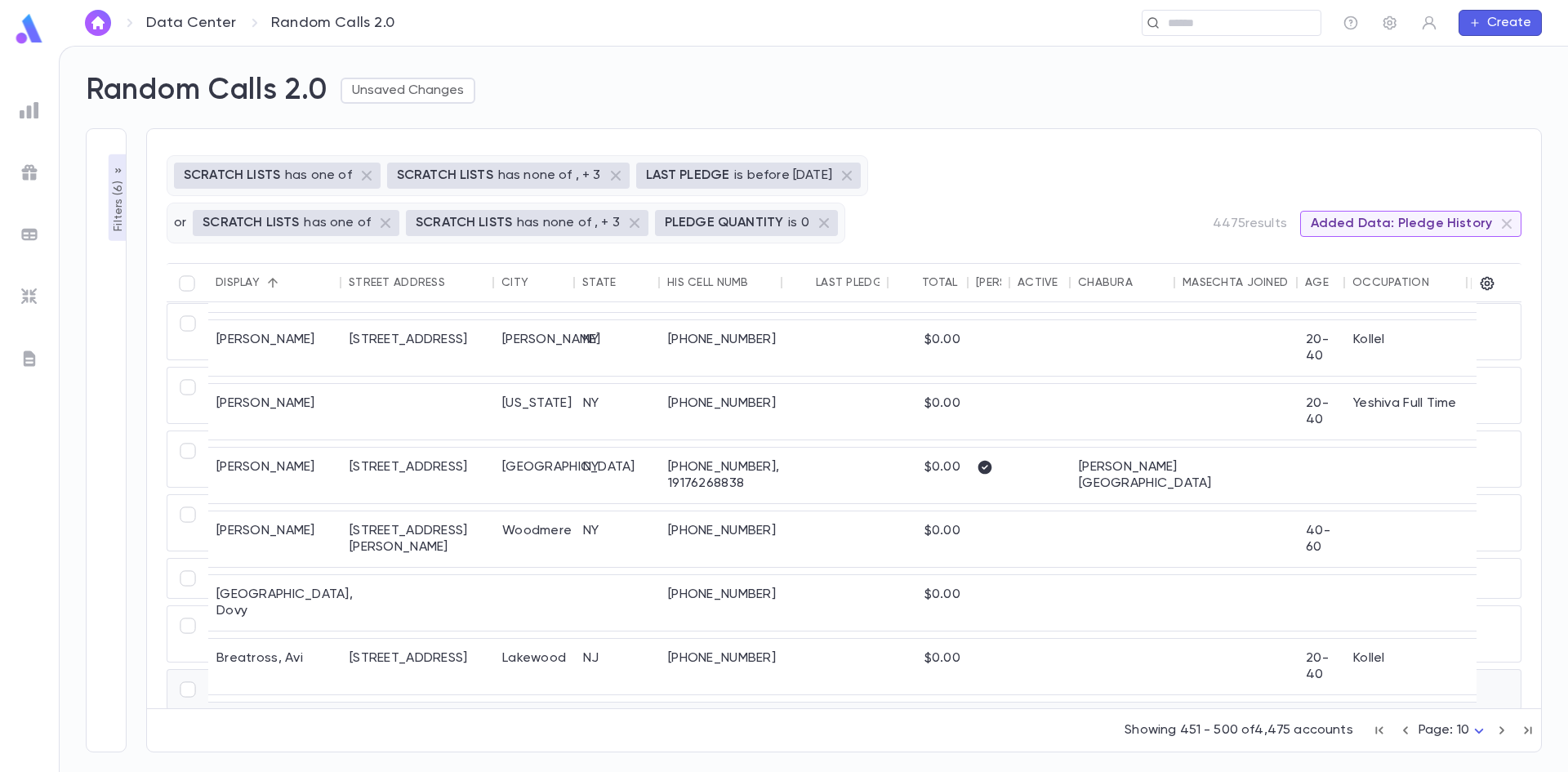
scroll to position [2763, 0]
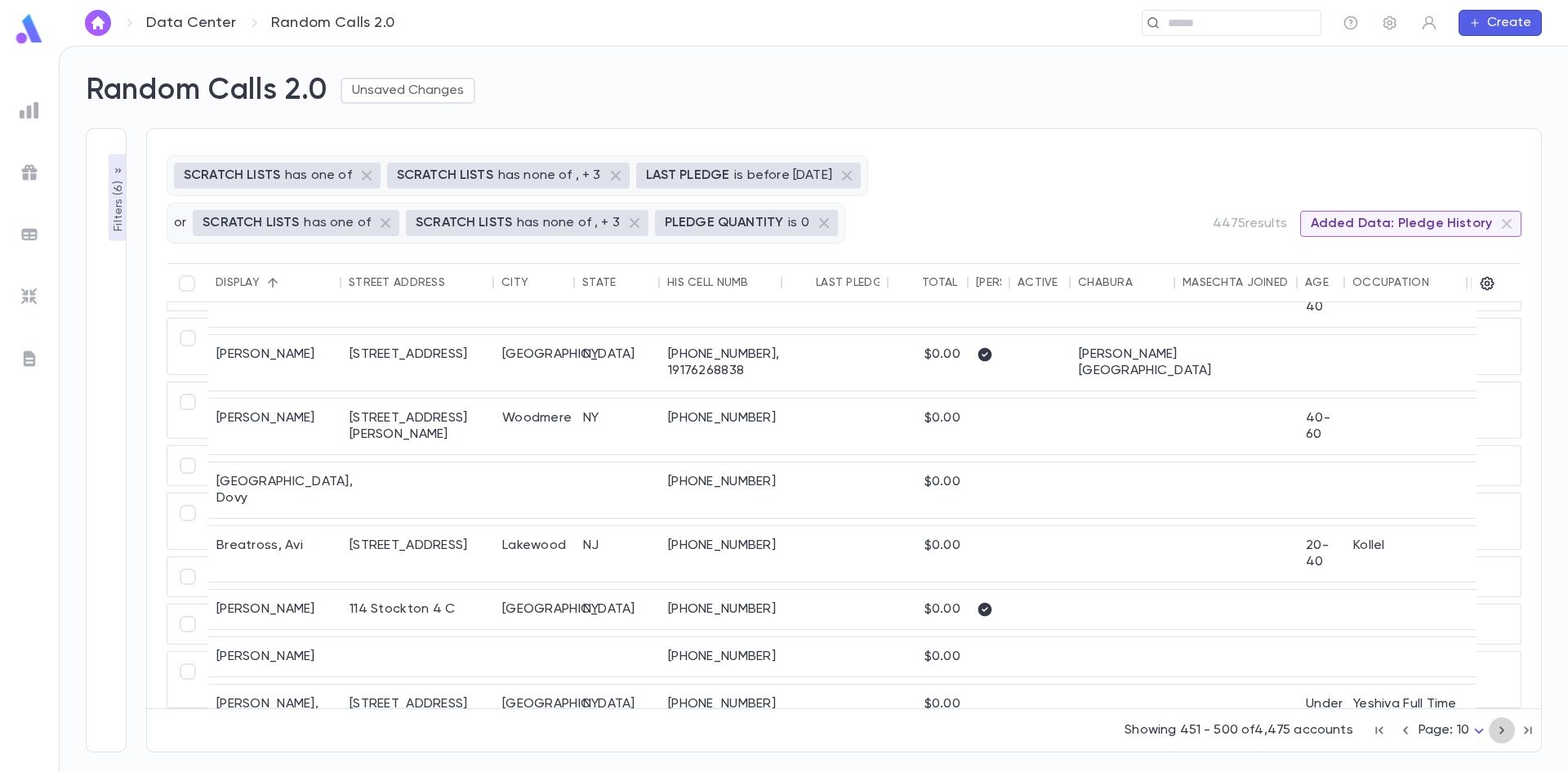
click at [1506, 724] on icon "button" at bounding box center [1502, 730] width 18 height 19
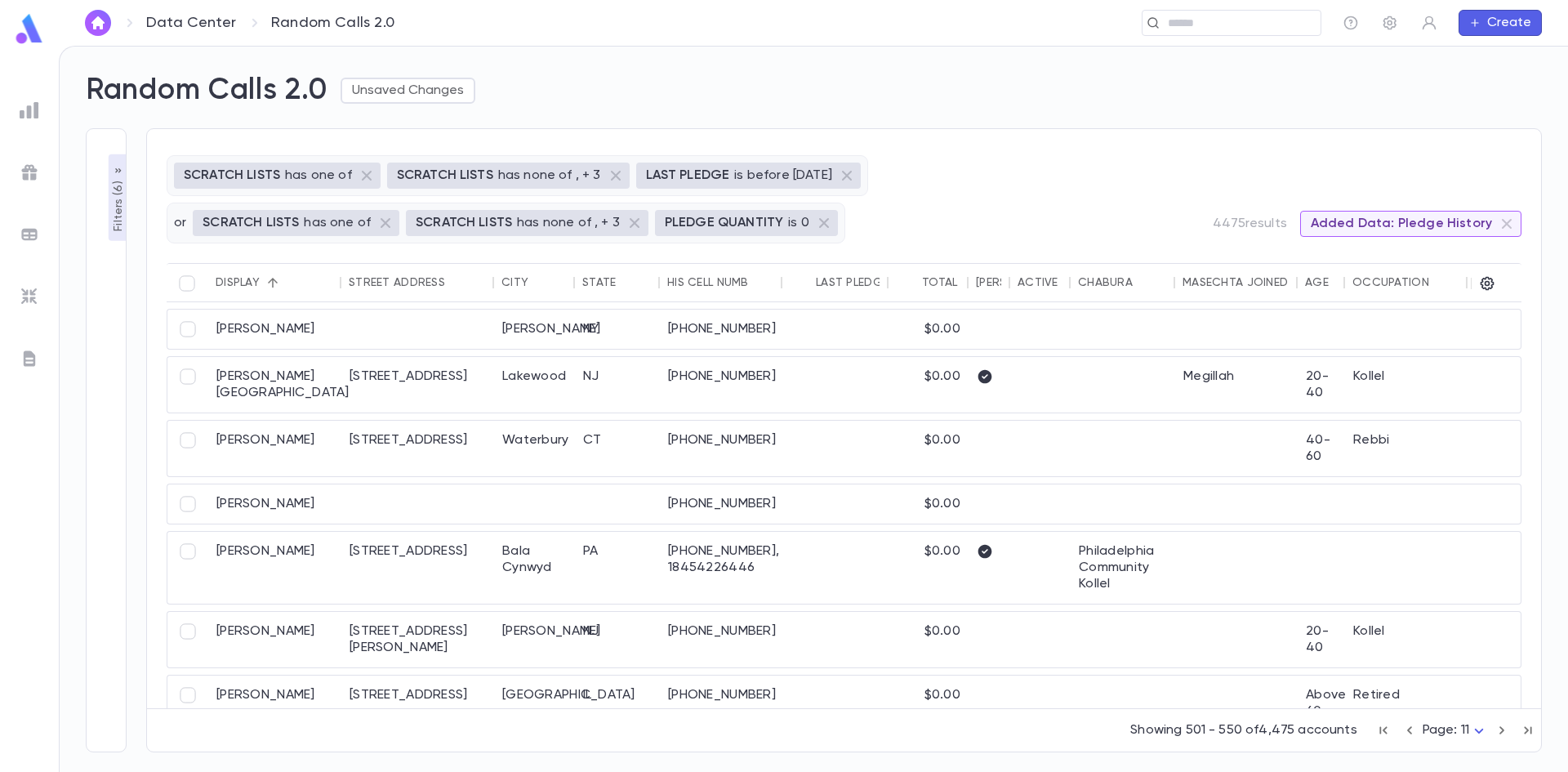
click at [1505, 724] on icon "button" at bounding box center [1502, 730] width 18 height 19
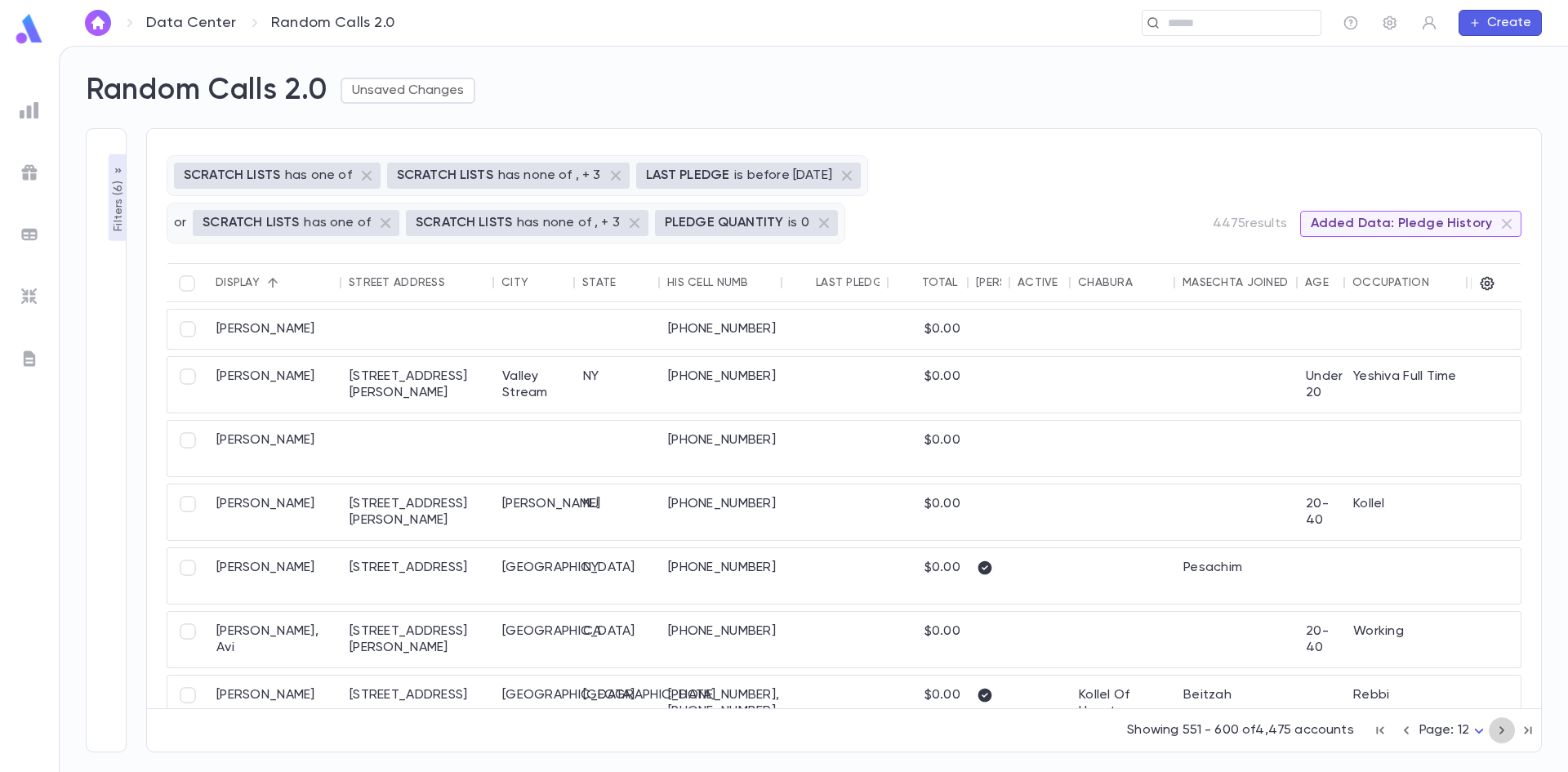
click at [1505, 724] on icon "button" at bounding box center [1502, 730] width 18 height 19
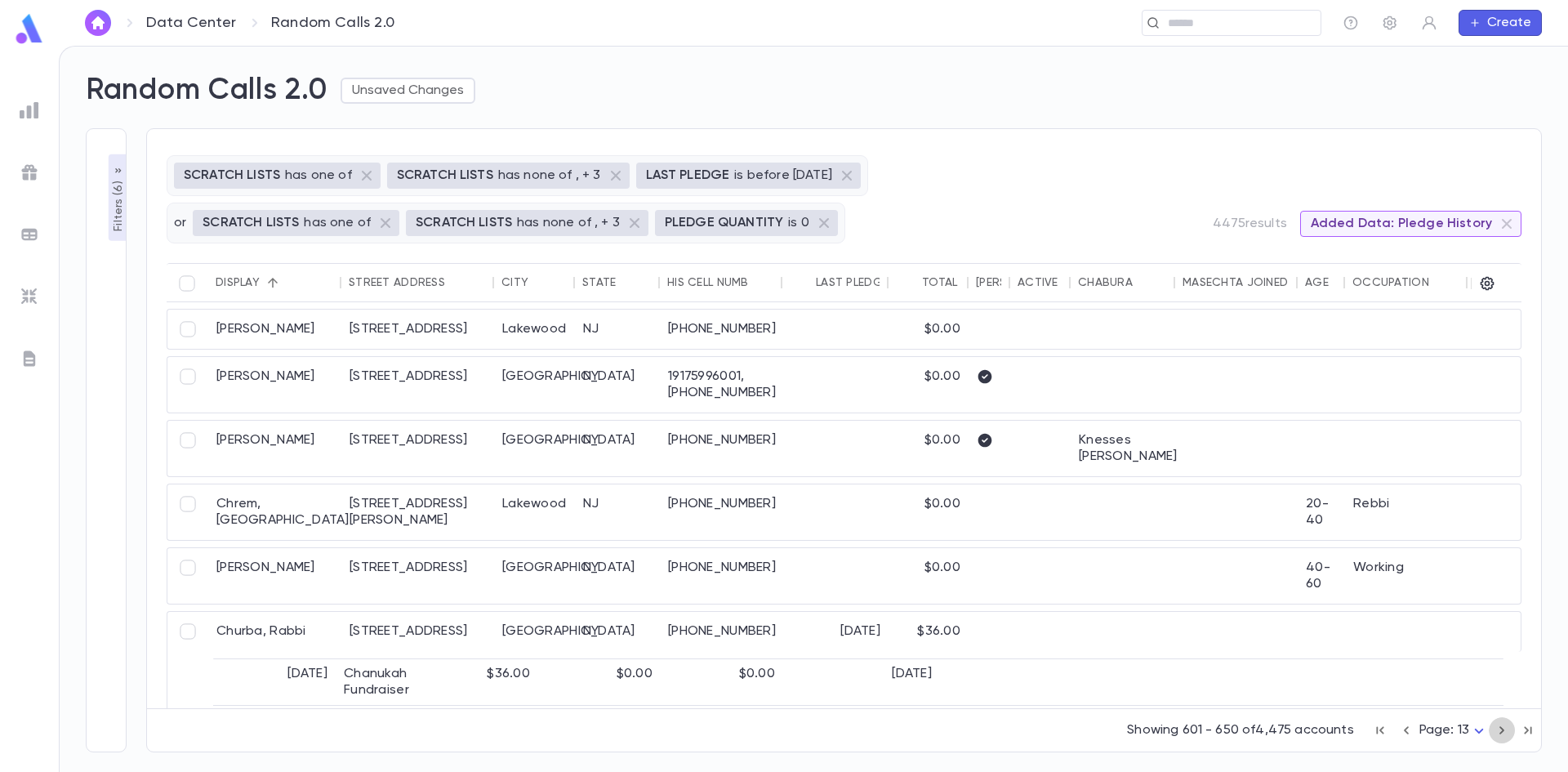
click at [1496, 734] on icon "button" at bounding box center [1502, 730] width 18 height 19
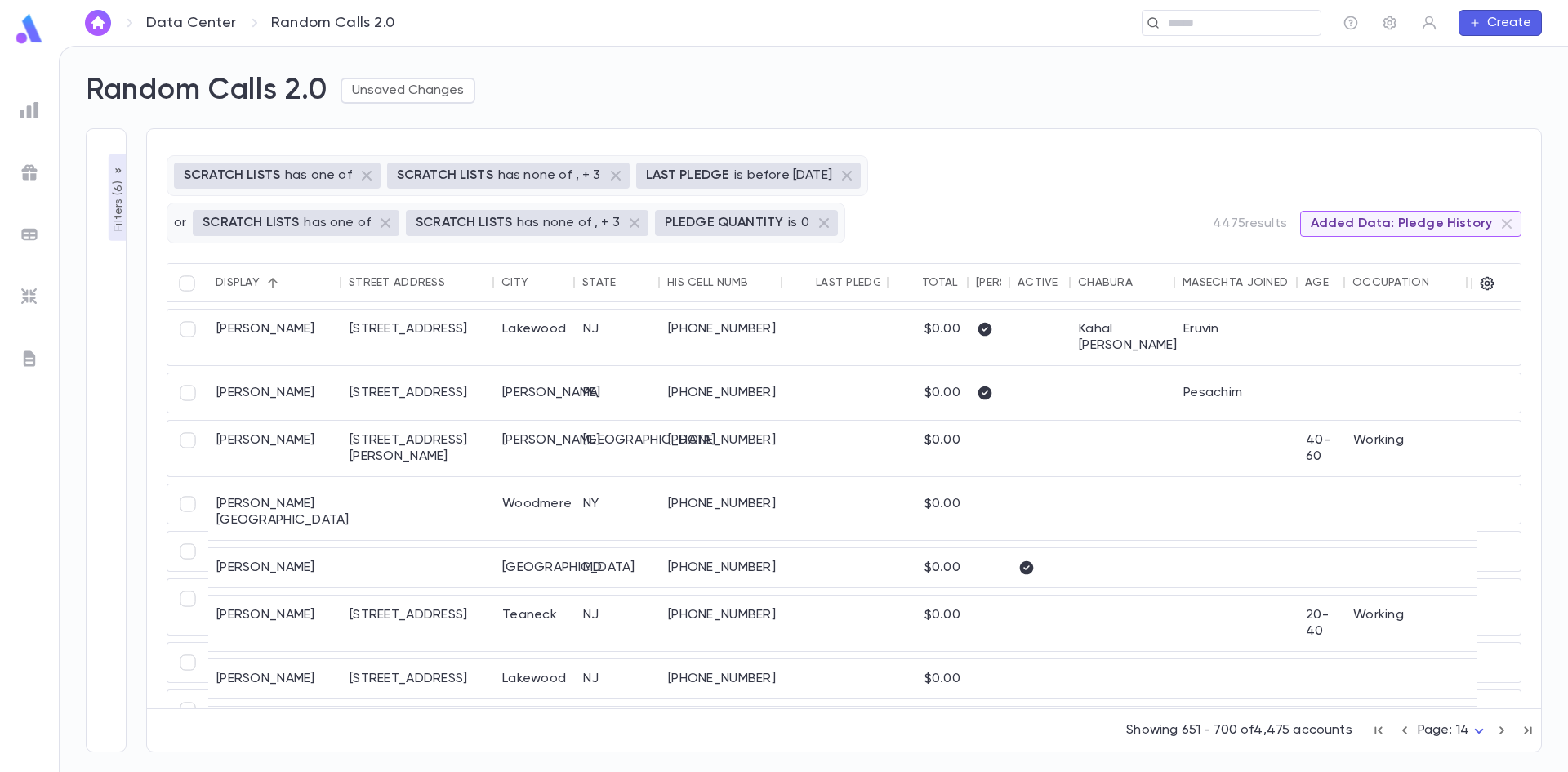
click at [1499, 732] on icon "button" at bounding box center [1502, 730] width 18 height 19
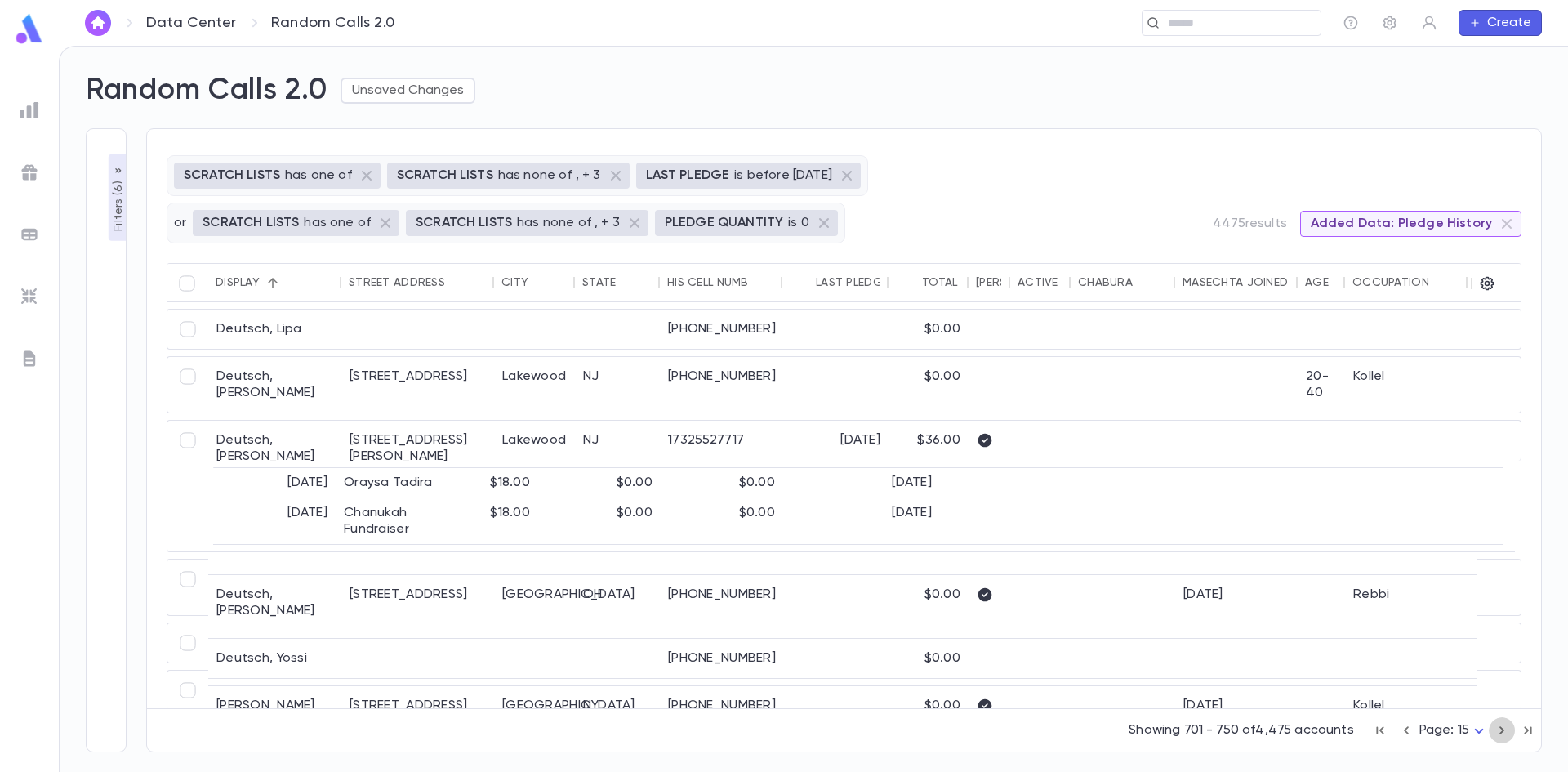
click at [1499, 732] on icon "button" at bounding box center [1502, 730] width 18 height 19
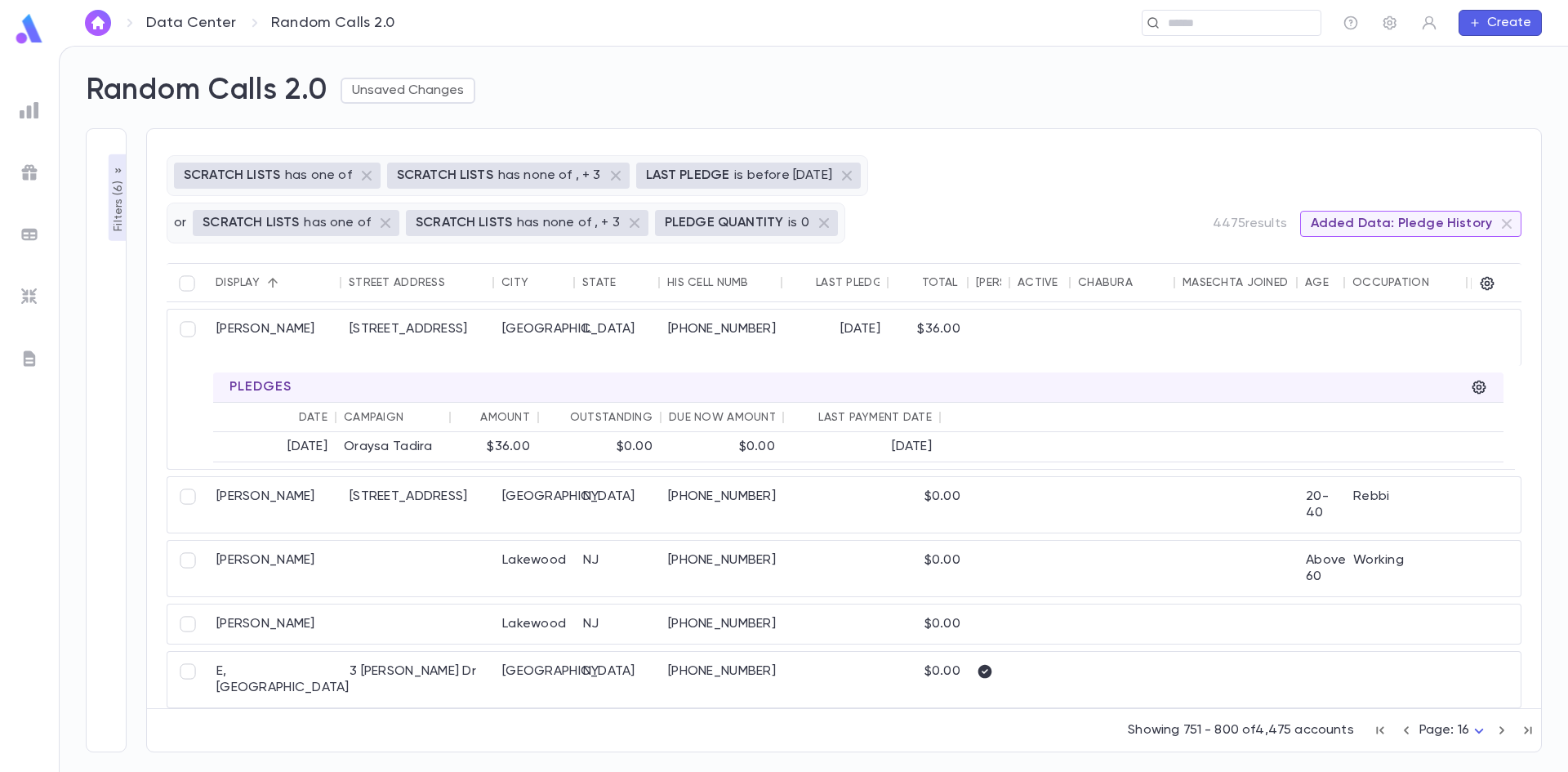
click at [1499, 732] on icon "button" at bounding box center [1502, 730] width 18 height 19
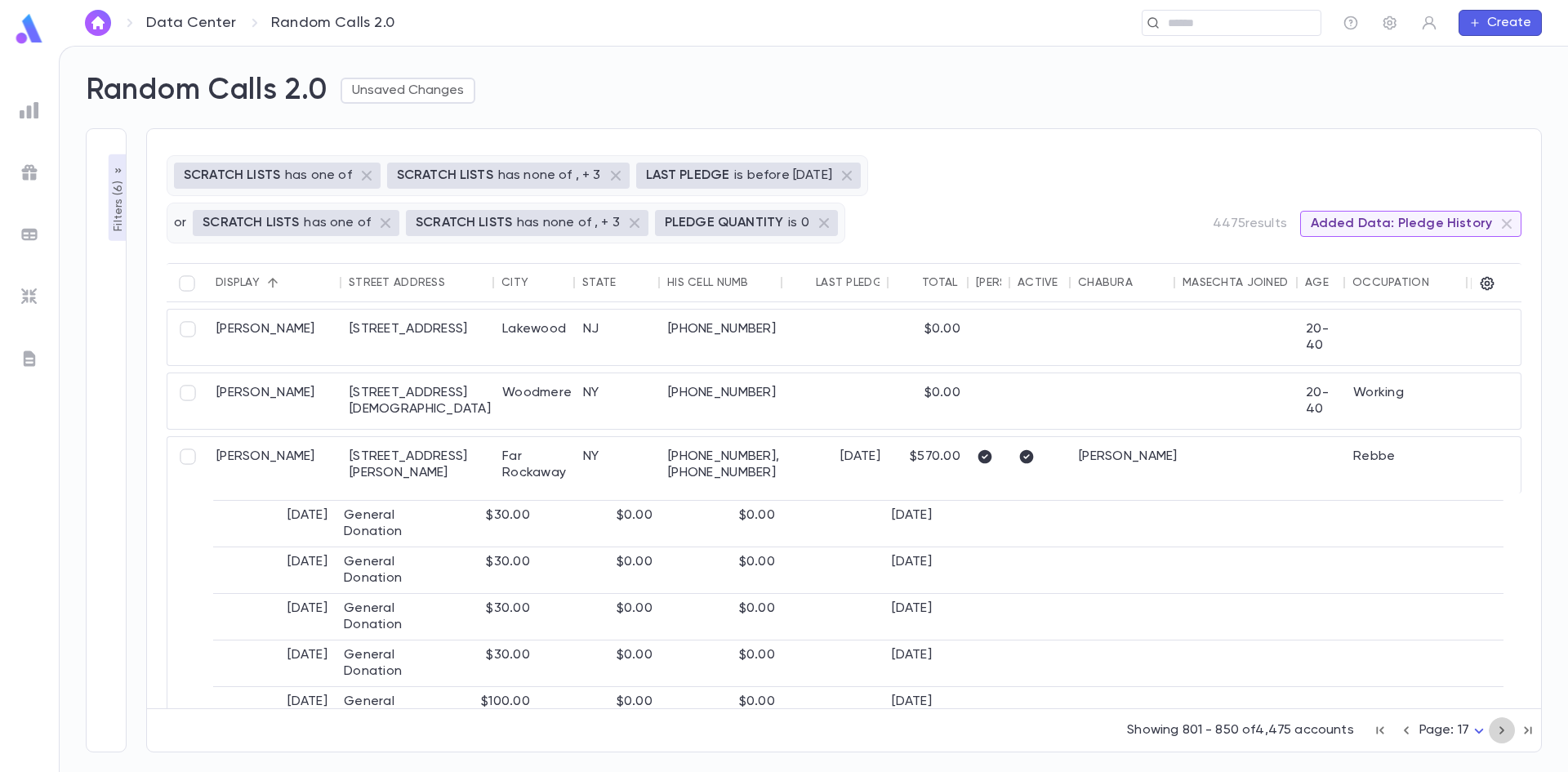
click at [1499, 732] on icon "button" at bounding box center [1502, 730] width 18 height 19
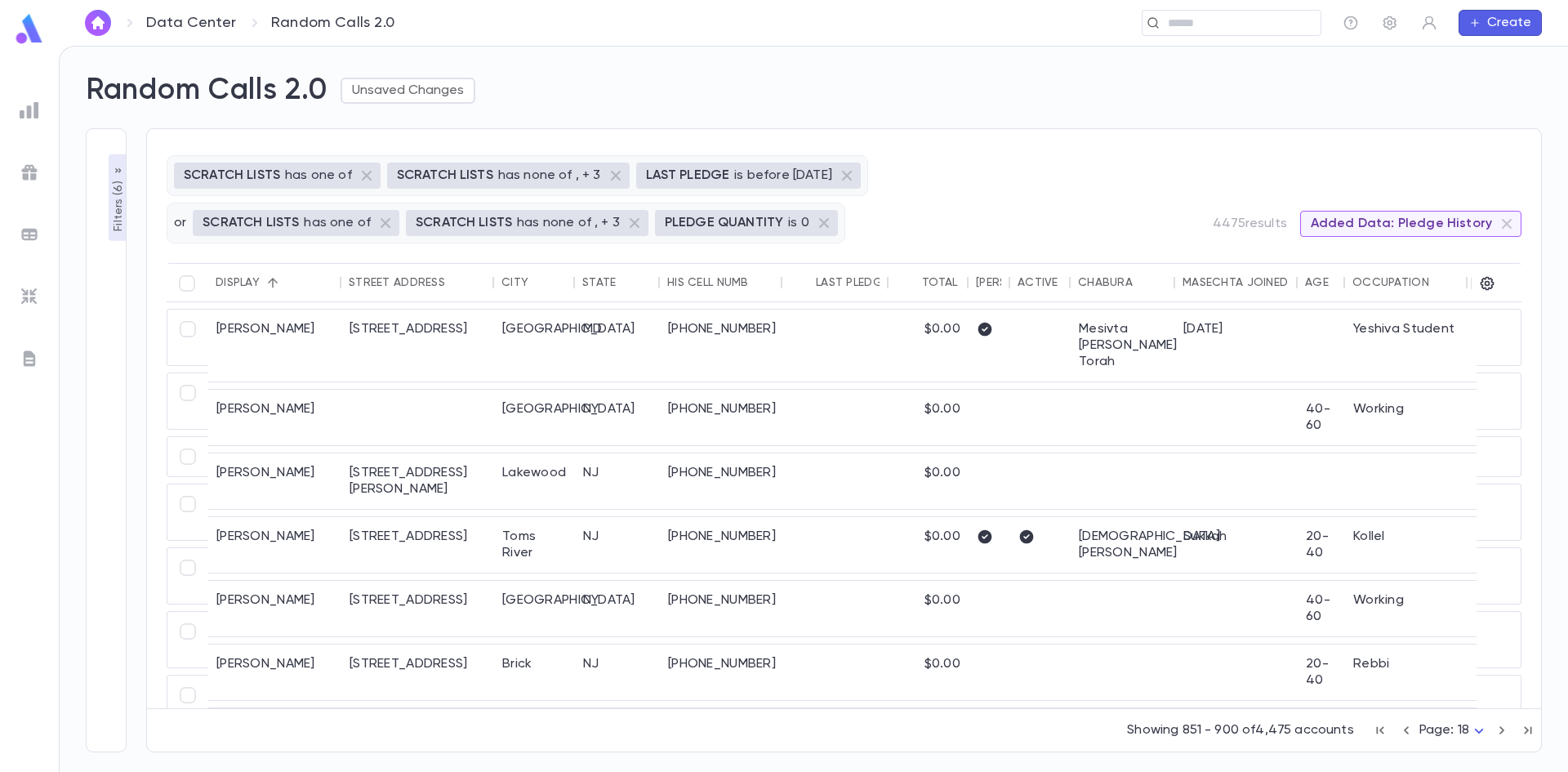
click at [1499, 732] on icon "button" at bounding box center [1502, 730] width 18 height 19
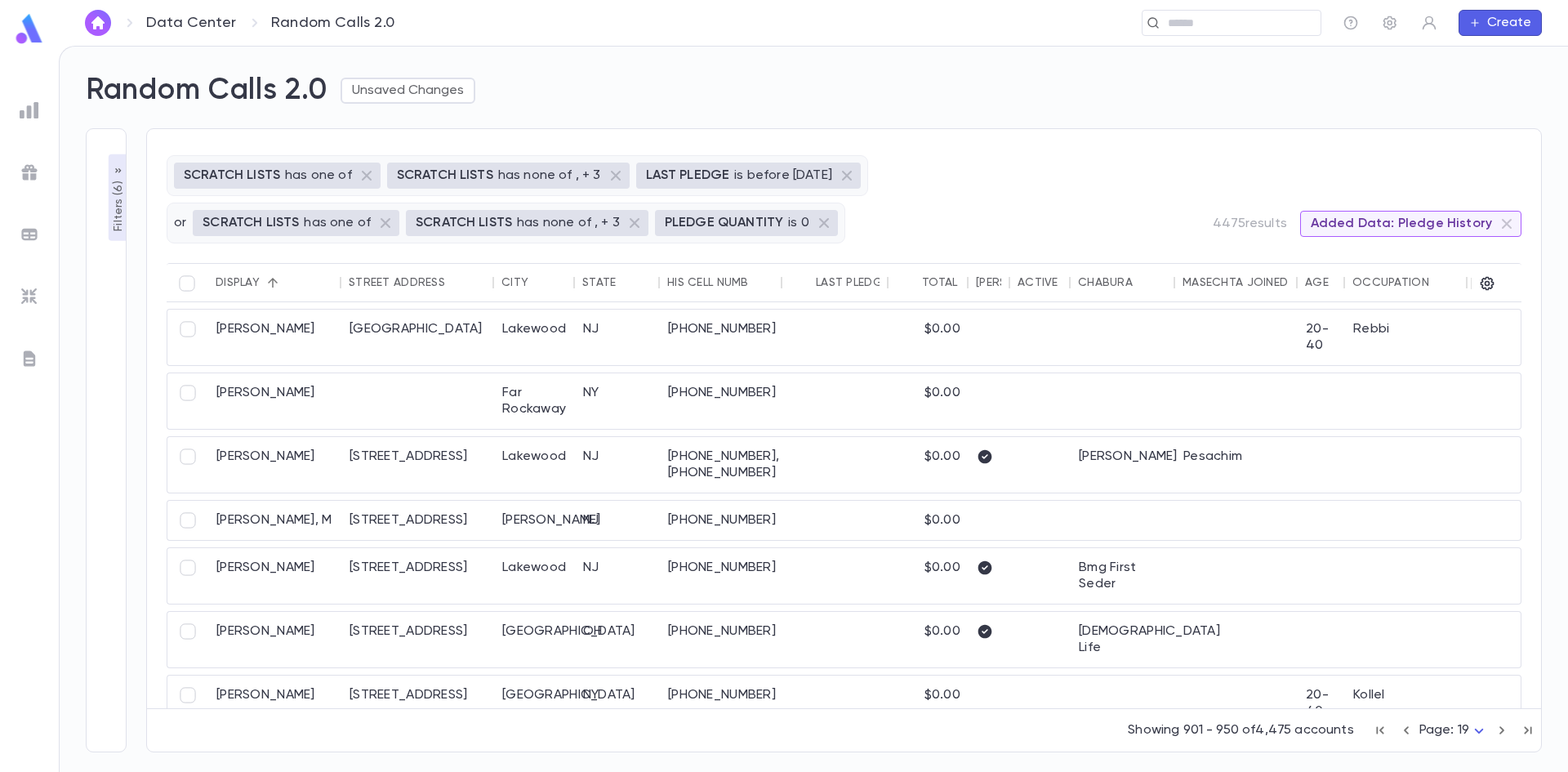
click at [1408, 728] on icon "button" at bounding box center [1406, 730] width 18 height 19
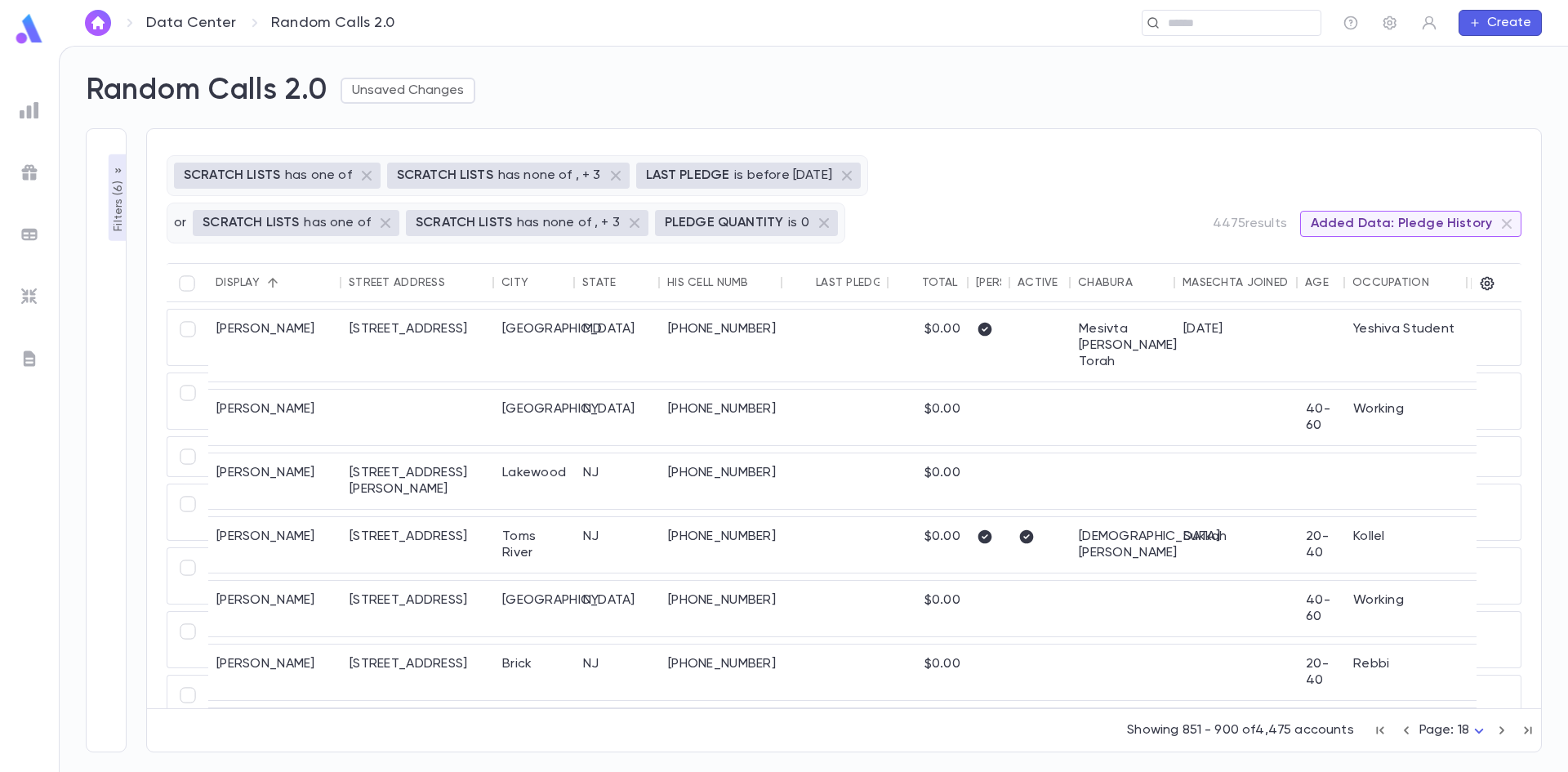
click at [1408, 728] on div at bounding box center [813, 386] width 1509 height 772
click at [1408, 728] on icon "button" at bounding box center [1406, 730] width 18 height 19
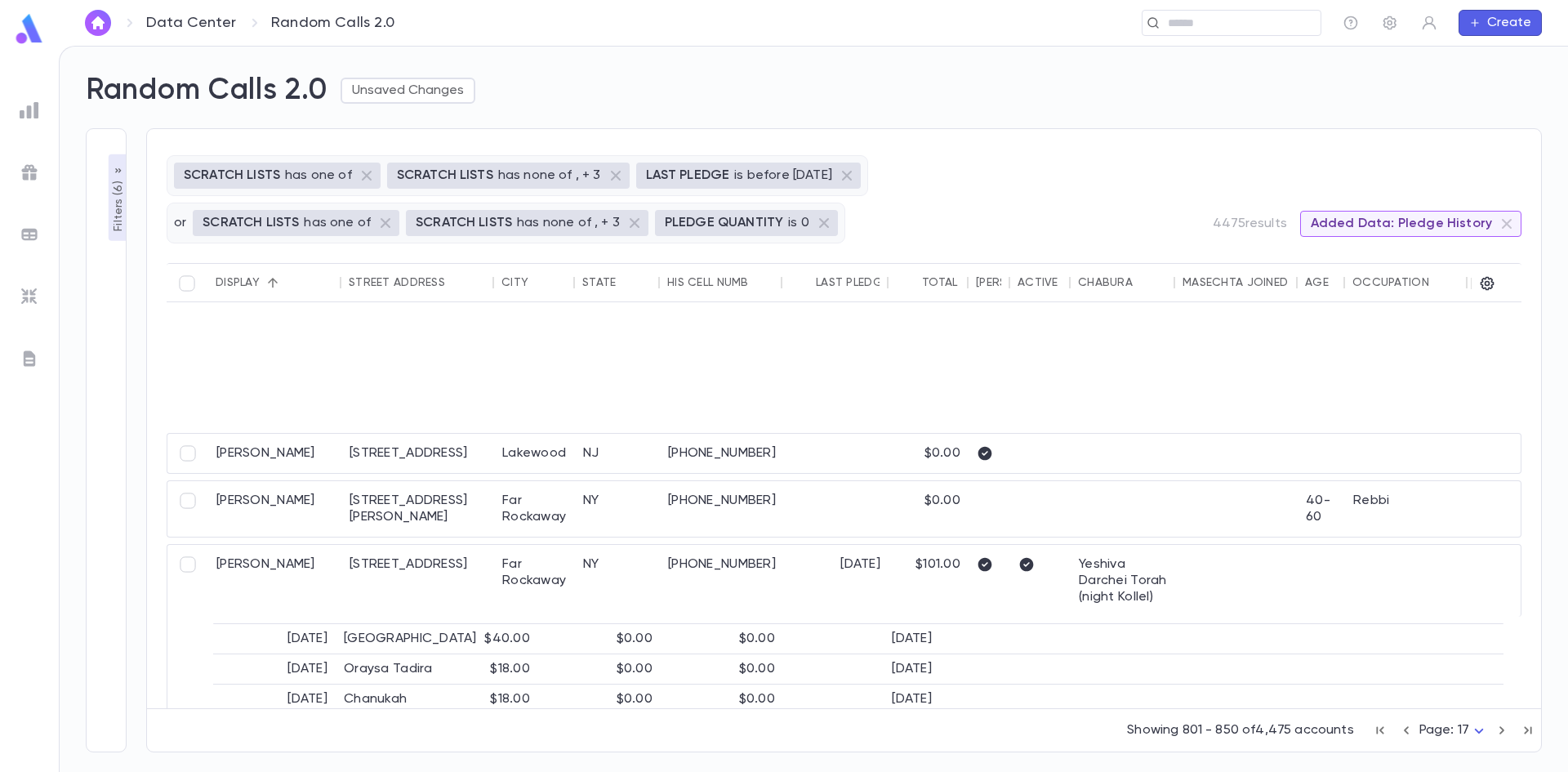
scroll to position [3117, 0]
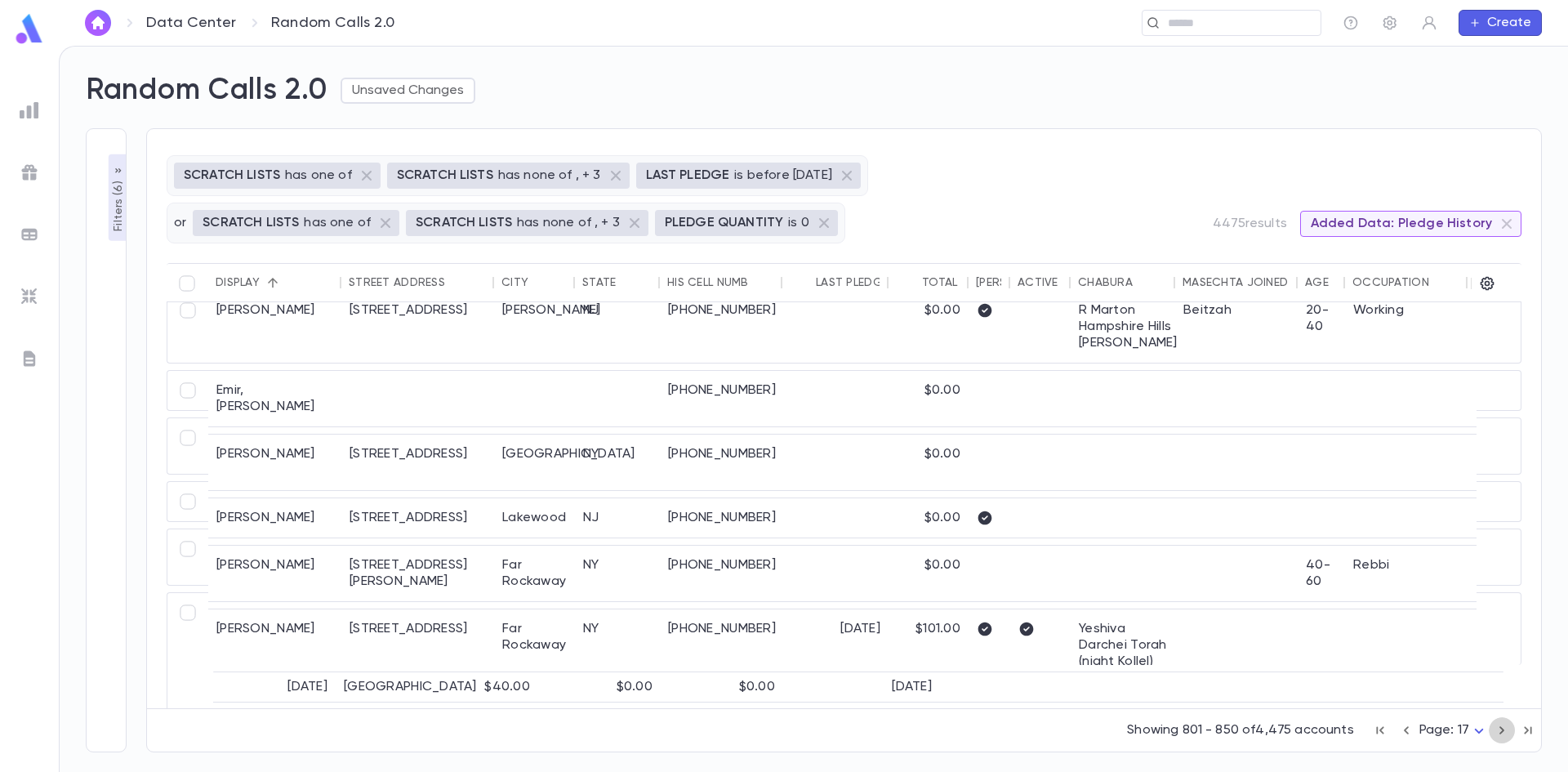
click at [1502, 727] on icon "button" at bounding box center [1502, 730] width 18 height 19
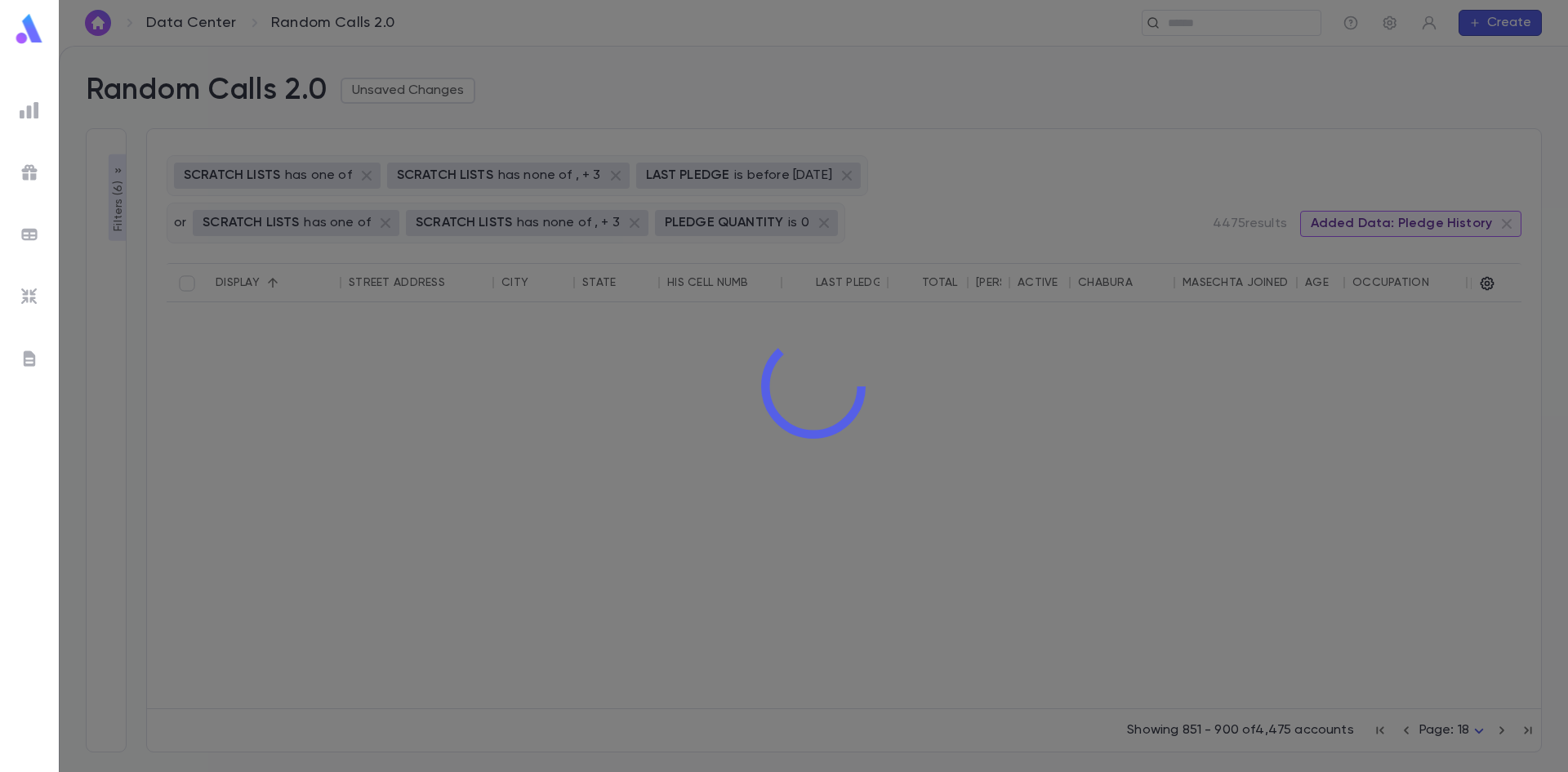
scroll to position [0, 0]
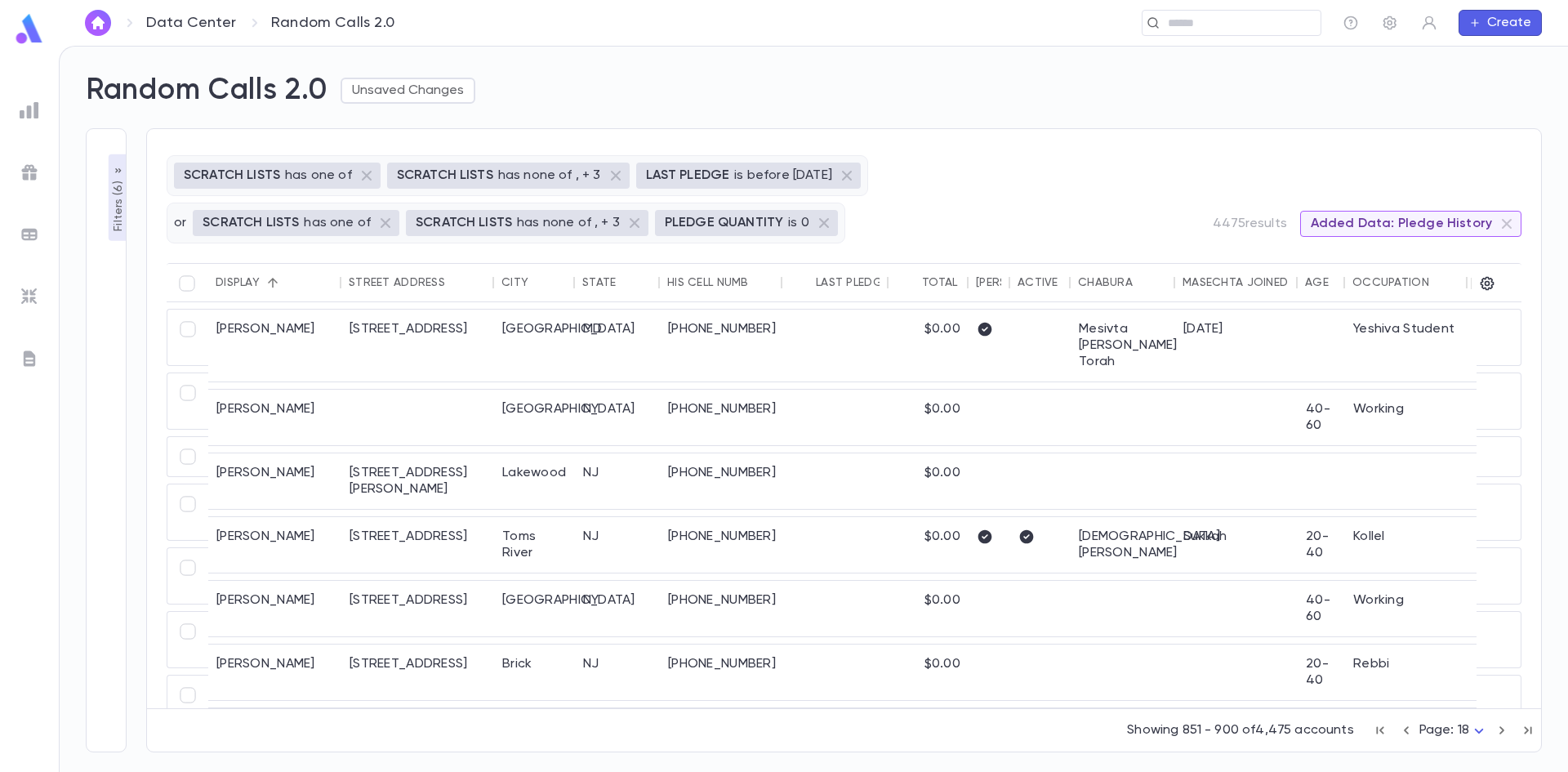
click at [1502, 727] on icon "button" at bounding box center [1502, 730] width 18 height 19
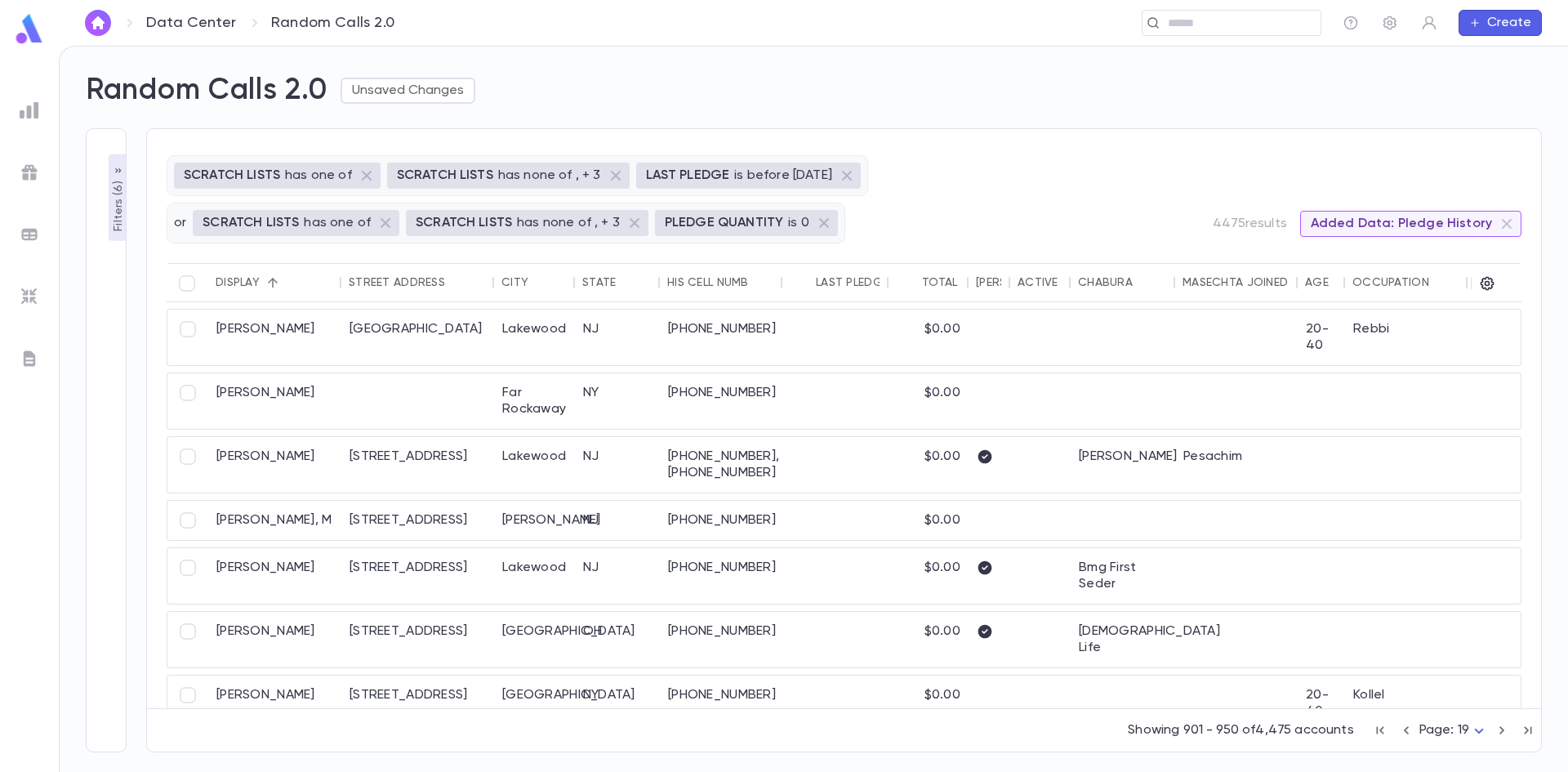
click at [1502, 727] on icon "button" at bounding box center [1502, 730] width 18 height 19
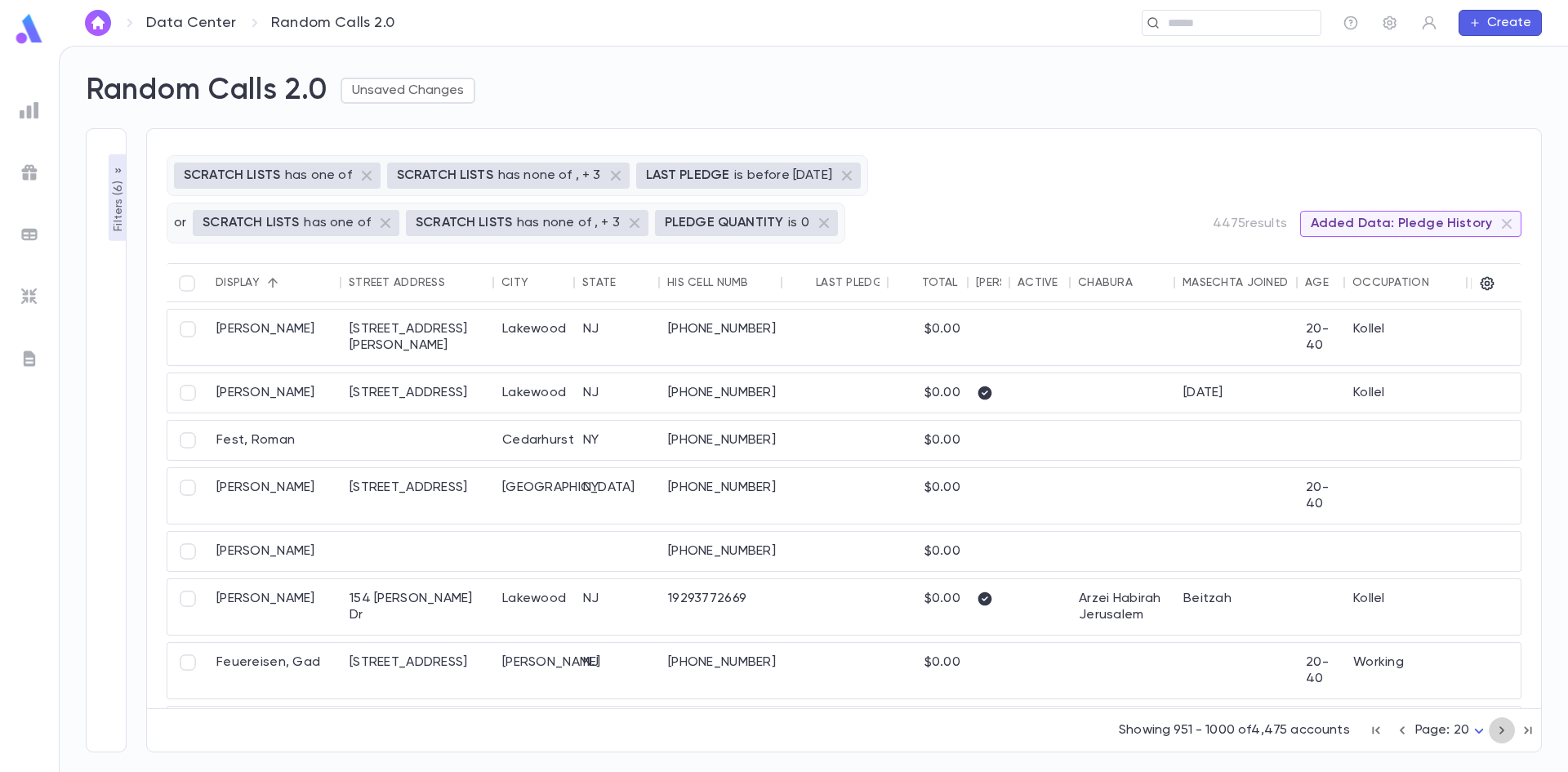
click at [1502, 727] on icon "button" at bounding box center [1502, 730] width 18 height 19
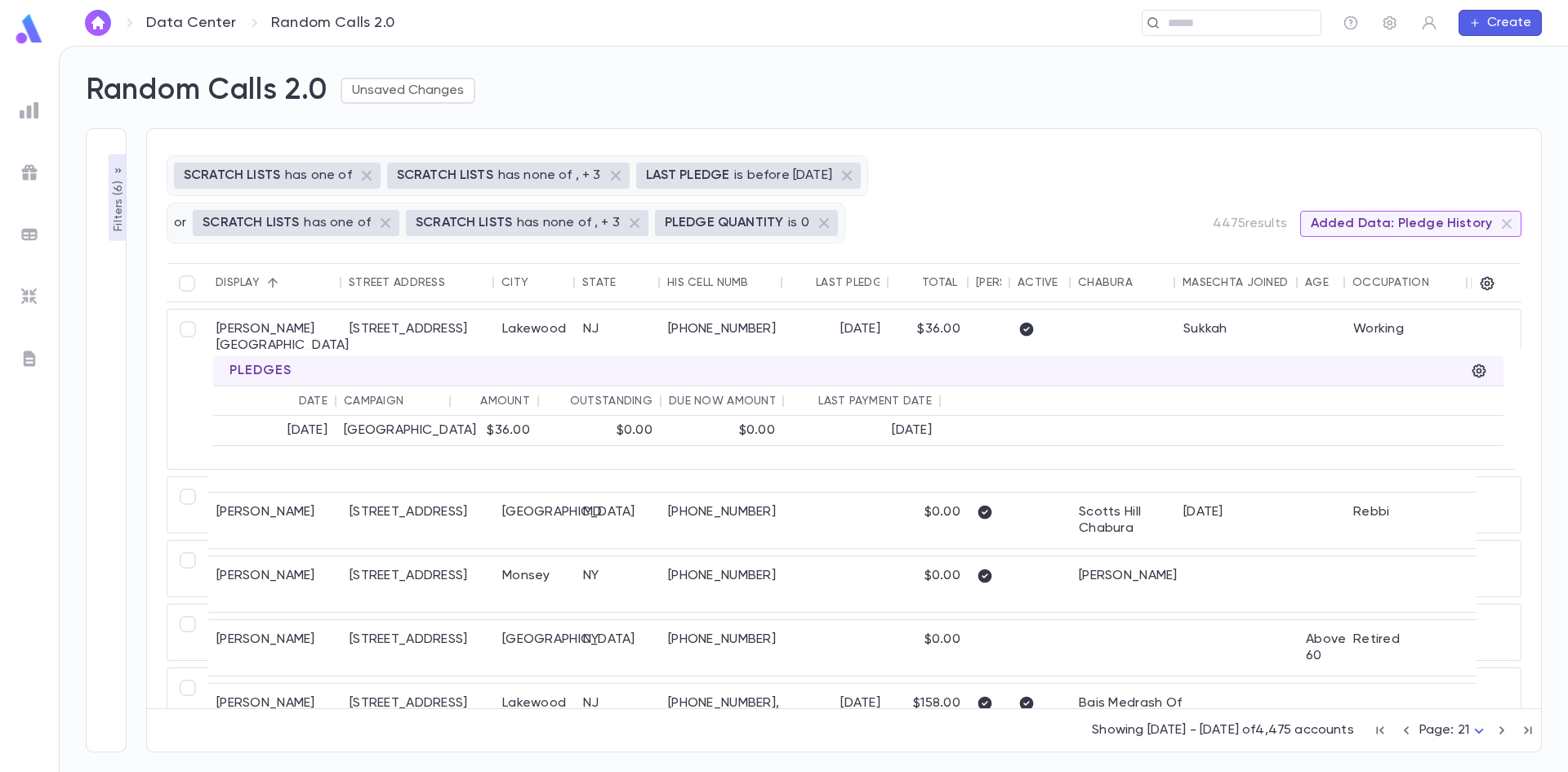
click at [1497, 728] on icon "button" at bounding box center [1502, 730] width 18 height 19
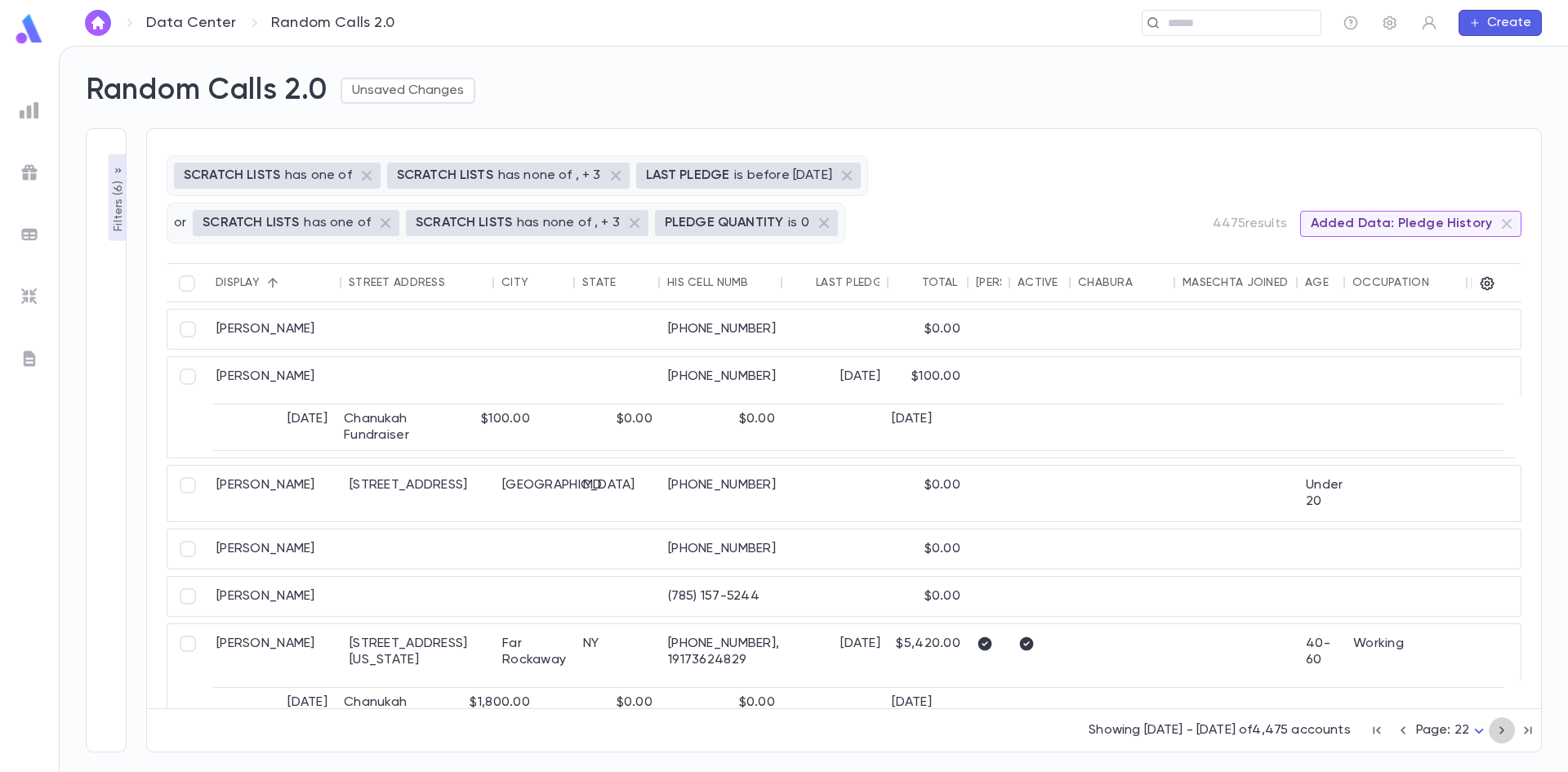
click at [1497, 728] on icon "button" at bounding box center [1502, 730] width 18 height 19
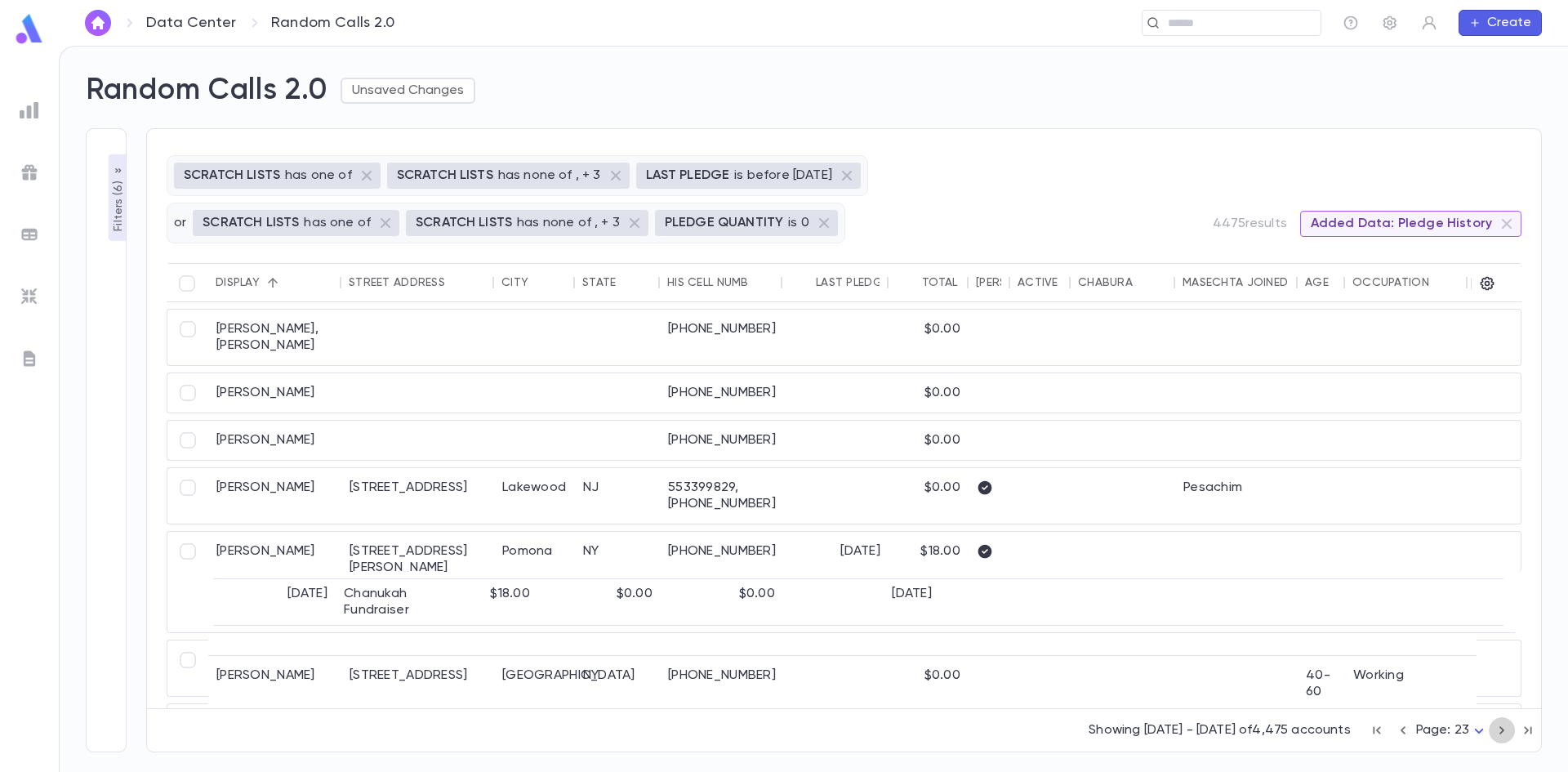
click at [1497, 728] on icon "button" at bounding box center [1502, 730] width 18 height 19
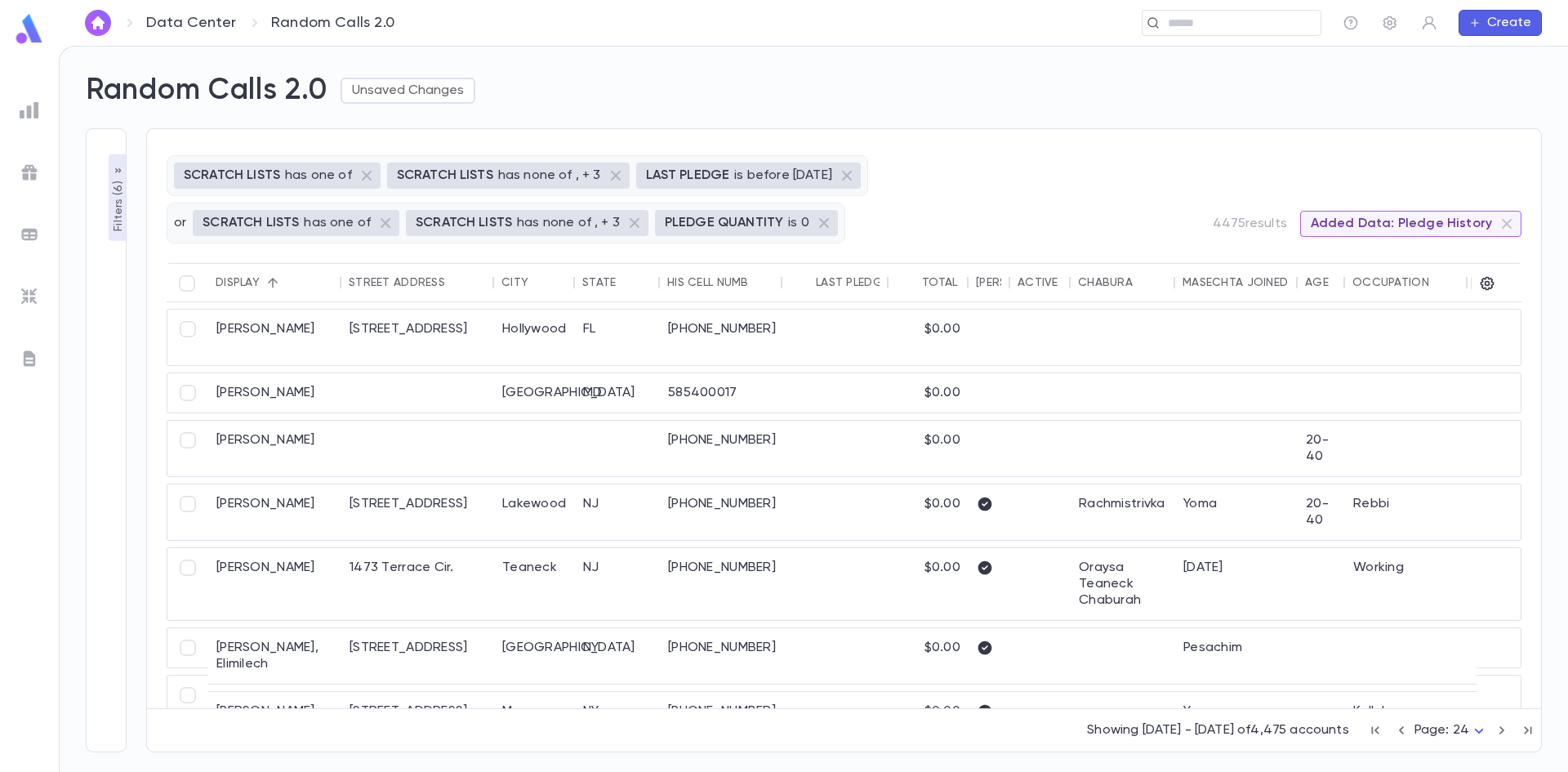
click at [1497, 728] on icon "button" at bounding box center [1502, 730] width 18 height 19
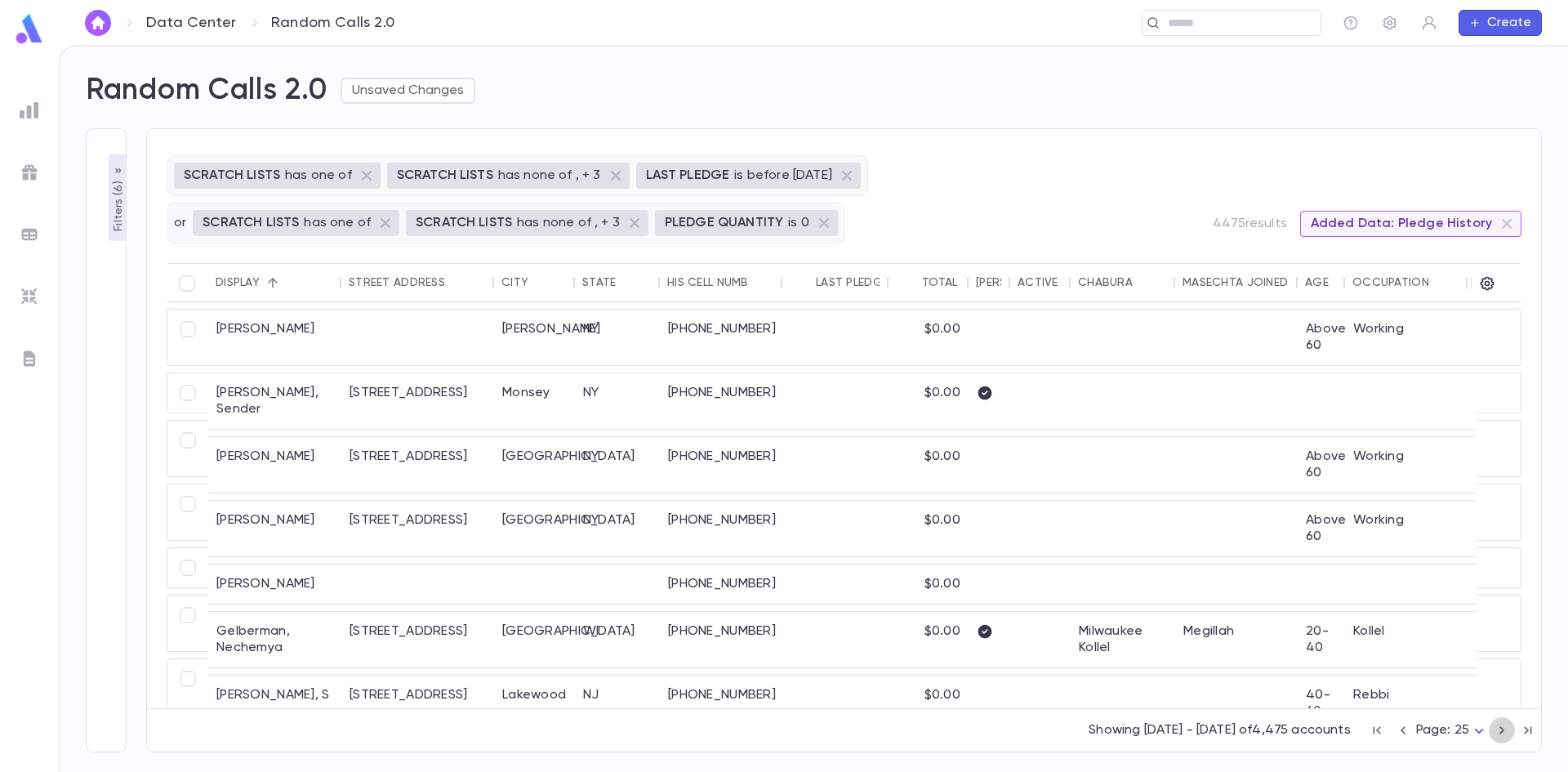
click at [1497, 728] on icon "button" at bounding box center [1502, 730] width 18 height 19
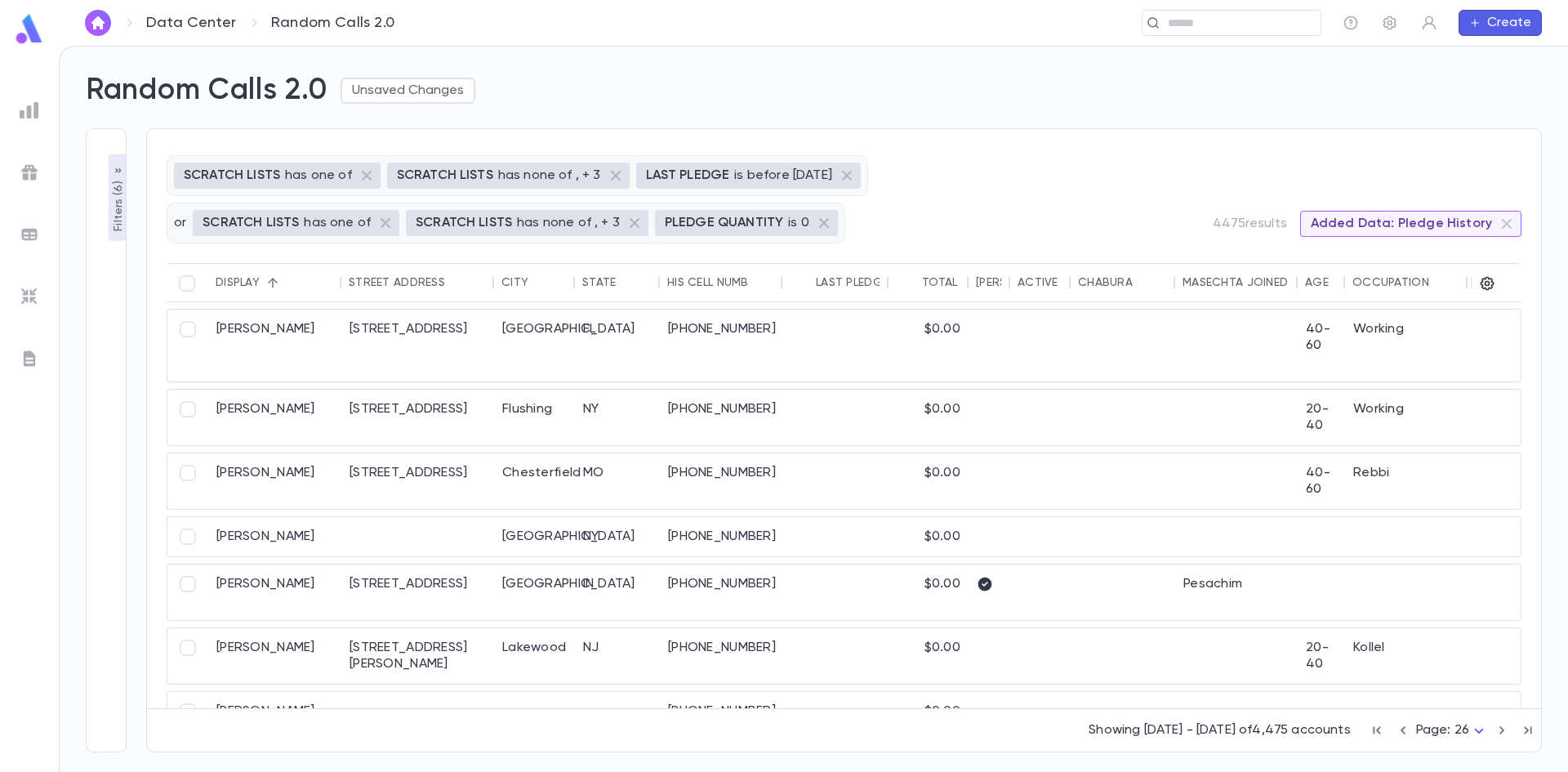
click at [1497, 728] on icon "button" at bounding box center [1502, 730] width 18 height 19
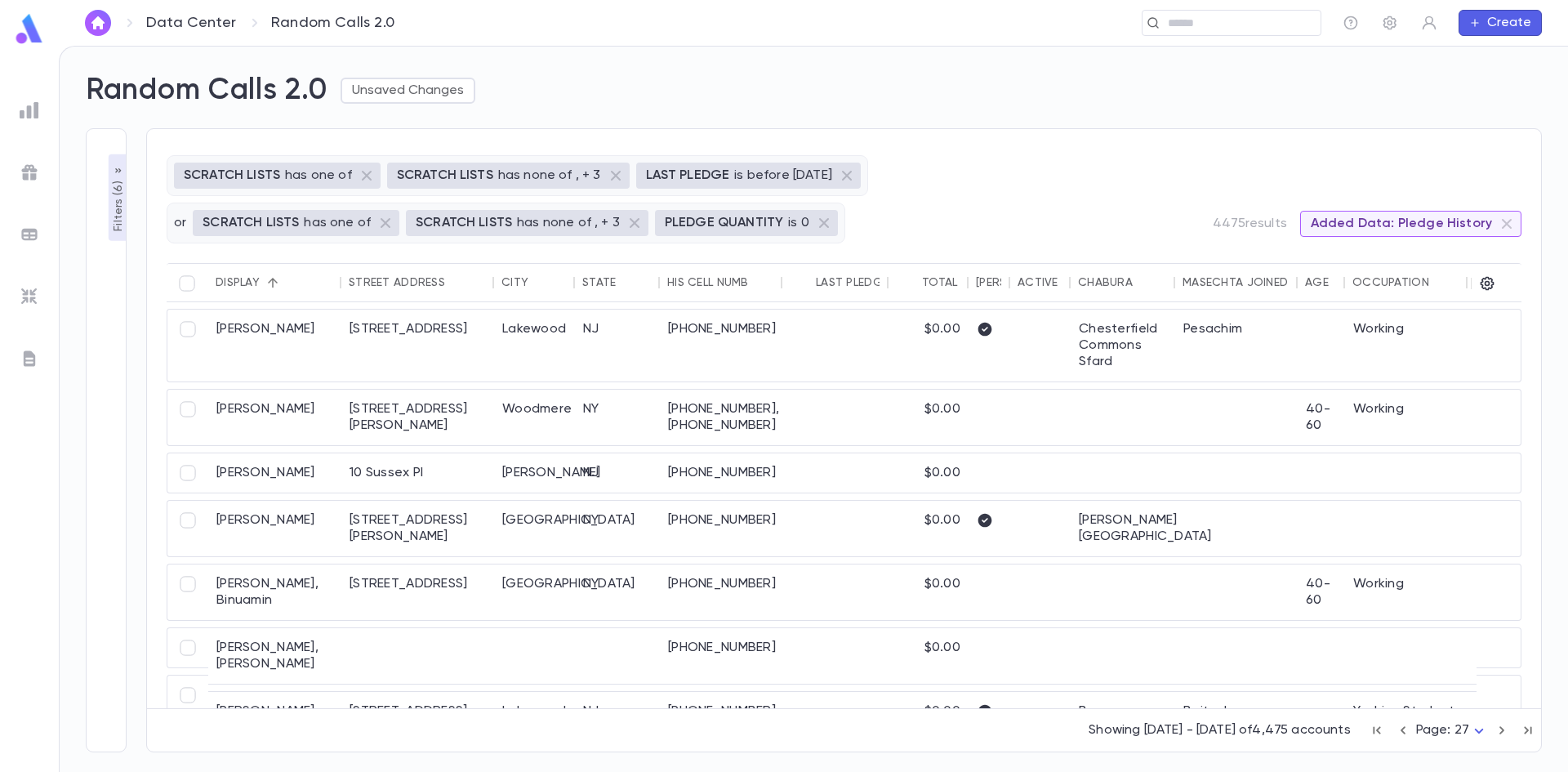
click at [1497, 728] on icon "button" at bounding box center [1502, 730] width 18 height 19
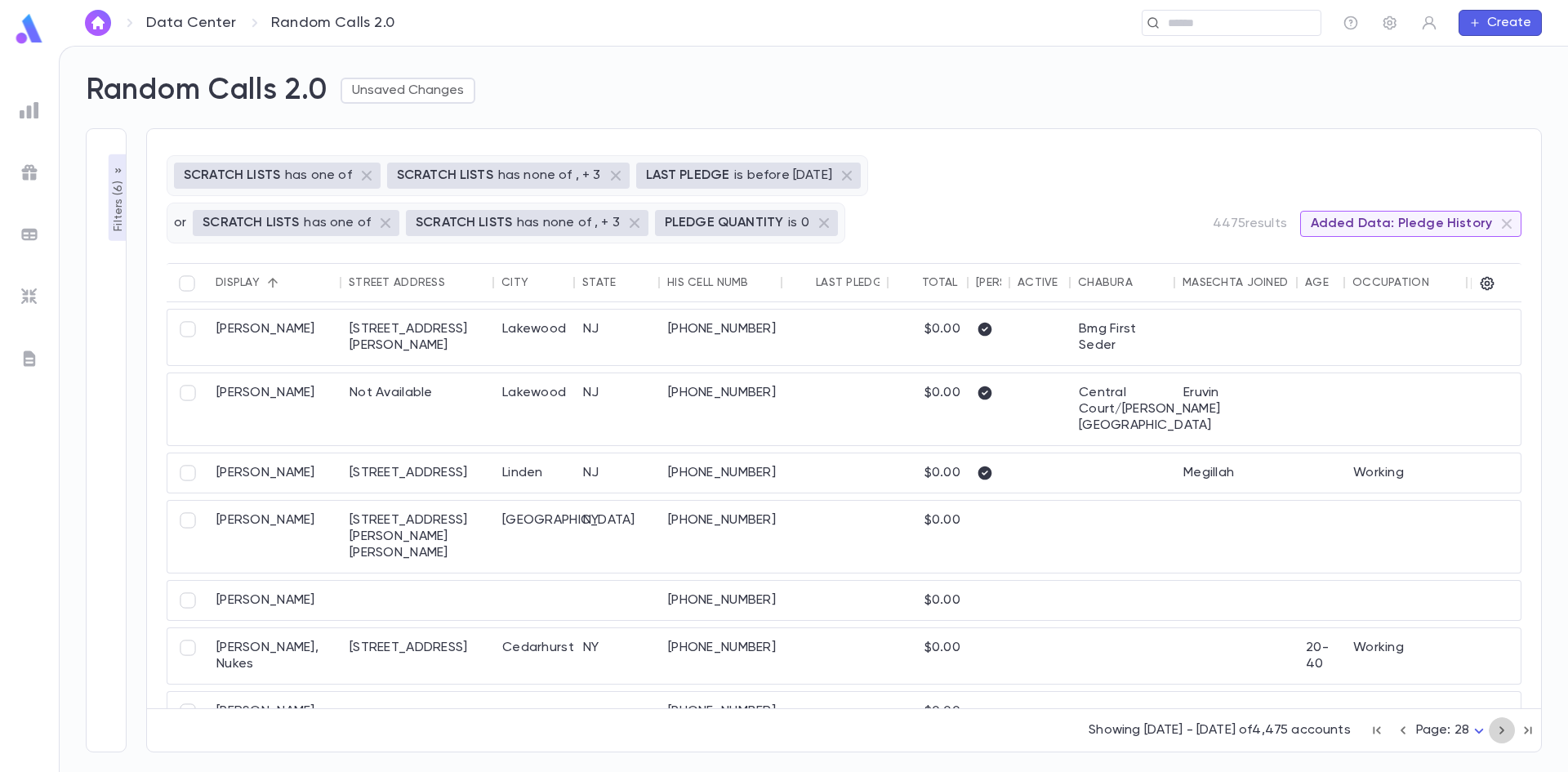
click at [1497, 728] on icon "button" at bounding box center [1502, 730] width 18 height 19
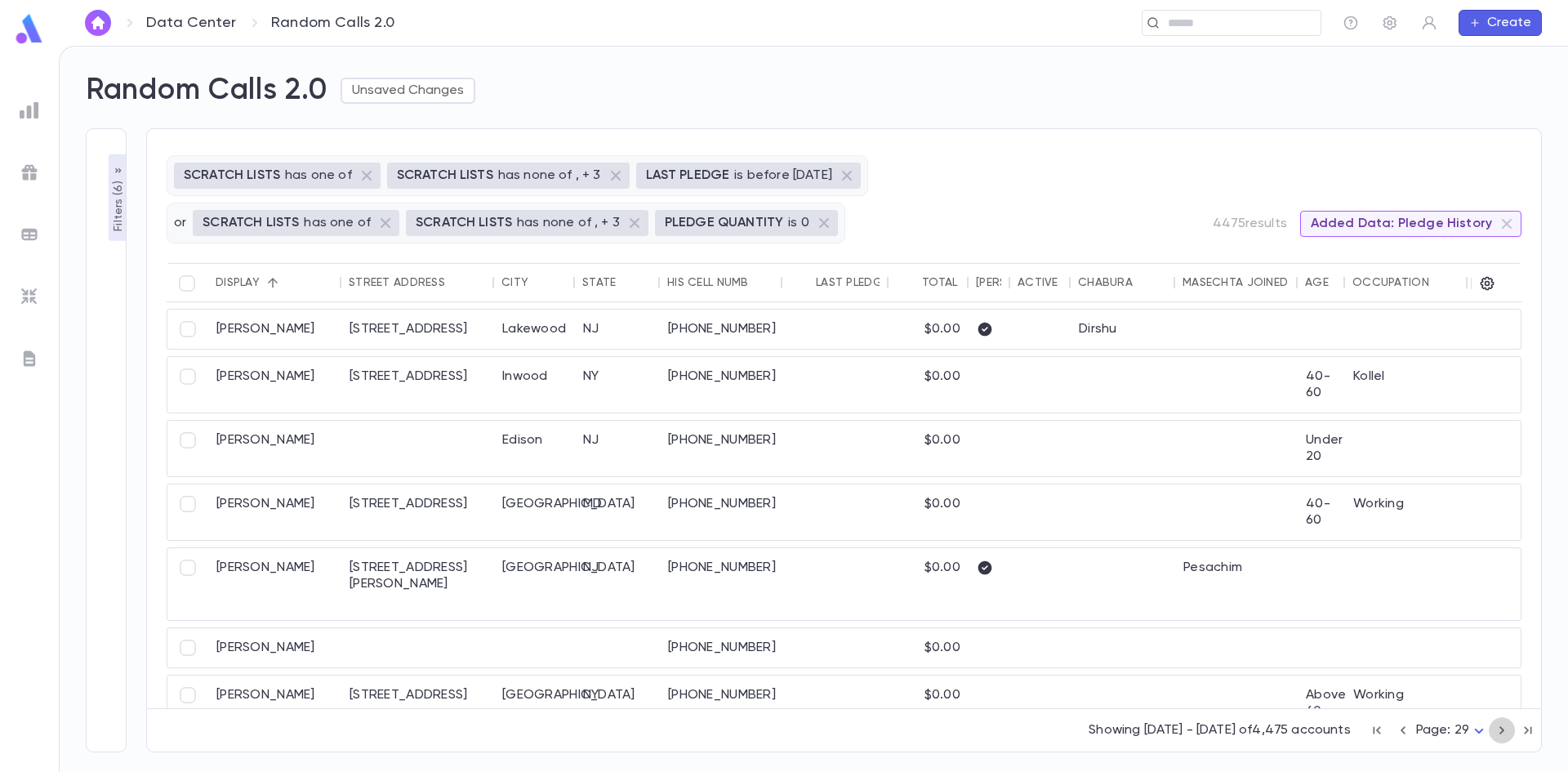
click at [1497, 728] on icon "button" at bounding box center [1502, 730] width 18 height 19
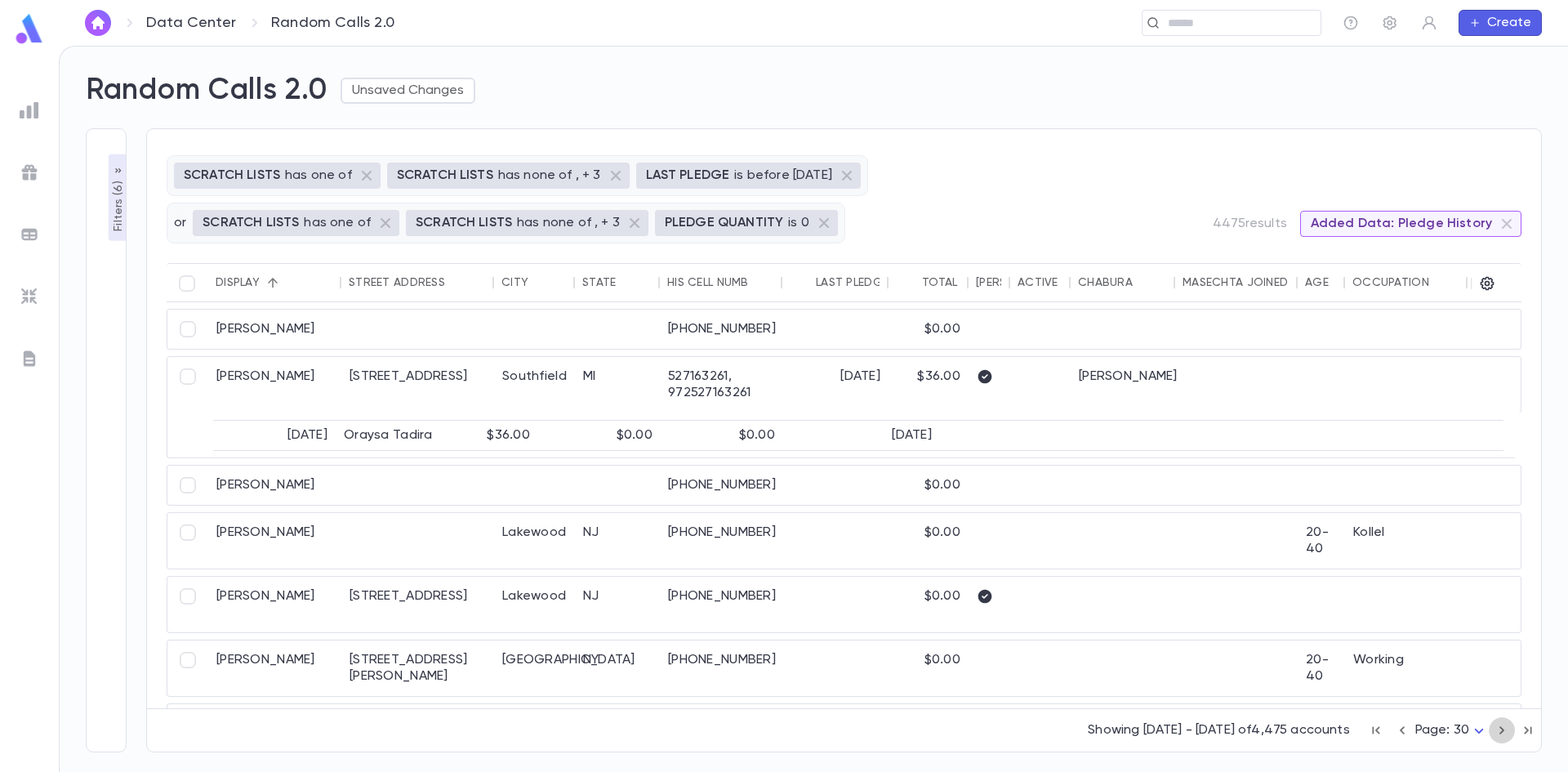
click at [1497, 728] on icon "button" at bounding box center [1502, 730] width 18 height 19
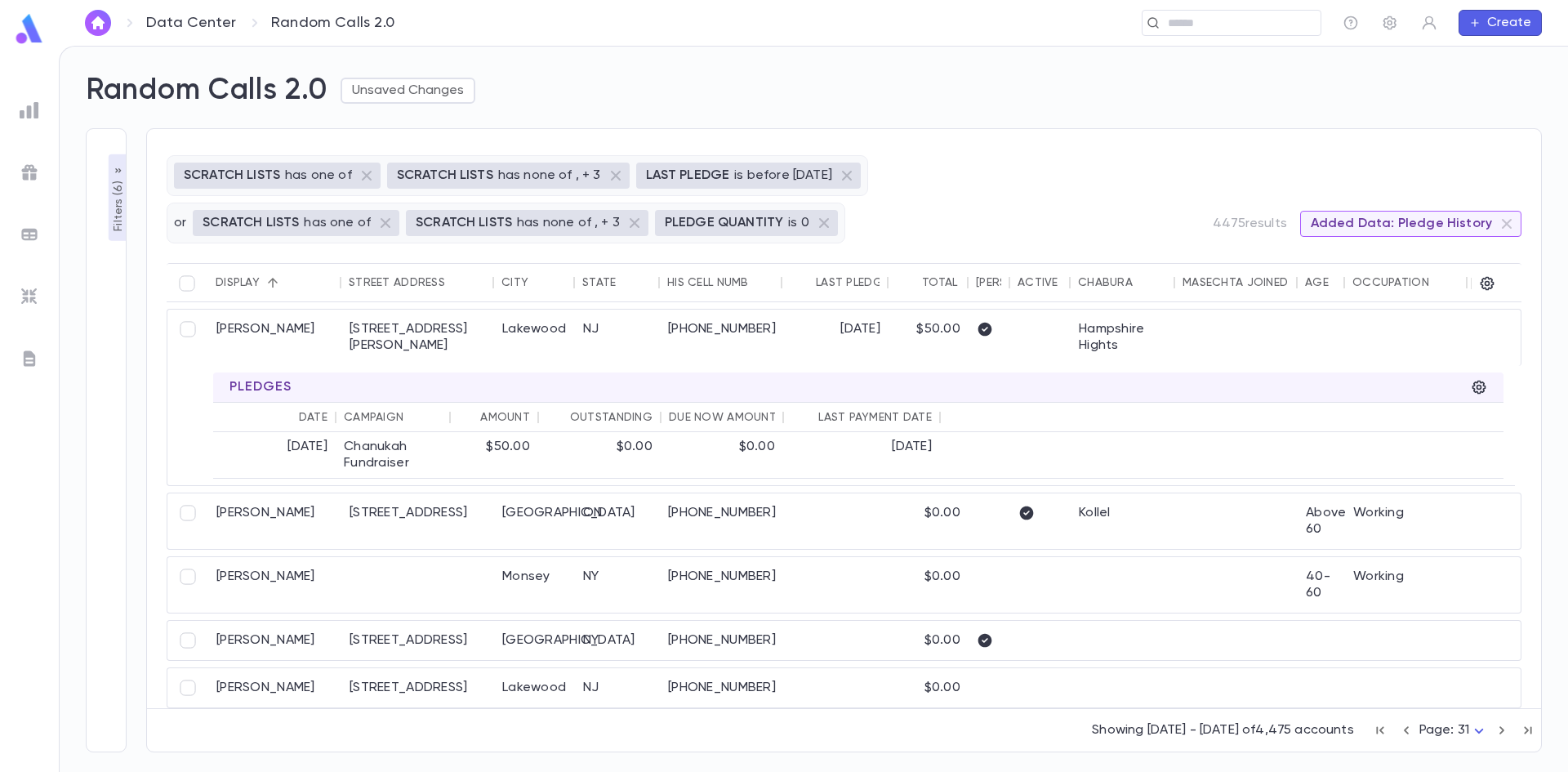
click at [1497, 728] on icon "button" at bounding box center [1502, 730] width 18 height 19
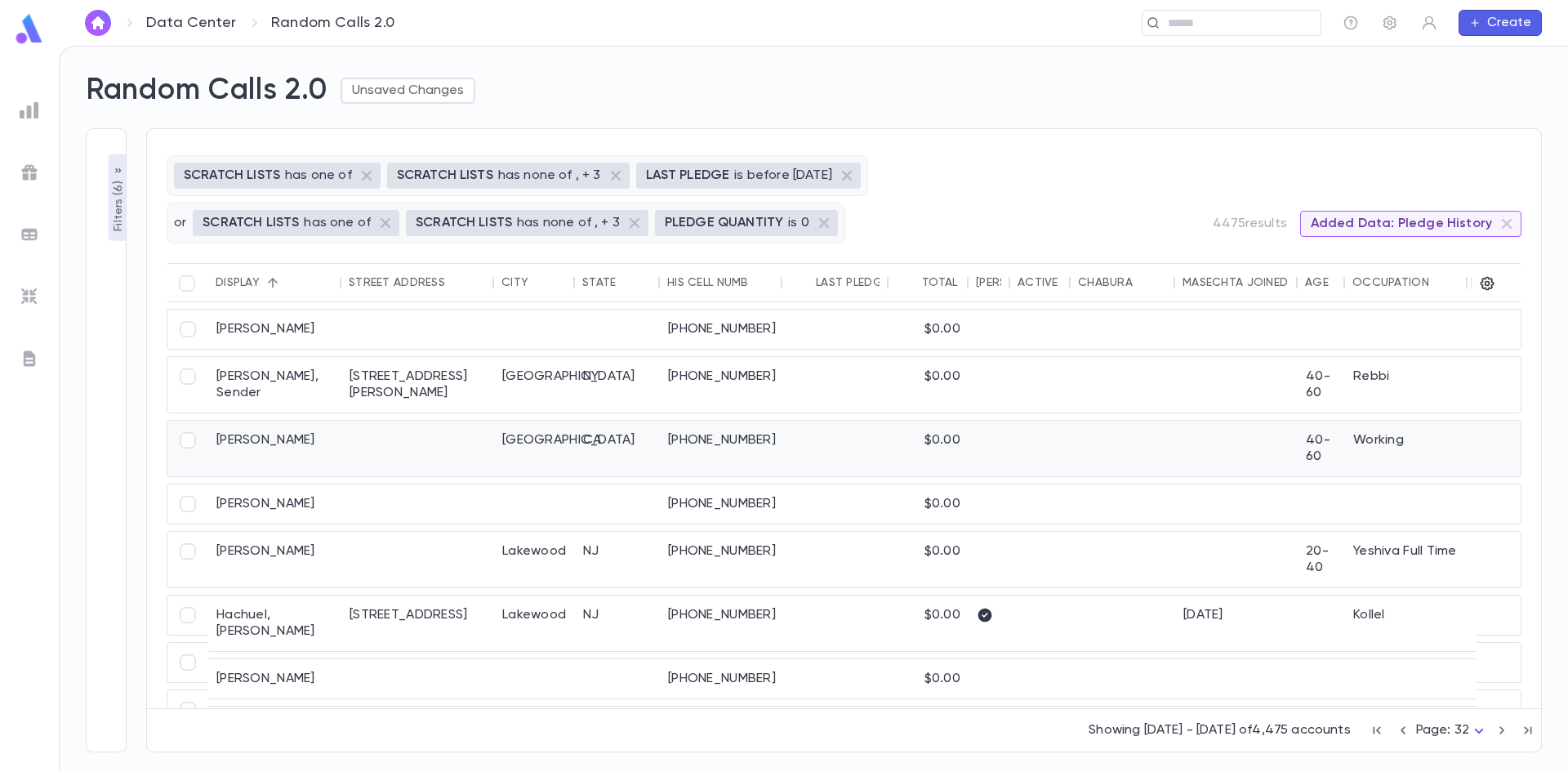
click at [1267, 461] on div at bounding box center [1236, 449] width 123 height 56
click at [1522, 725] on icon "button" at bounding box center [1528, 730] width 18 height 19
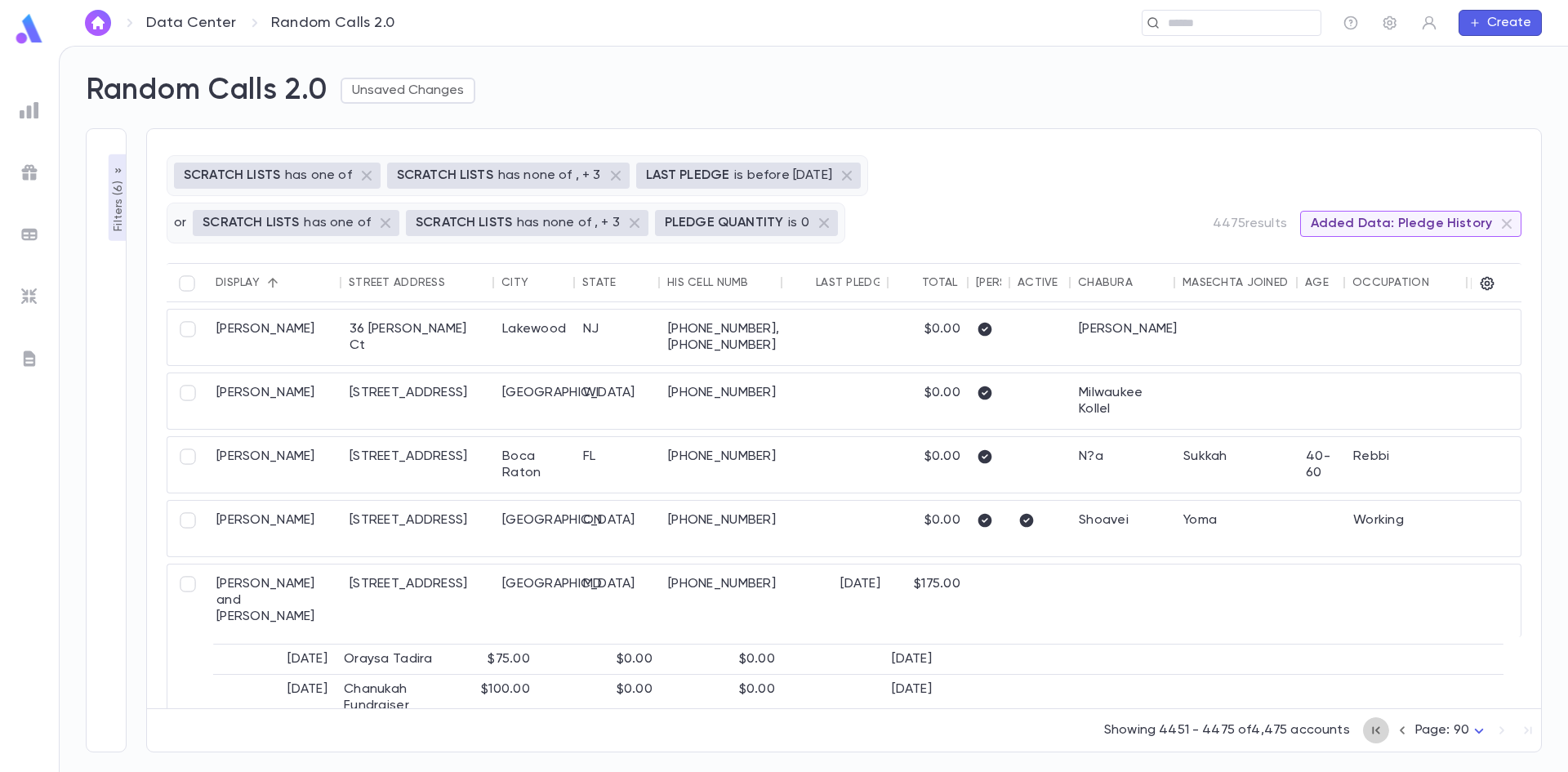
click at [1375, 728] on icon "button" at bounding box center [1375, 730] width 18 height 19
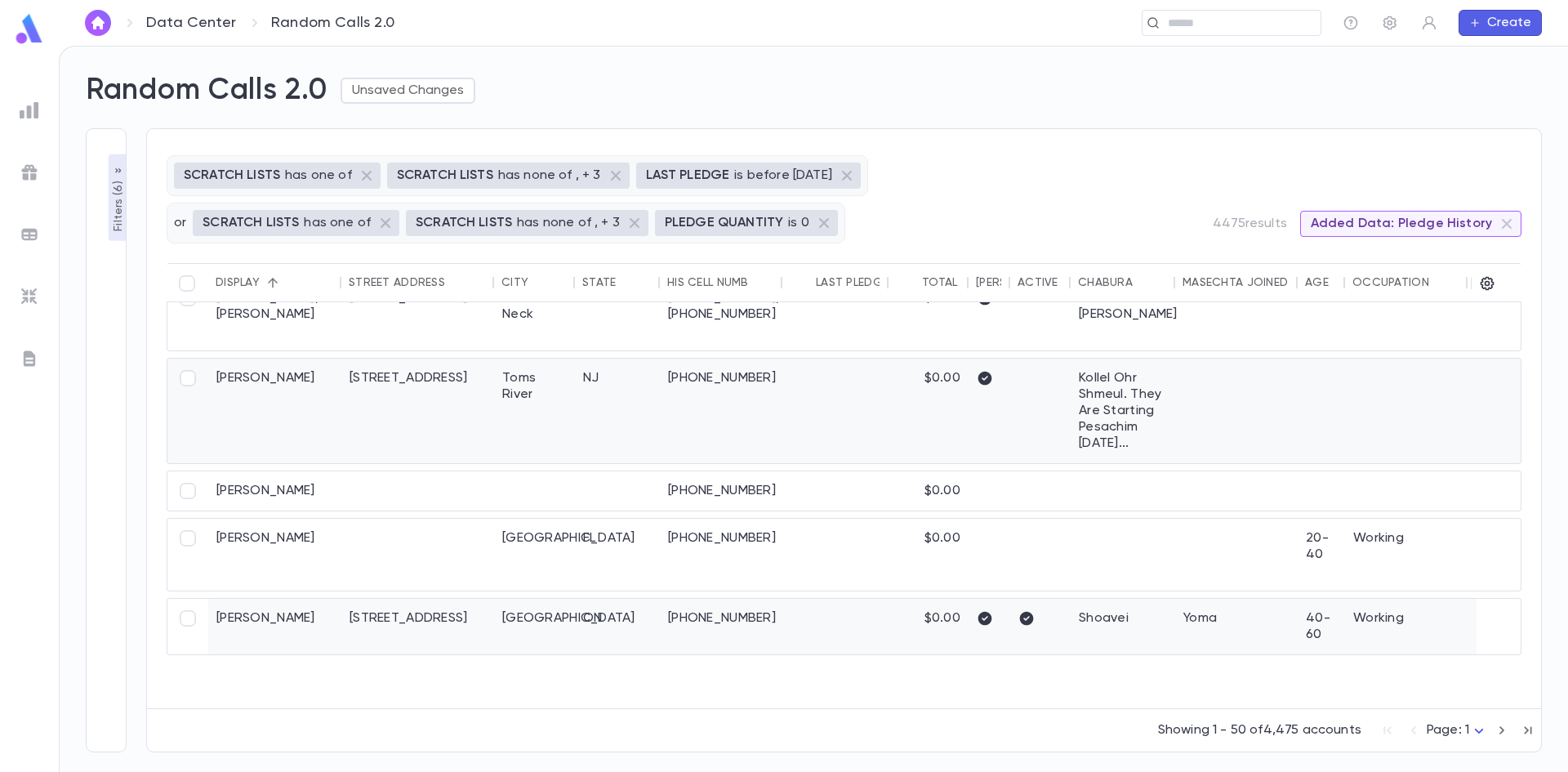
scroll to position [409, 0]
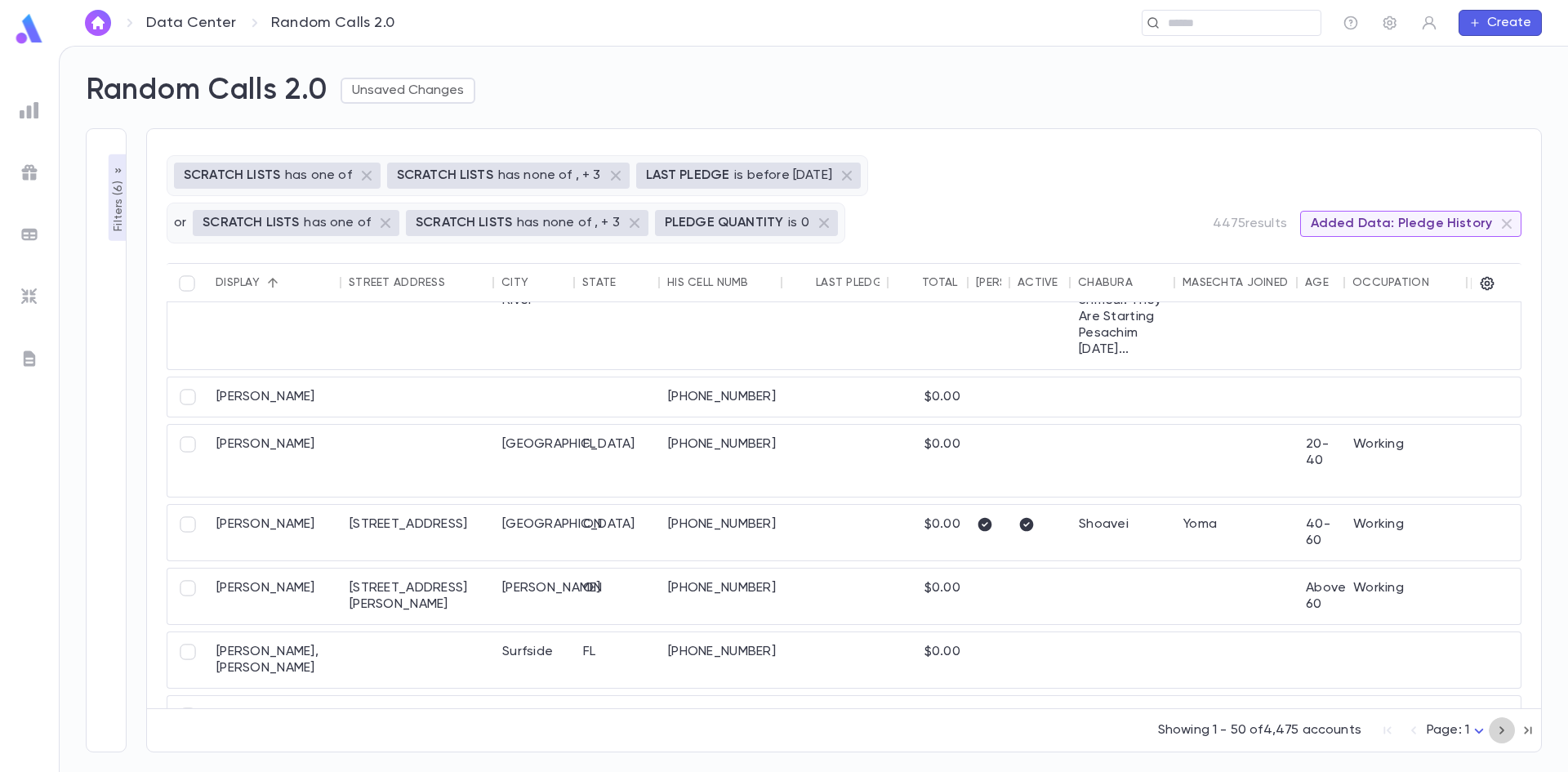
click at [1495, 728] on icon "button" at bounding box center [1502, 730] width 18 height 19
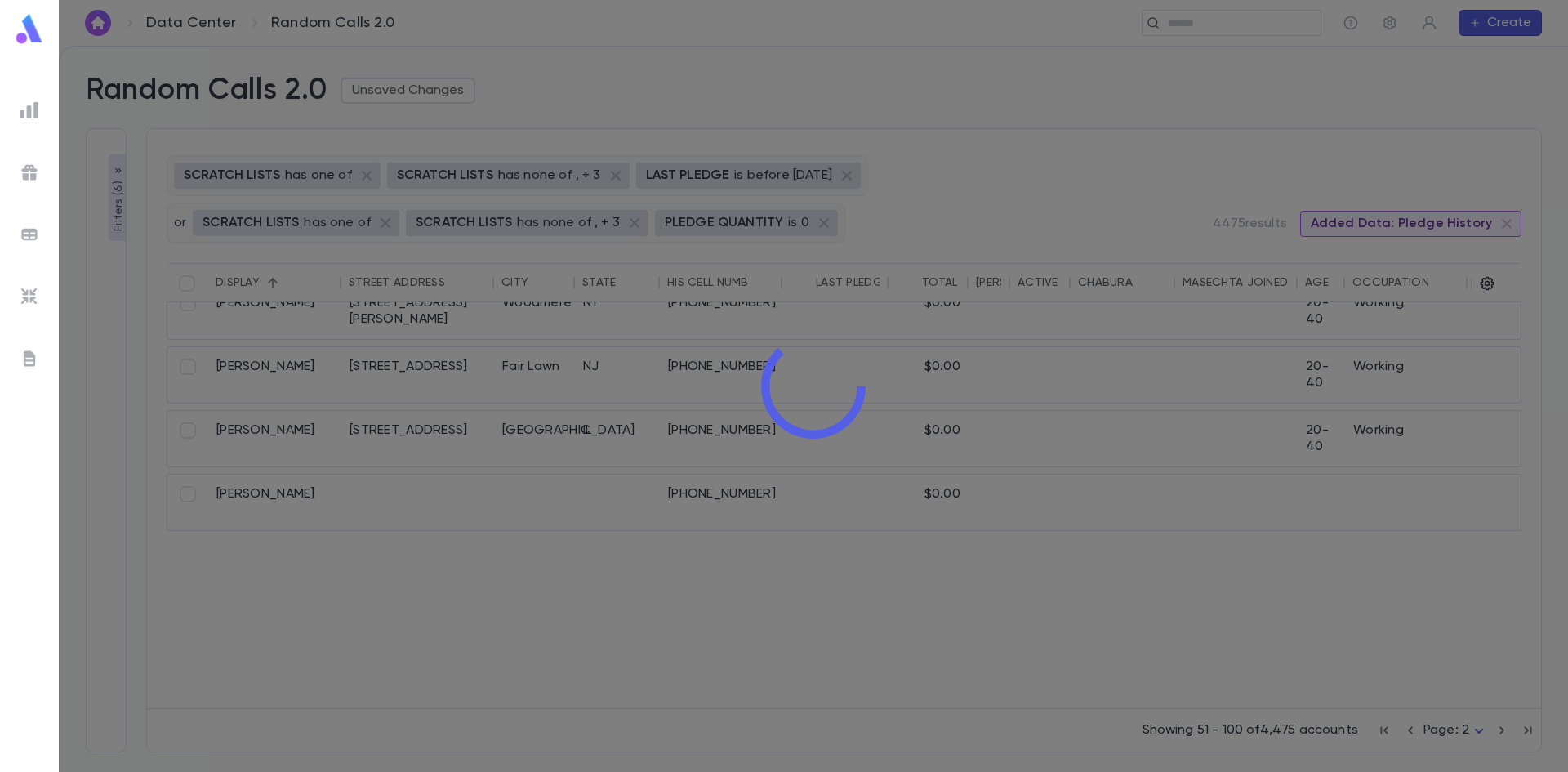
scroll to position [0, 0]
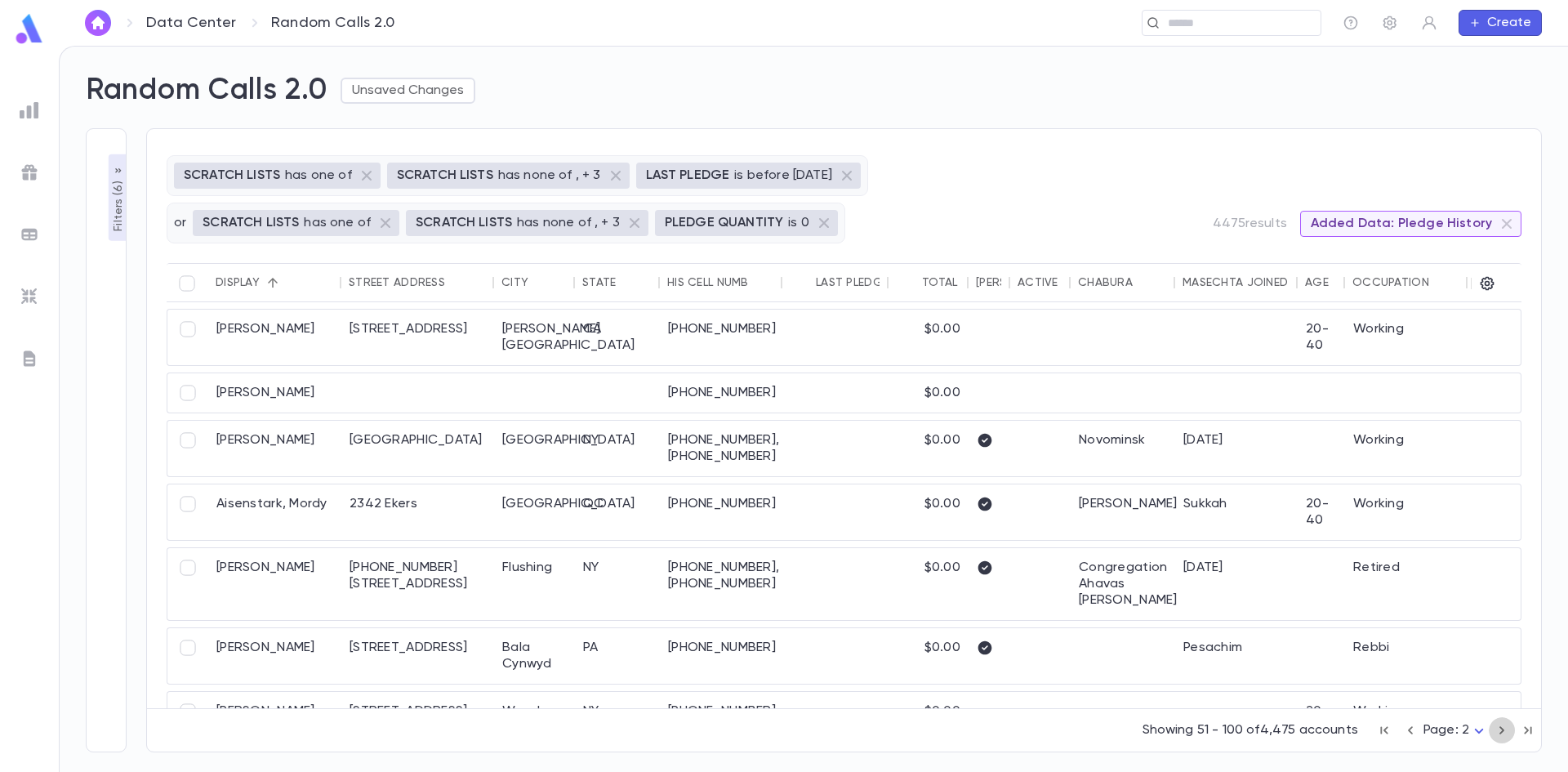
click at [1495, 728] on icon "button" at bounding box center [1502, 730] width 18 height 19
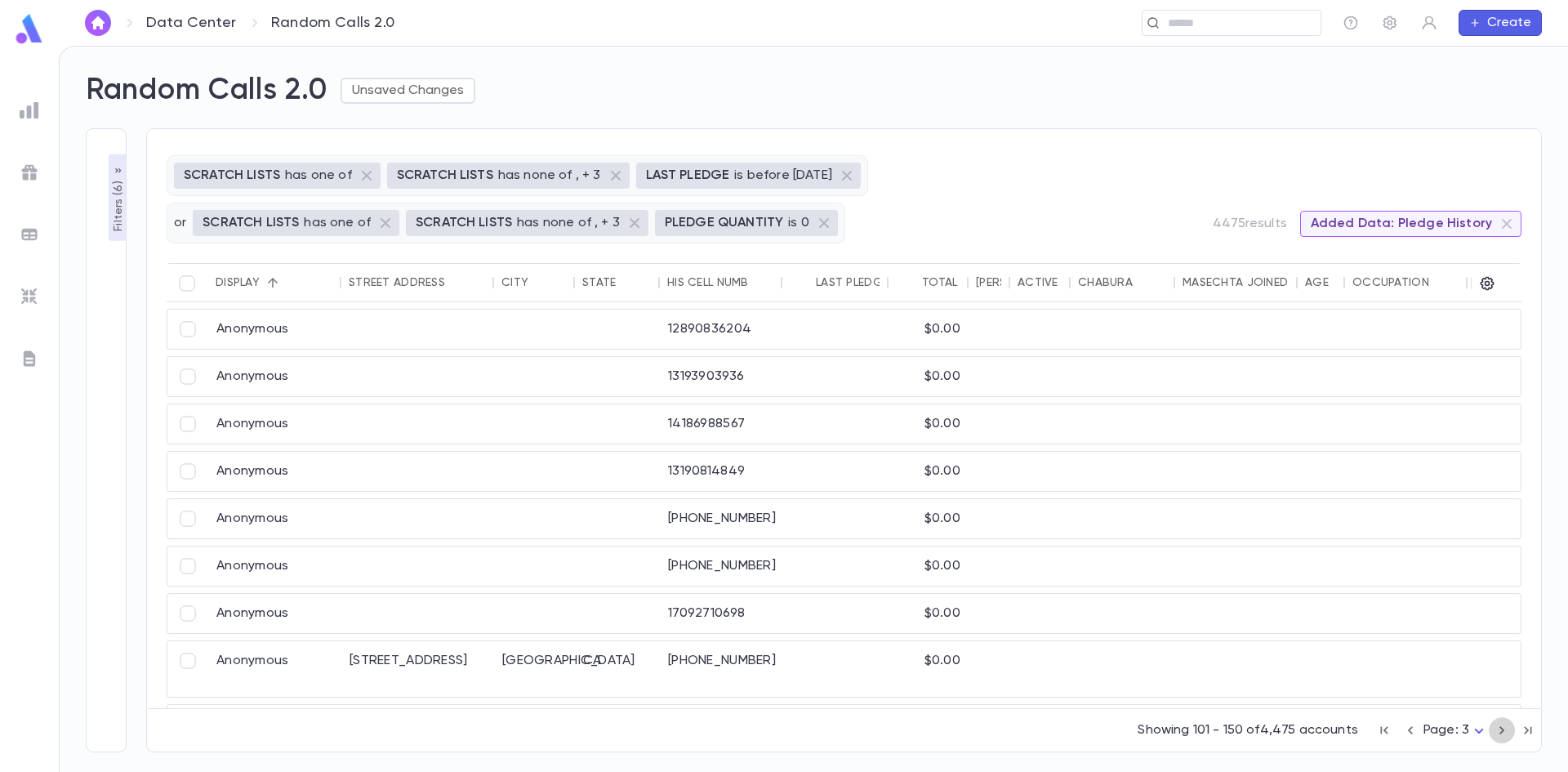
click at [1495, 728] on icon "button" at bounding box center [1502, 730] width 18 height 19
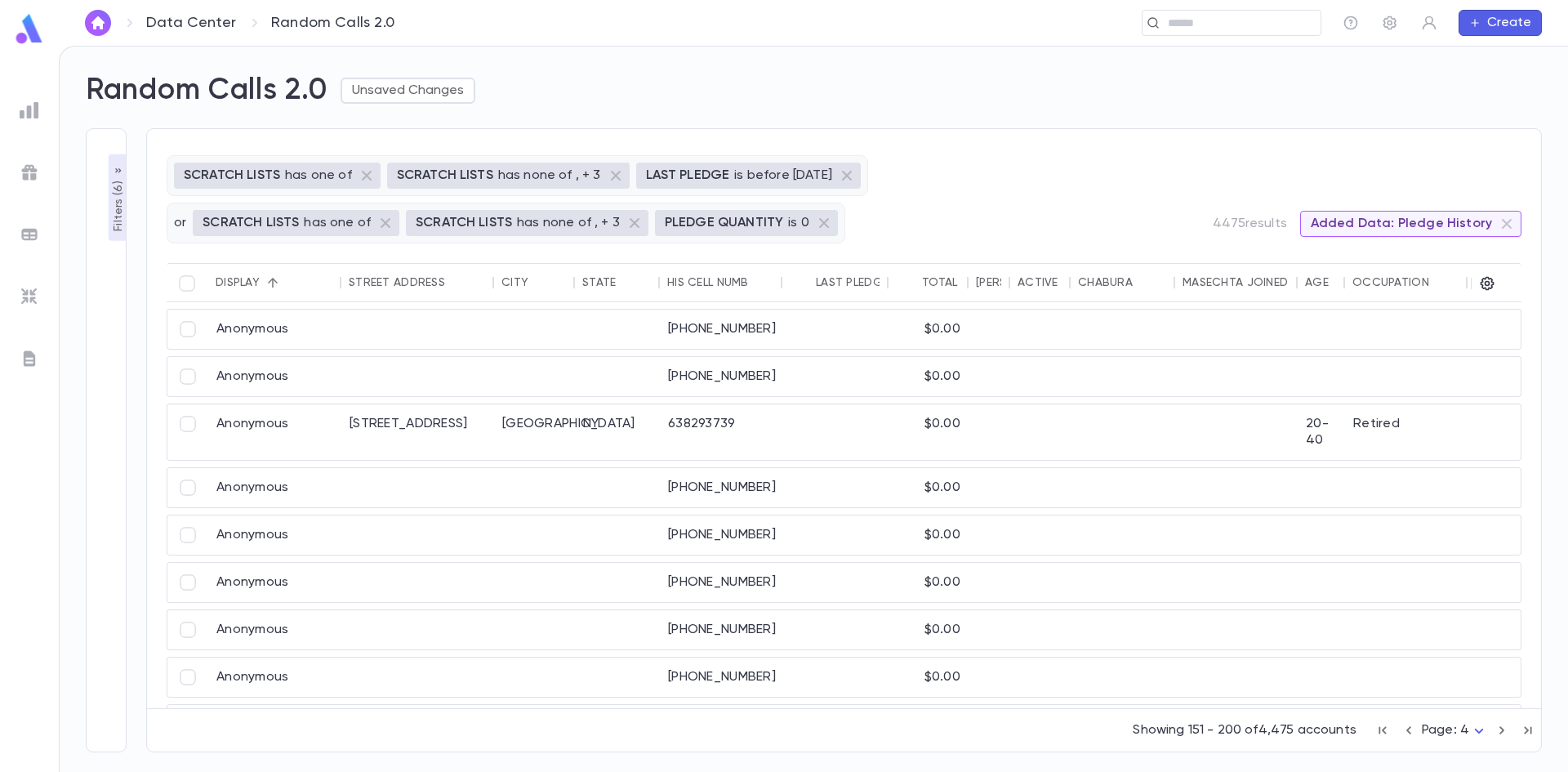
click at [1495, 728] on icon "button" at bounding box center [1502, 730] width 18 height 19
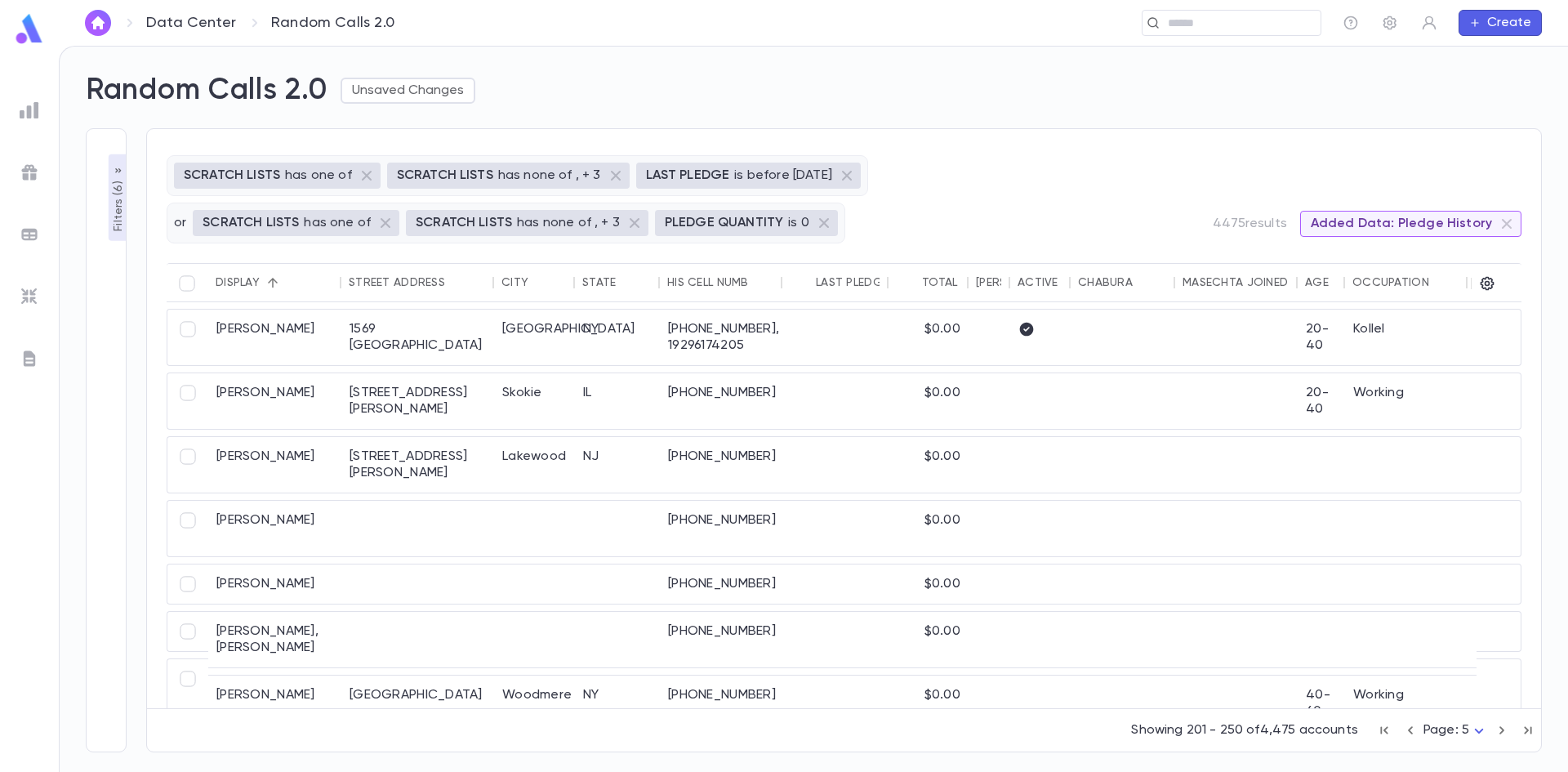
click at [1495, 728] on icon "button" at bounding box center [1502, 730] width 18 height 19
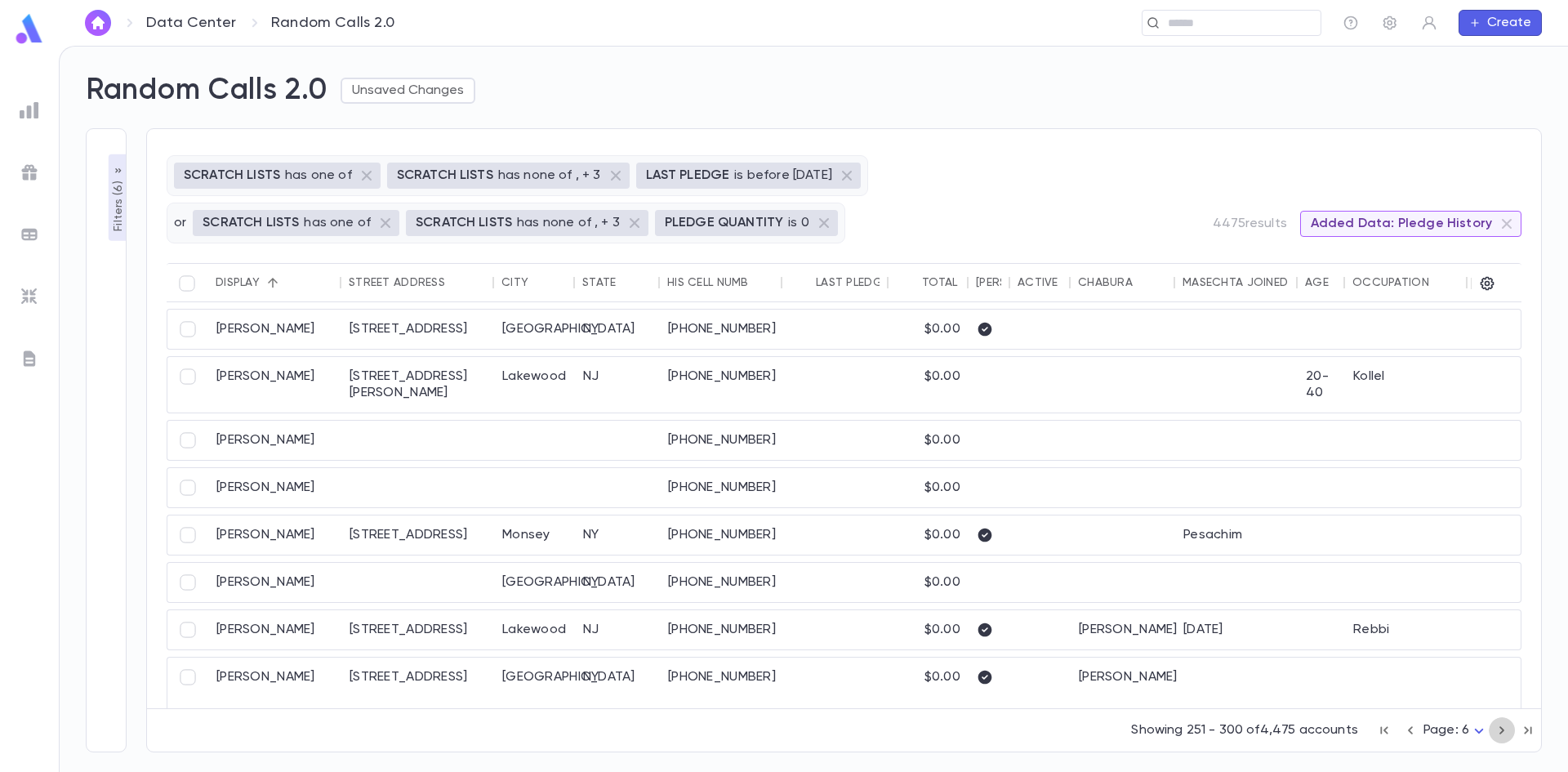
click at [1495, 728] on icon "button" at bounding box center [1502, 730] width 18 height 19
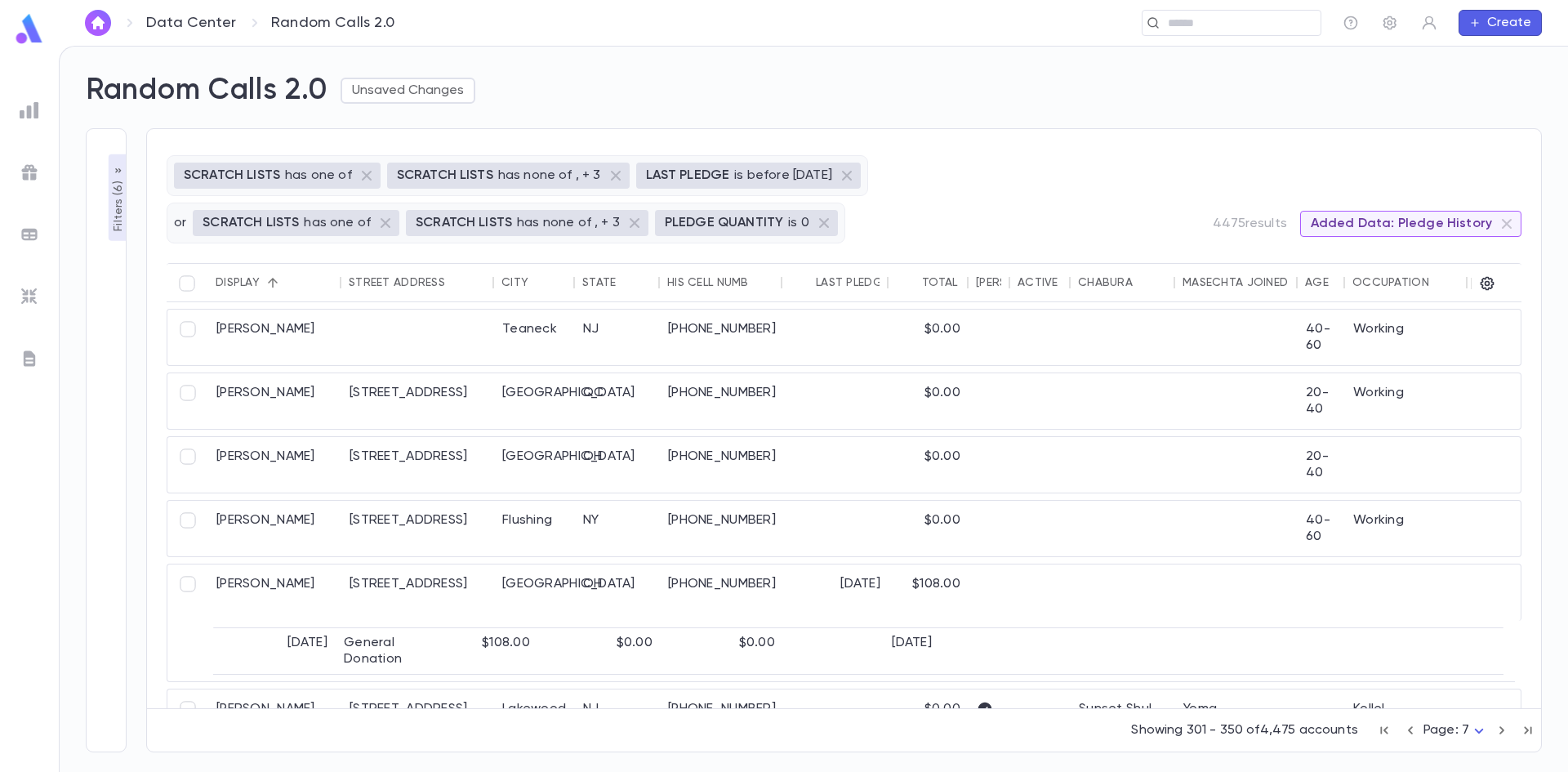
click at [1495, 728] on icon "button" at bounding box center [1502, 730] width 18 height 19
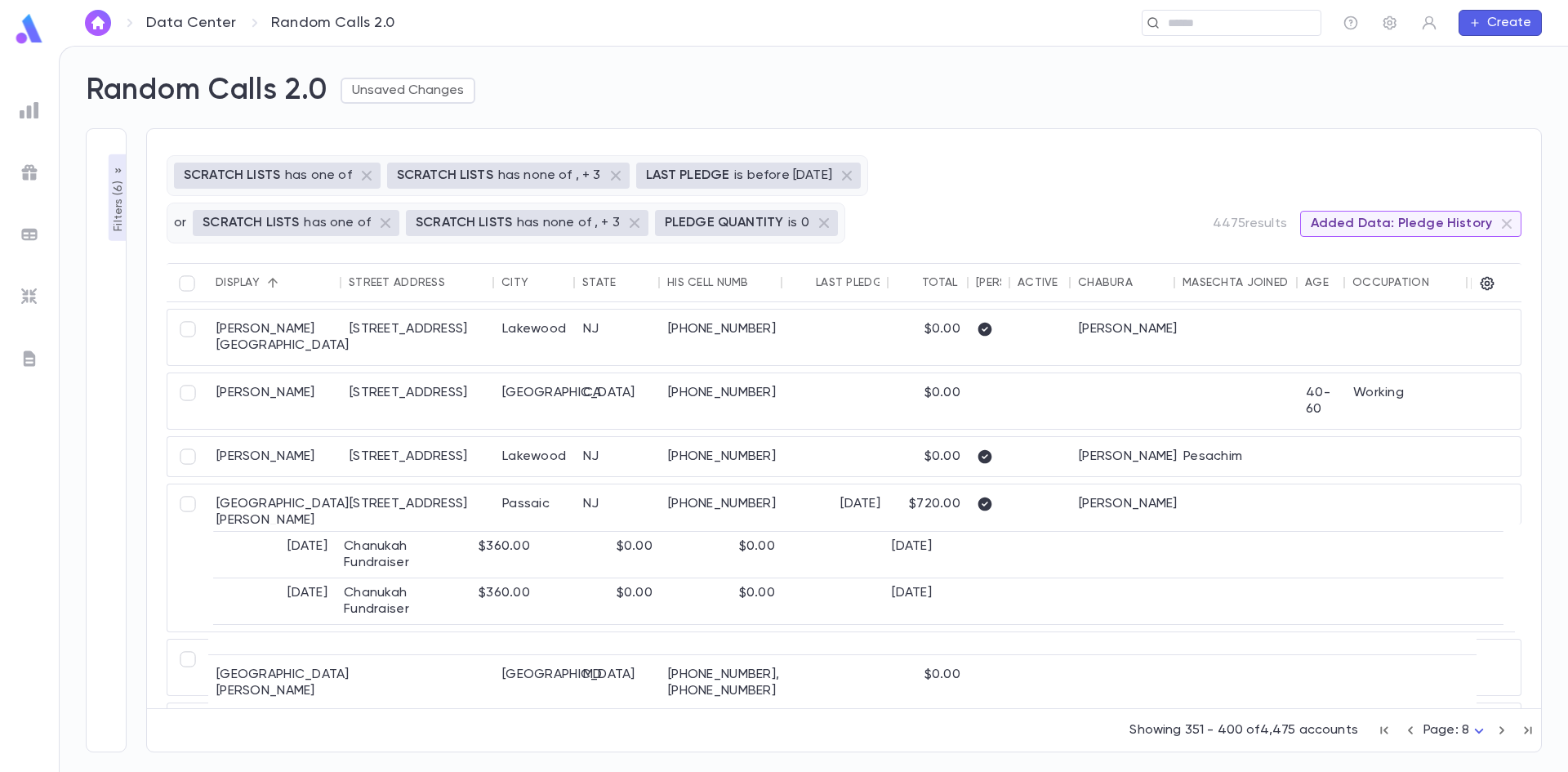
click at [120, 201] on p "Filters ( 6 )" at bounding box center [118, 204] width 17 height 54
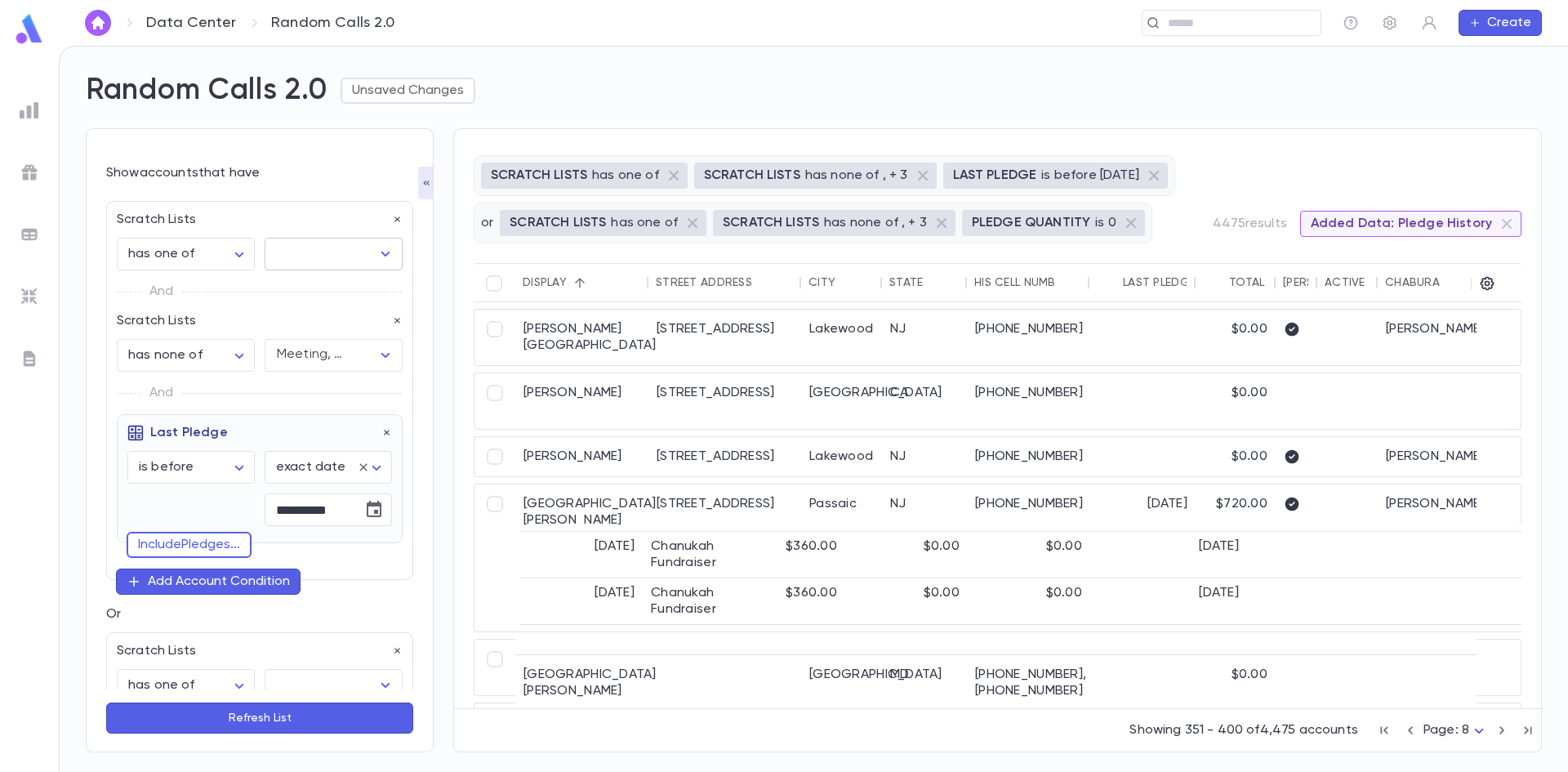
click at [382, 251] on icon "Open" at bounding box center [385, 254] width 19 height 19
click at [382, 251] on icon "Close" at bounding box center [385, 254] width 19 height 19
click at [25, 109] on img at bounding box center [29, 110] width 19 height 19
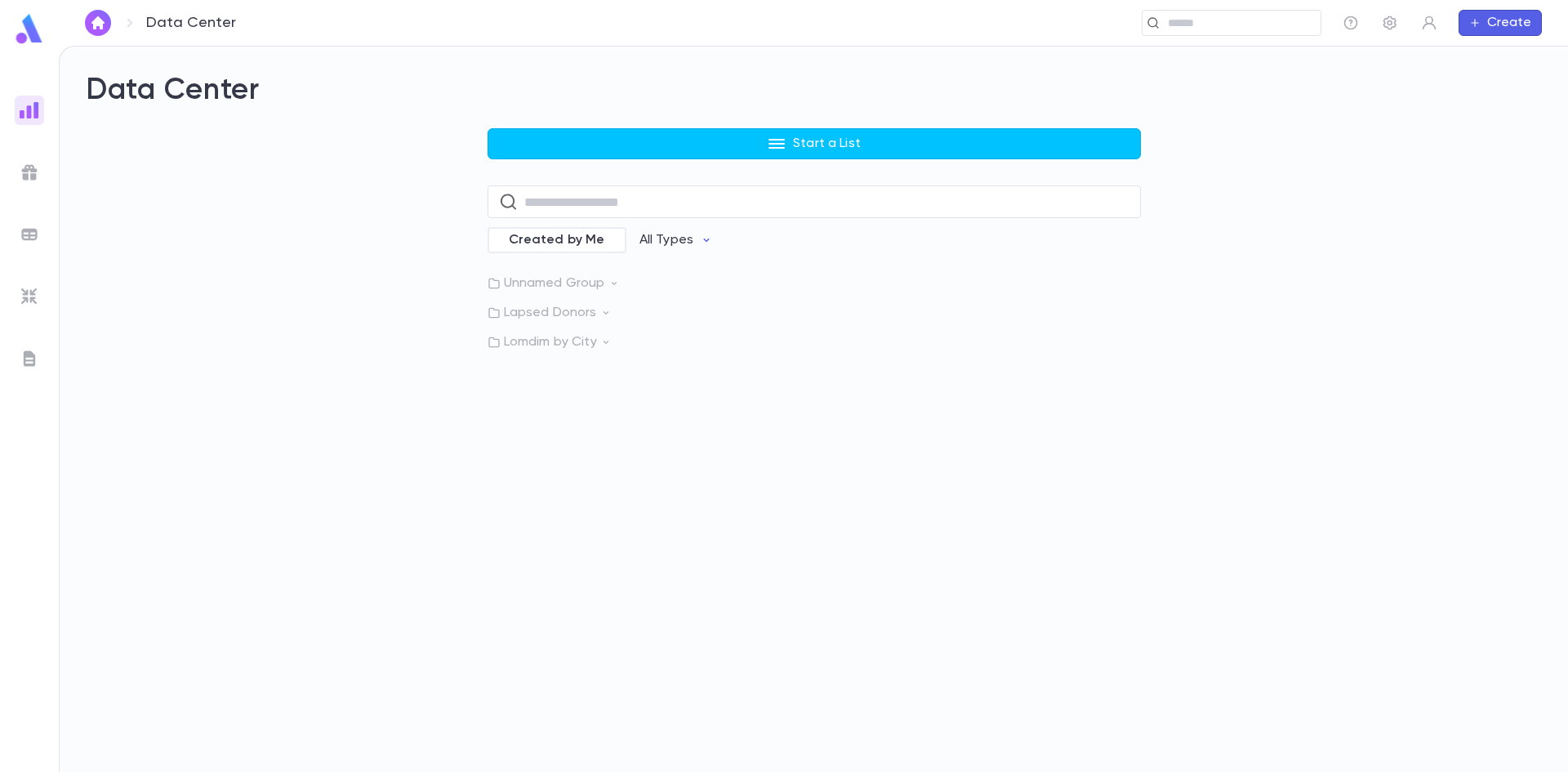
click at [603, 308] on icon at bounding box center [605, 312] width 11 height 11
click at [611, 346] on p "Lapsed below $1K [DATE] - [DATE]" at bounding box center [629, 346] width 204 height 17
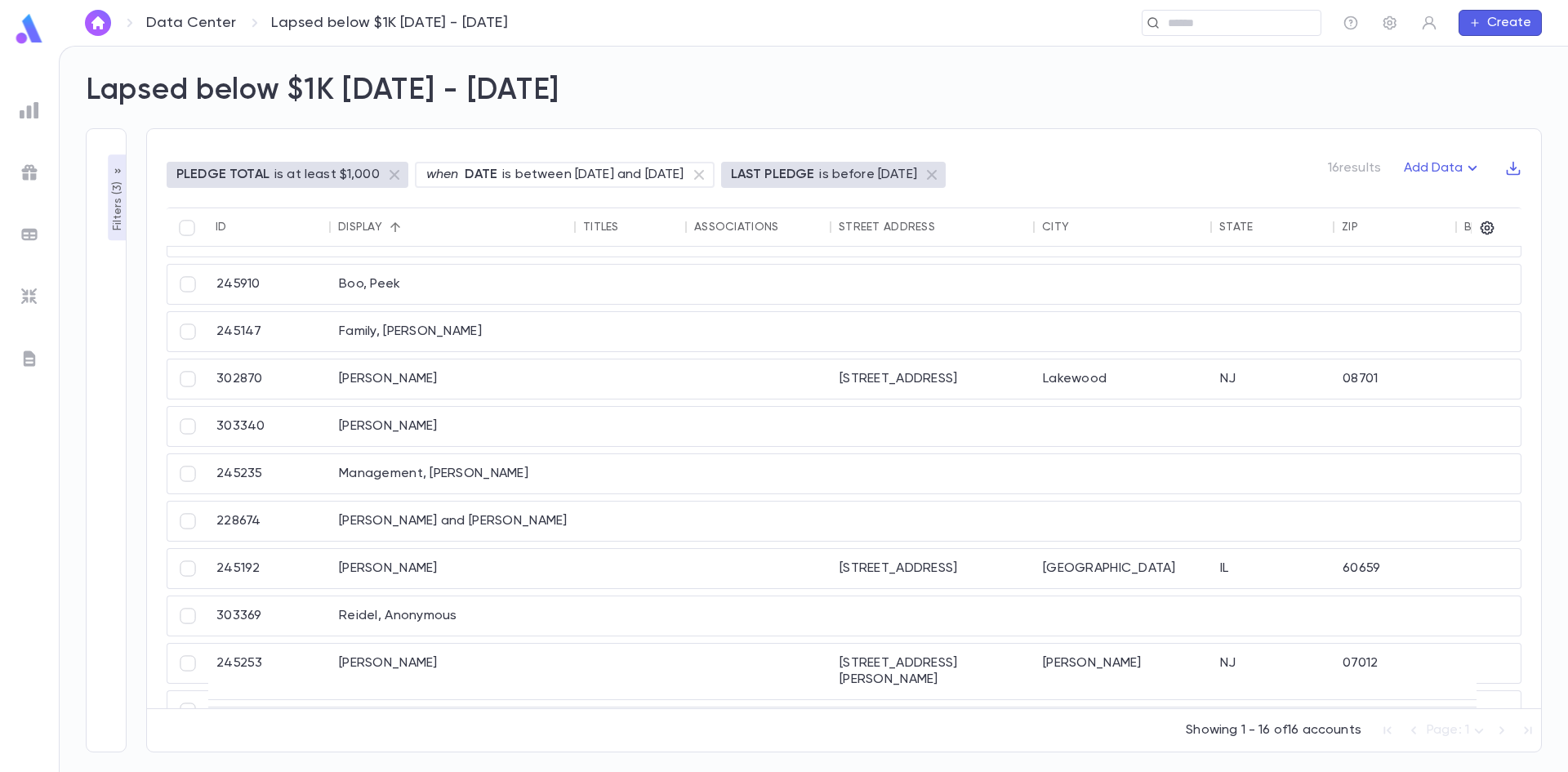
scroll to position [303, 0]
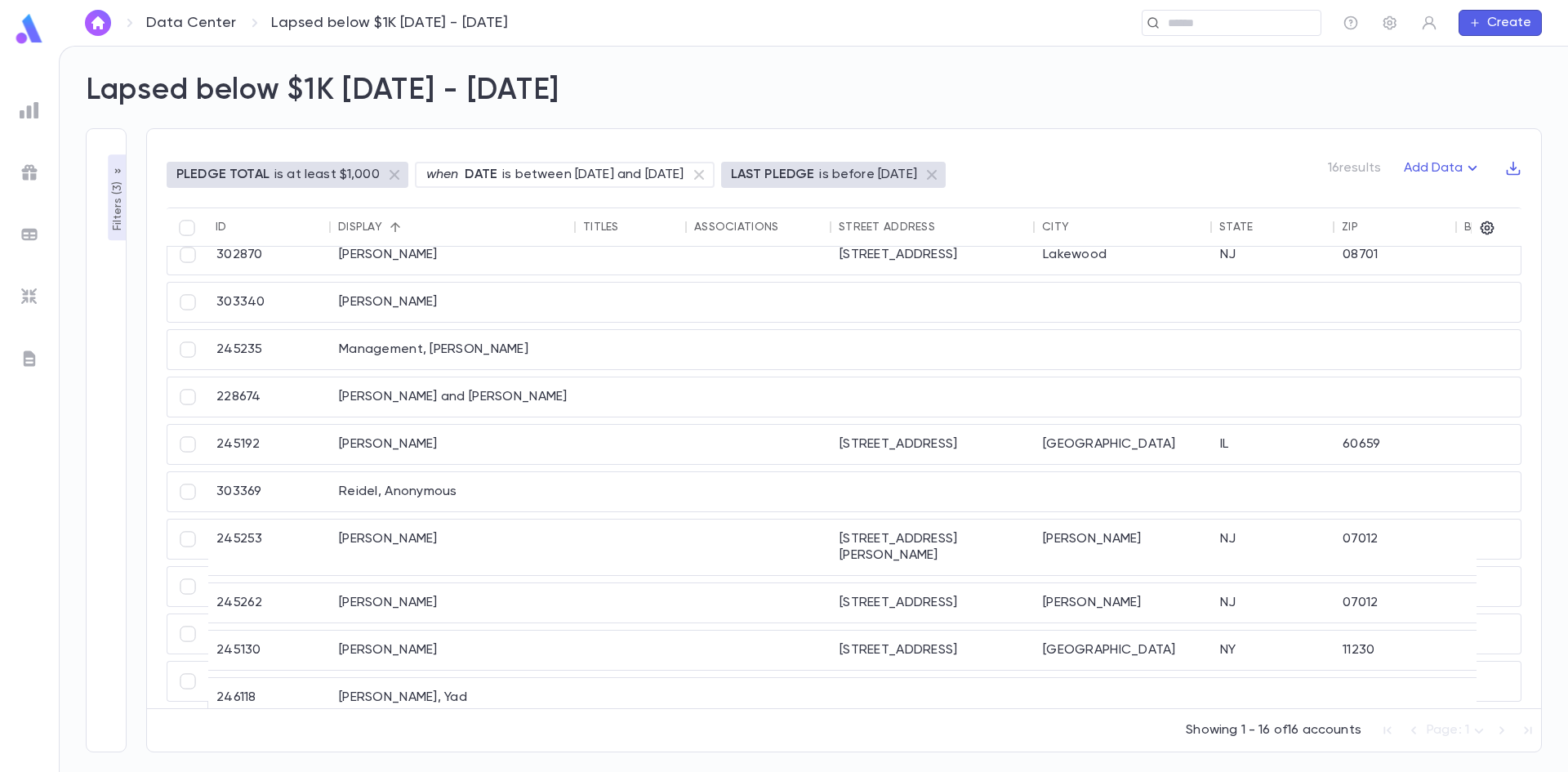
click at [205, 17] on link "Data Center" at bounding box center [191, 23] width 90 height 18
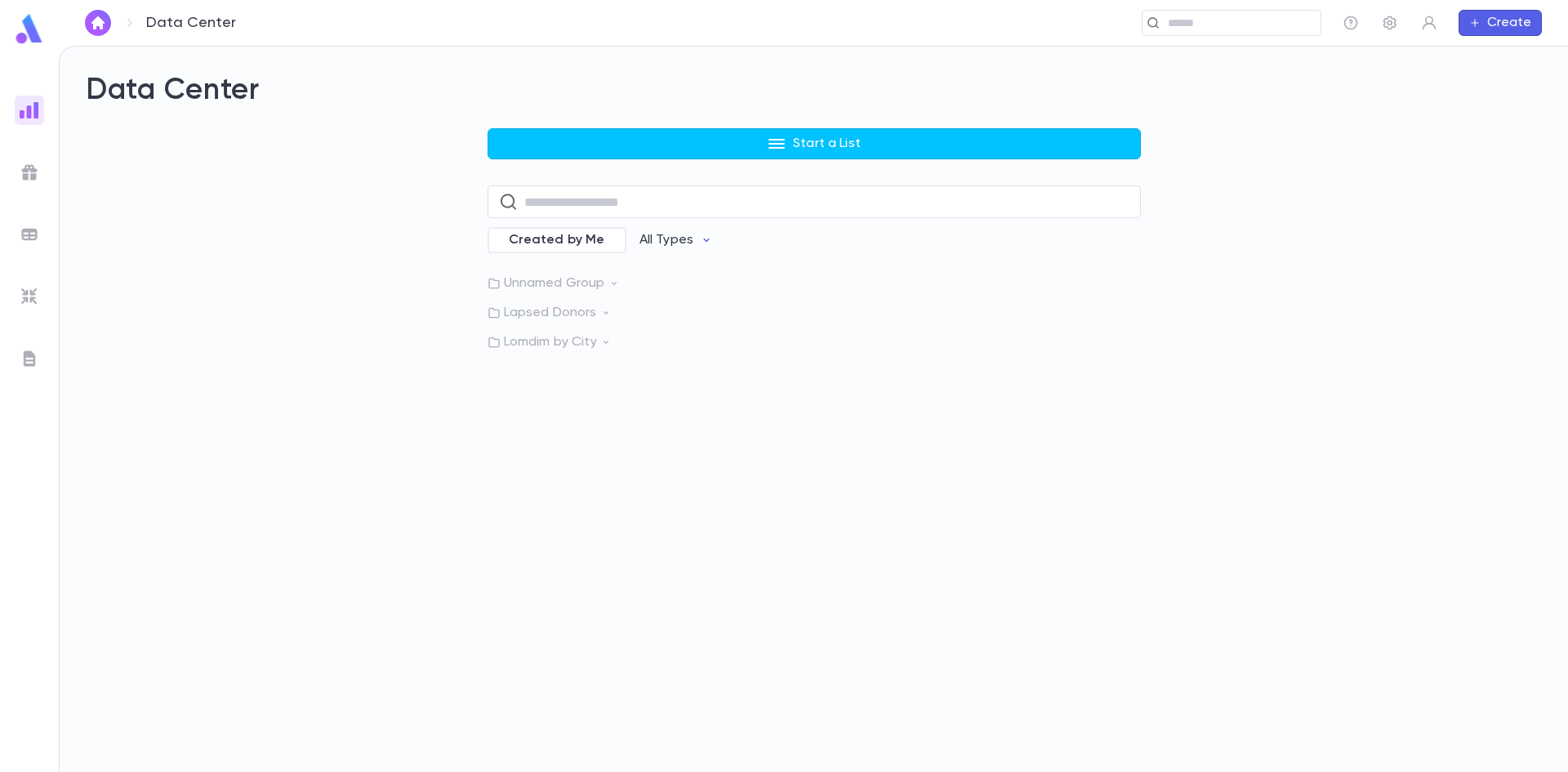
click at [580, 343] on p "Lomdim by City" at bounding box center [814, 342] width 653 height 17
click at [567, 309] on p "Lapsed Donors" at bounding box center [814, 313] width 653 height 17
click at [572, 284] on p "Unnamed Group" at bounding box center [814, 283] width 653 height 17
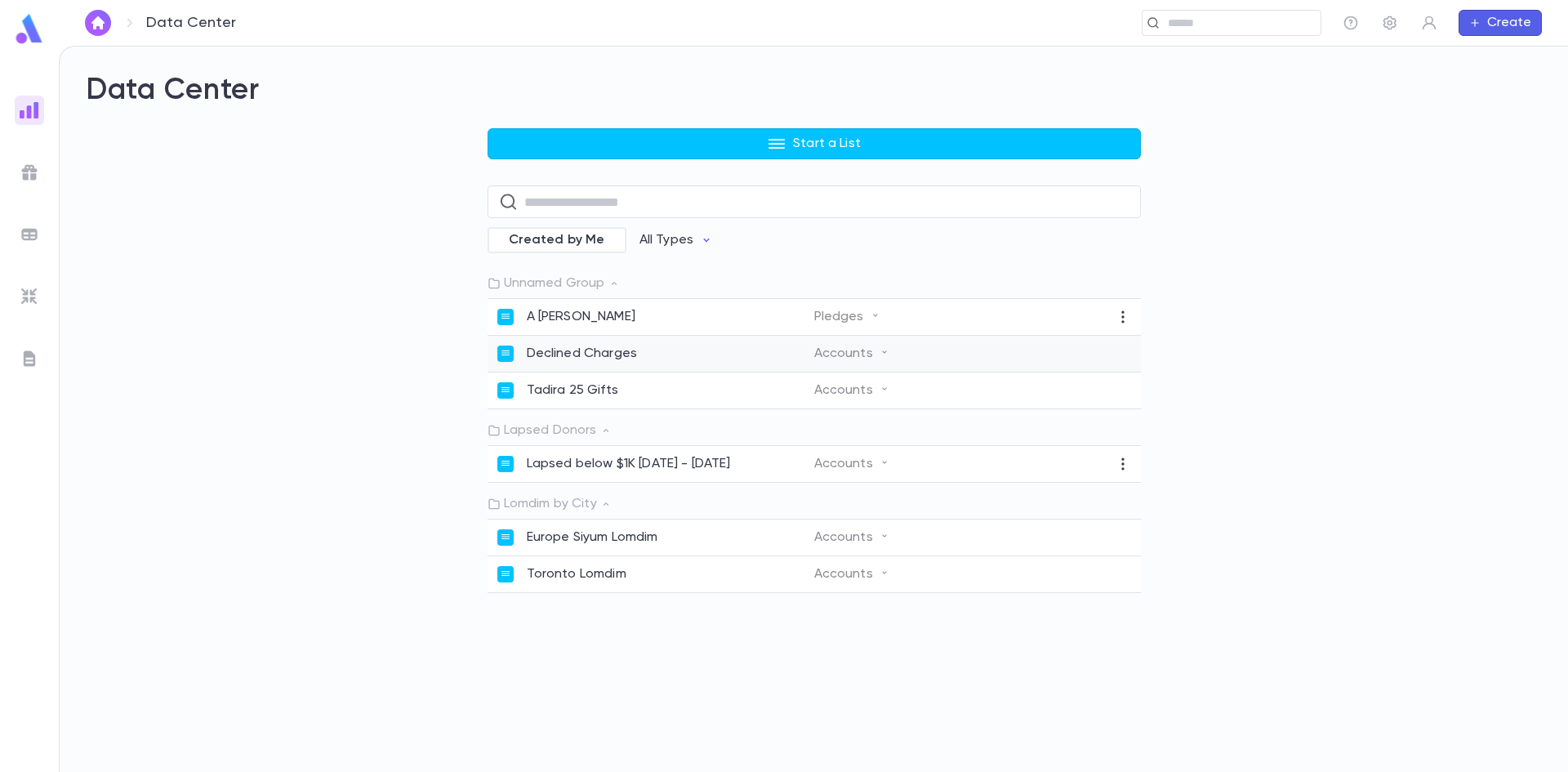
click at [569, 346] on div "Declined Charges Accounts" at bounding box center [814, 354] width 653 height 37
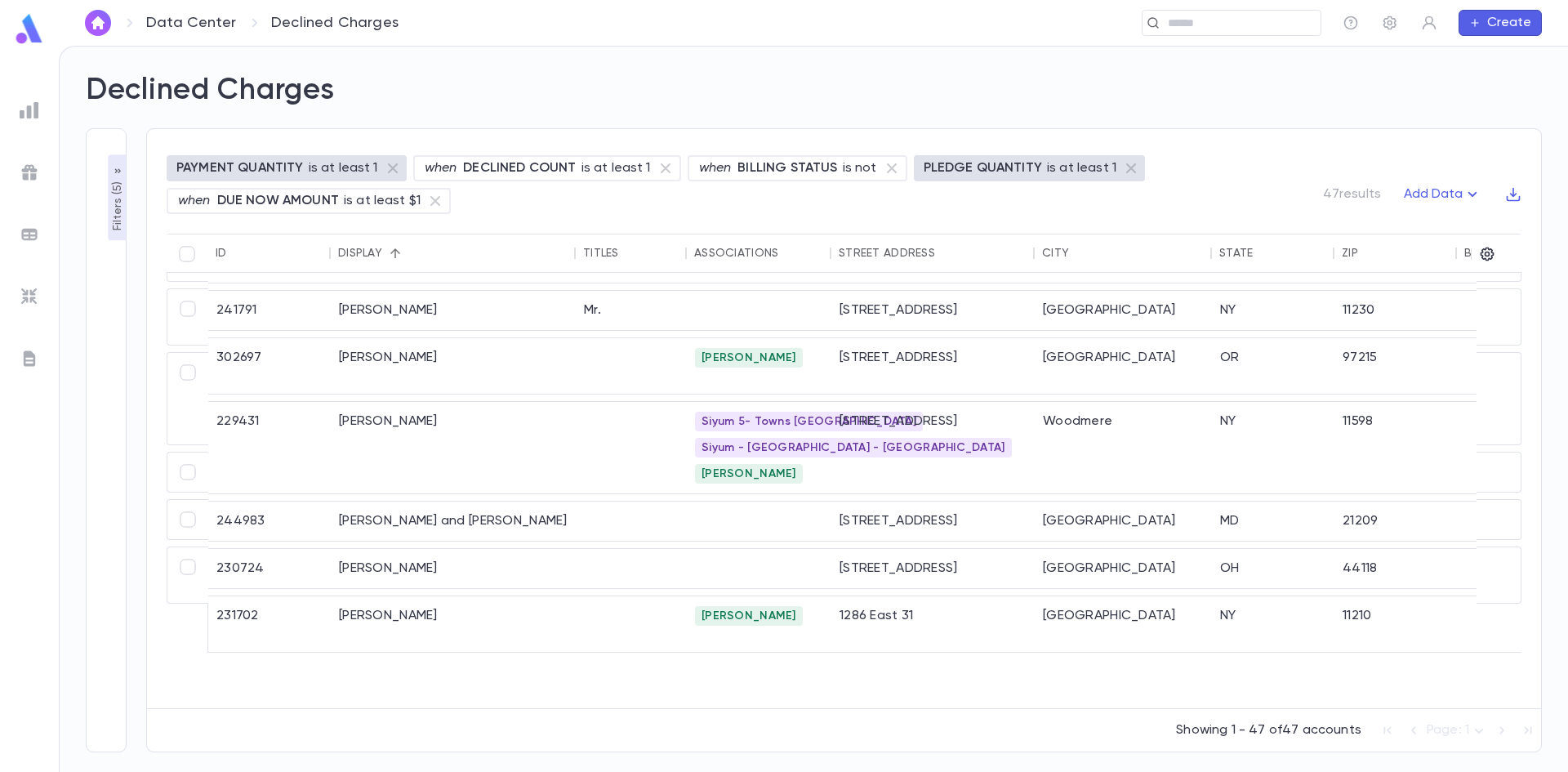
scroll to position [490, 0]
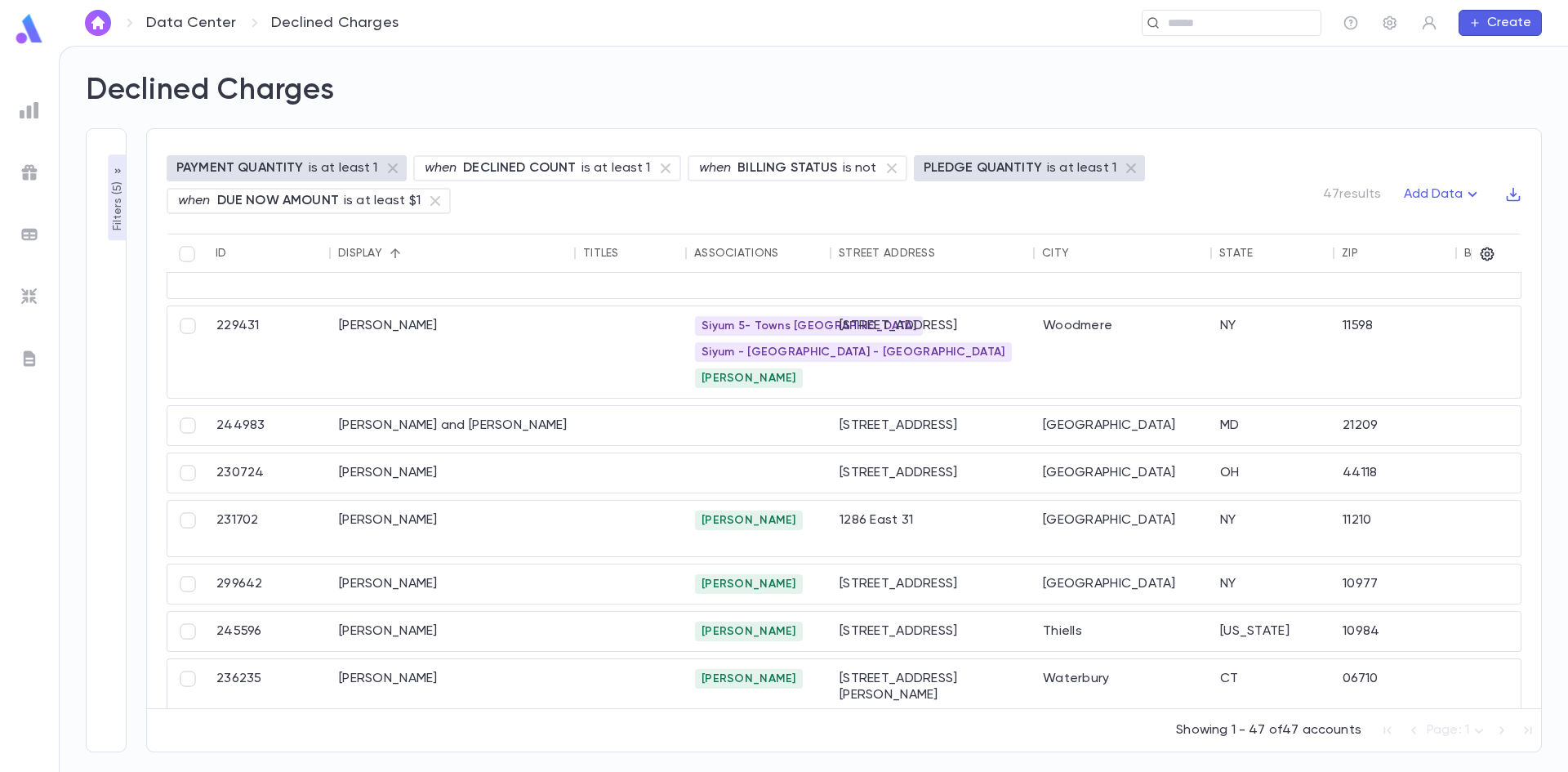
click at [36, 105] on img at bounding box center [29, 110] width 19 height 19
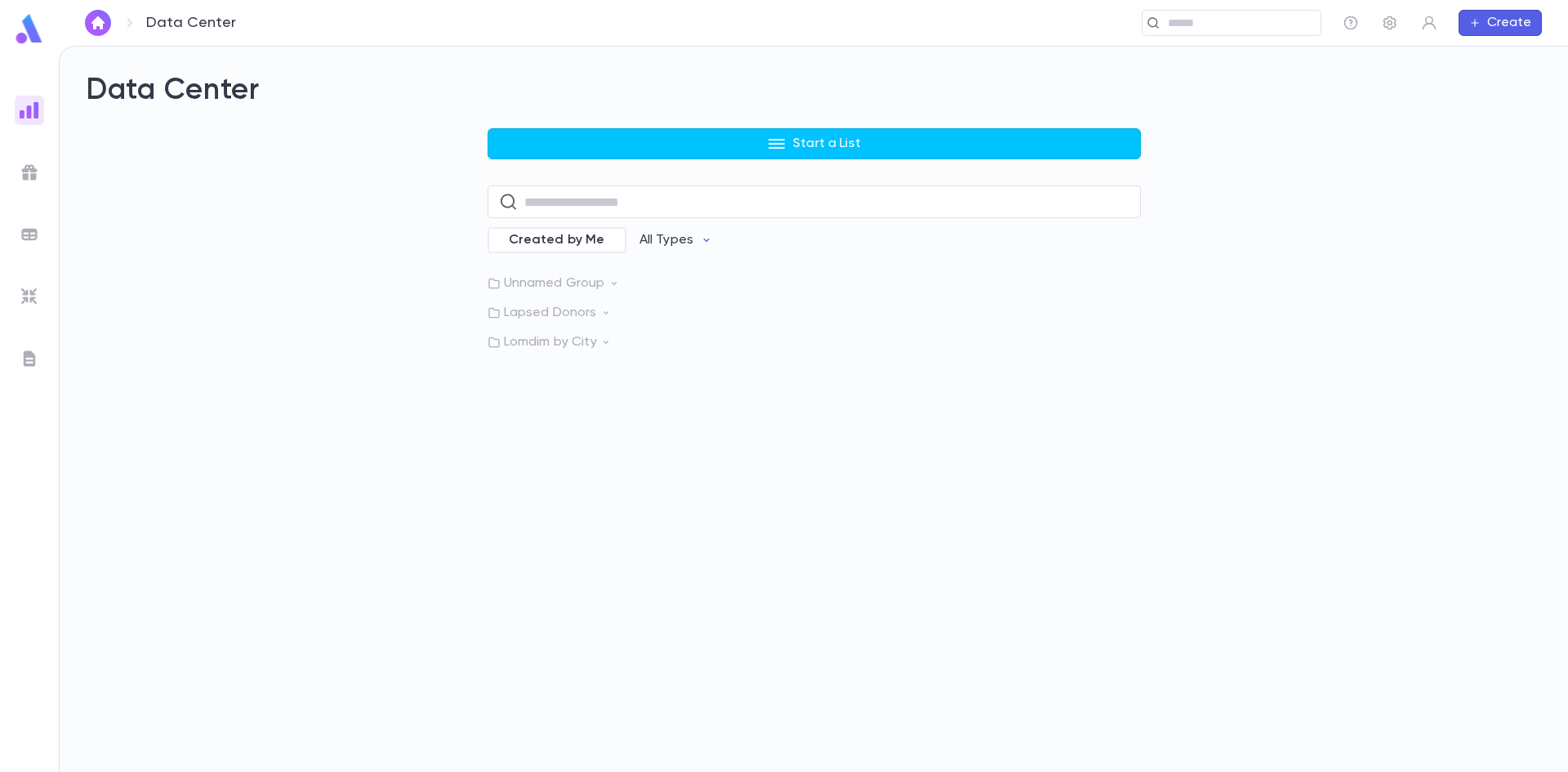
click at [820, 458] on div "Data Center Start a List ​ Created by Me All Types Unnamed Group Lapsed Donors …" at bounding box center [814, 409] width 1509 height 725
